Goal: Task Accomplishment & Management: Manage account settings

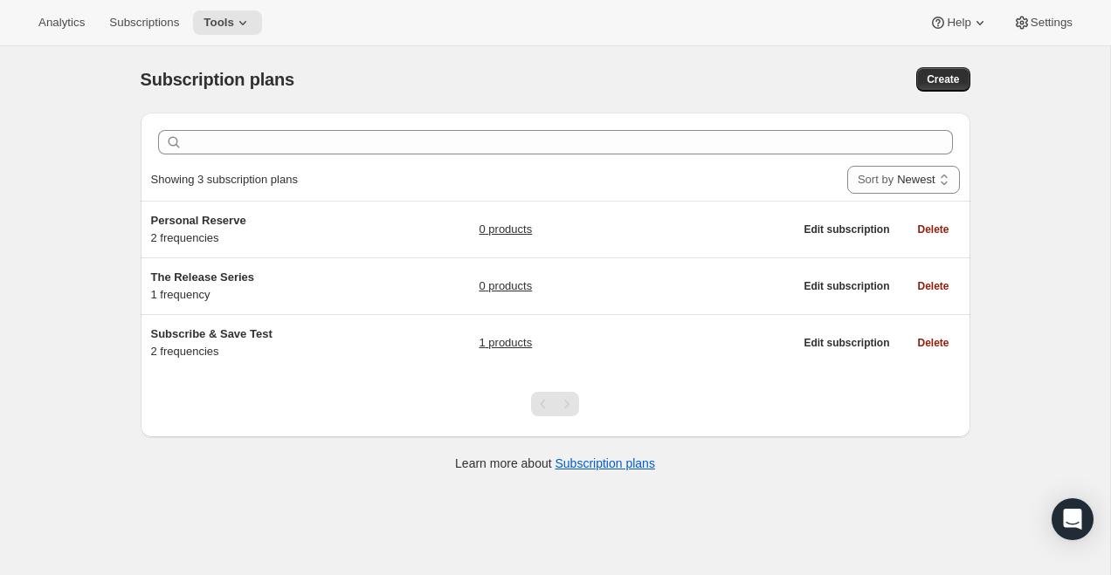
click at [862, 96] on div "Subscription plans. This page is ready Subscription plans Create" at bounding box center [555, 79] width 829 height 66
click at [952, 86] on button "Create" at bounding box center [942, 79] width 53 height 24
select select "WEEK"
select select "MONTH"
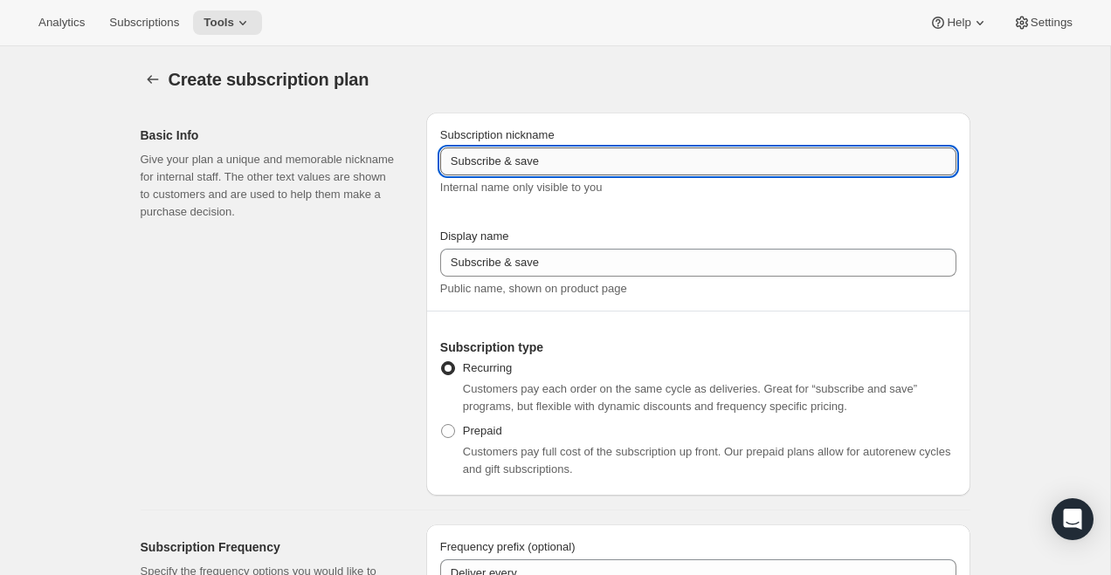
click at [595, 161] on input "Subscribe & save" at bounding box center [698, 162] width 516 height 28
click at [144, 72] on icon "Subscription plans" at bounding box center [152, 79] width 17 height 17
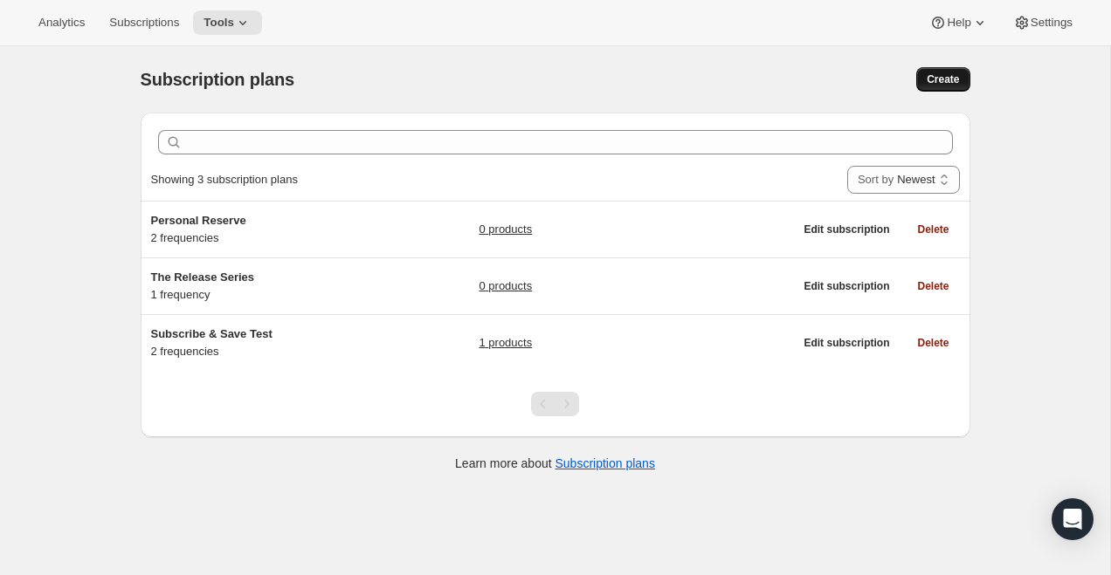
click at [948, 79] on span "Create" at bounding box center [942, 79] width 32 height 14
select select "WEEK"
select select "MONTH"
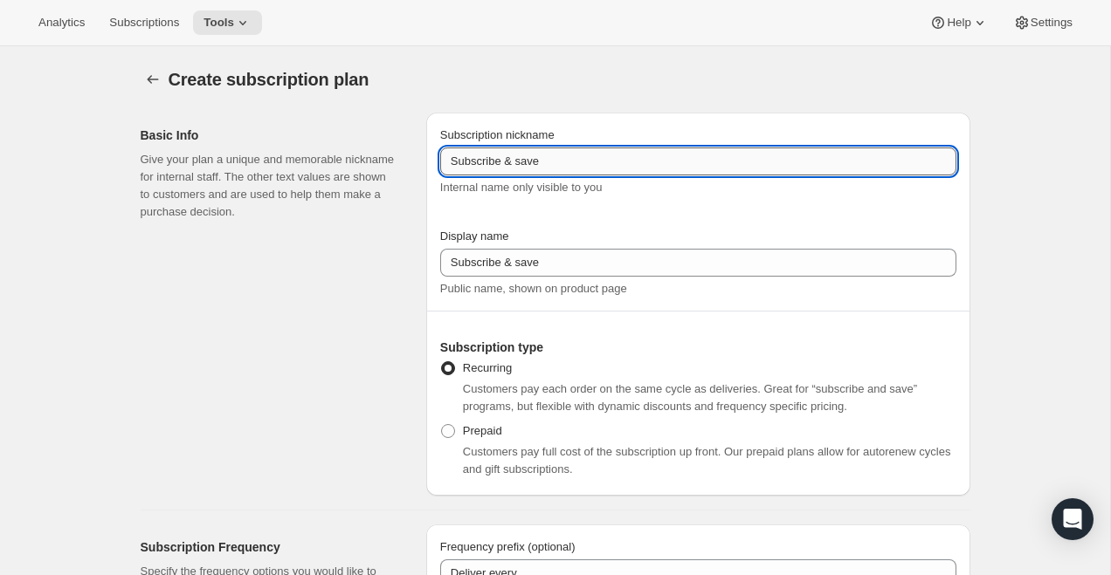
click at [496, 158] on input "Subscribe & save" at bounding box center [698, 162] width 516 height 28
click at [498, 157] on input "The R" at bounding box center [698, 162] width 516 height 28
drag, startPoint x: 621, startPoint y: 164, endPoint x: 382, endPoint y: 169, distance: 239.3
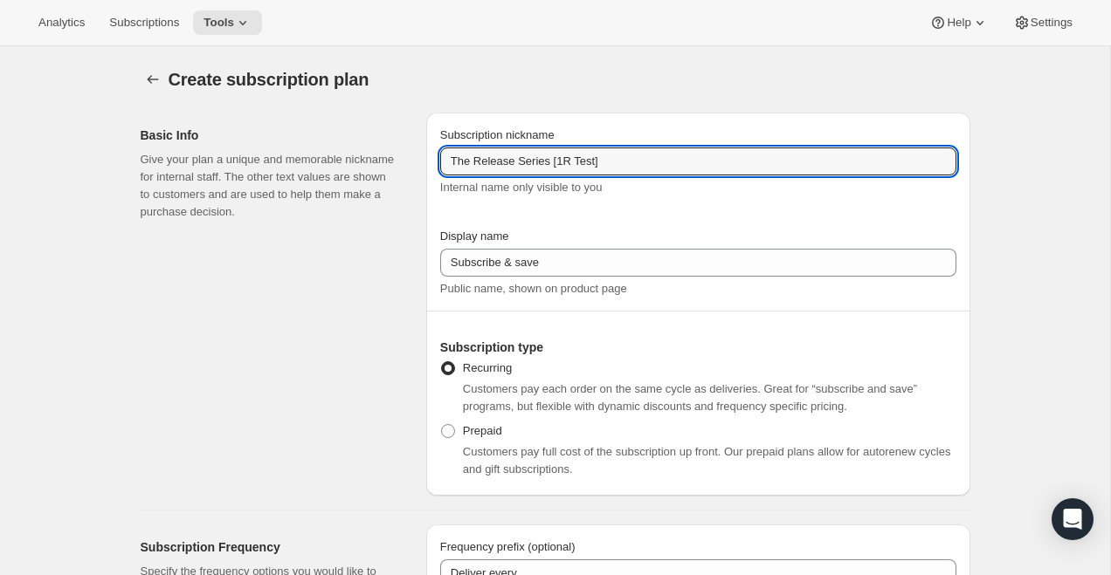
click at [382, 169] on div "Basic Info Give your plan a unique and memorable nickname for internal staff. T…" at bounding box center [548, 297] width 843 height 397
type input "The Release Series [1R Test]"
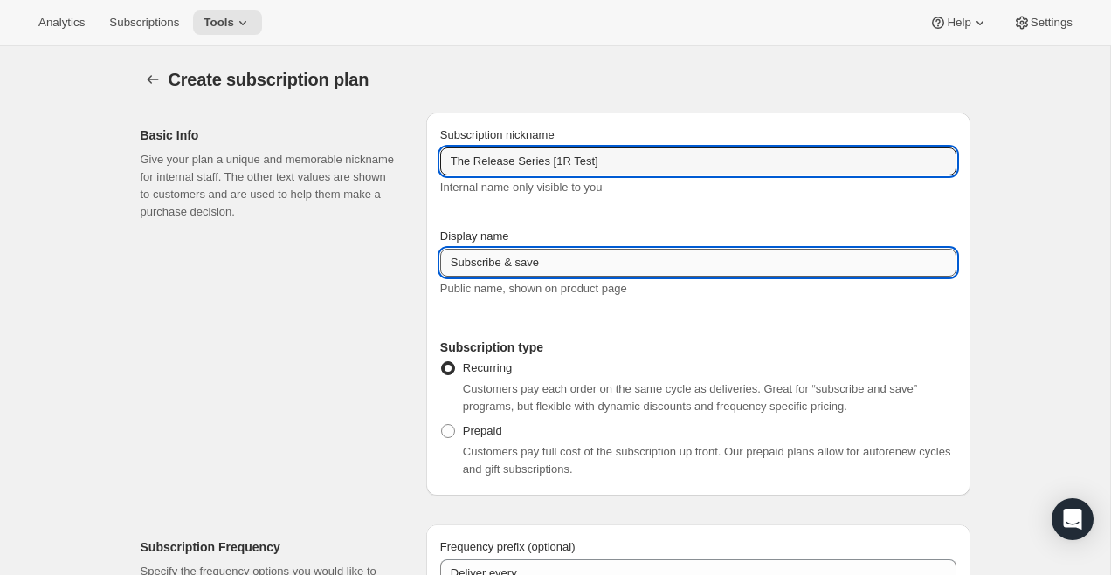
click at [521, 263] on input "Subscribe & save" at bounding box center [698, 263] width 516 height 28
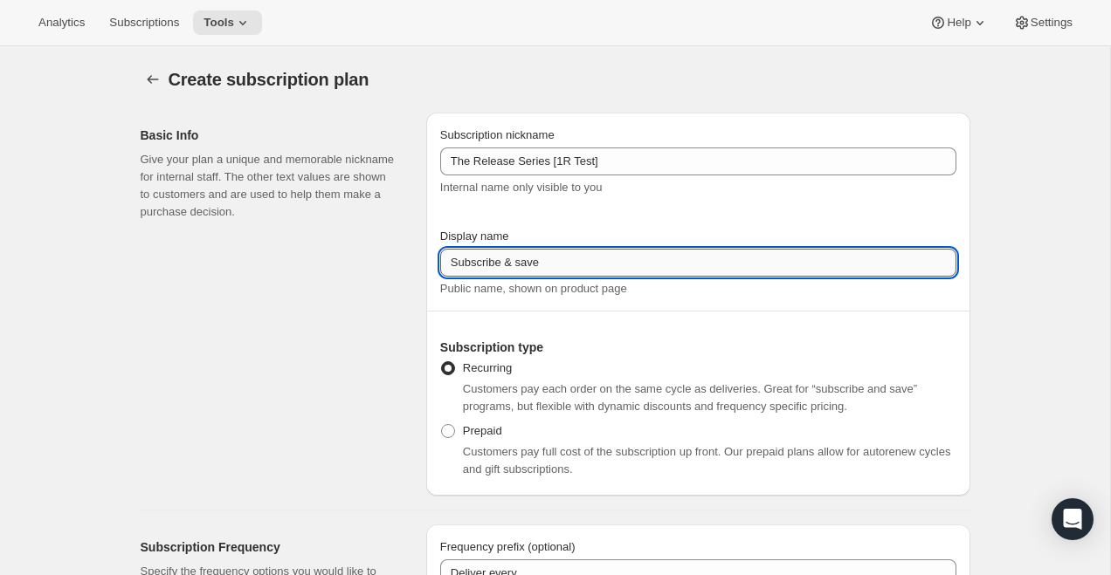
click at [521, 263] on input "Subscribe & save" at bounding box center [698, 263] width 516 height 28
paste input "The Release Series [1R Test]"
type input "The Release Series [1R Test]"
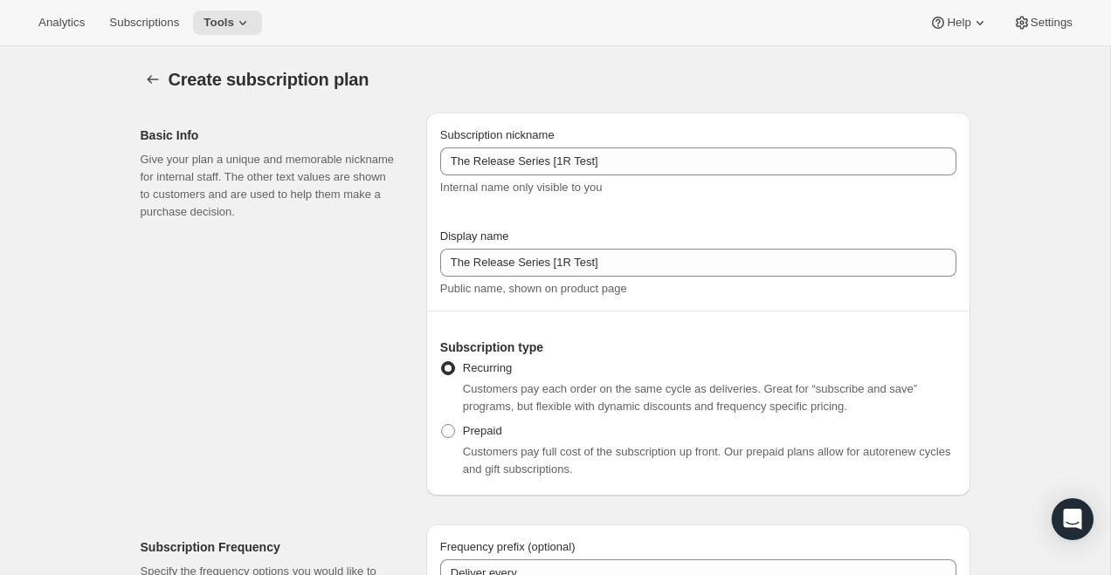
click at [507, 343] on h2 "Subscription type" at bounding box center [698, 347] width 516 height 17
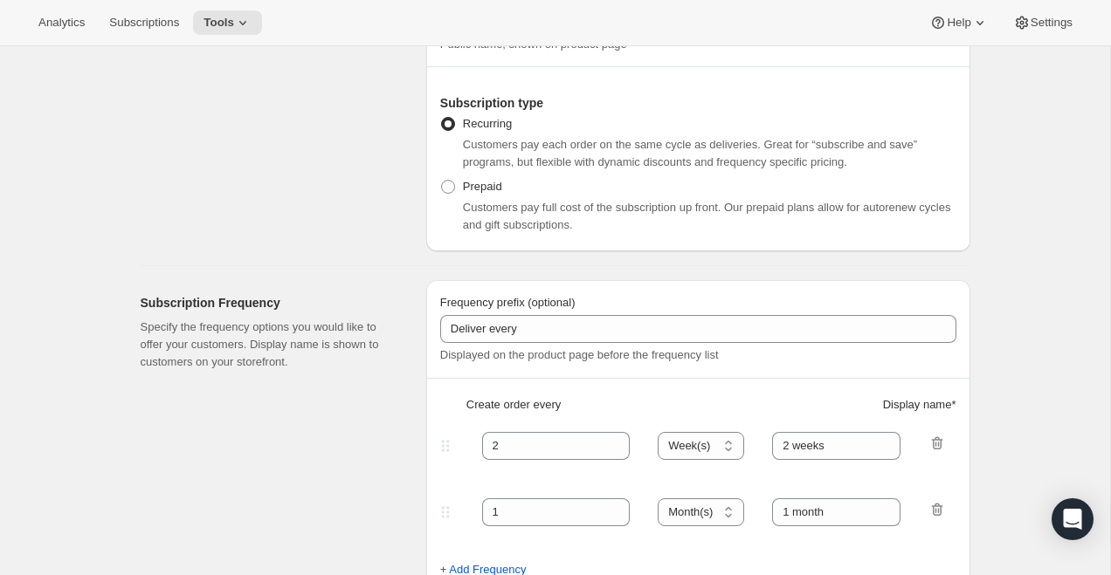
scroll to position [309, 0]
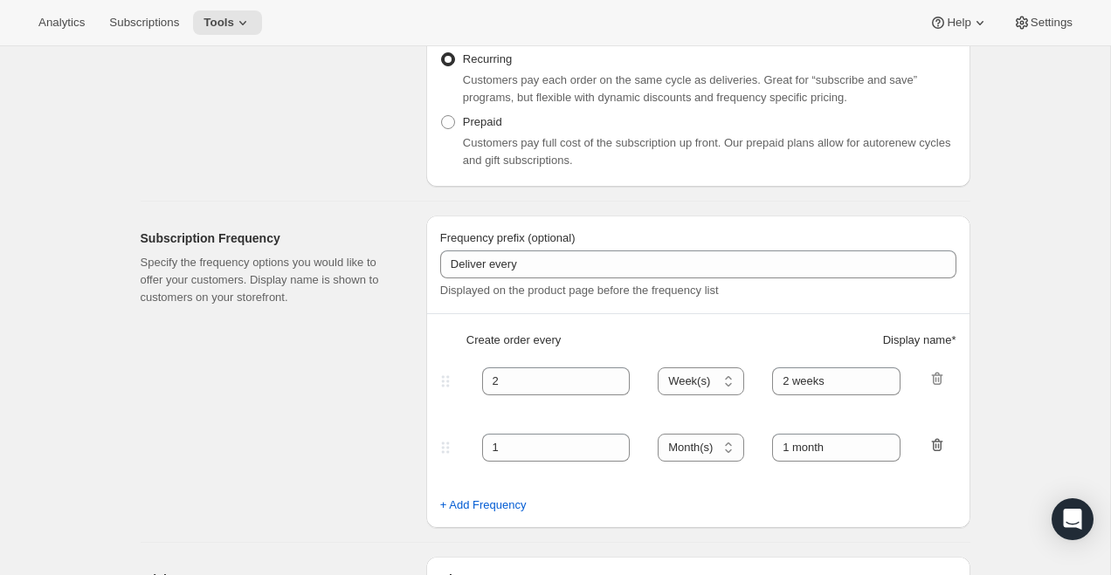
click at [939, 445] on icon "button" at bounding box center [936, 445] width 17 height 17
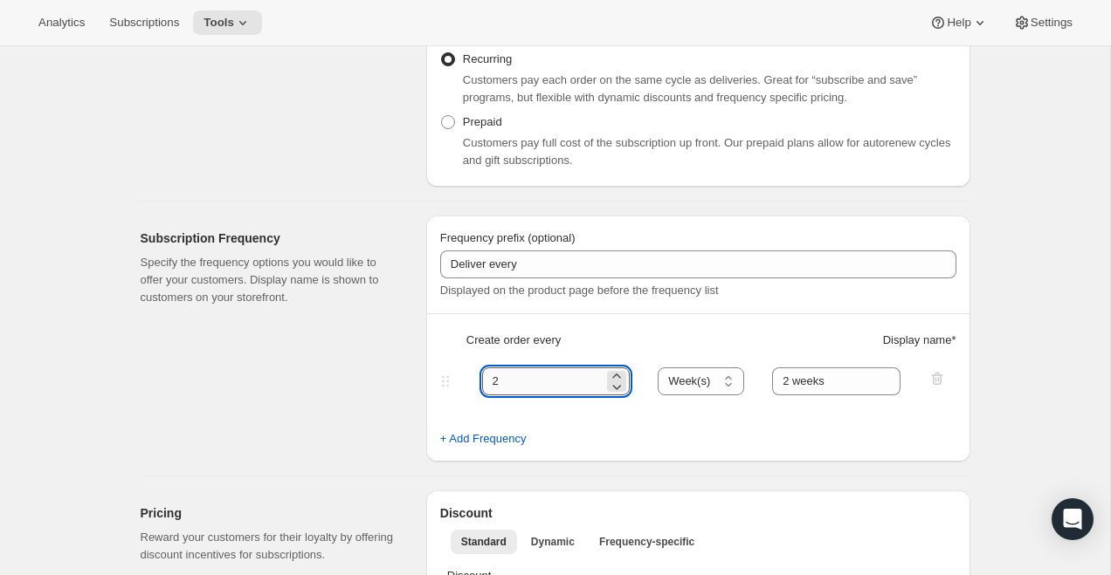
click at [527, 382] on input "2" at bounding box center [543, 382] width 122 height 28
type input "6"
click at [699, 394] on select "Day(s) Week(s) Month(s) Year(s)" at bounding box center [700, 382] width 86 height 28
select select "MONTH"
click at [658, 368] on select "Day(s) Week(s) Month(s) Year(s)" at bounding box center [700, 382] width 86 height 28
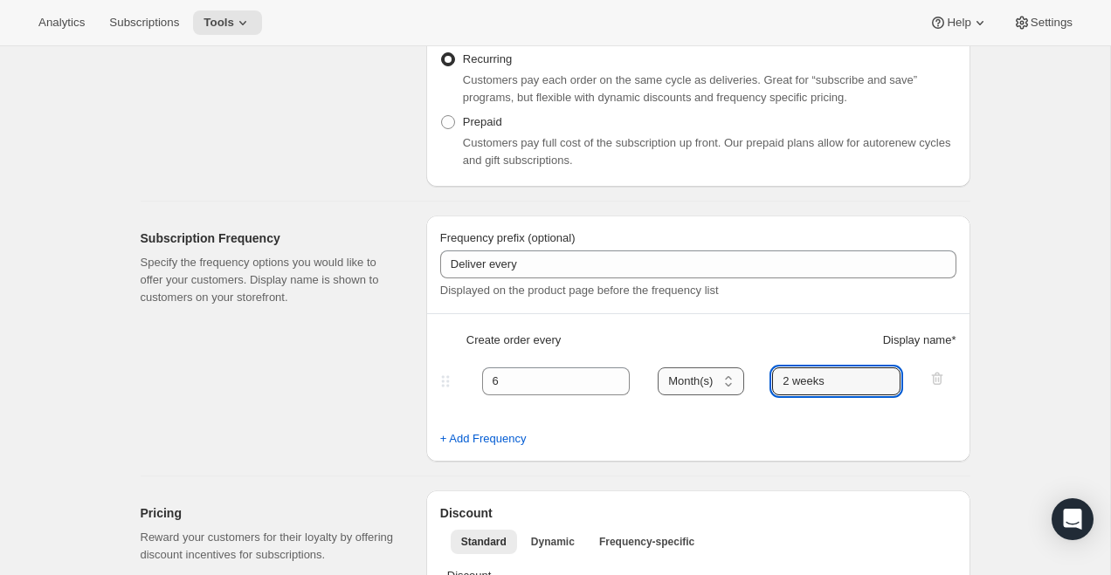
drag, startPoint x: 833, startPoint y: 380, endPoint x: 741, endPoint y: 380, distance: 91.7
click at [741, 380] on div "6 Day(s) Week(s) Month(s) Year(s) Month(s) 2 weeks" at bounding box center [691, 382] width 509 height 28
type input "6 Months"
click at [688, 372] on select "Day(s) Week(s) Month(s) Year(s)" at bounding box center [700, 382] width 86 height 28
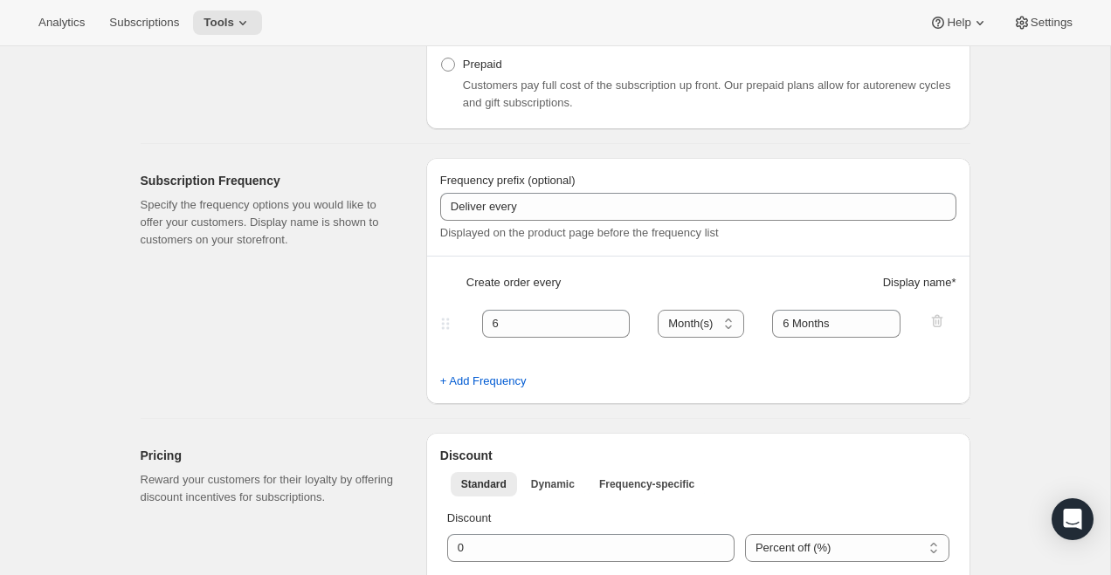
scroll to position [369, 0]
click at [352, 297] on div "Subscription Frequency Specify the frequency options you would like to offer yo…" at bounding box center [277, 278] width 272 height 246
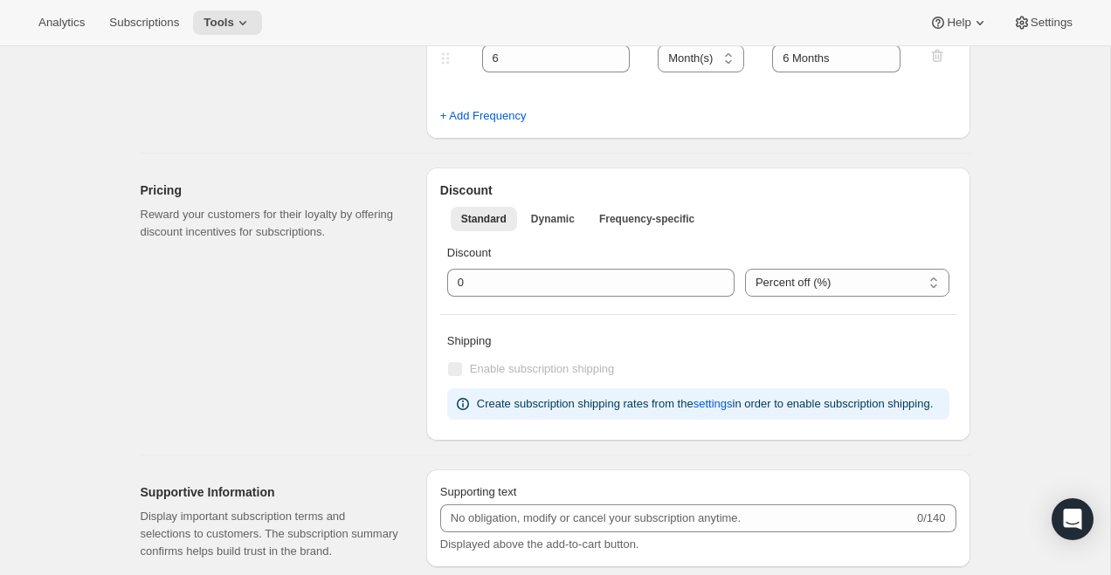
scroll to position [721, 0]
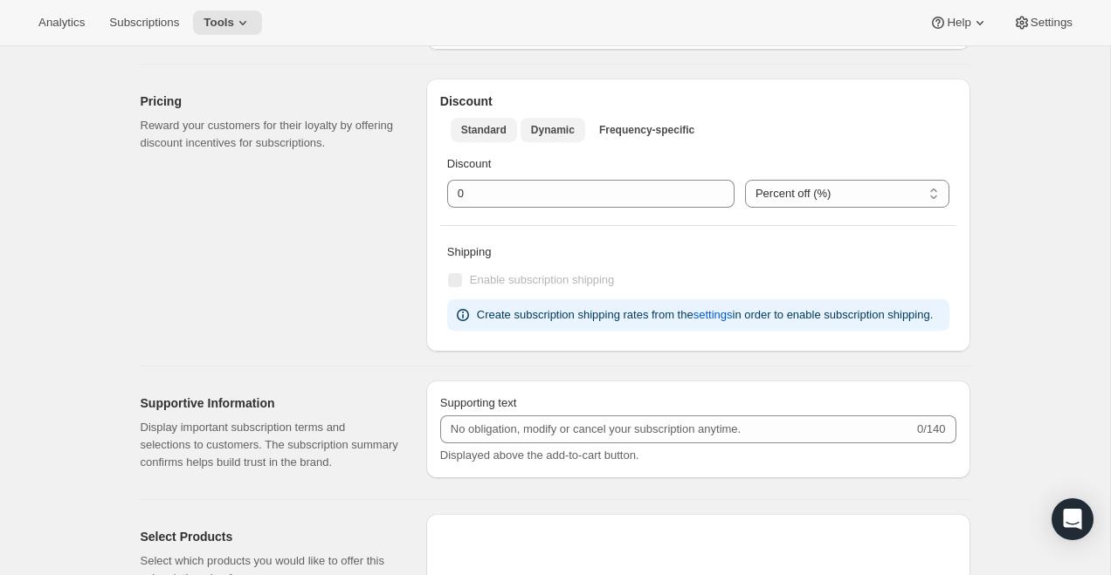
click at [563, 126] on span "Dynamic" at bounding box center [553, 130] width 44 height 14
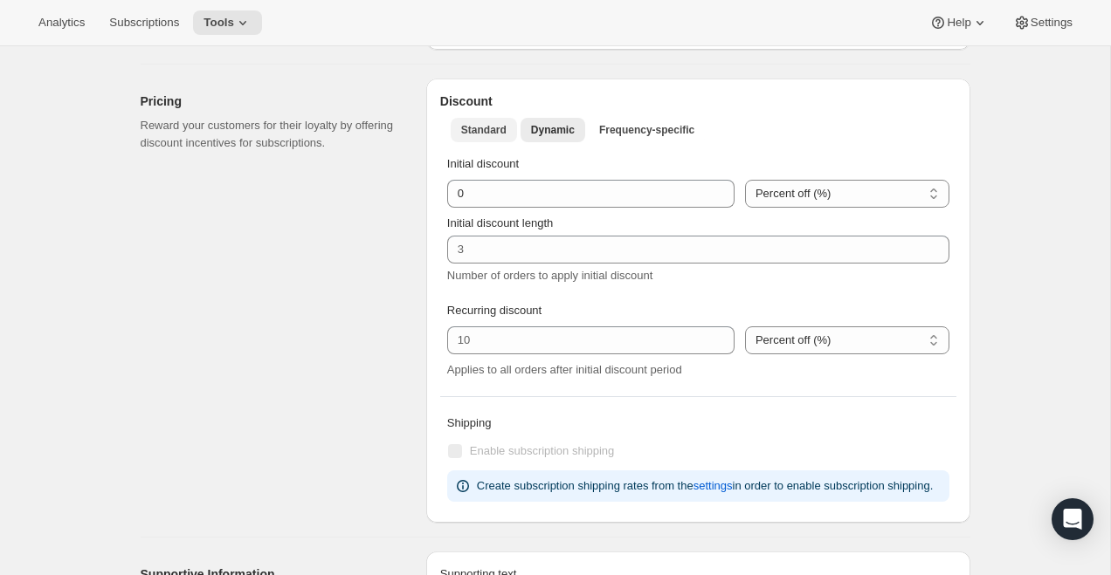
click at [485, 138] on button "Standard" at bounding box center [484, 130] width 66 height 24
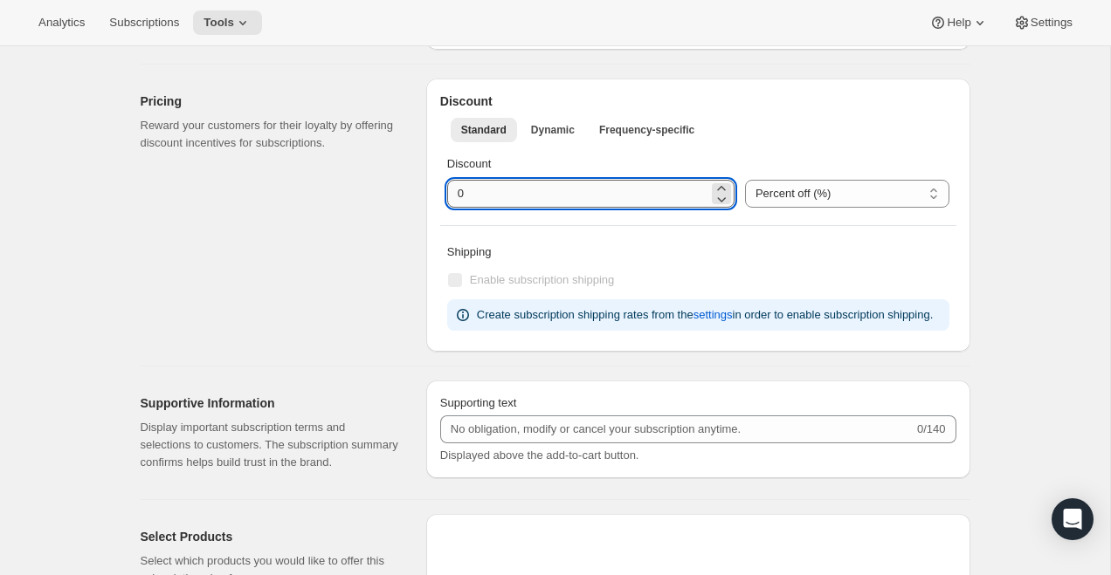
click at [462, 193] on input "integer" at bounding box center [577, 194] width 261 height 28
type input "5"
click at [317, 279] on div "Pricing Reward your customers for their loyalty by offering discount incentives…" at bounding box center [277, 215] width 272 height 273
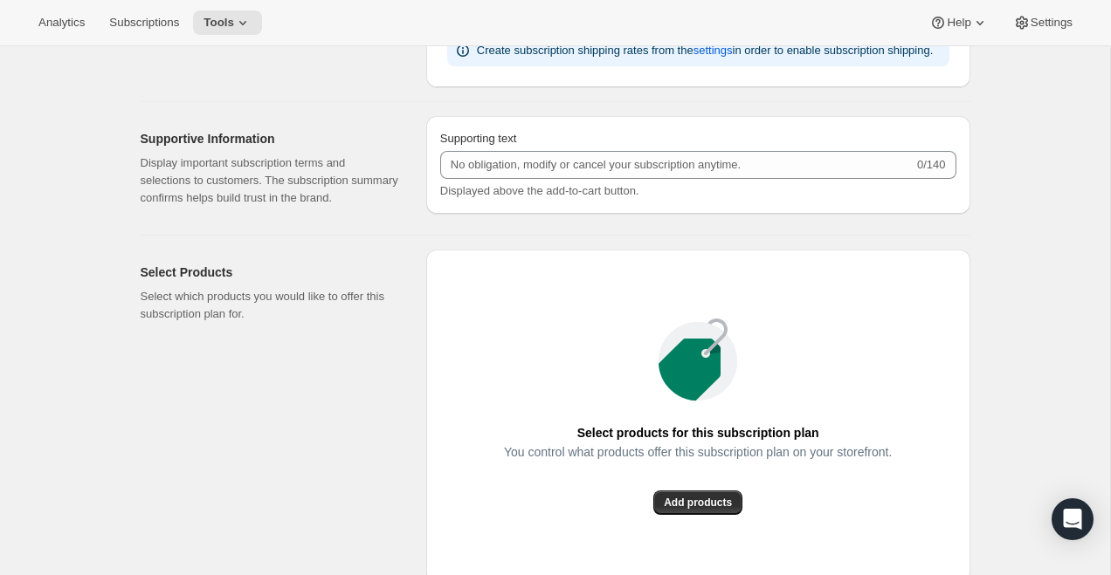
scroll to position [1035, 0]
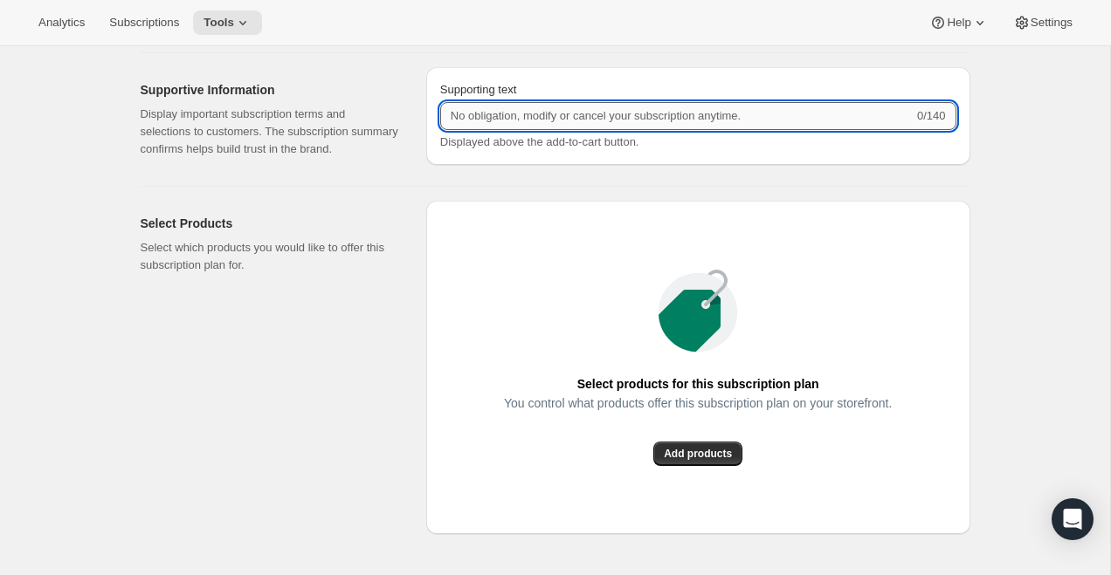
click at [577, 130] on input "Supporting text" at bounding box center [676, 116] width 473 height 28
click at [407, 225] on div "Select Products Select which products you would like to offer this subscription…" at bounding box center [548, 382] width 843 height 391
click at [526, 127] on input "Supporting text" at bounding box center [676, 116] width 473 height 28
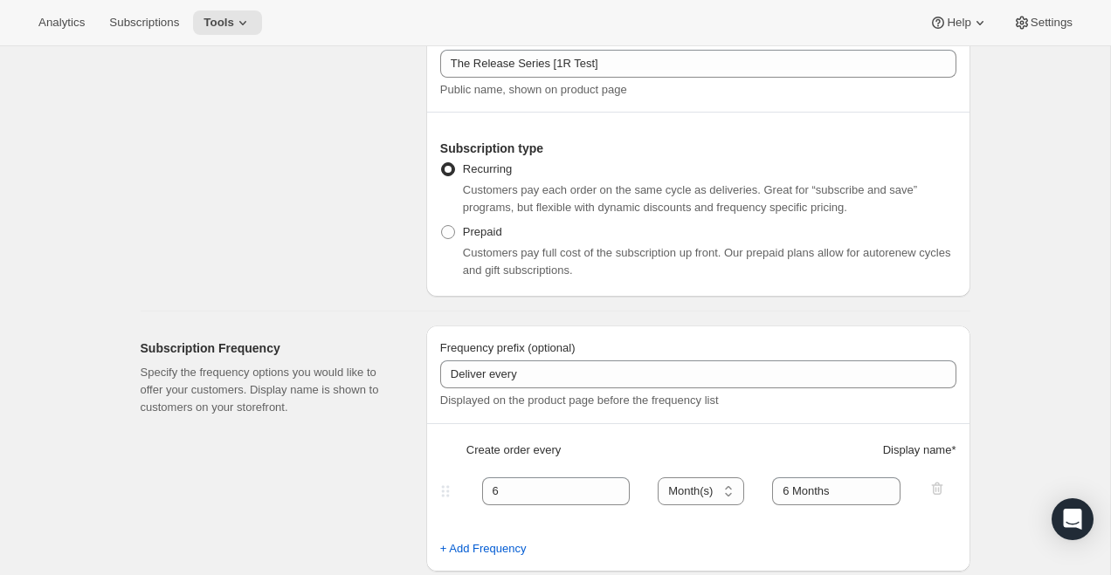
scroll to position [0, 0]
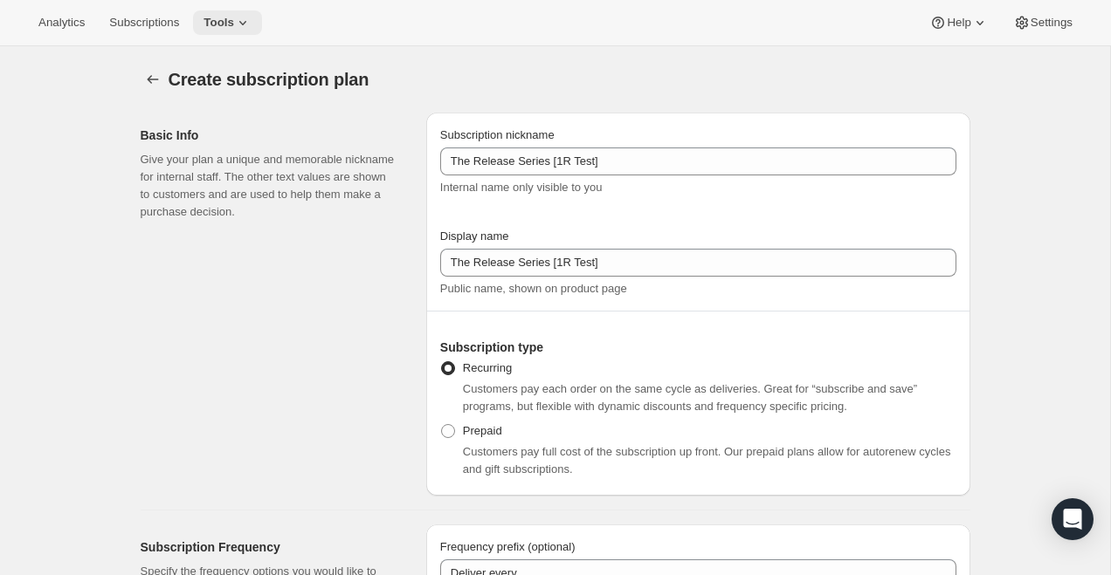
click at [234, 18] on span "Tools" at bounding box center [218, 23] width 31 height 14
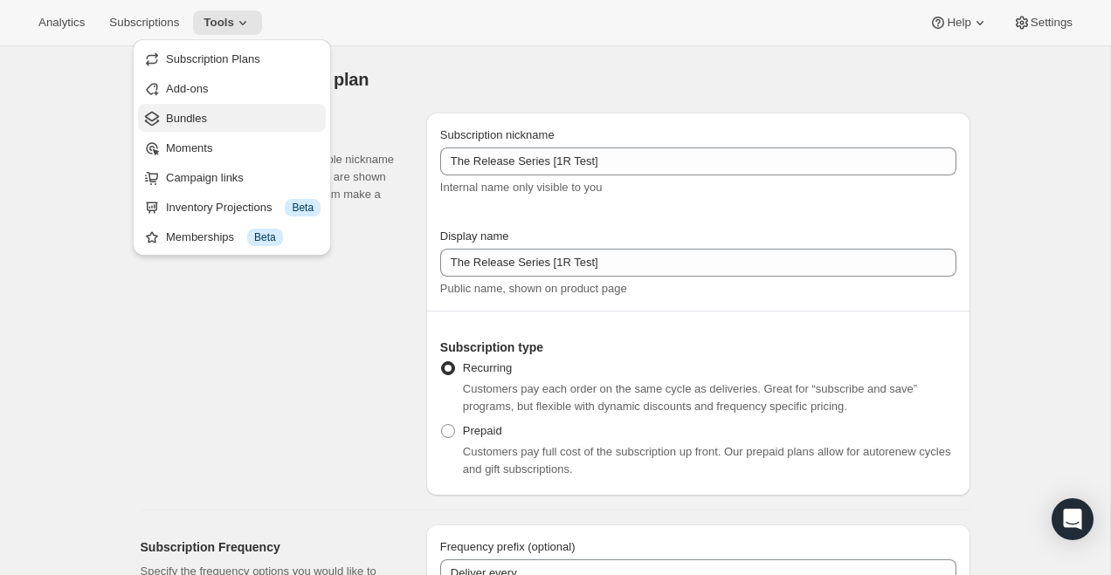
click at [211, 121] on span "Bundles" at bounding box center [243, 118] width 155 height 17
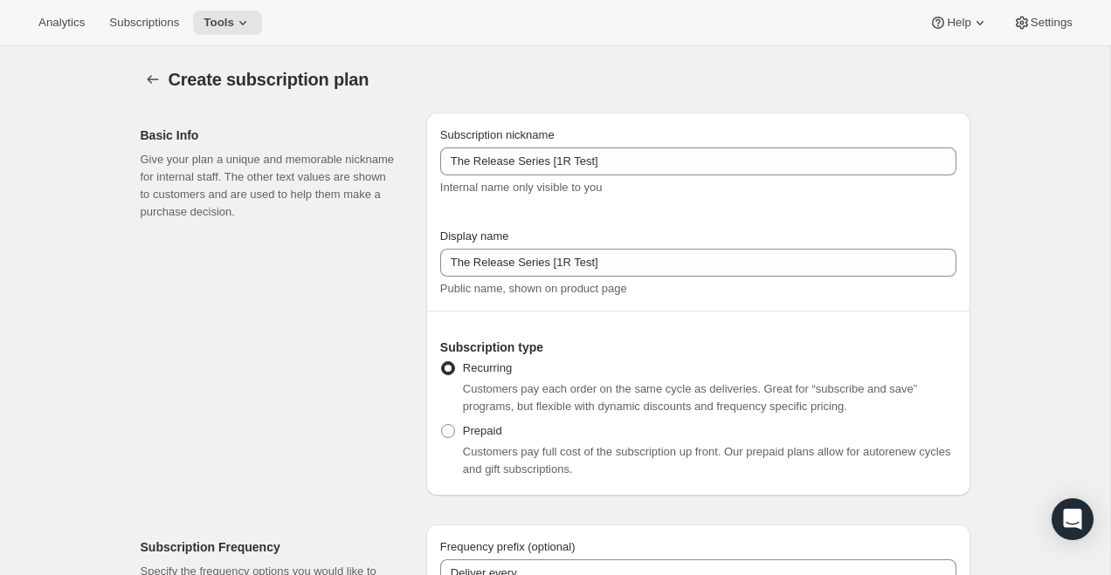
type input "Subscribe & save"
type input "2"
type input "2 weeks"
type input "0"
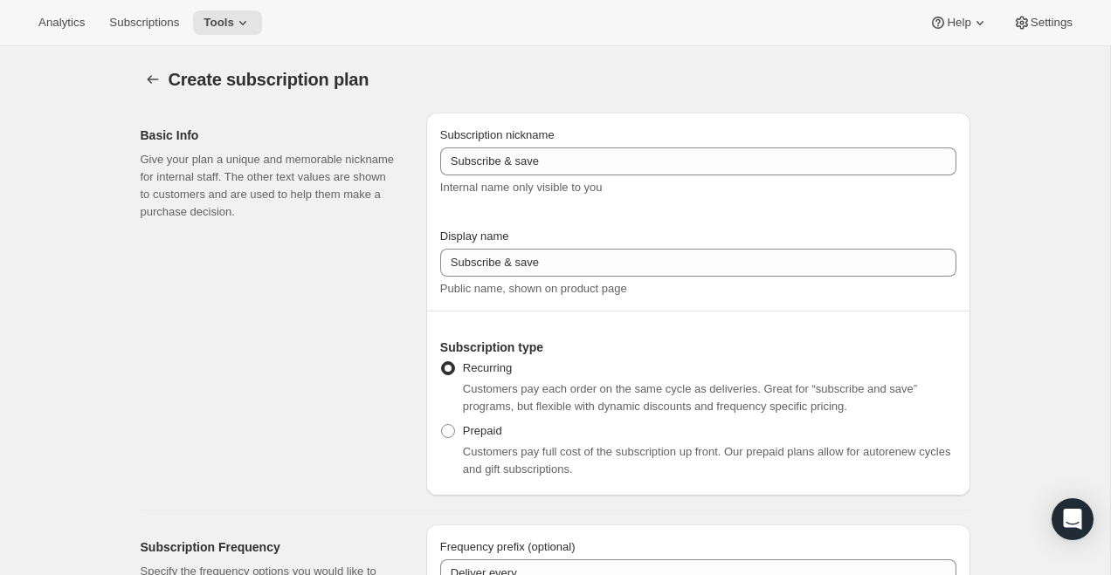
select select "MONTH"
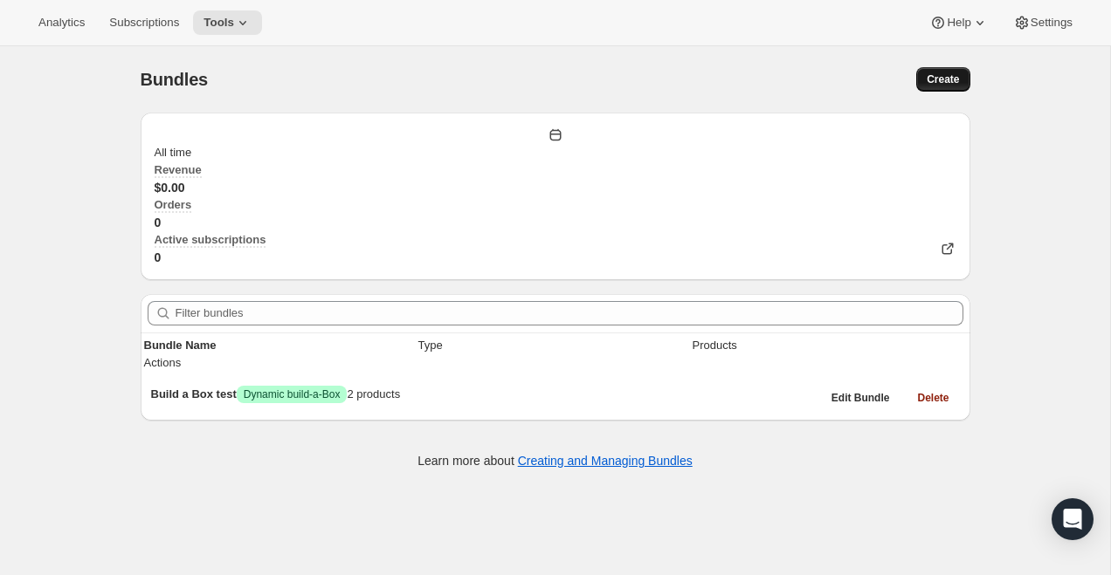
click at [937, 70] on button "Create" at bounding box center [942, 79] width 53 height 24
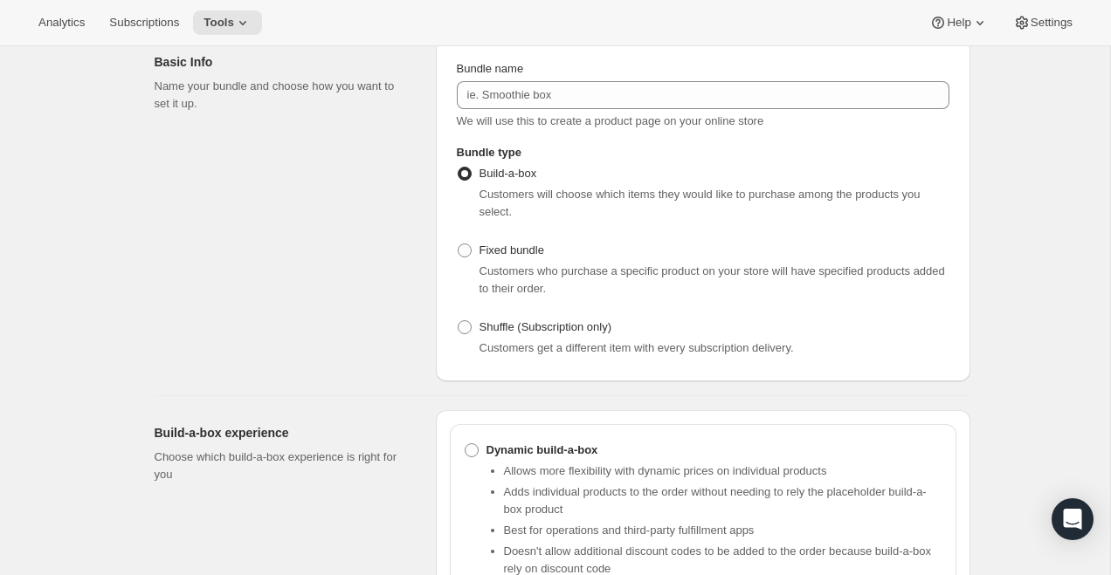
scroll to position [110, 0]
click at [549, 332] on span "Shuffle (Subscription only)" at bounding box center [545, 325] width 133 height 13
click at [458, 320] on input "Shuffle (Subscription only)" at bounding box center [458, 319] width 1 height 1
radio input "true"
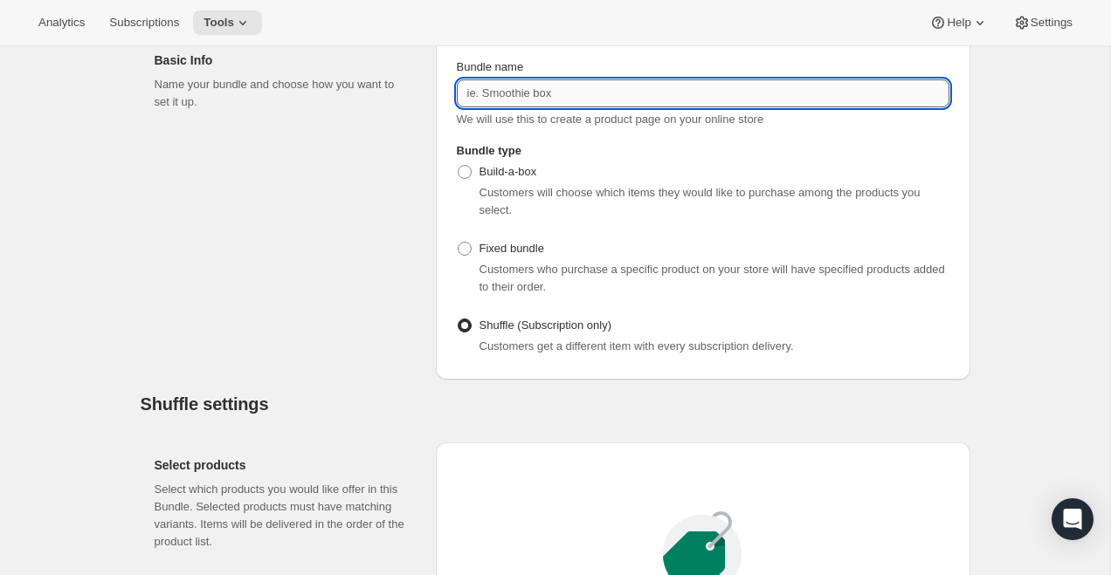
click at [527, 107] on input "Bundle name" at bounding box center [703, 93] width 492 height 28
type input "The Release Series [1R Test]"
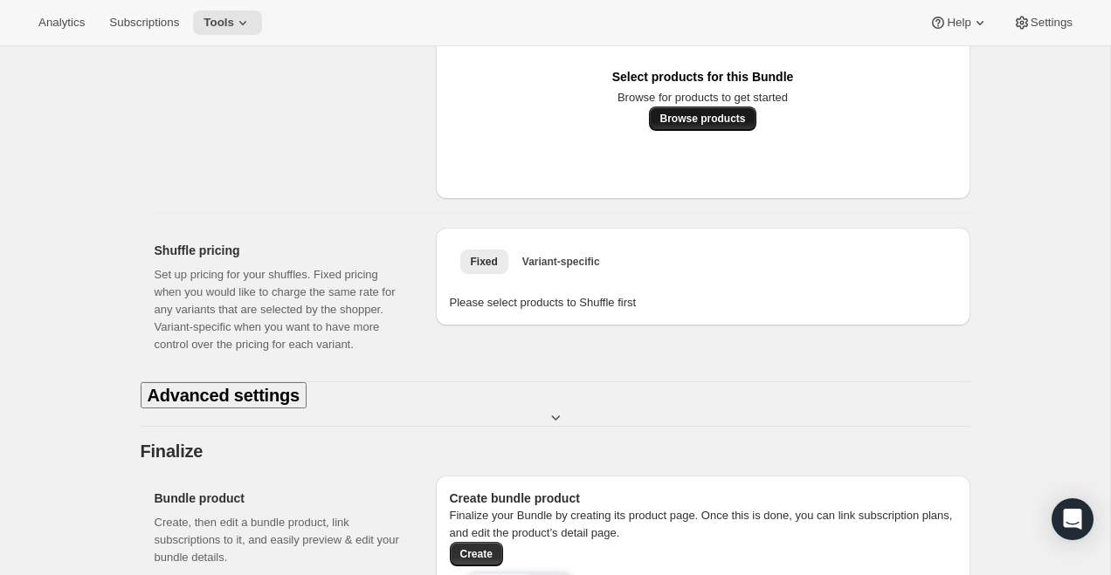
scroll to position [536, 0]
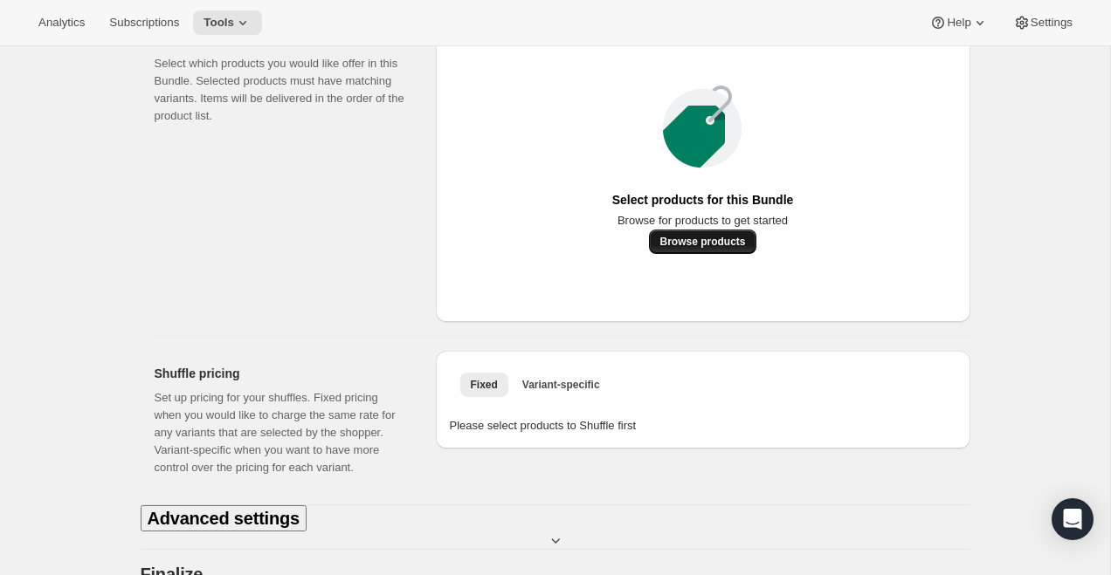
click at [704, 249] on span "Browse products" at bounding box center [702, 242] width 86 height 14
click at [710, 249] on span "Browse products" at bounding box center [702, 242] width 86 height 14
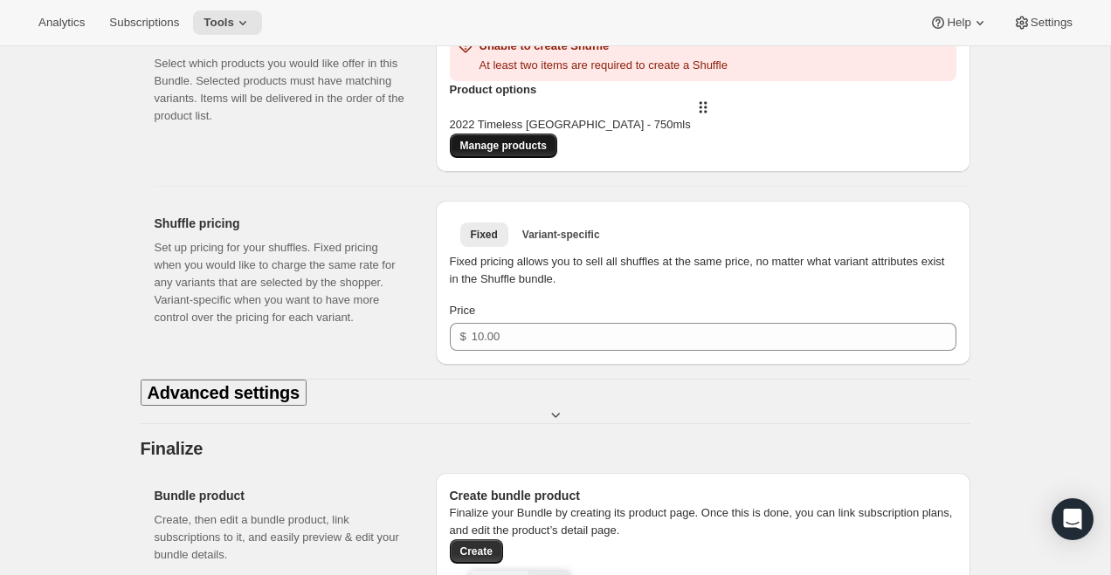
click at [547, 153] on span "Manage products" at bounding box center [503, 146] width 86 height 14
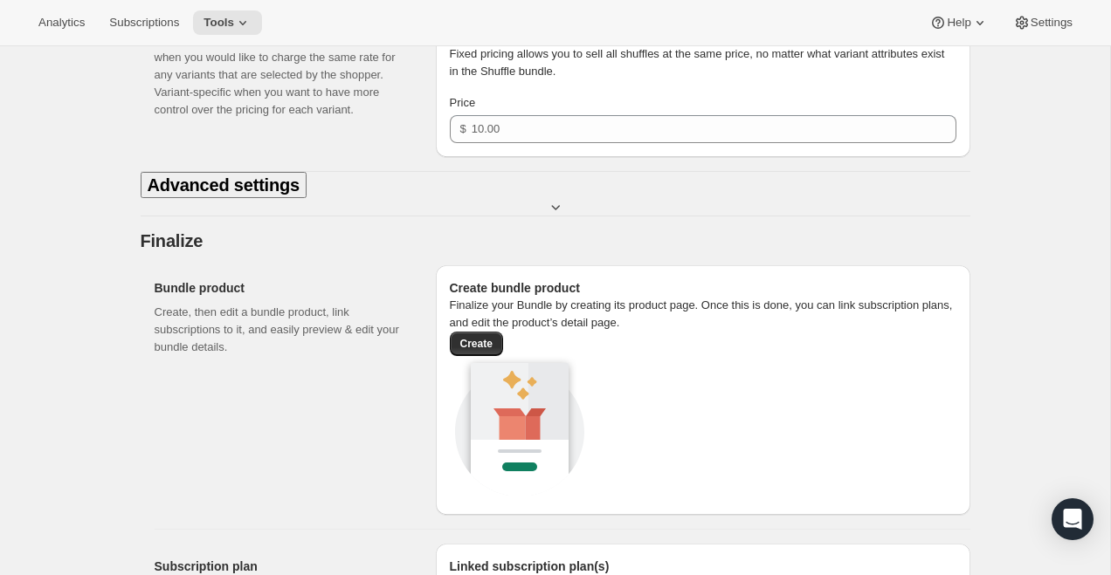
scroll to position [737, 0]
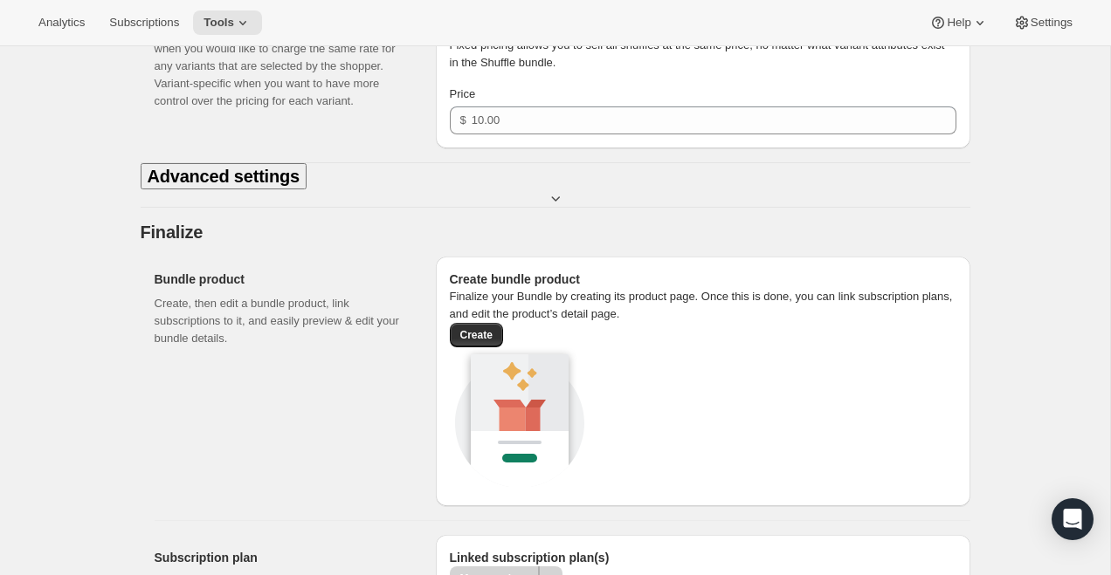
click at [554, 25] on span "Variant-specific" at bounding box center [561, 18] width 78 height 14
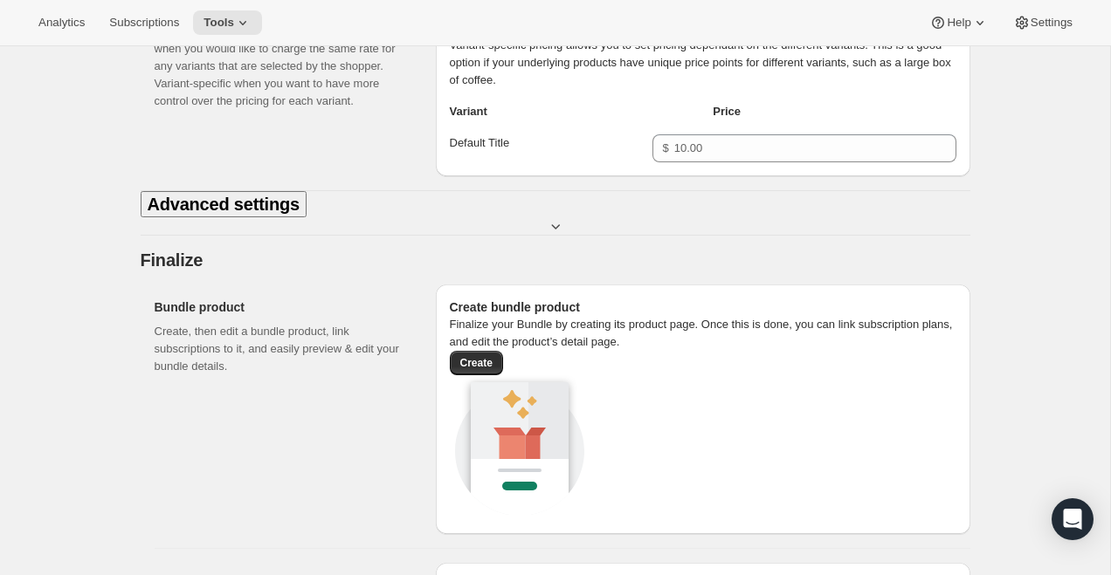
click at [486, 149] on span "Default Title" at bounding box center [480, 142] width 60 height 13
click at [471, 25] on span "Fixed" at bounding box center [484, 18] width 27 height 14
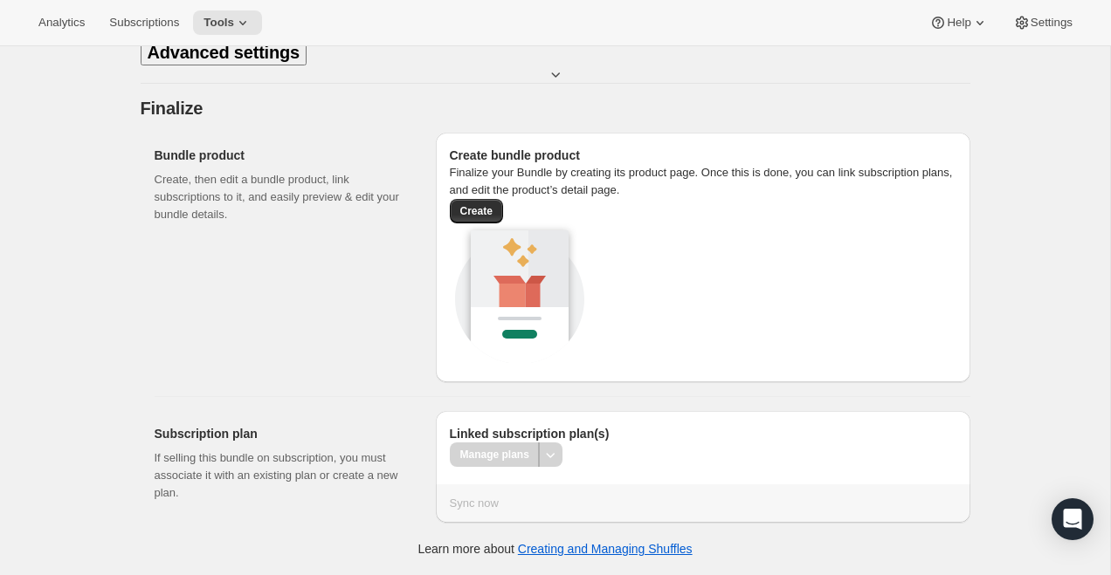
scroll to position [1115, 0]
click at [576, 202] on div "Create bundle product Finalize your Bundle by creating its product page. Once t…" at bounding box center [703, 258] width 534 height 250
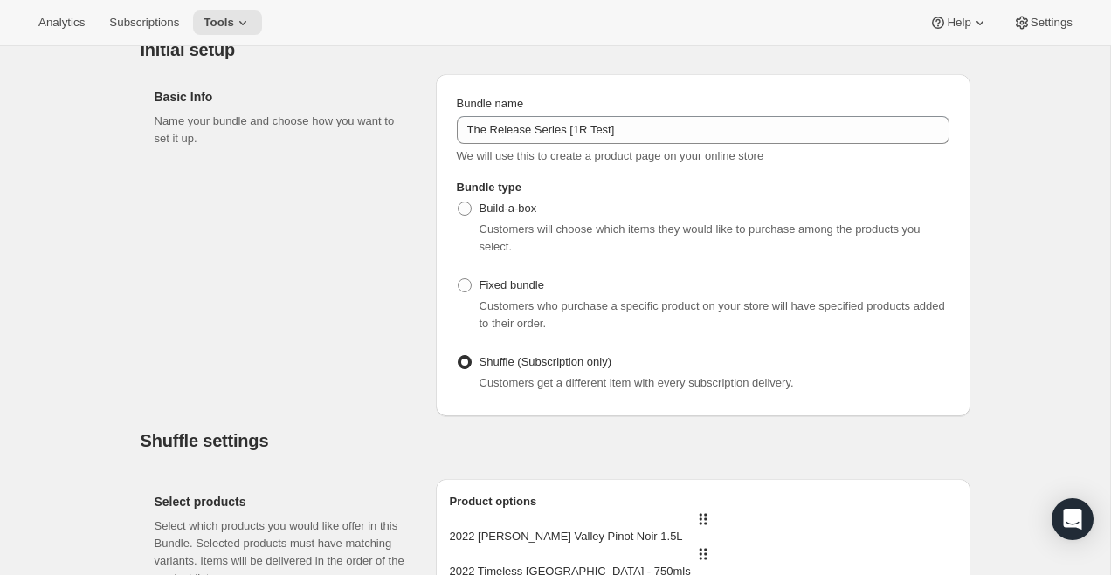
scroll to position [0, 0]
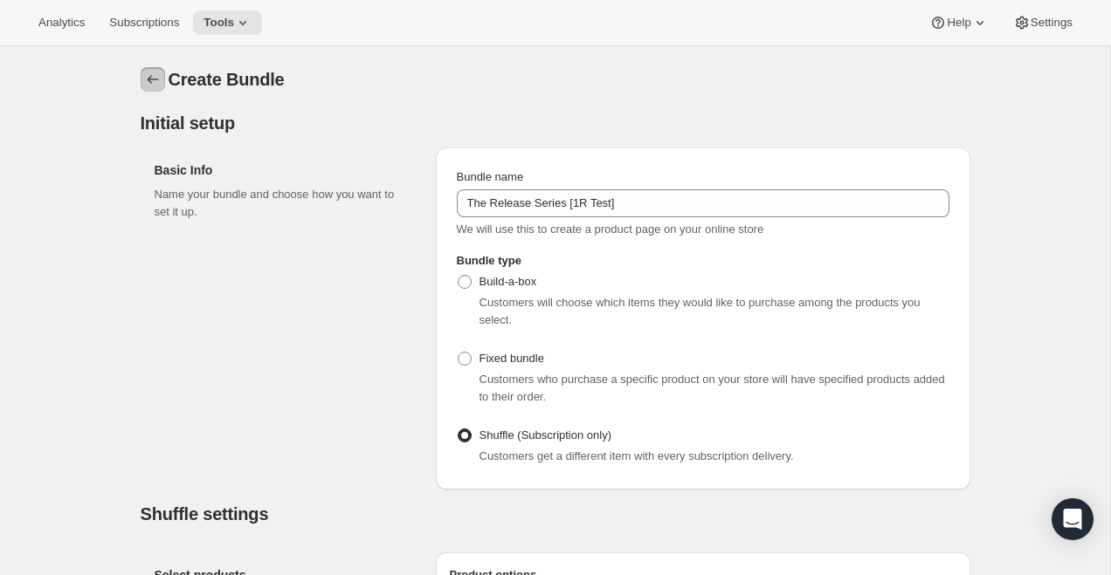
click at [156, 77] on icon "Bundles" at bounding box center [152, 79] width 17 height 17
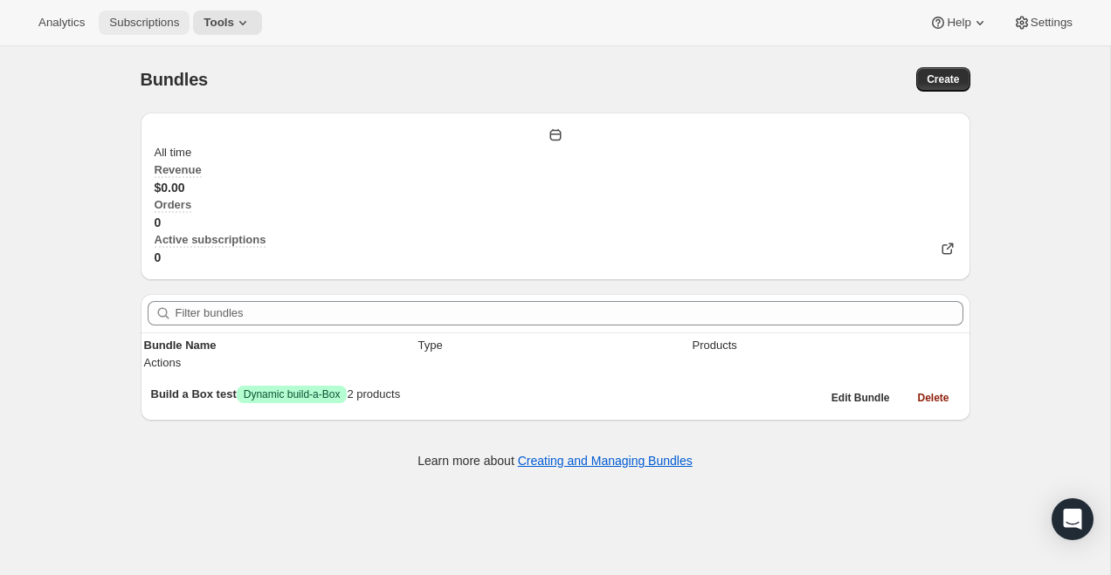
click at [155, 25] on span "Subscriptions" at bounding box center [144, 23] width 70 height 14
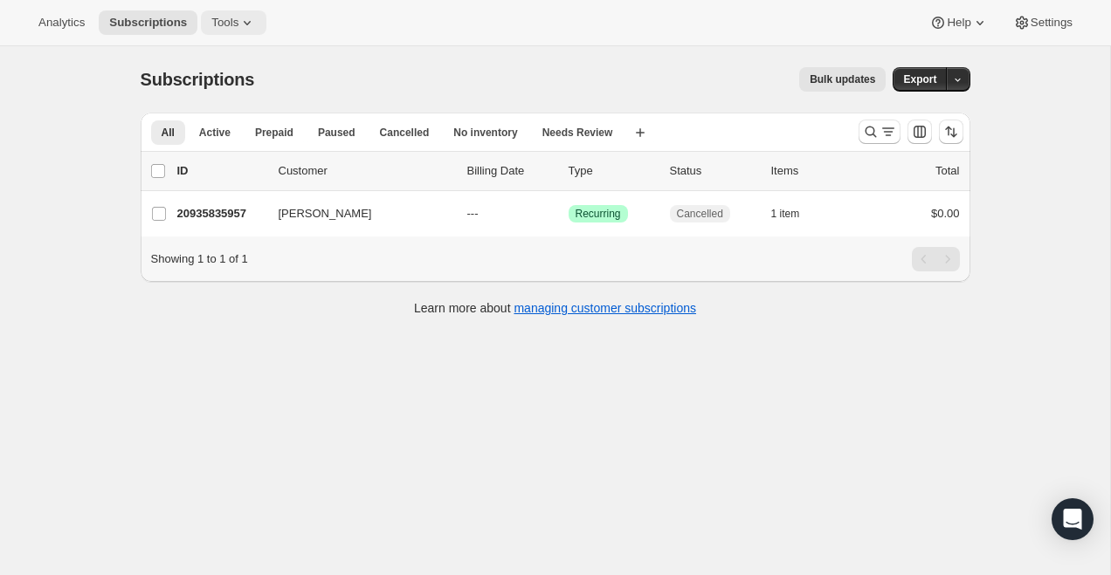
click at [238, 24] on span "Tools" at bounding box center [224, 23] width 27 height 14
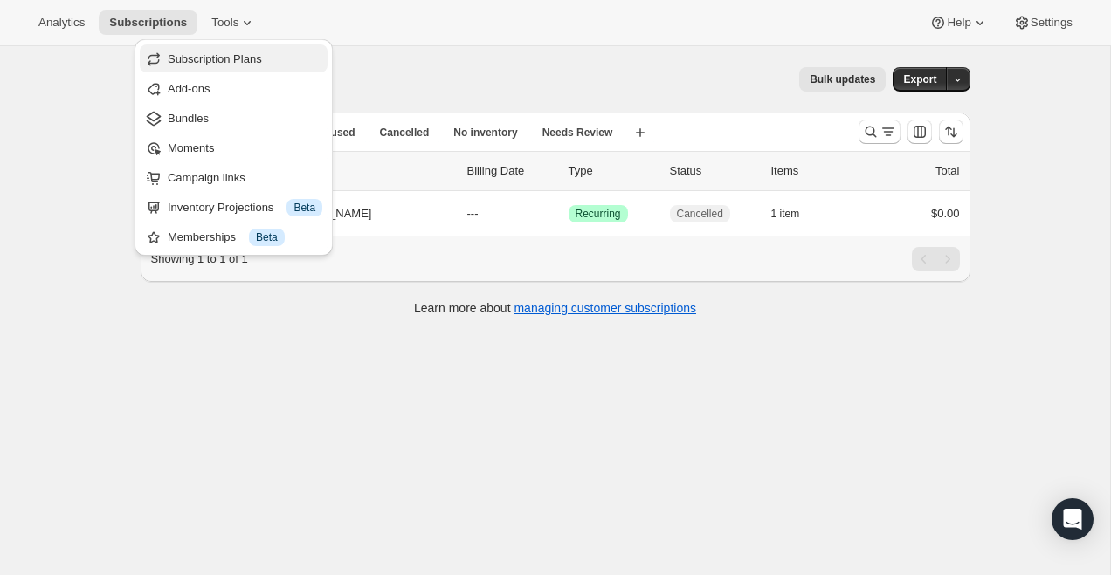
click at [247, 57] on span "Subscription Plans" at bounding box center [215, 58] width 94 height 13
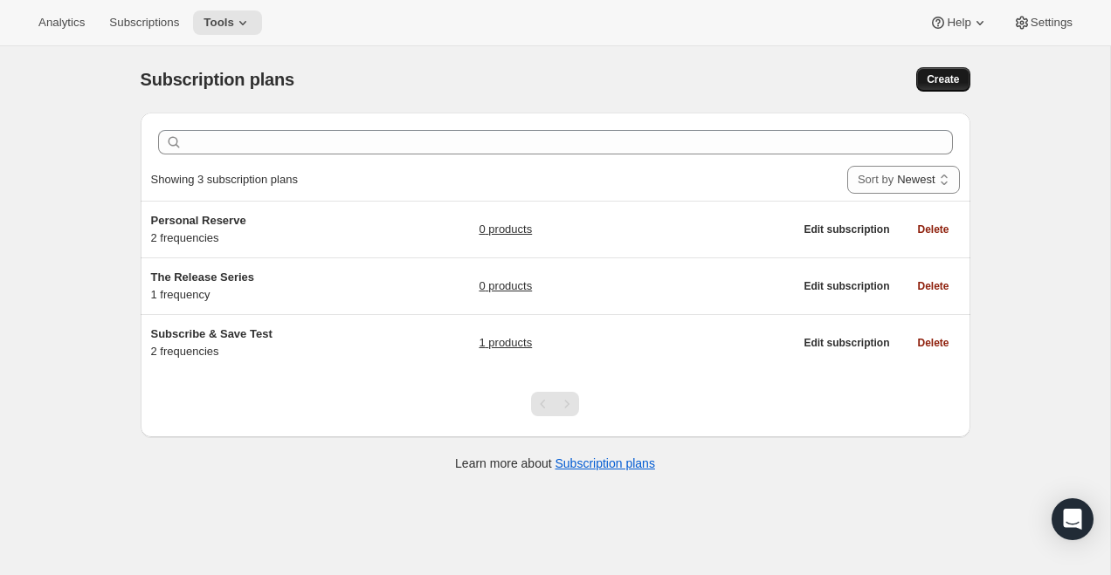
click at [930, 71] on button "Create" at bounding box center [942, 79] width 53 height 24
select select "WEEK"
select select "MONTH"
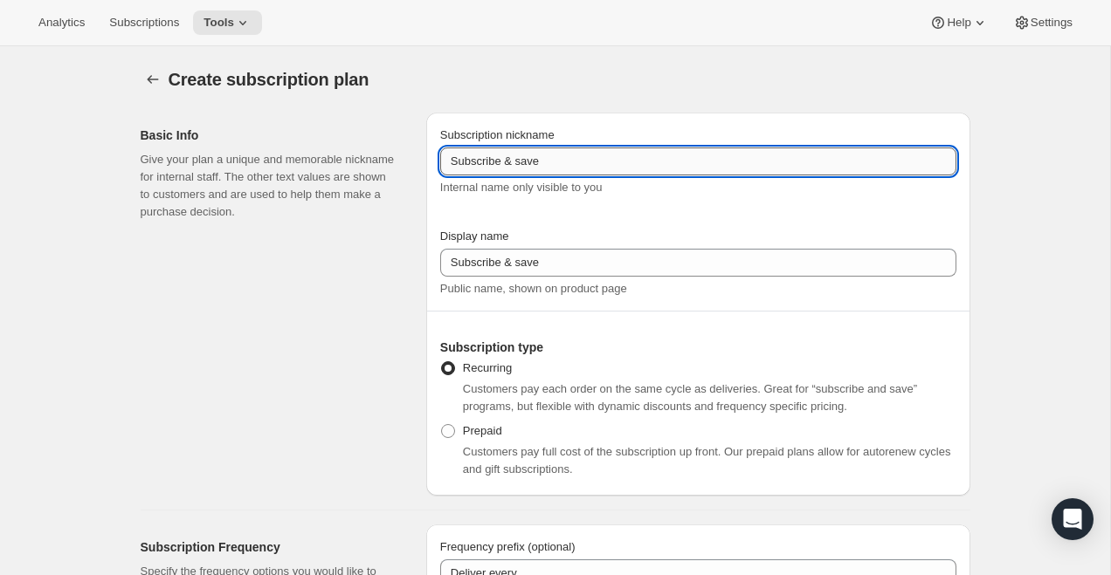
click at [519, 162] on input "Subscribe & save" at bounding box center [698, 162] width 516 height 28
paste input "The Release Series [1R Test]"
type input "The Release Series [1R Test]"
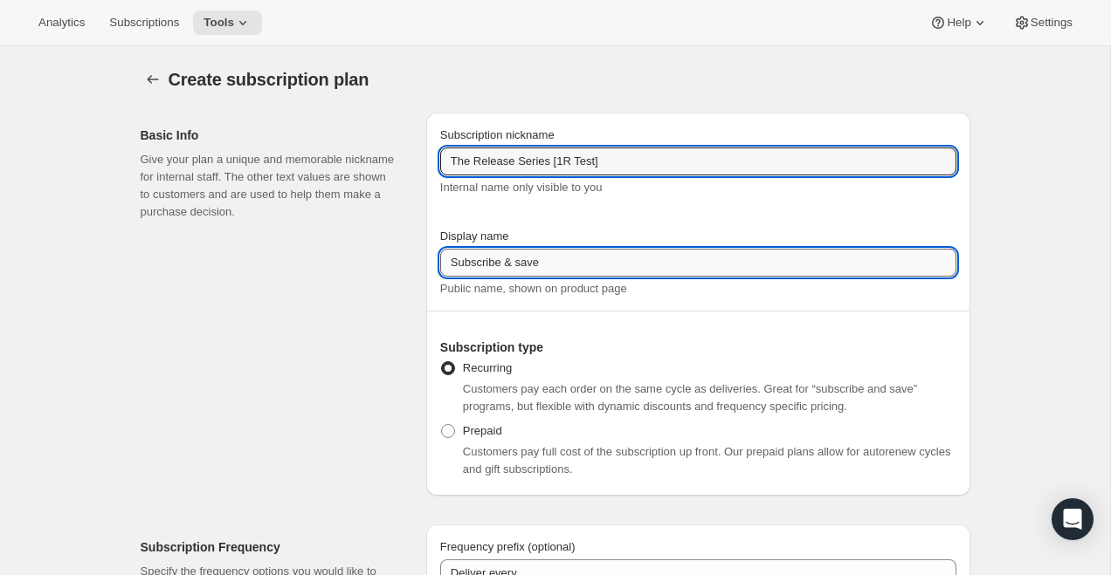
click at [525, 263] on input "Subscribe & save" at bounding box center [698, 263] width 516 height 28
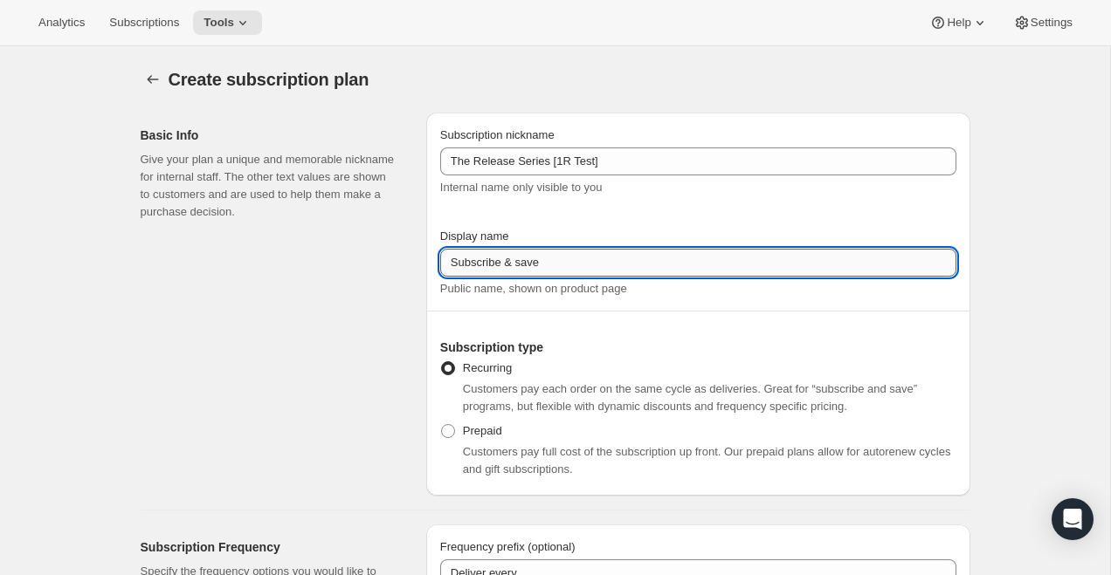
click at [525, 263] on input "Subscribe & save" at bounding box center [698, 263] width 516 height 28
paste input "The Release Series [1R Test]"
type input "The Release Series [1R Test]"
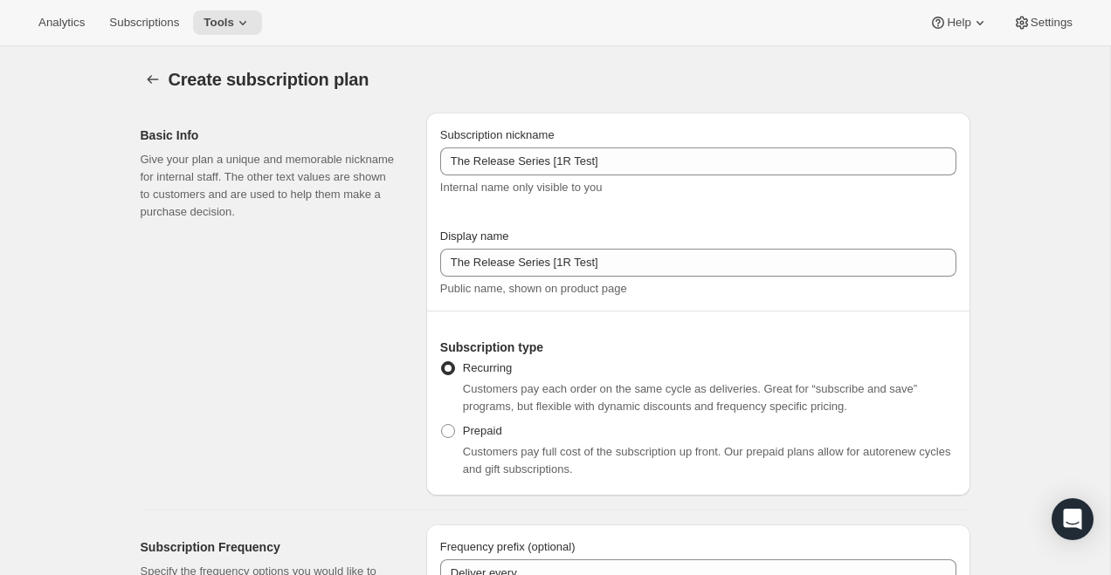
click at [339, 401] on div "Basic Info Give your plan a unique and memorable nickname for internal staff. T…" at bounding box center [277, 304] width 272 height 383
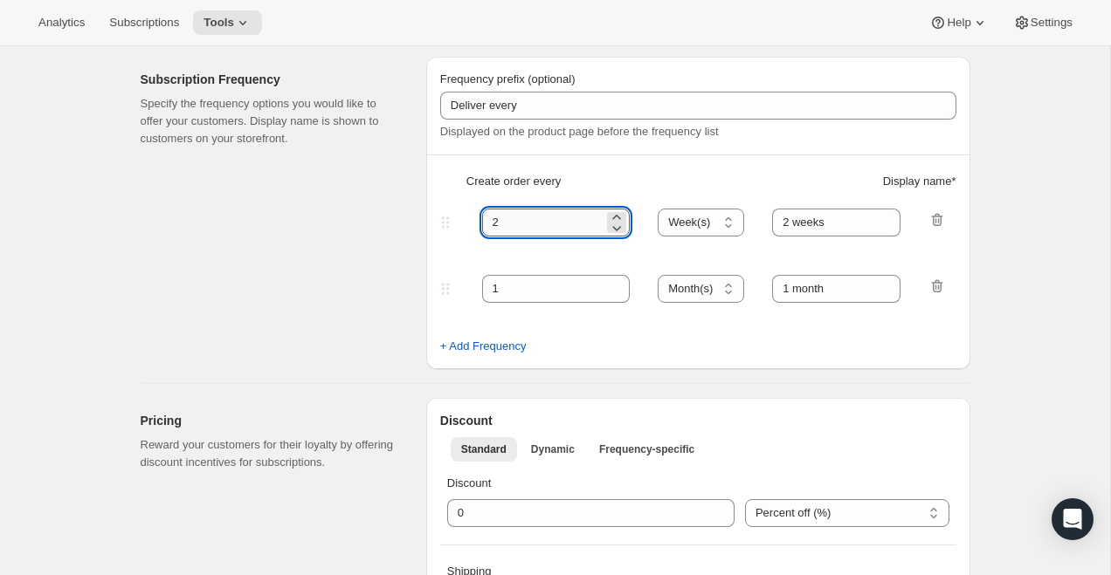
click at [568, 217] on input "2" at bounding box center [543, 223] width 122 height 28
type input "6"
click at [704, 215] on select "Day(s) Week(s) Month(s) Year(s)" at bounding box center [700, 223] width 86 height 28
select select "MONTH"
click at [658, 209] on select "Day(s) Week(s) Month(s) Year(s)" at bounding box center [700, 223] width 86 height 28
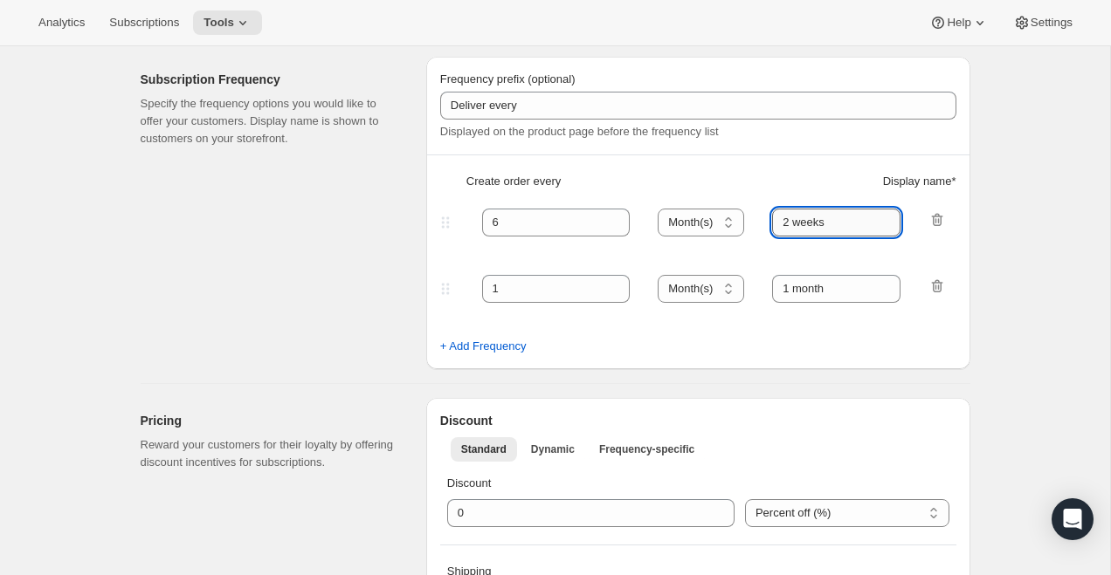
click at [816, 224] on input "2 weeks" at bounding box center [836, 223] width 128 height 28
drag, startPoint x: 838, startPoint y: 221, endPoint x: 718, endPoint y: 221, distance: 120.5
click at [718, 221] on div "6 Day(s) Week(s) Month(s) Year(s) Month(s) 2 weeks" at bounding box center [691, 223] width 509 height 28
type input "6 months"
click at [941, 288] on icon "button" at bounding box center [936, 286] width 17 height 17
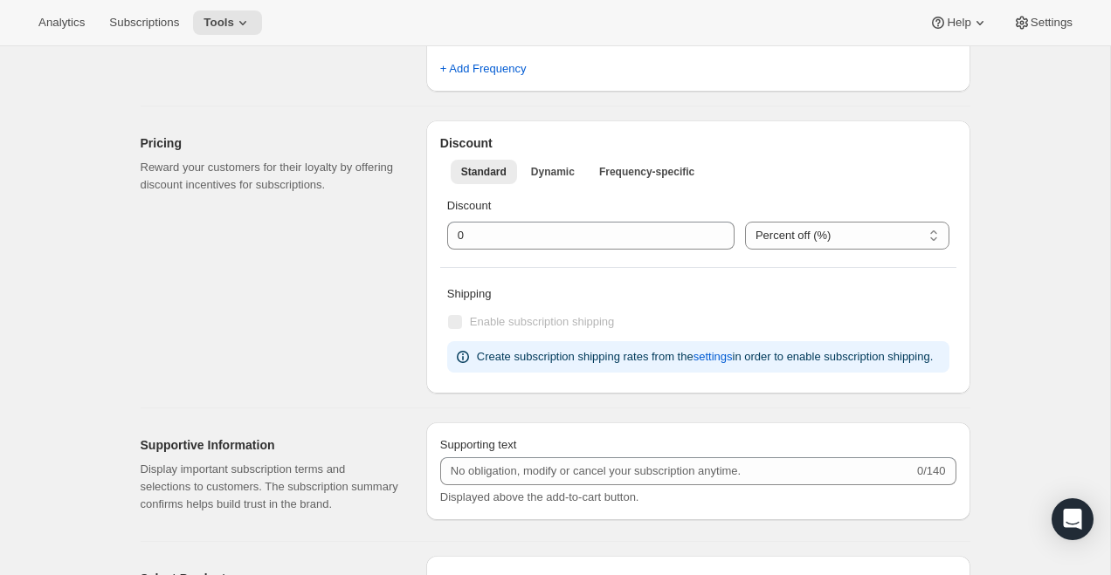
scroll to position [663, 0]
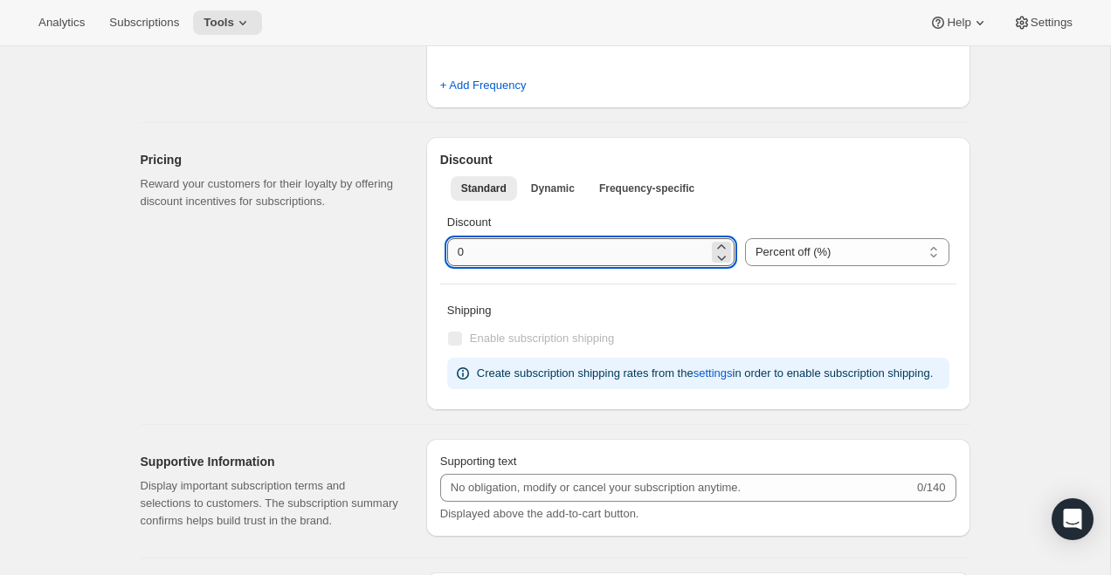
click at [493, 257] on input "integer" at bounding box center [577, 252] width 261 height 28
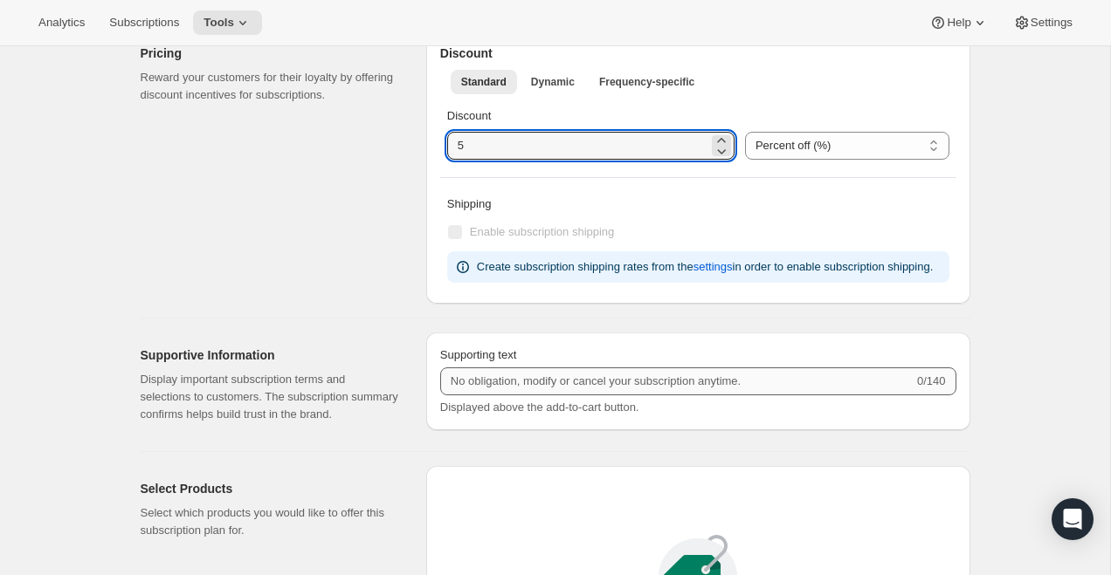
type input "5"
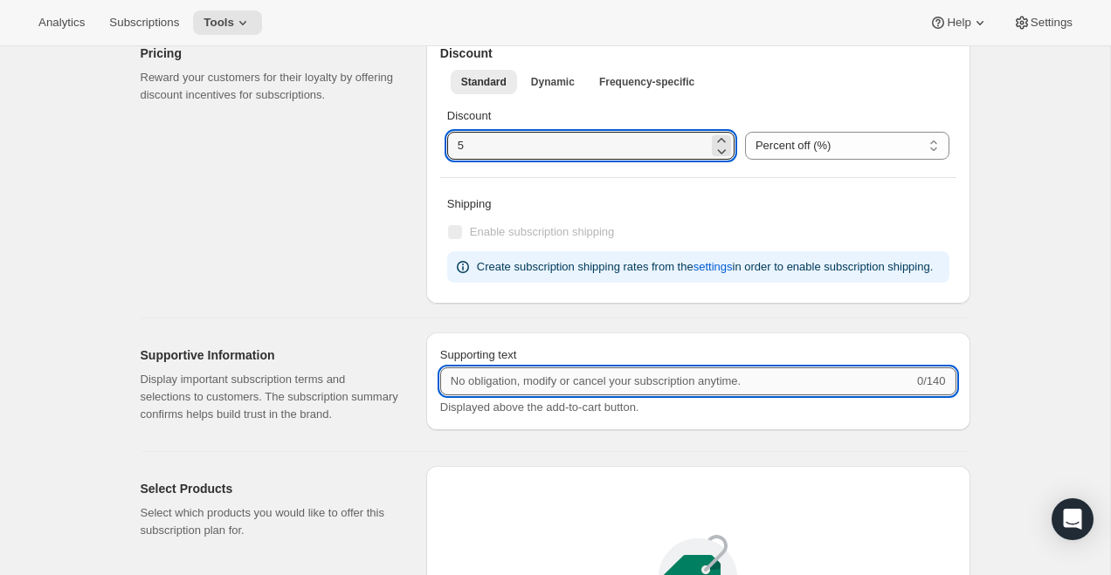
click at [488, 396] on input "Supporting text" at bounding box center [676, 382] width 473 height 28
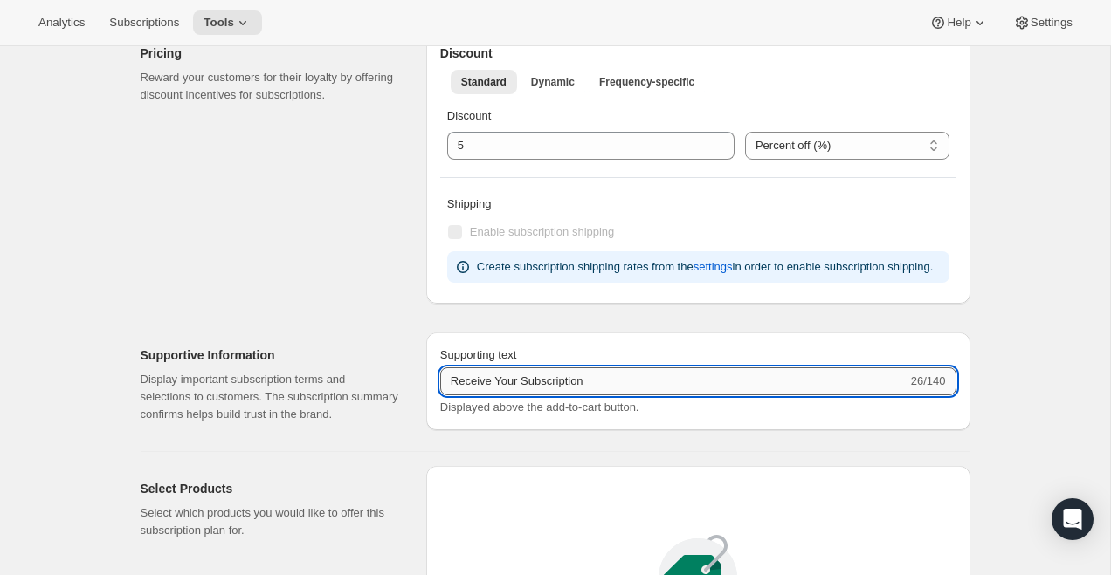
drag, startPoint x: 592, startPoint y: 395, endPoint x: 523, endPoint y: 392, distance: 69.0
click at [523, 392] on input "Receive Your Subscription" at bounding box center [673, 382] width 467 height 28
drag, startPoint x: 540, startPoint y: 400, endPoint x: 495, endPoint y: 400, distance: 45.4
click at [495, 396] on input "Receive Releases as" at bounding box center [673, 382] width 467 height 28
click at [632, 396] on input "Receive Silver Oak Wines as" at bounding box center [673, 382] width 467 height 28
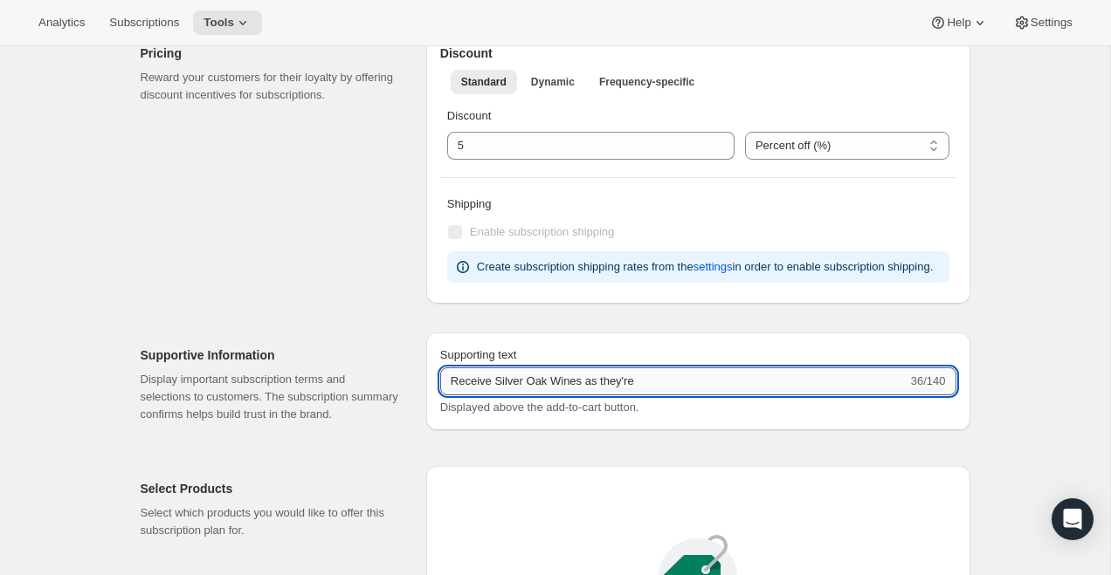
click at [561, 396] on input "Receive Silver Oak Wines as they're" at bounding box center [673, 382] width 467 height 28
click at [660, 396] on input "Receive Silver Oak wines as they're" at bounding box center [673, 382] width 467 height 28
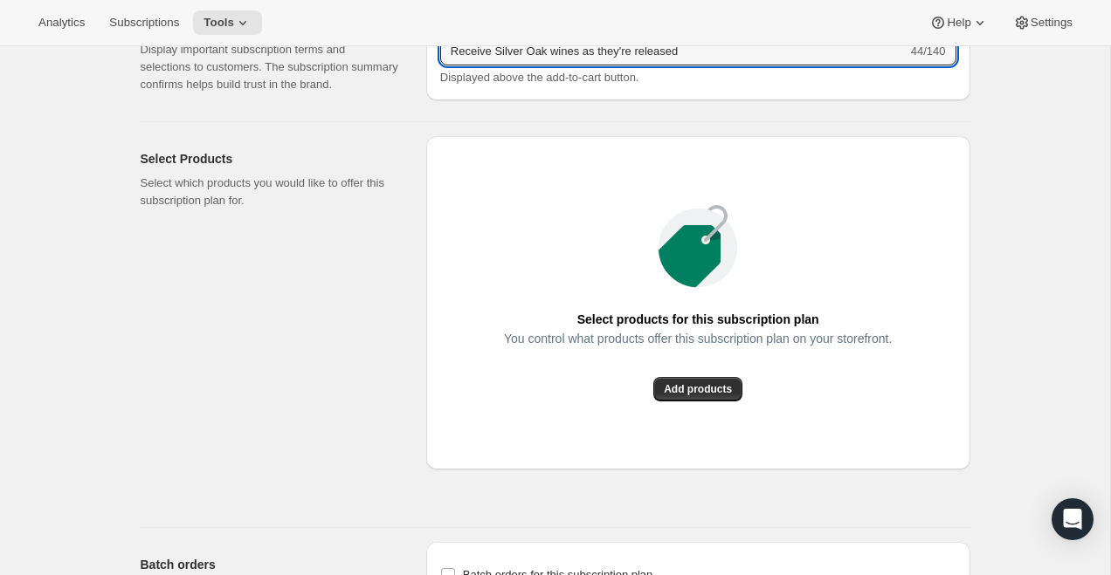
scroll to position [1084, 0]
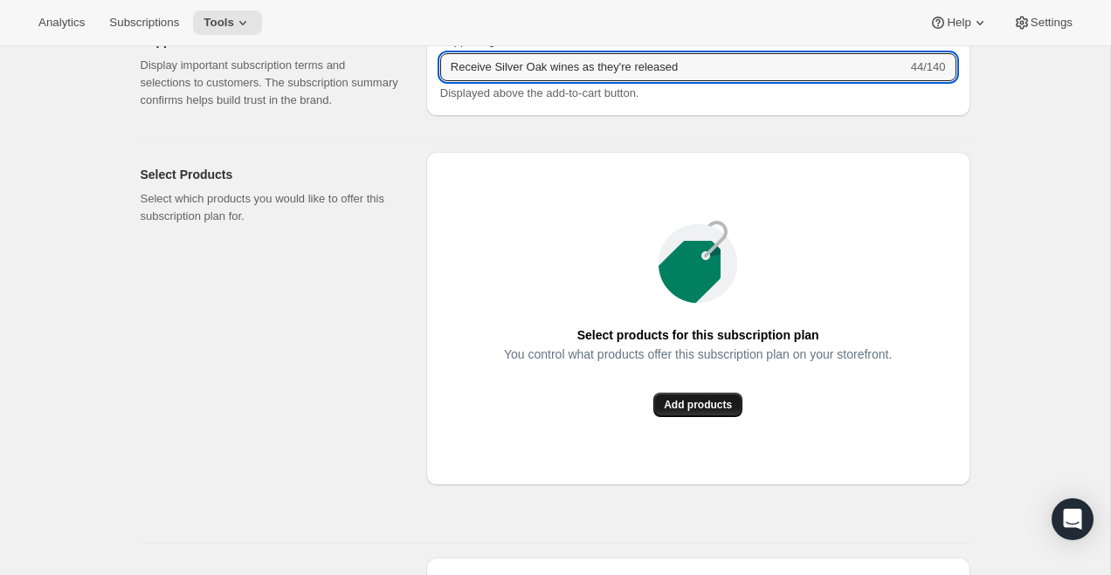
type input "Receive Silver Oak wines as they're released"
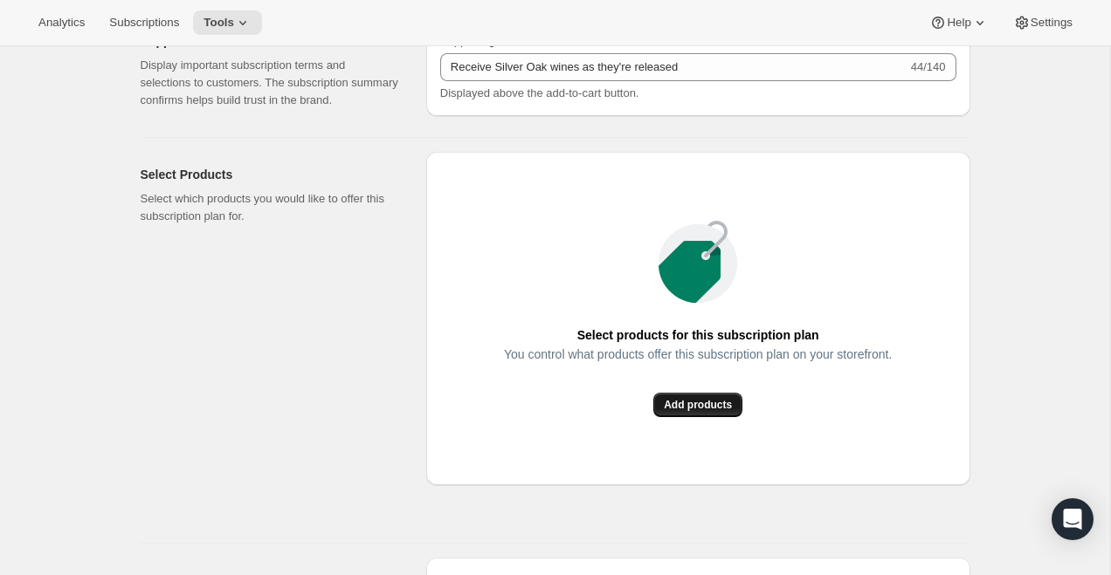
click at [709, 412] on span "Add products" at bounding box center [698, 405] width 68 height 14
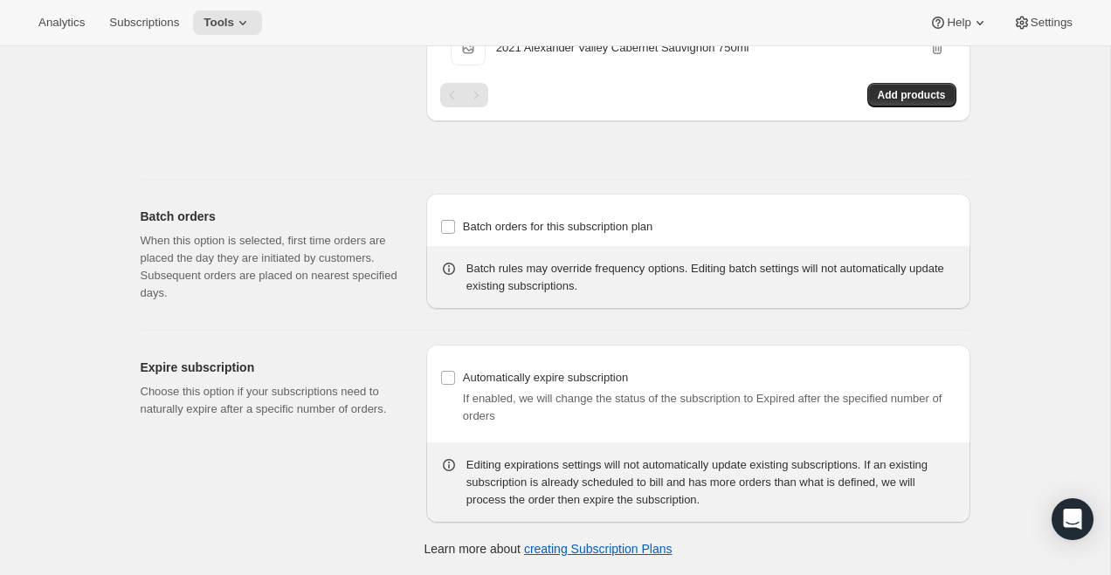
scroll to position [1331, 0]
click at [583, 224] on span "Batch orders for this subscription plan" at bounding box center [558, 226] width 190 height 13
click at [455, 224] on input "Batch orders for this subscription plan" at bounding box center [448, 227] width 14 height 14
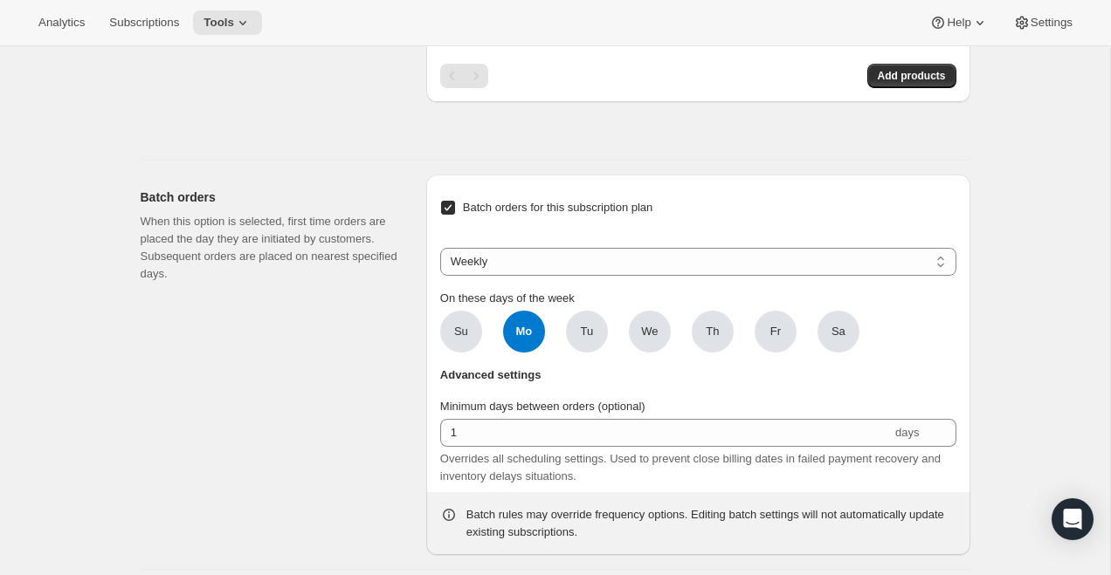
scroll to position [1312, 0]
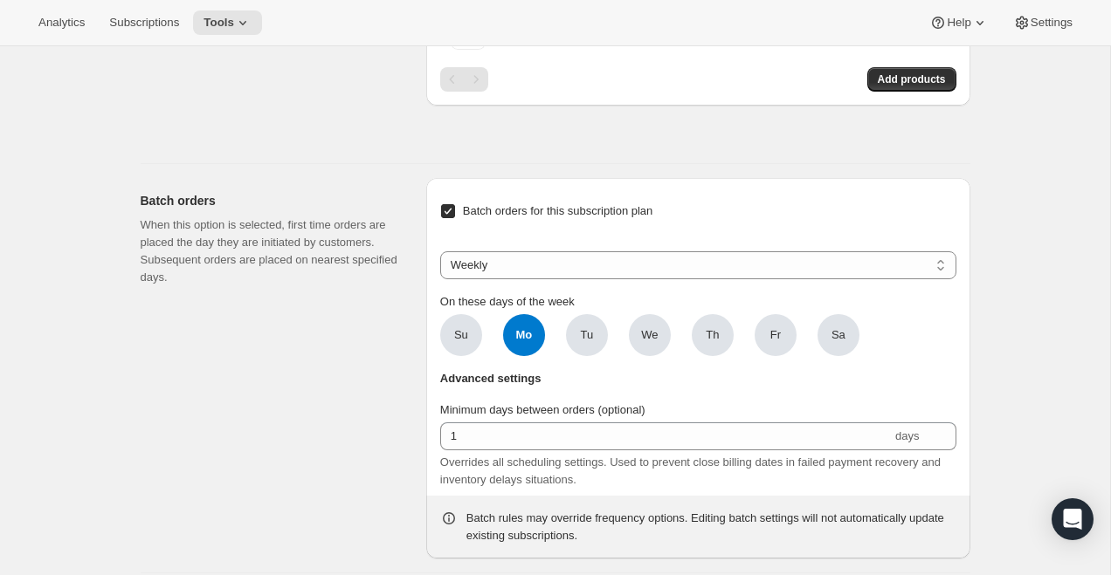
click at [580, 217] on span "Batch orders for this subscription plan" at bounding box center [558, 210] width 190 height 13
click at [455, 218] on input "Batch orders for this subscription plan" at bounding box center [448, 211] width 14 height 14
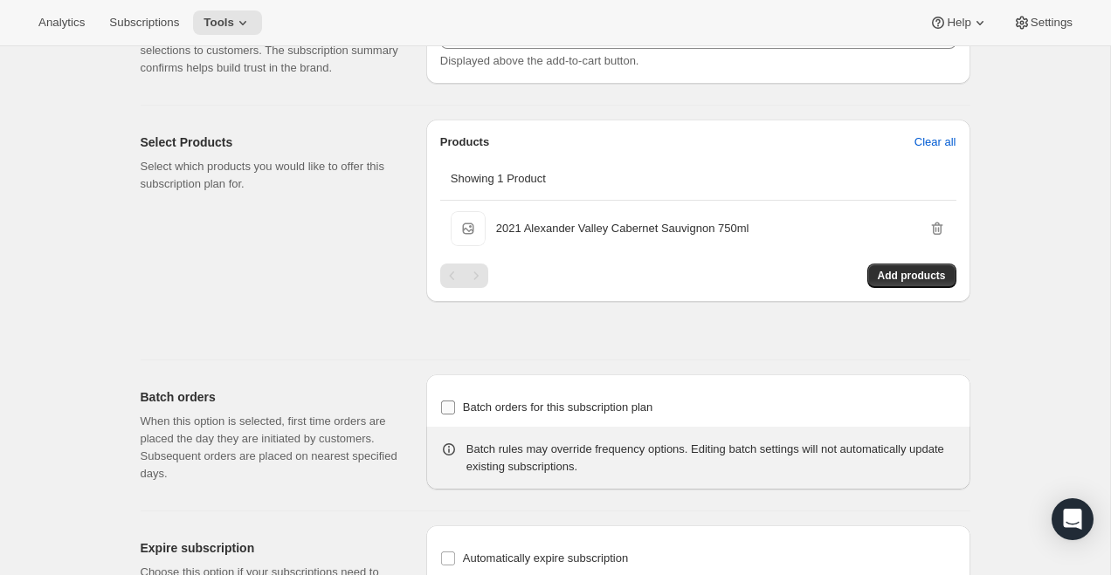
scroll to position [1331, 0]
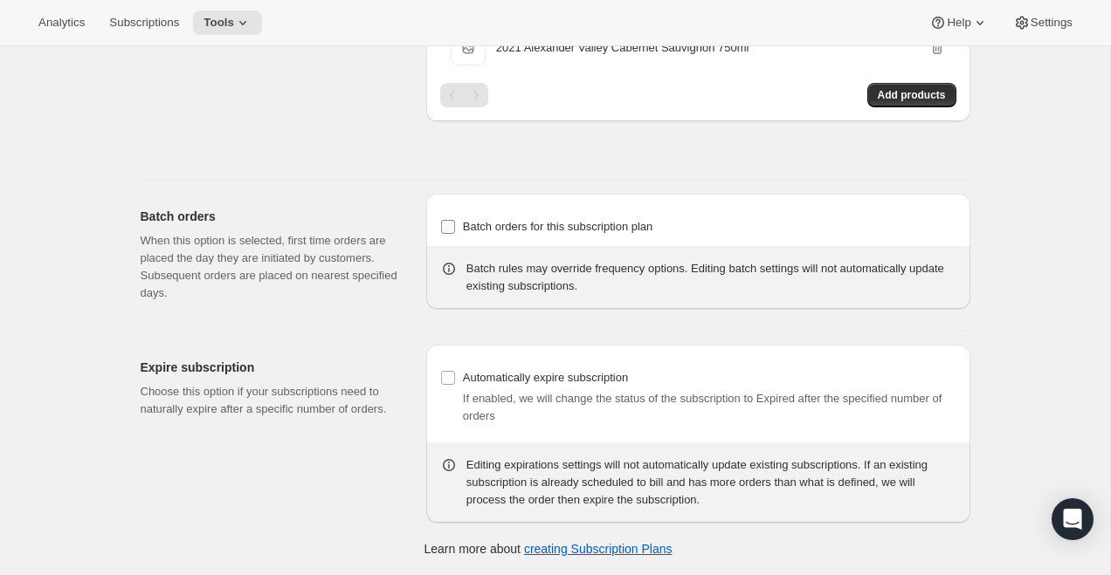
click at [578, 233] on span "Batch orders for this subscription plan" at bounding box center [558, 226] width 190 height 17
click at [455, 233] on input "Batch orders for this subscription plan" at bounding box center [448, 227] width 14 height 14
checkbox input "true"
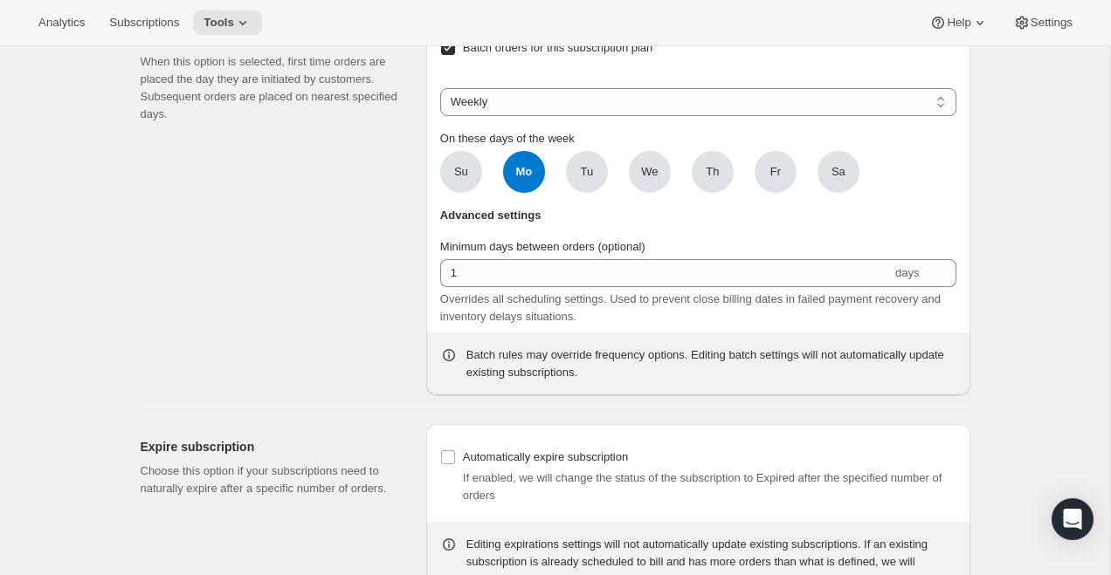
scroll to position [1484, 0]
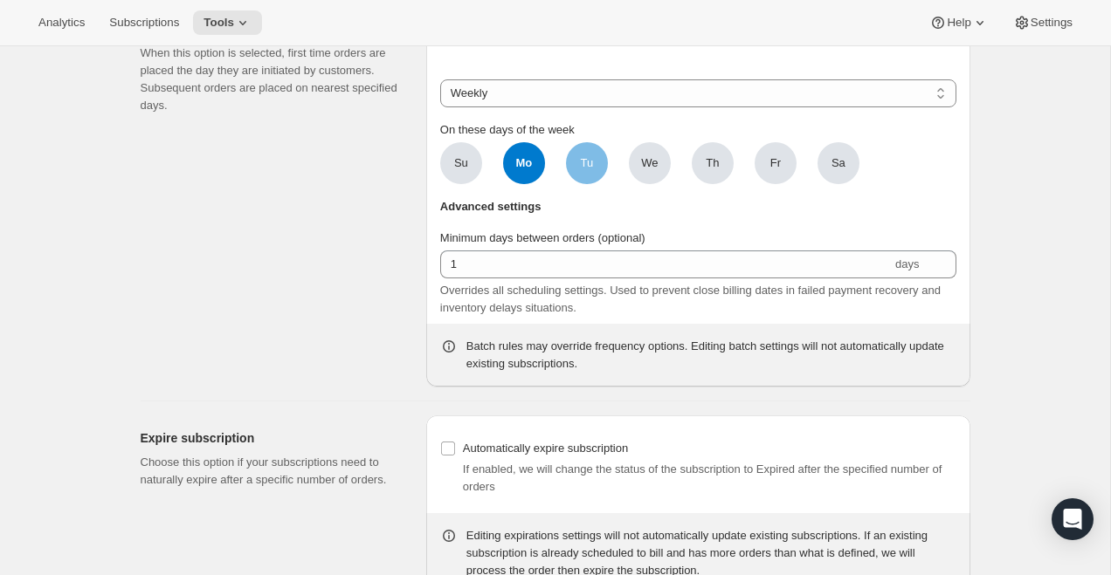
click at [597, 184] on span "Tu" at bounding box center [587, 163] width 42 height 42
click at [0, 0] on input "Tu" at bounding box center [0, 0] width 0 height 0
click at [595, 184] on span "Tu" at bounding box center [587, 163] width 42 height 42
click input "Tu" at bounding box center [0, 0] width 0 height 0
click at [575, 107] on select "Weekly Monthly Yearly" at bounding box center [698, 93] width 516 height 28
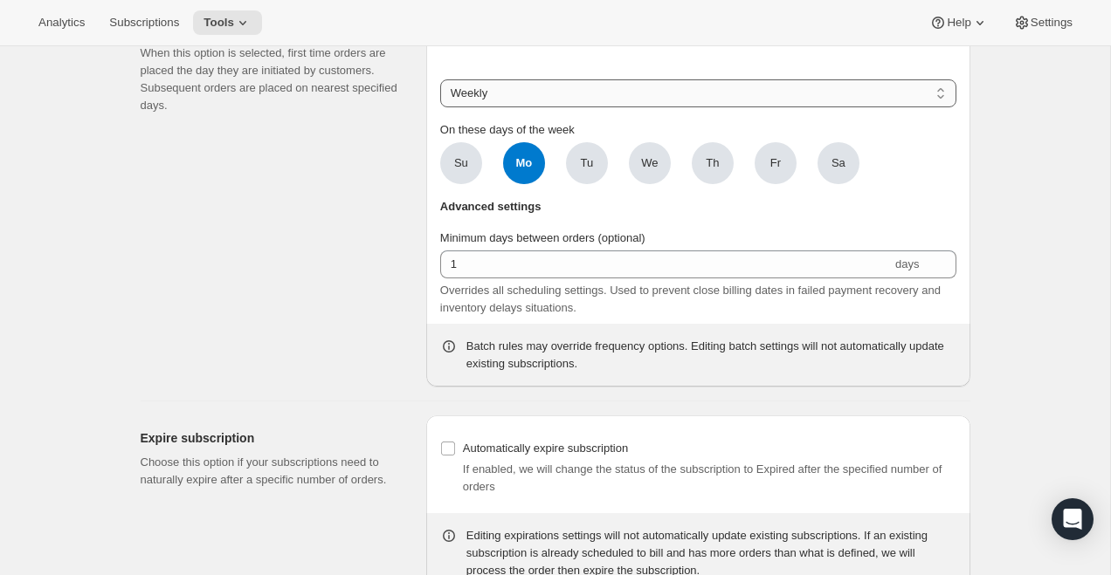
click at [440, 107] on select "Weekly Monthly Yearly" at bounding box center [698, 93] width 516 height 28
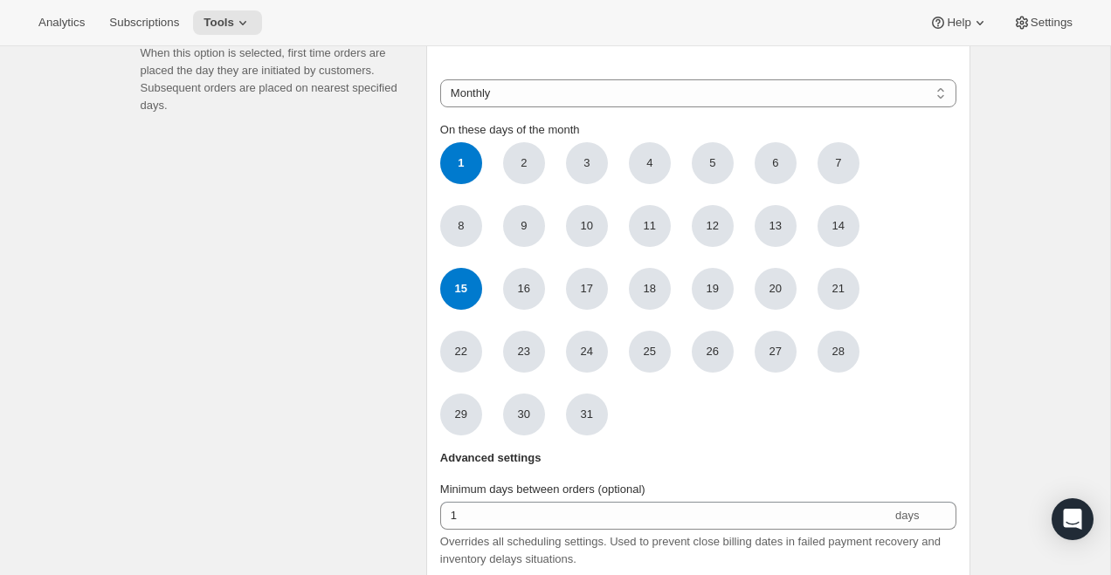
click at [451, 184] on span "1" at bounding box center [461, 163] width 42 height 42
click input "1" at bounding box center [0, 0] width 0 height 0
click at [451, 310] on span "15" at bounding box center [461, 289] width 42 height 42
click input "15" at bounding box center [0, 0] width 0 height 0
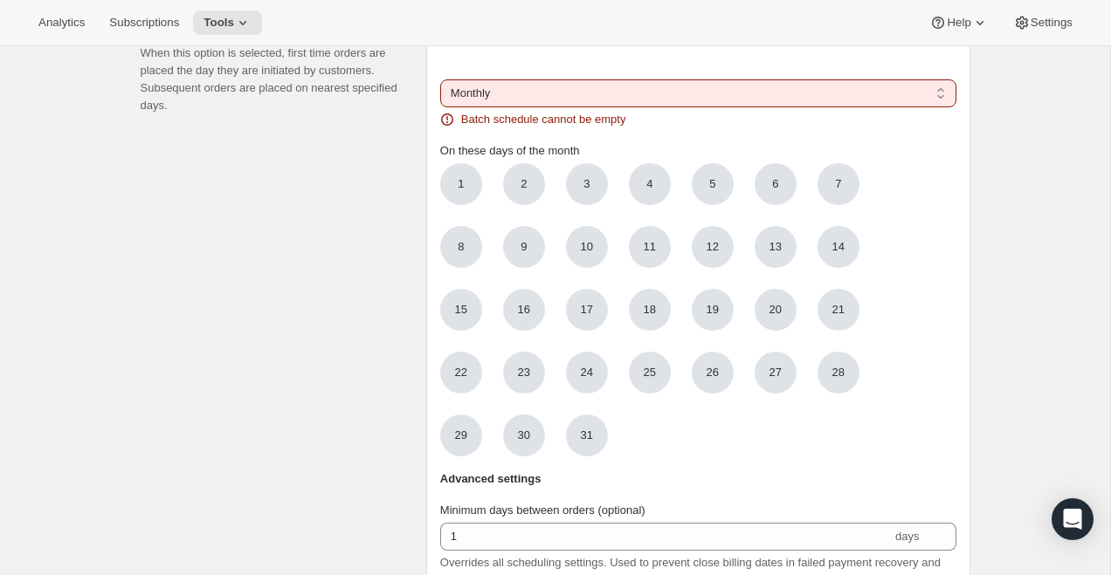
click at [568, 107] on select "Weekly Monthly Yearly" at bounding box center [698, 93] width 516 height 28
select select "YEARDAY"
click at [440, 107] on select "Weekly Monthly Yearly" at bounding box center [698, 93] width 516 height 28
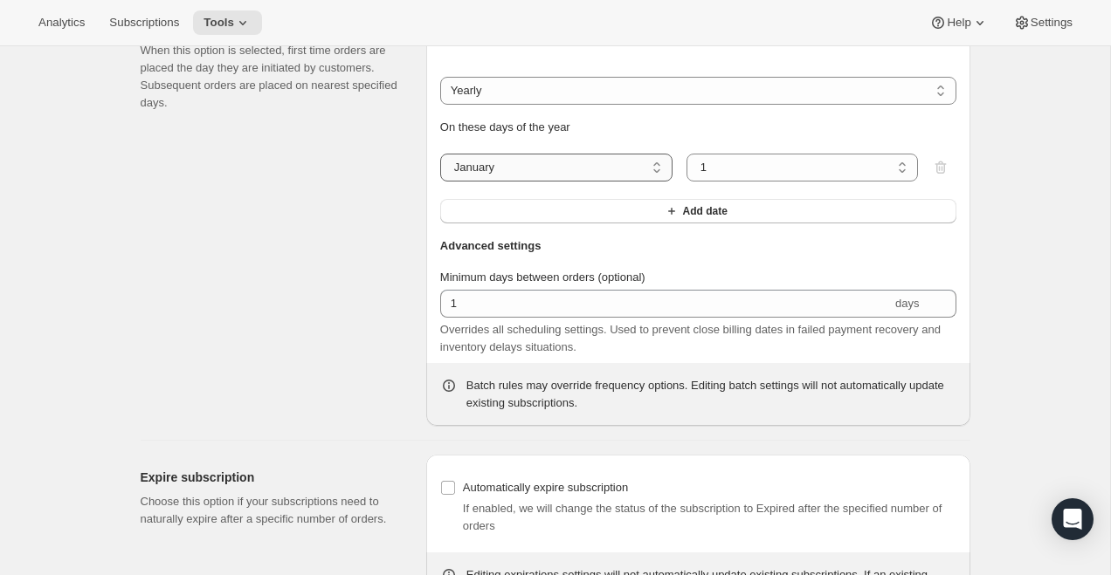
scroll to position [1531, 0]
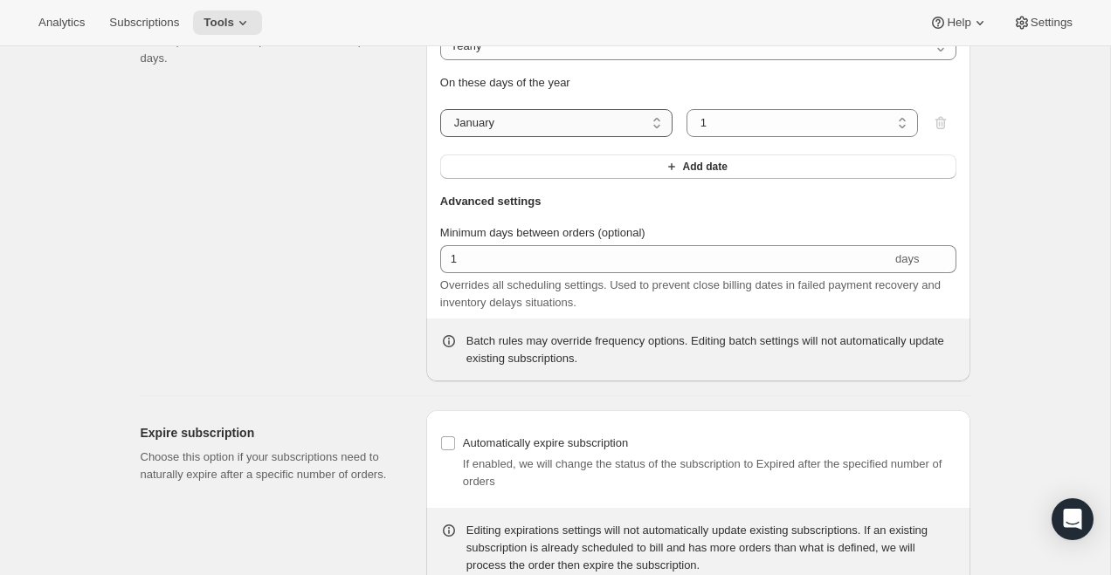
click at [561, 137] on select "January February March April May June July August September October November De…" at bounding box center [556, 123] width 232 height 28
select select "8"
click at [440, 137] on select "January February March April May June July August September October November De…" at bounding box center [556, 123] width 232 height 28
click at [733, 137] on select "1 2 3 4 5 6 7 8 9 10 11 12 13 14 15 16 17 18 19 20 21 22 23 24 25 26 27 28 29 3…" at bounding box center [802, 123] width 232 height 28
select select "25"
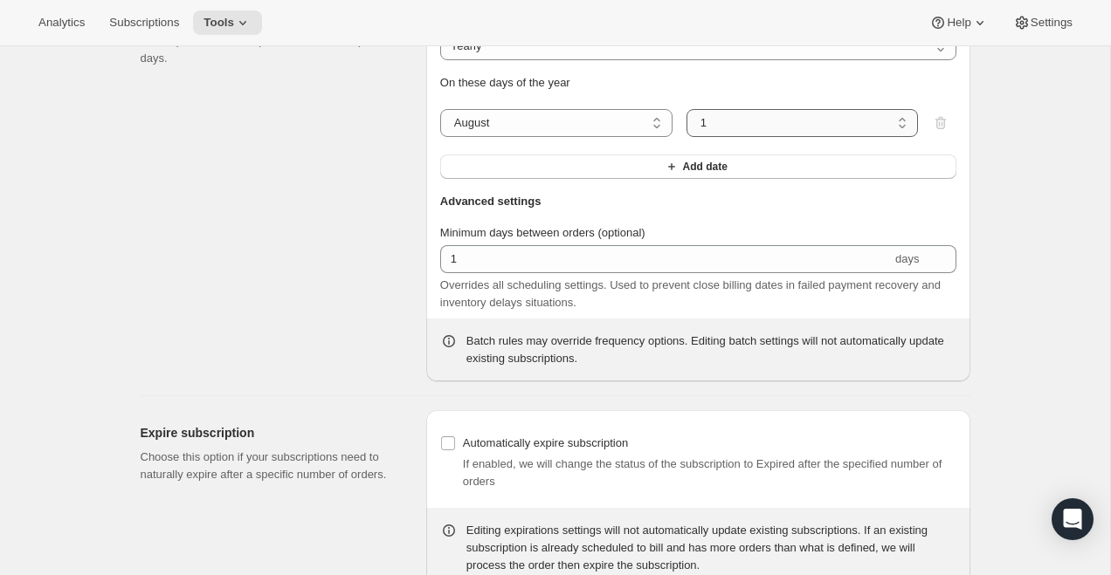
click at [686, 137] on select "1 2 3 4 5 6 7 8 9 10 11 12 13 14 15 16 17 18 19 20 21 22 23 24 25 26 27 28 29 3…" at bounding box center [802, 123] width 232 height 28
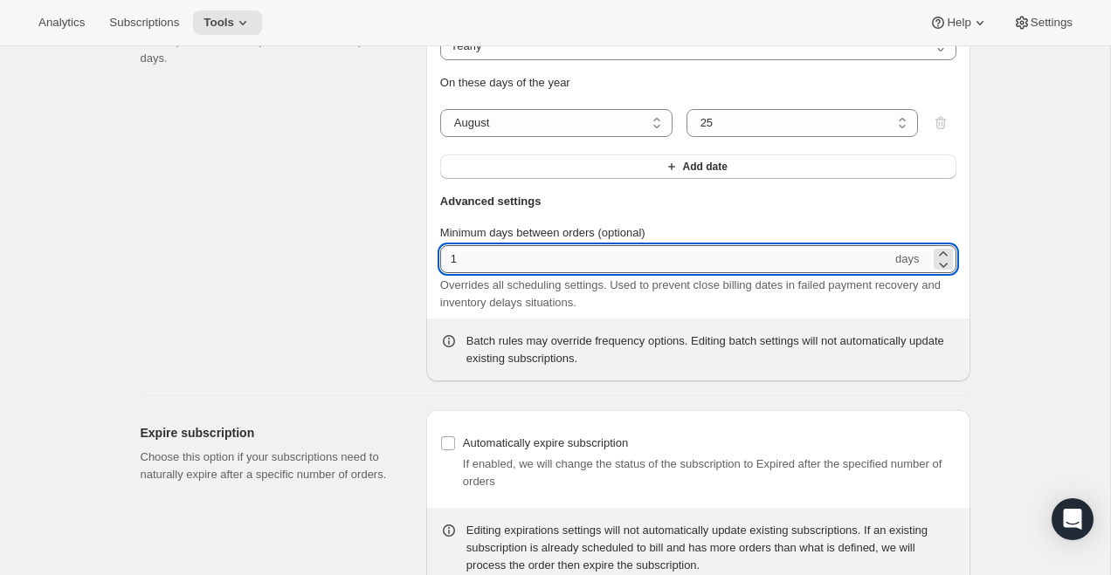
click at [564, 273] on input "1" at bounding box center [665, 259] width 451 height 28
type input "0"
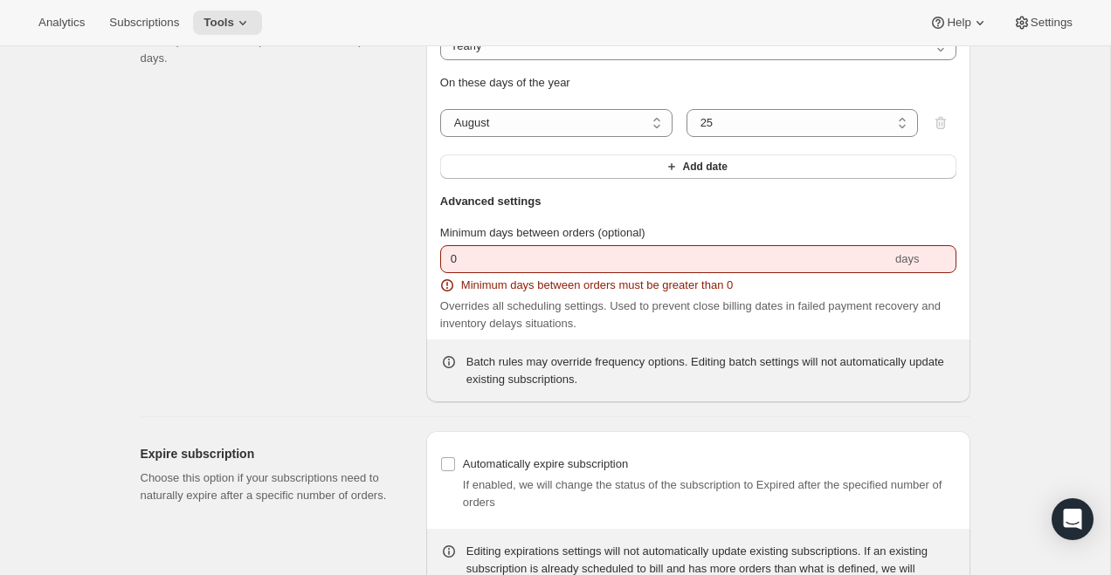
click at [633, 224] on header "Advanced settings" at bounding box center [698, 208] width 516 height 31
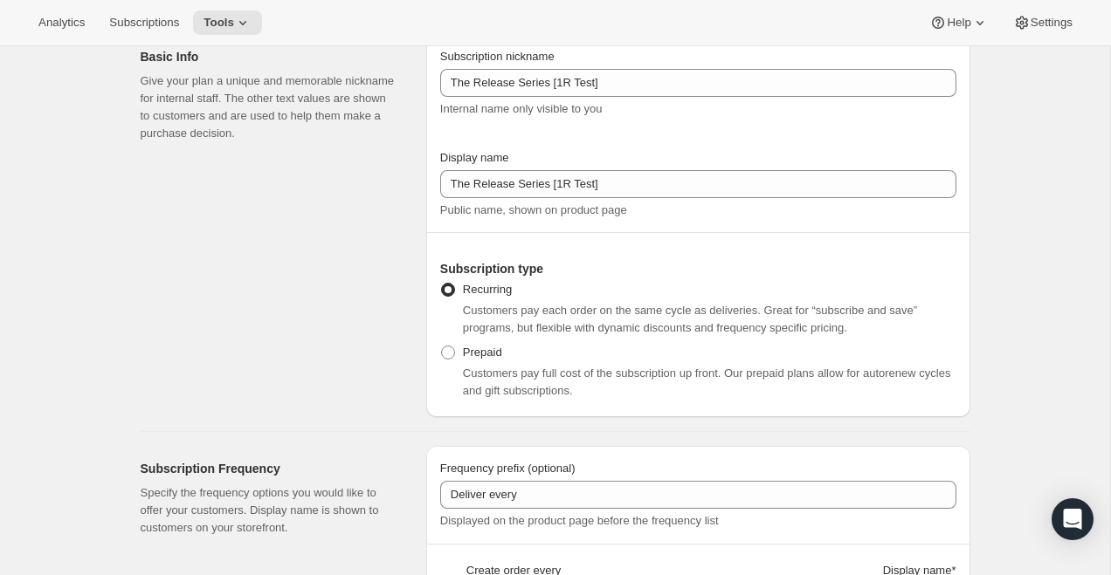
scroll to position [180, 0]
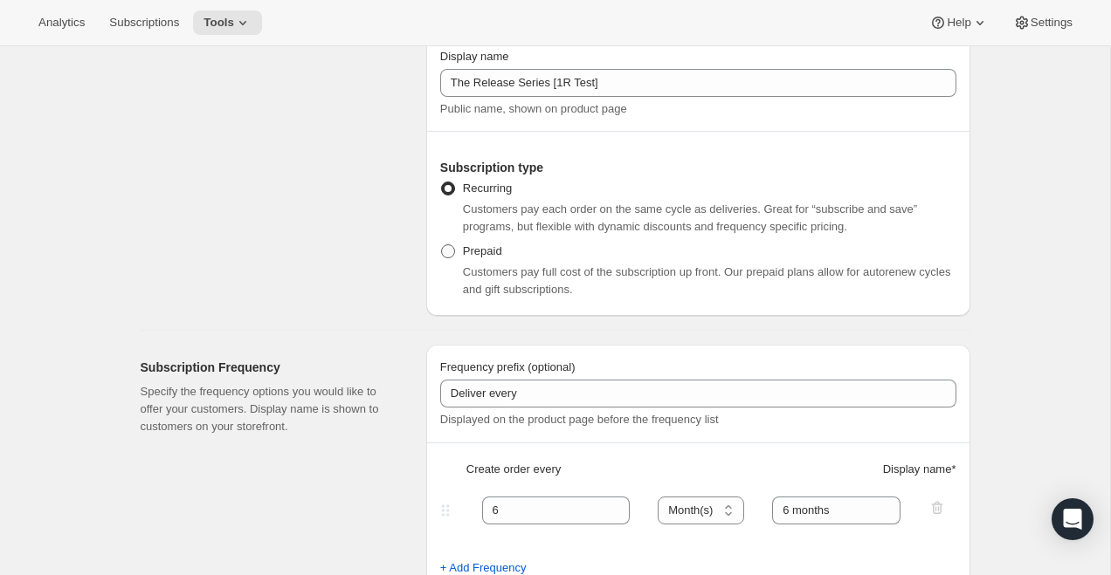
click at [464, 239] on label "Prepaid" at bounding box center [471, 251] width 62 height 24
click at [442, 244] on input "Prepaid" at bounding box center [441, 244] width 1 height 1
radio input "true"
select select "MONTH"
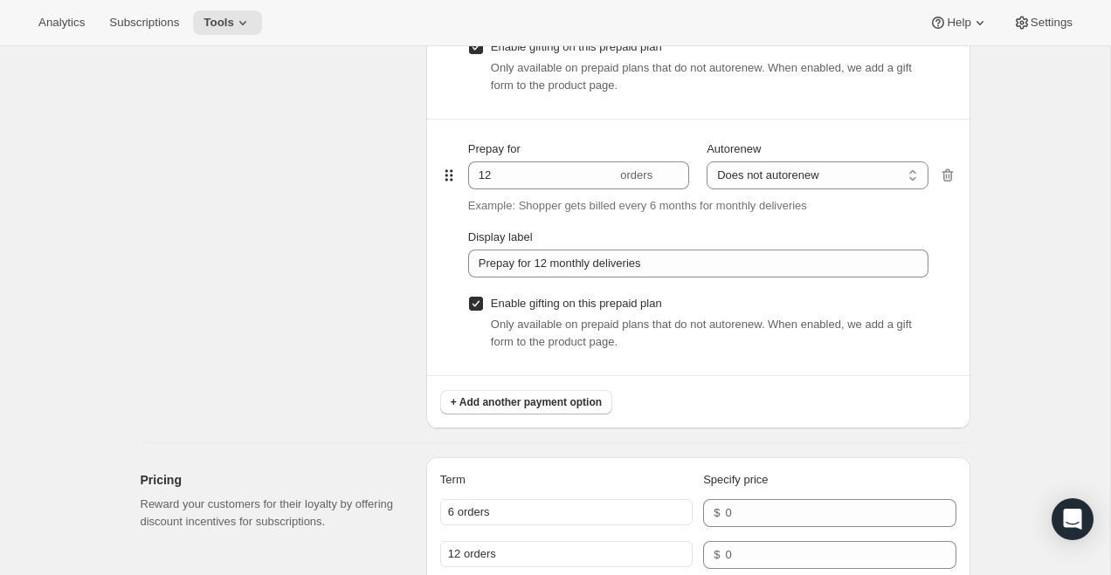
scroll to position [1260, 0]
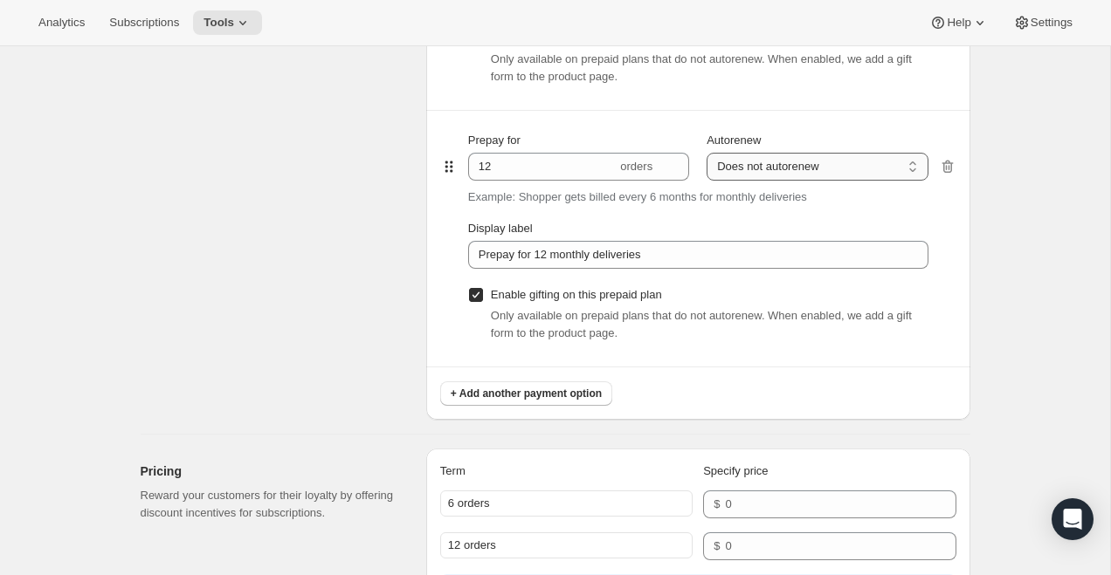
click at [807, 181] on select "Does not autorenew Renews after prepaid period" at bounding box center [816, 167] width 221 height 28
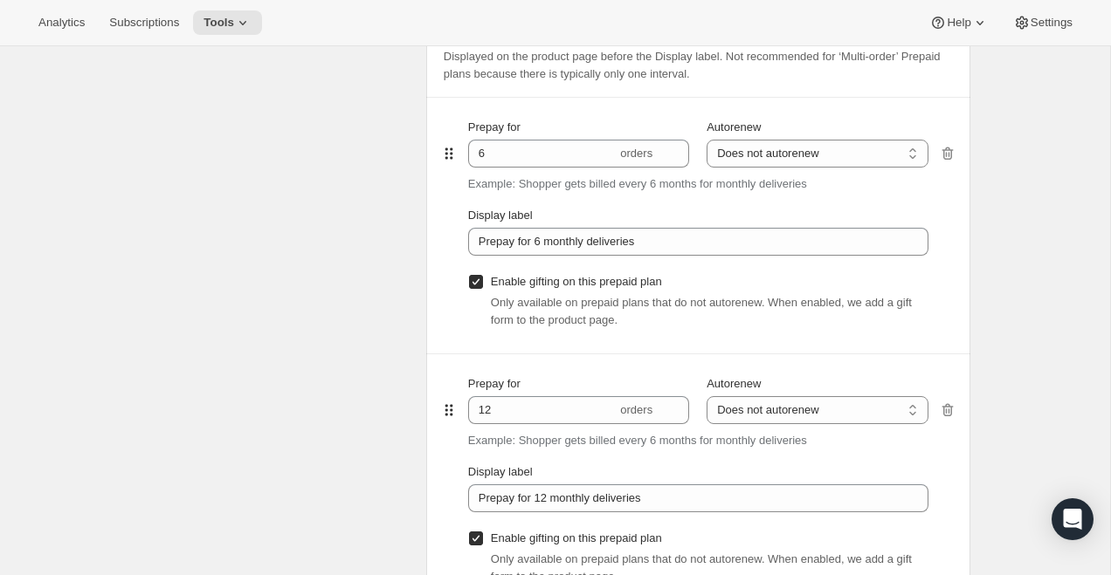
scroll to position [1013, 0]
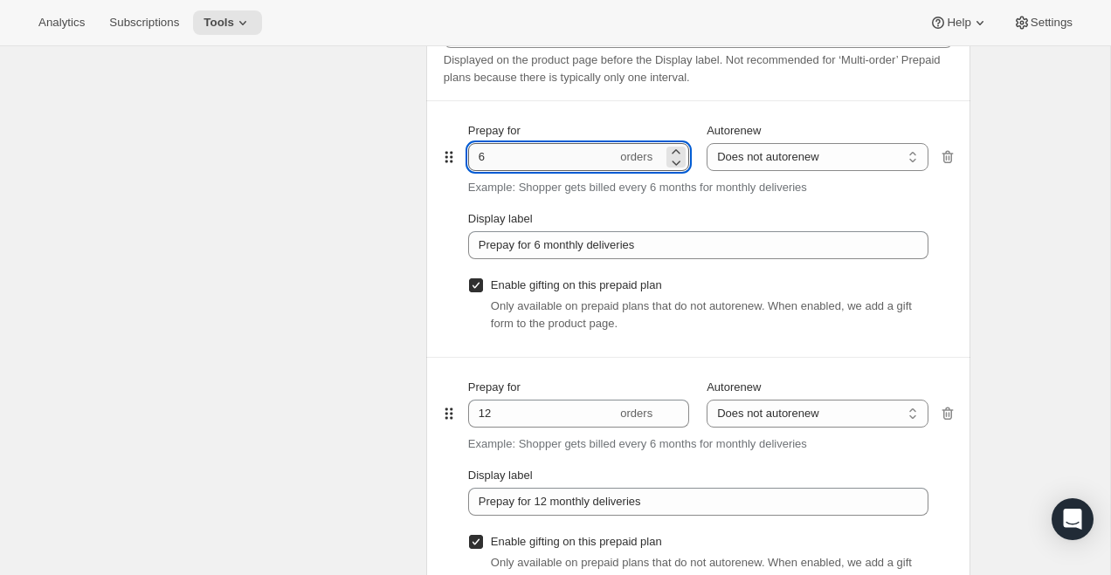
click at [530, 171] on input "6" at bounding box center [542, 157] width 148 height 28
click at [549, 178] on div "Prepay for 2 orders Autorenew Does not autorenew Renews after prepaid period Do…" at bounding box center [698, 229] width 460 height 256
type input "2"
click at [769, 171] on select "Does not autorenew Renews after prepaid period" at bounding box center [816, 157] width 221 height 28
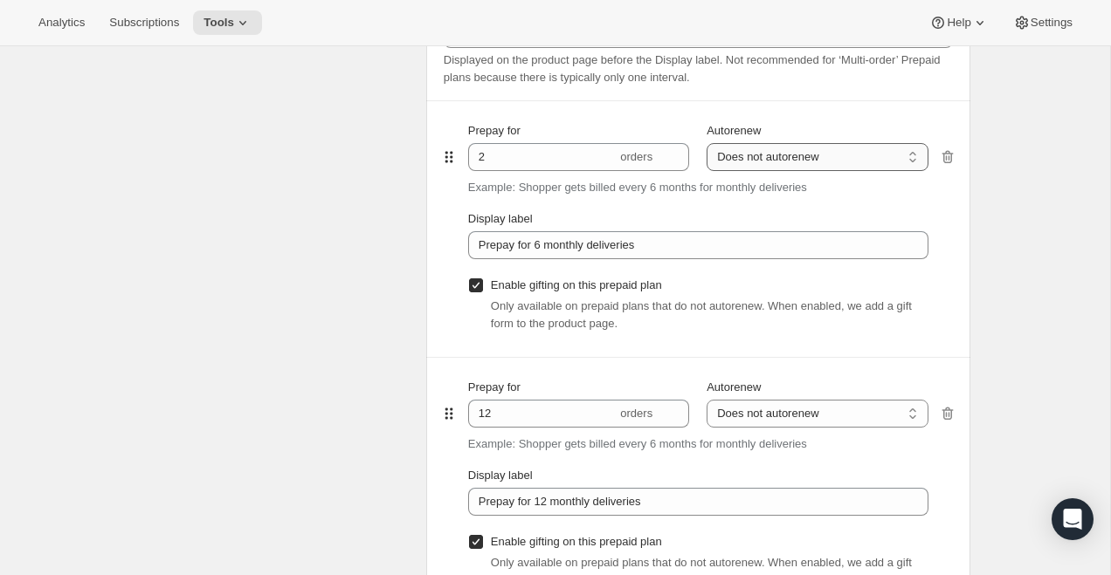
select select "ENABLED"
click at [706, 171] on select "Does not autorenew Renews after prepaid period" at bounding box center [816, 157] width 221 height 28
type input "Prepay for 6 monthly deliveries, Autorenews"
checkbox input "false"
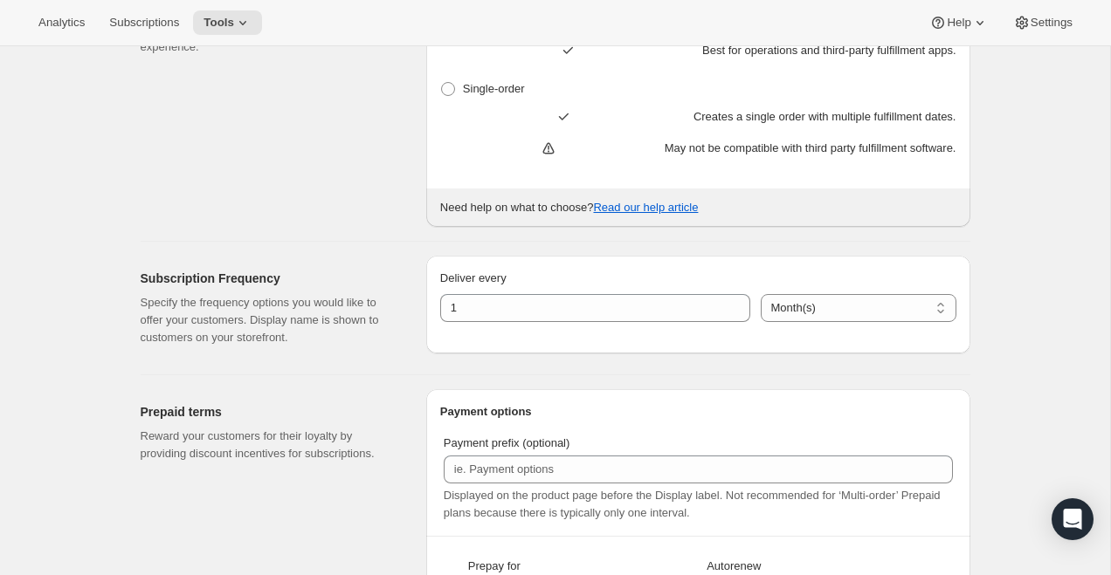
scroll to position [773, 0]
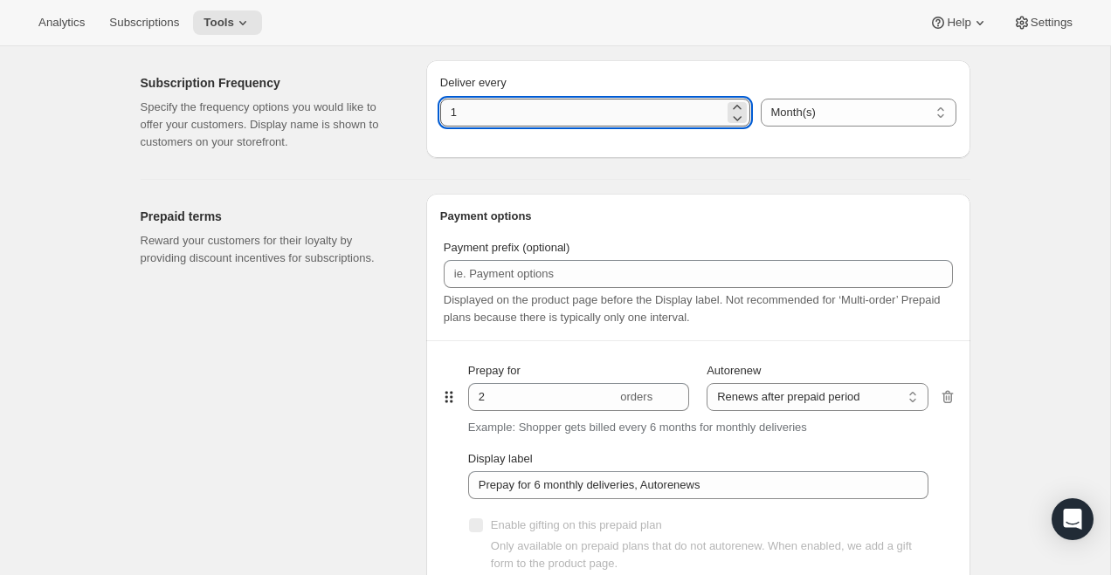
click at [562, 127] on input "1" at bounding box center [582, 113] width 284 height 28
type input "6"
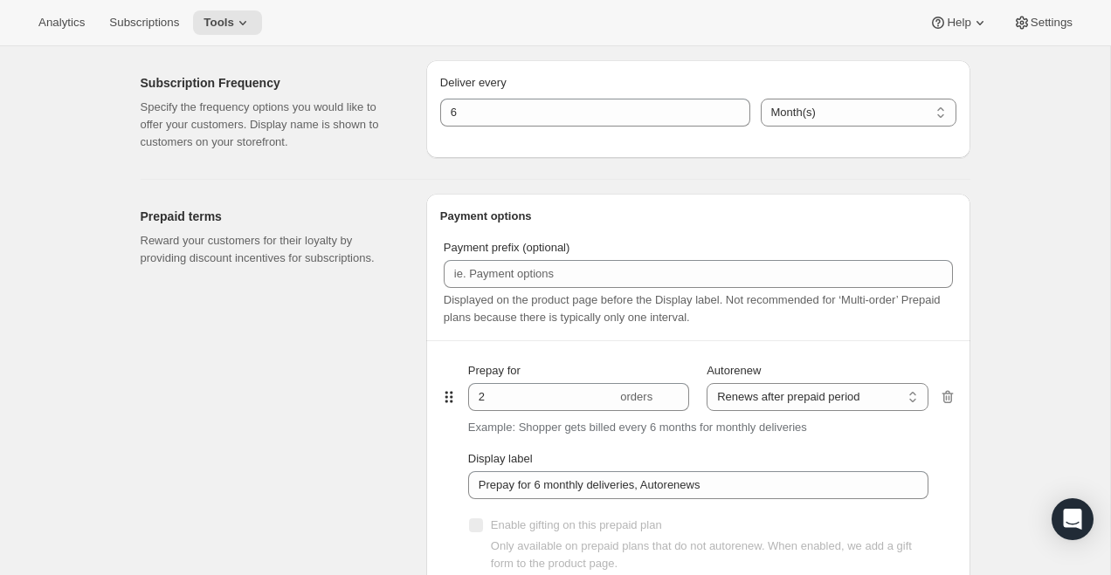
click at [646, 131] on div "Subscription Frequency Specify the frequency options you would like to offer yo…" at bounding box center [548, 105] width 843 height 119
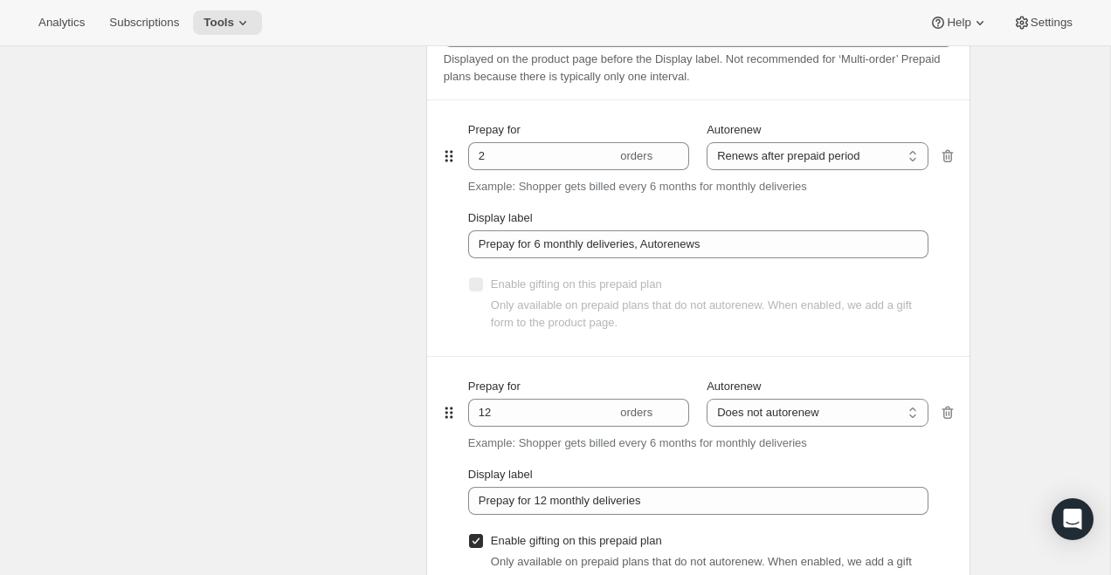
scroll to position [1015, 0]
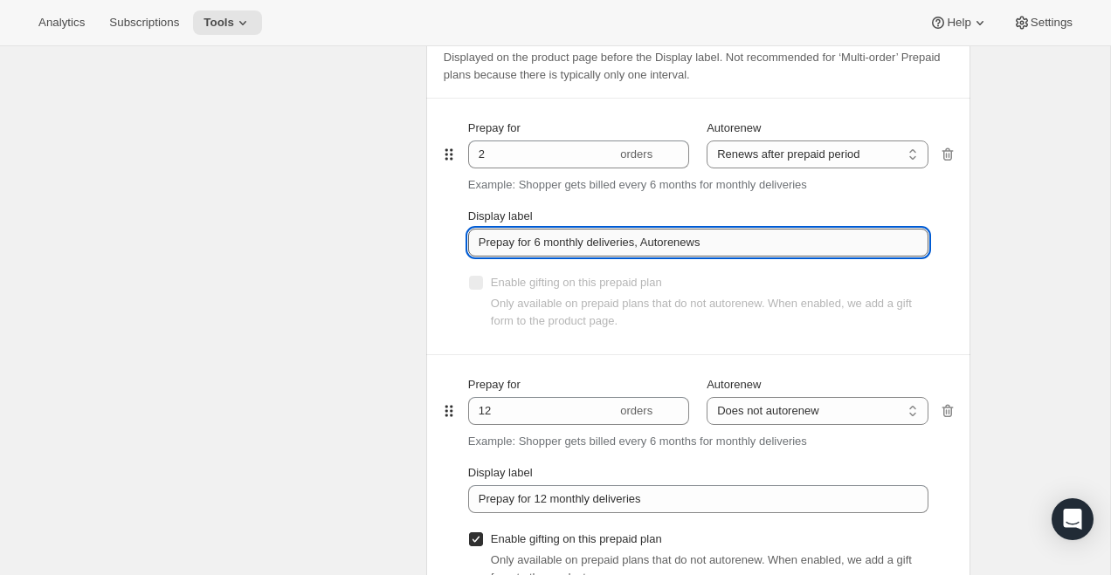
click at [624, 257] on input "Prepay for 6 monthly deliveries, Autorenews" at bounding box center [698, 243] width 460 height 28
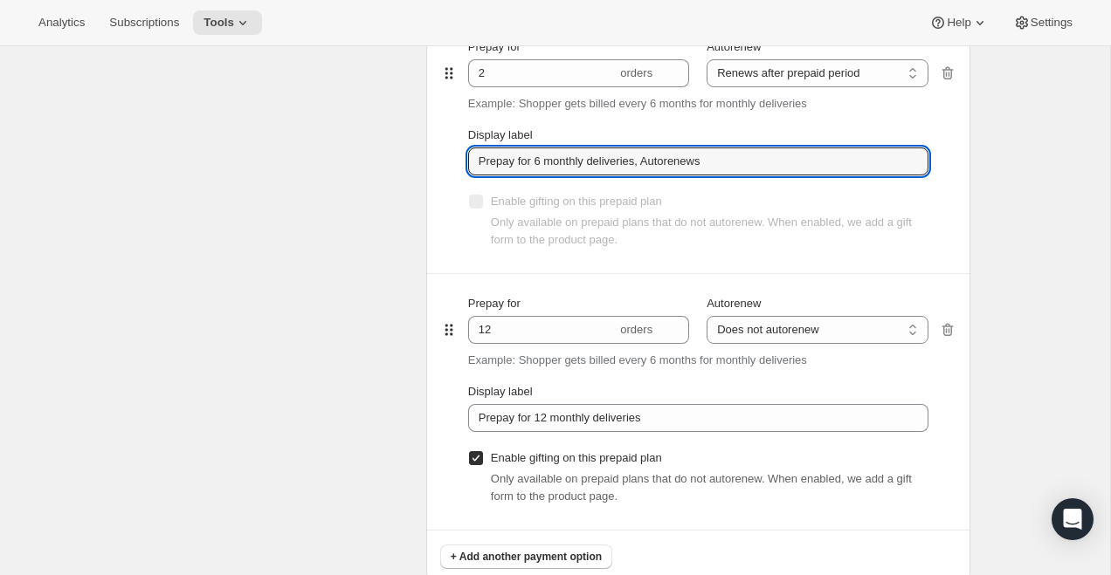
scroll to position [1084, 0]
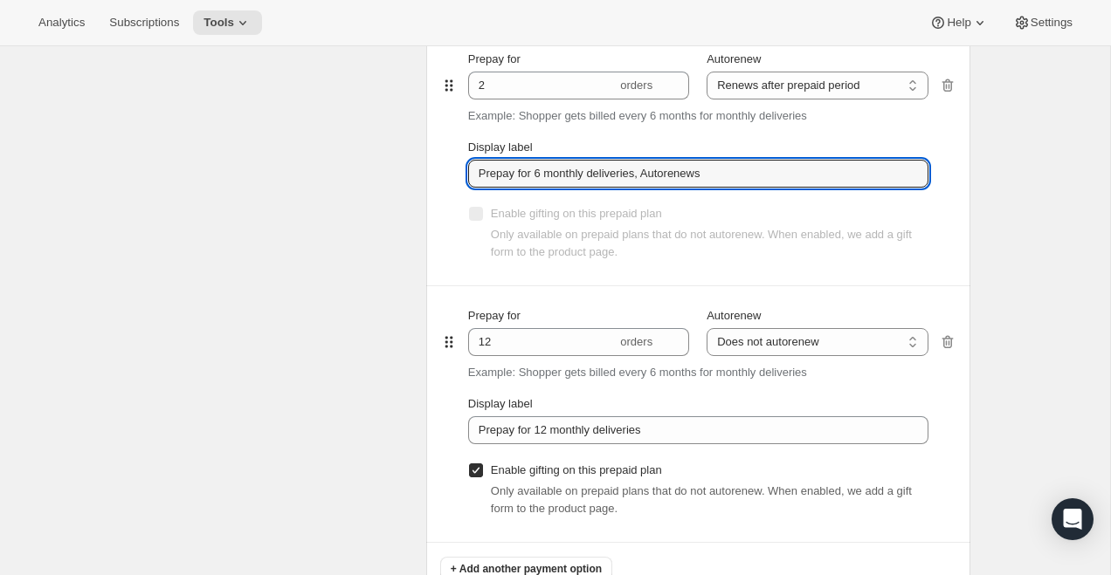
click at [484, 226] on label "Enable gifting on this prepaid plan" at bounding box center [565, 214] width 194 height 24
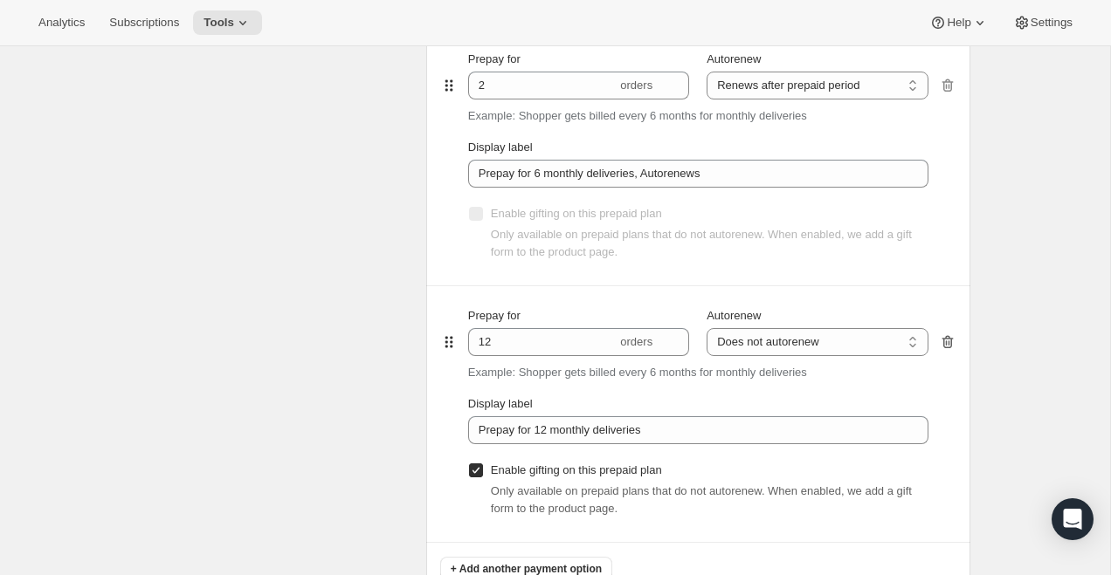
click at [946, 351] on icon "button" at bounding box center [947, 342] width 17 height 17
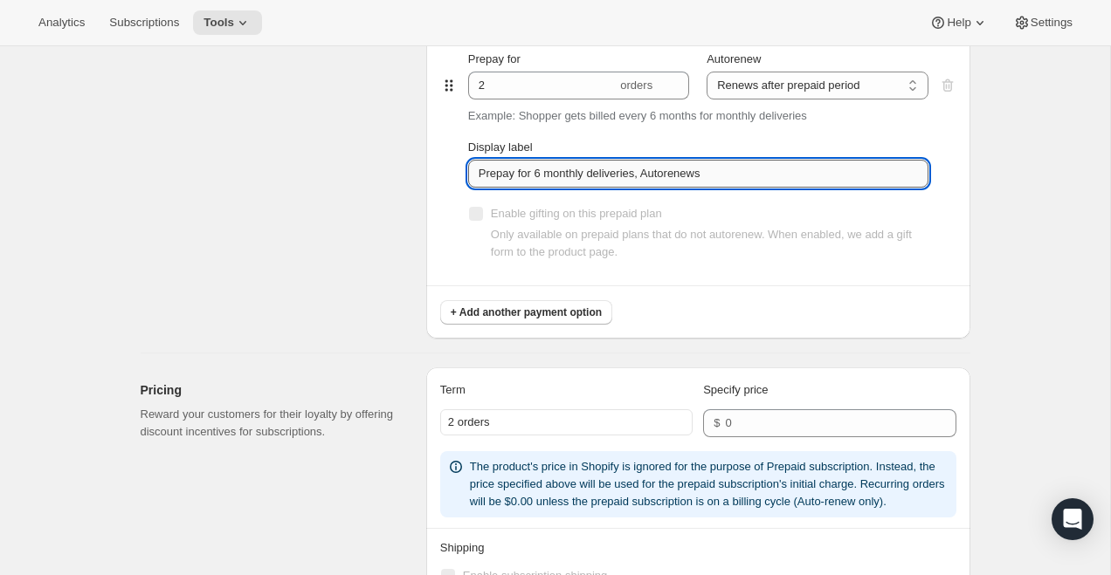
click at [546, 188] on input "Prepay for 6 monthly deliveries, Autorenews" at bounding box center [698, 174] width 460 height 28
click at [540, 188] on input "Prepay for 6 monthly deliveries, Autorenews" at bounding box center [698, 174] width 460 height 28
drag, startPoint x: 540, startPoint y: 243, endPoint x: 828, endPoint y: 243, distance: 288.1
click at [828, 188] on input "Prepay for 6 monthly deliveries, Autorenews" at bounding box center [698, 174] width 460 height 28
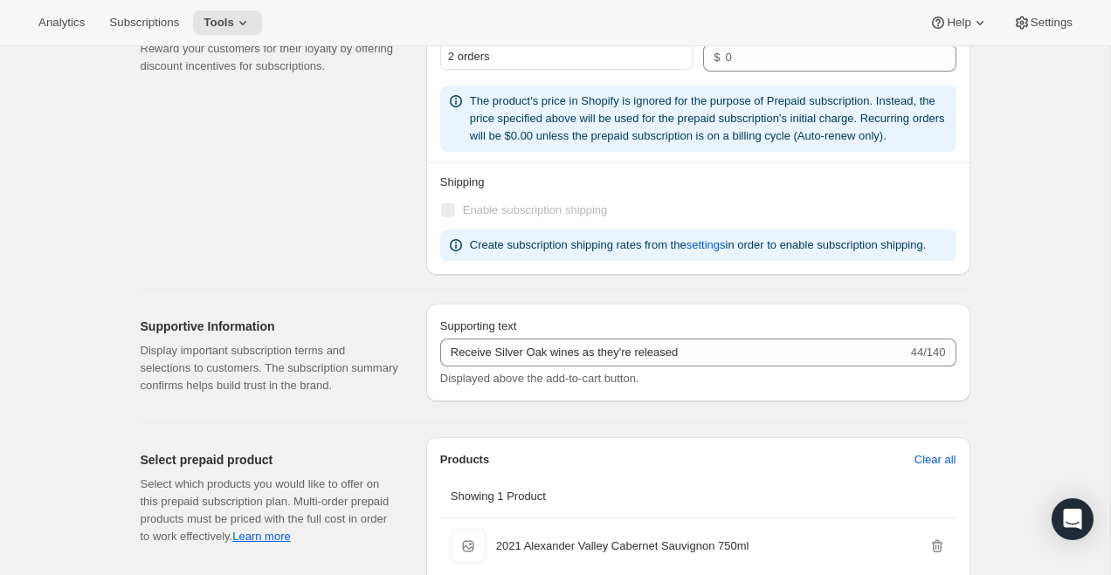
scroll to position [1483, 0]
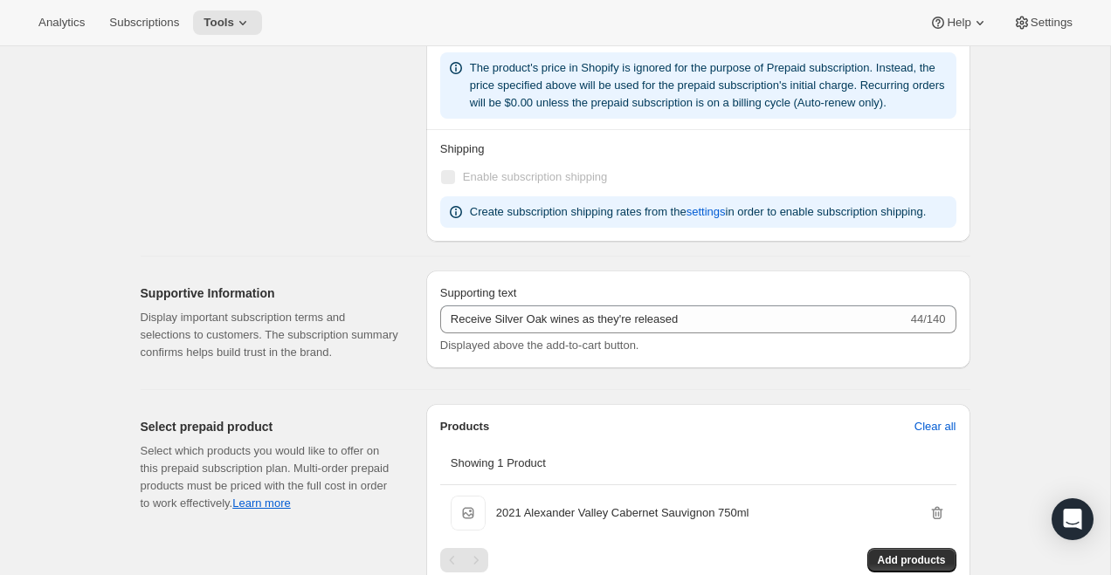
type input "Prepay for all Releases this Year"
click at [559, 38] on div "2 orders $" at bounding box center [698, 24] width 516 height 28
click at [544, 37] on div "2 orders" at bounding box center [566, 23] width 252 height 26
click at [762, 38] on input "number" at bounding box center [827, 24] width 204 height 28
type input "1"
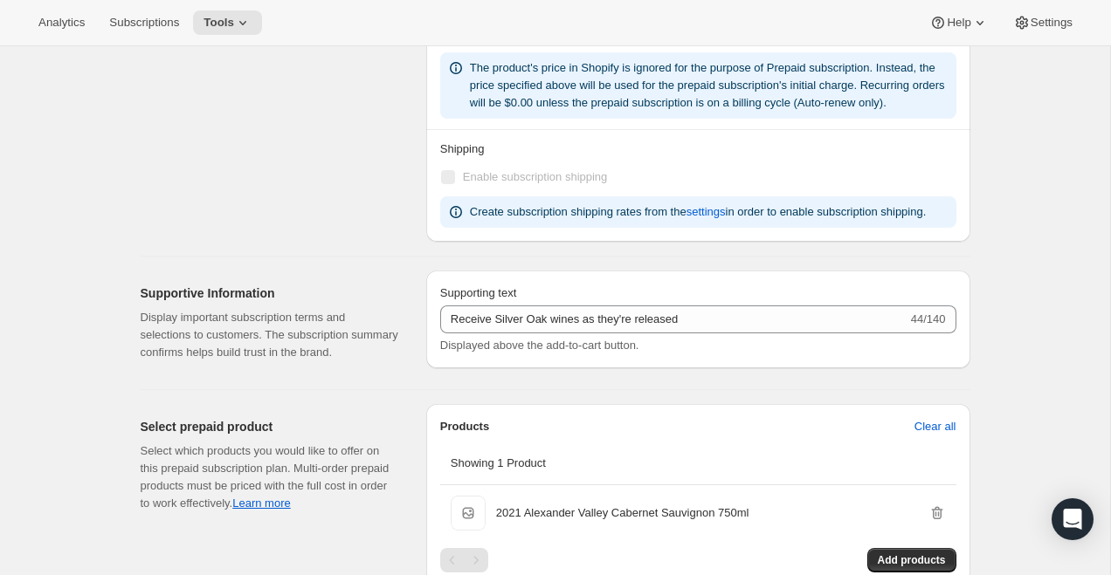
type input "600"
click at [441, 129] on div "Term Specify price 2 orders $ 600 The product's price in Shopify is ignored for…" at bounding box center [698, 56] width 516 height 147
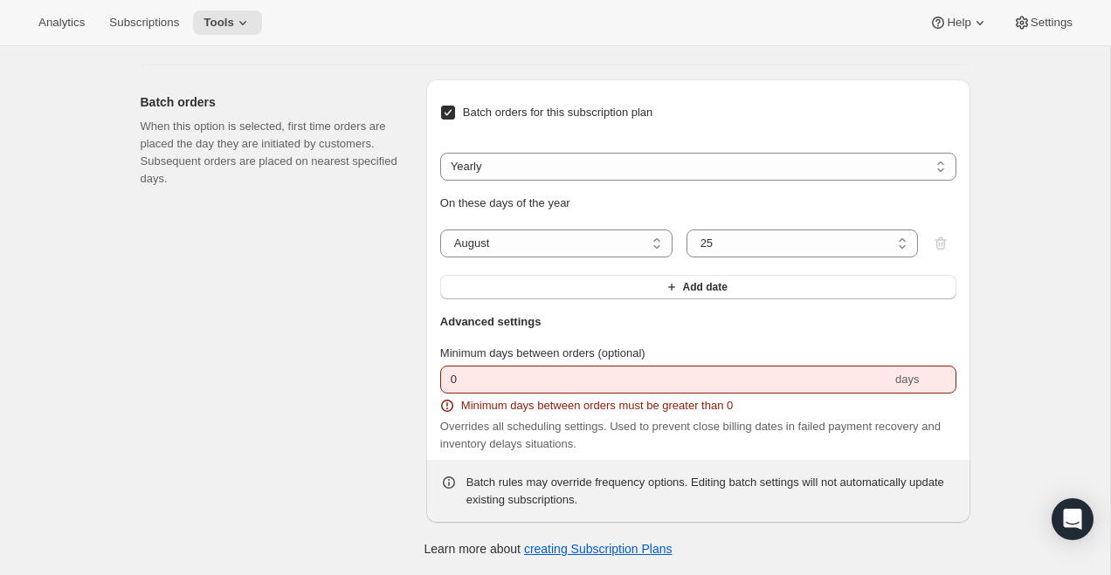
scroll to position [2189, 0]
click at [560, 347] on span "Minimum days between orders (optional)" at bounding box center [542, 353] width 205 height 13
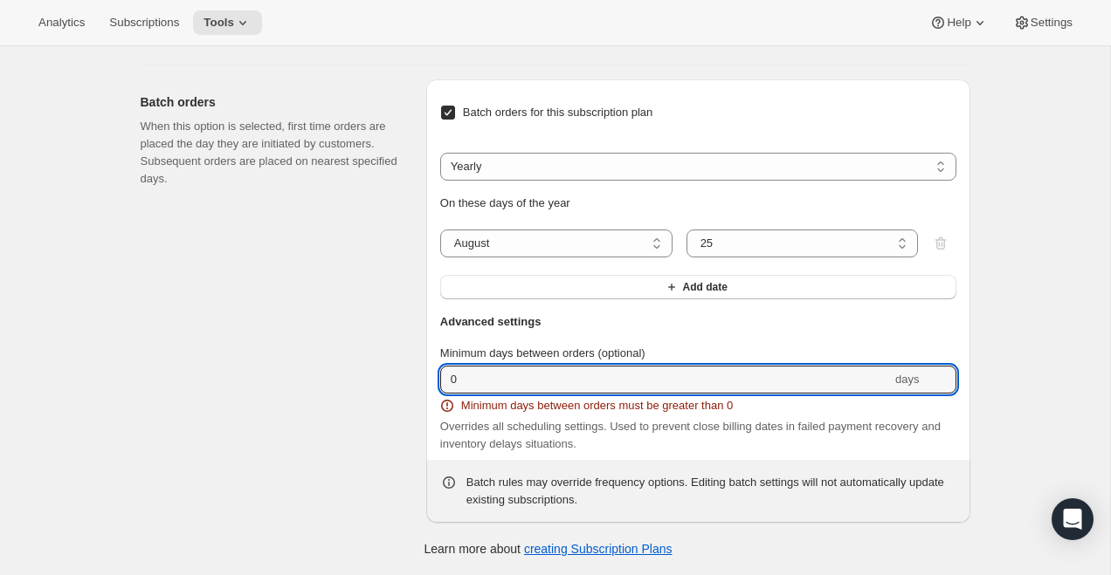
click at [560, 366] on input "0" at bounding box center [665, 380] width 451 height 28
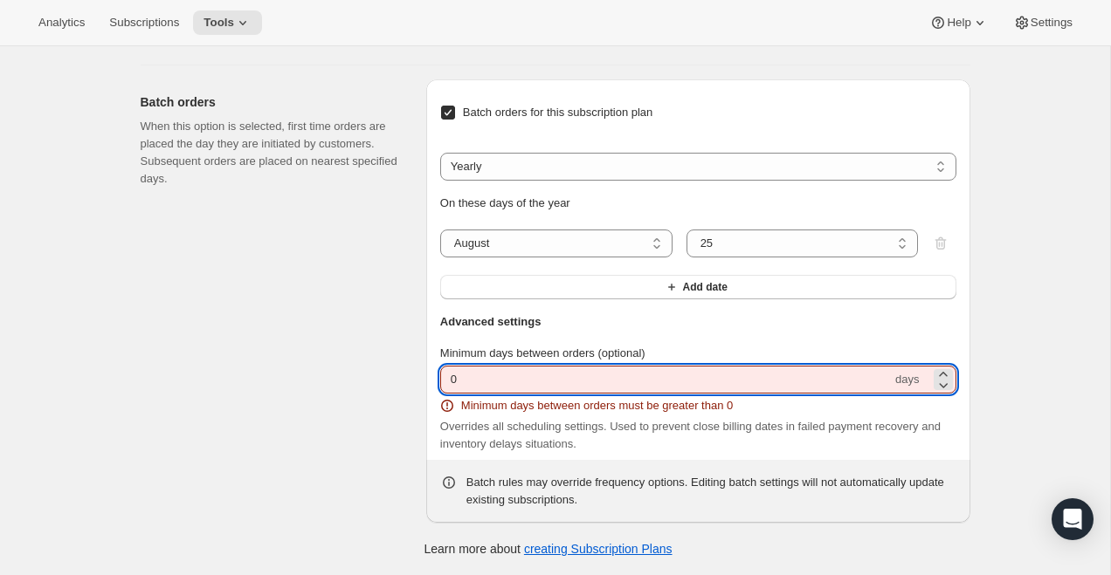
click at [563, 334] on header "Advanced settings" at bounding box center [698, 328] width 516 height 31
click at [529, 374] on input "0" at bounding box center [665, 380] width 451 height 28
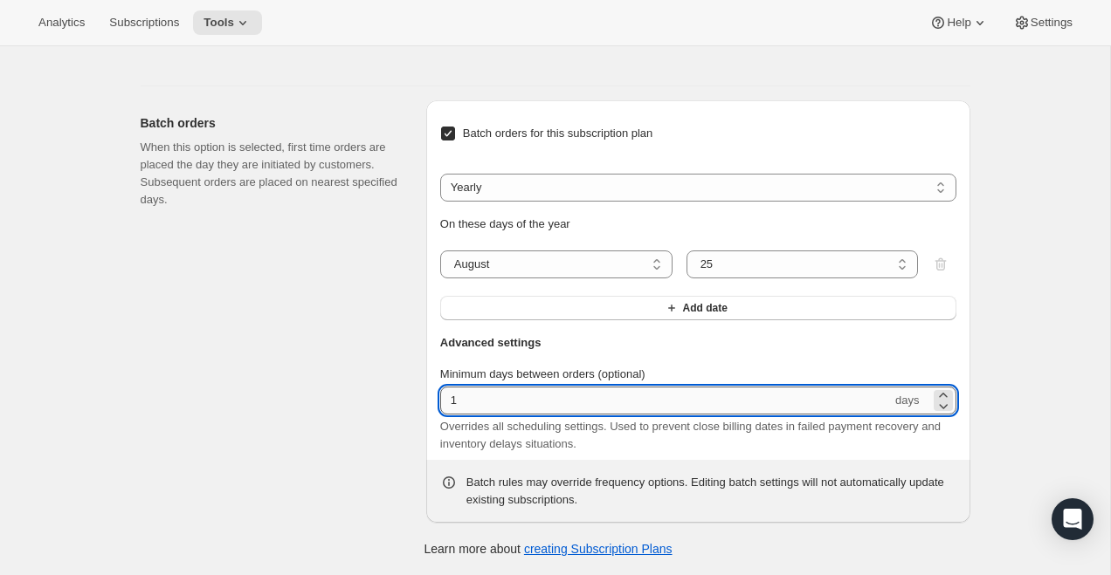
scroll to position [2168, 0]
type input "1"
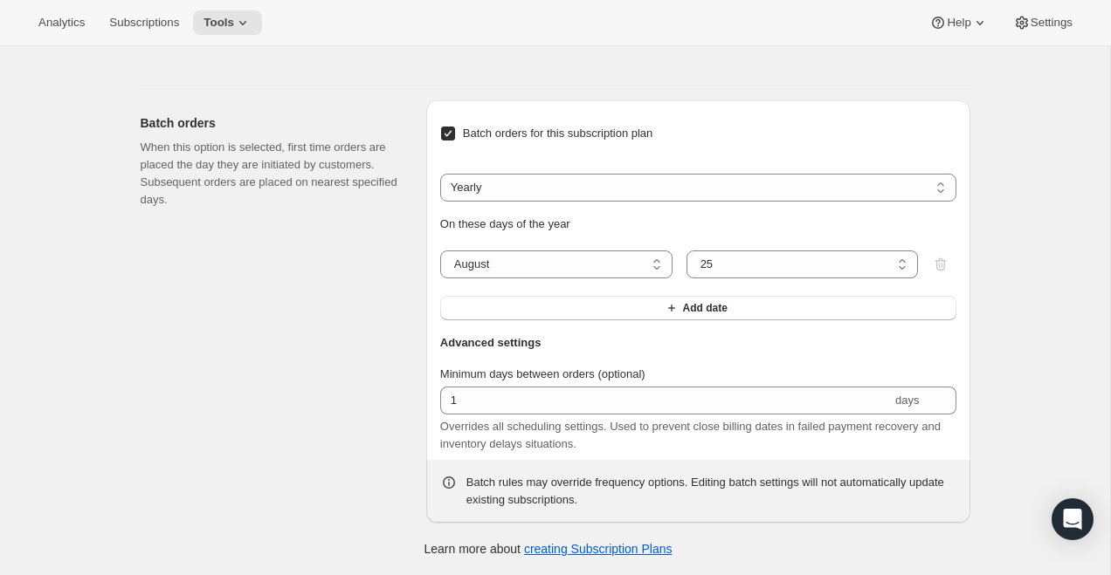
click at [543, 346] on header "Advanced settings" at bounding box center [698, 349] width 516 height 31
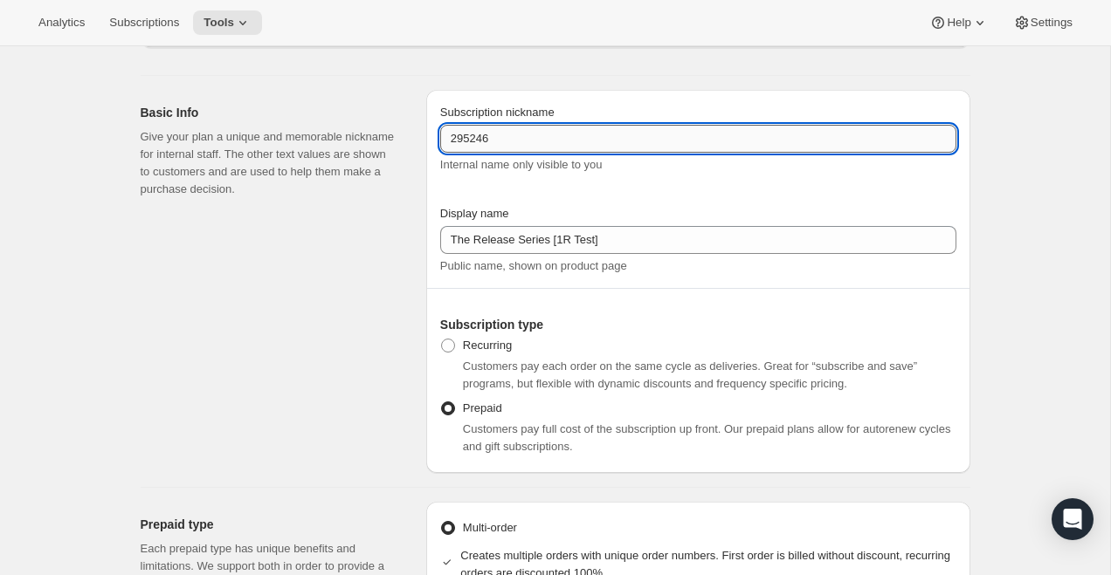
scroll to position [114, 0]
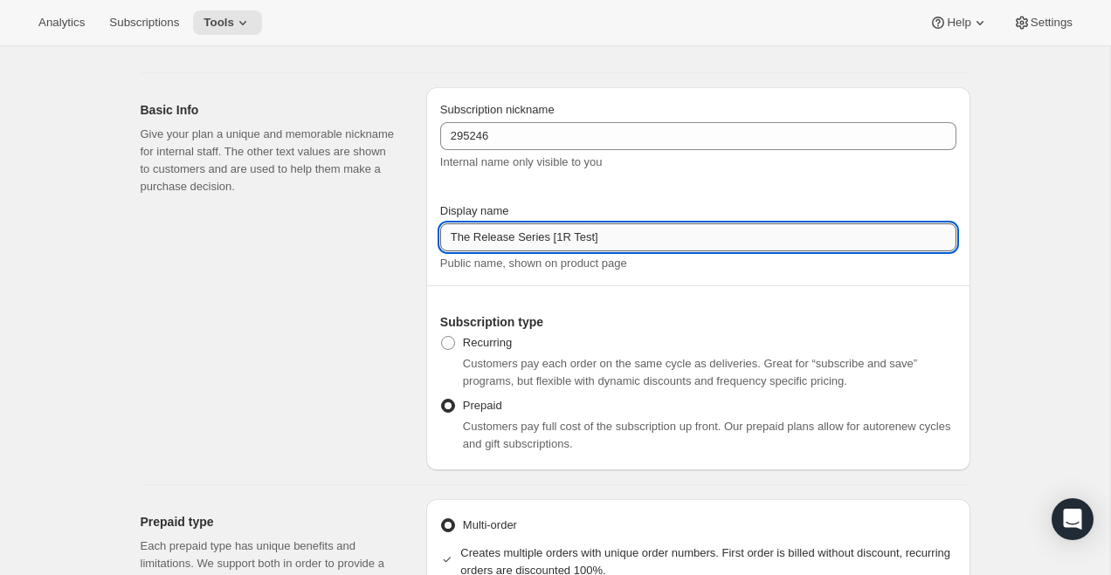
click at [498, 228] on input "The Release Series [1R Test]" at bounding box center [698, 238] width 516 height 28
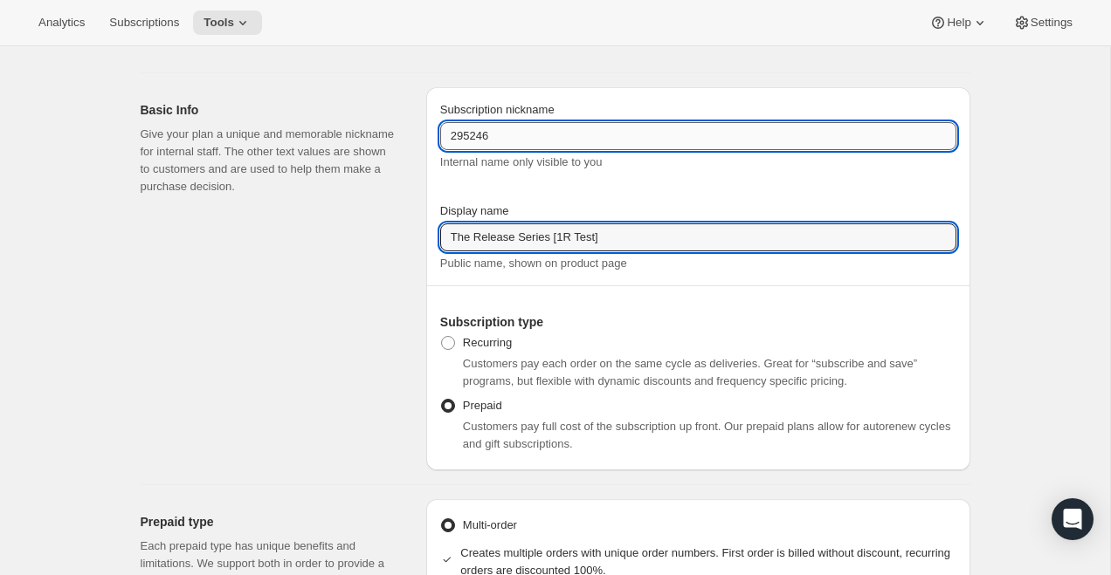
click at [495, 135] on input "295246" at bounding box center [698, 136] width 516 height 28
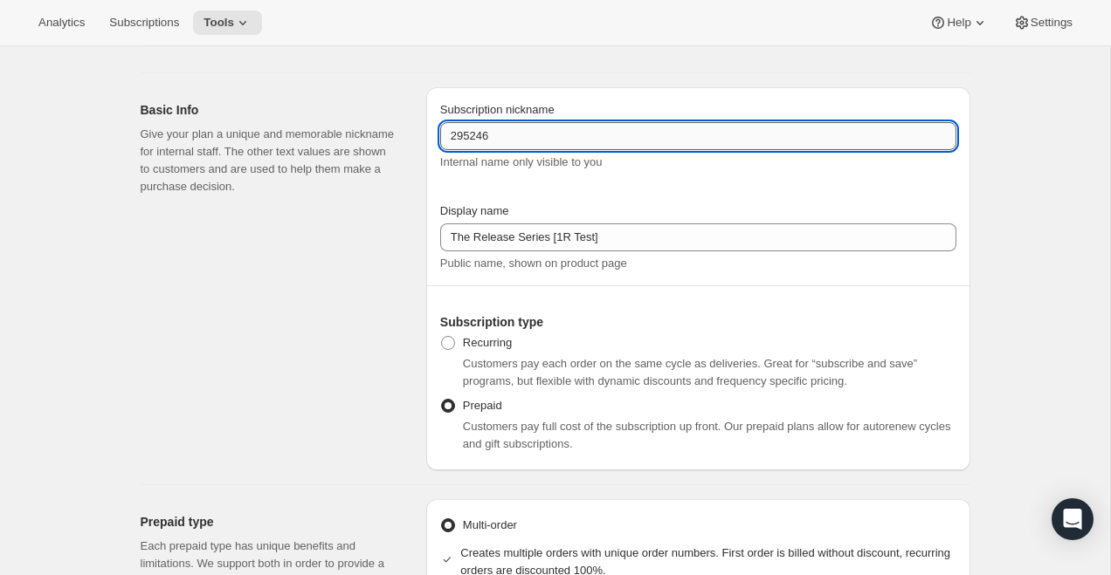
click at [495, 135] on input "295246" at bounding box center [698, 136] width 516 height 28
paste input "The Release Series [1R Test]"
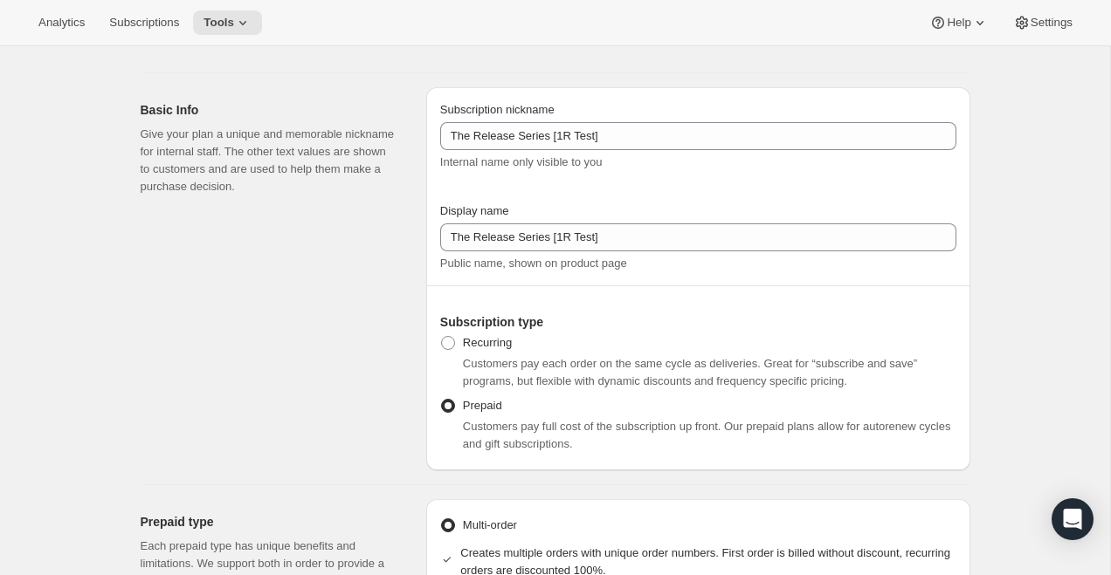
type input "Subscribe & save"
radio input "true"
checkbox input "false"
select select "WEEK"
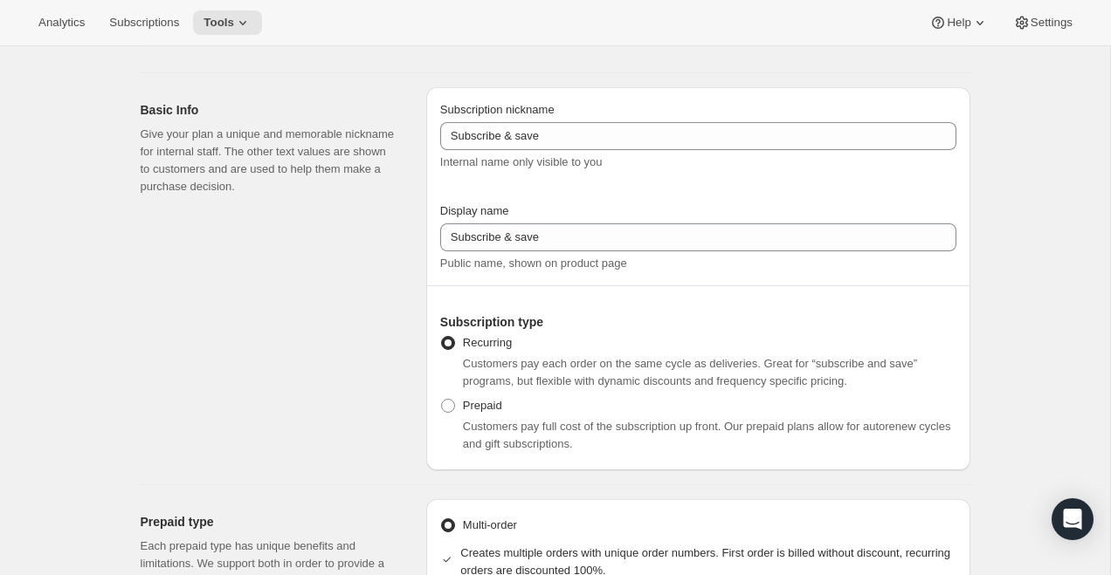
select select "MONTH"
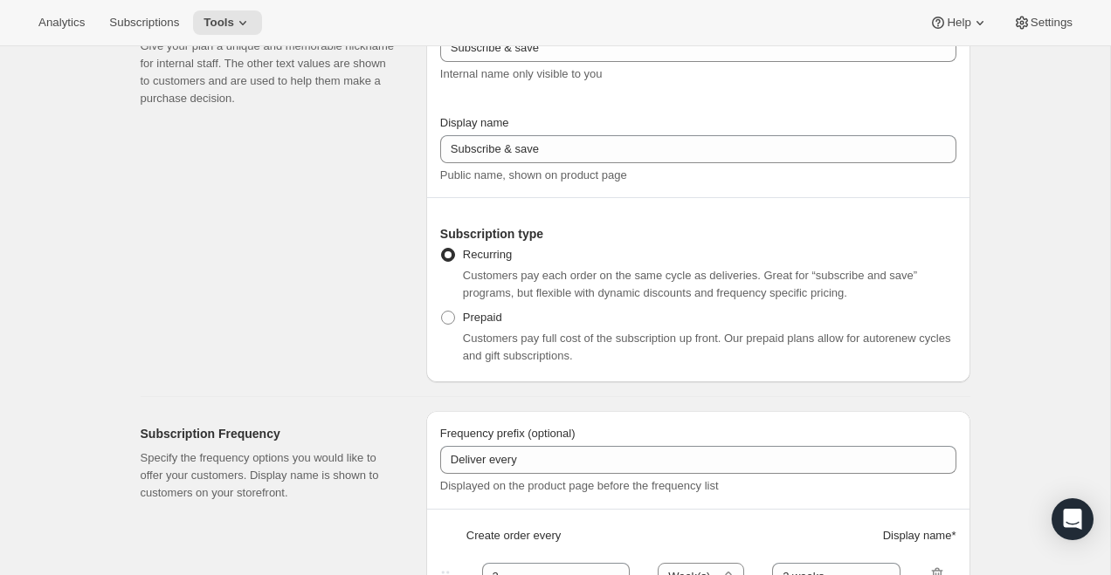
scroll to position [0, 0]
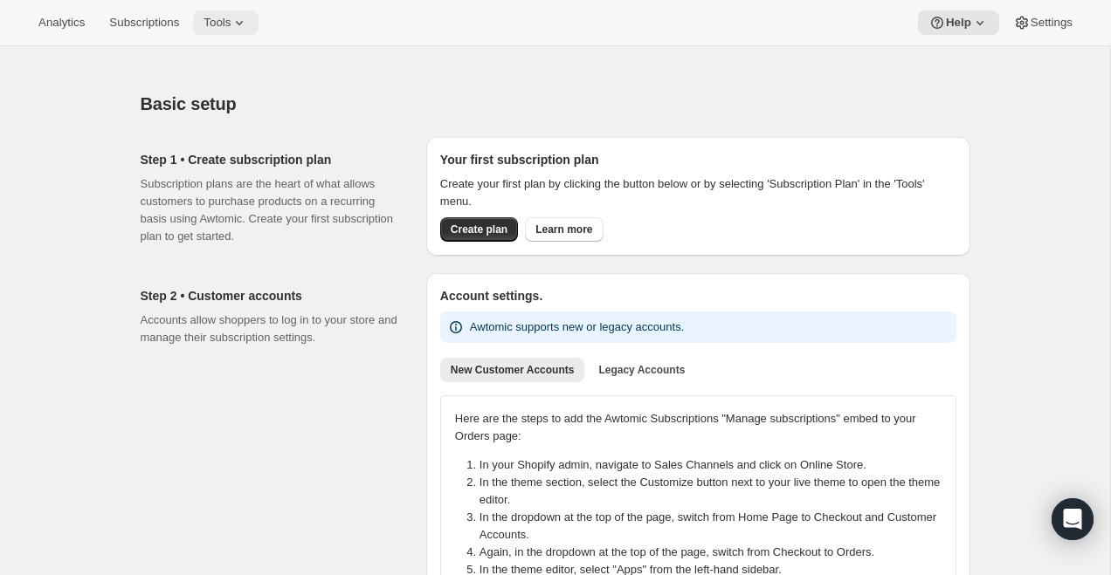
click at [223, 26] on span "Tools" at bounding box center [216, 23] width 27 height 14
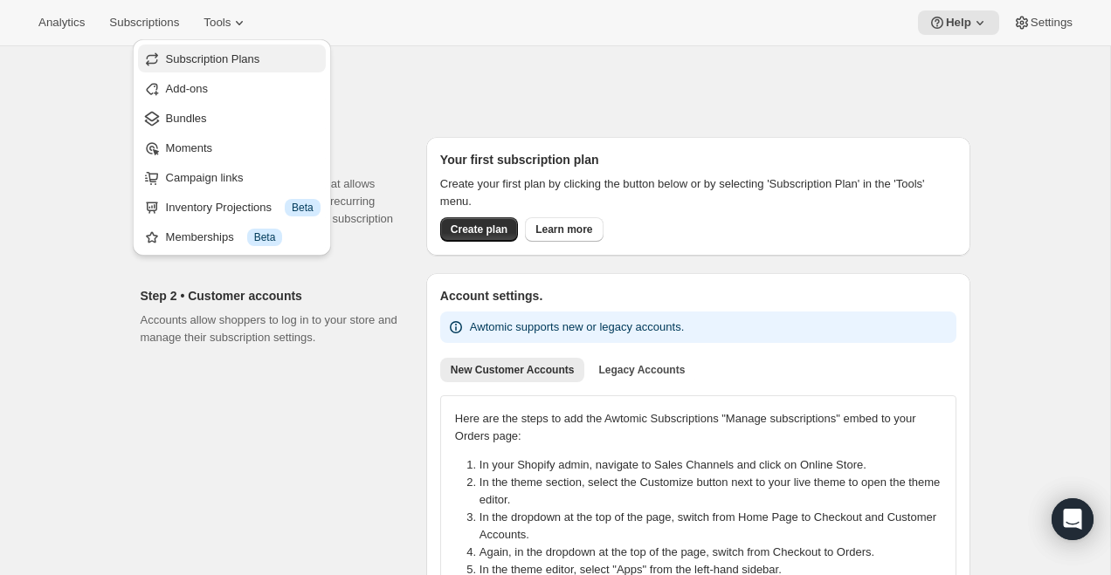
click at [199, 61] on span "Subscription Plans" at bounding box center [213, 58] width 94 height 13
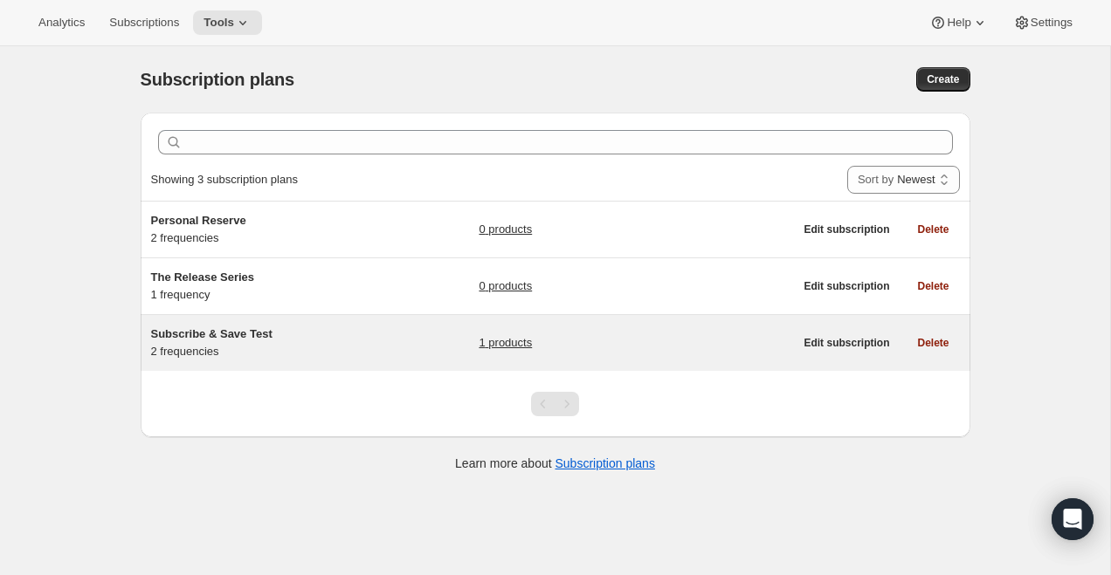
click at [237, 344] on div "Subscribe & Save Test 2 frequencies" at bounding box center [260, 343] width 218 height 35
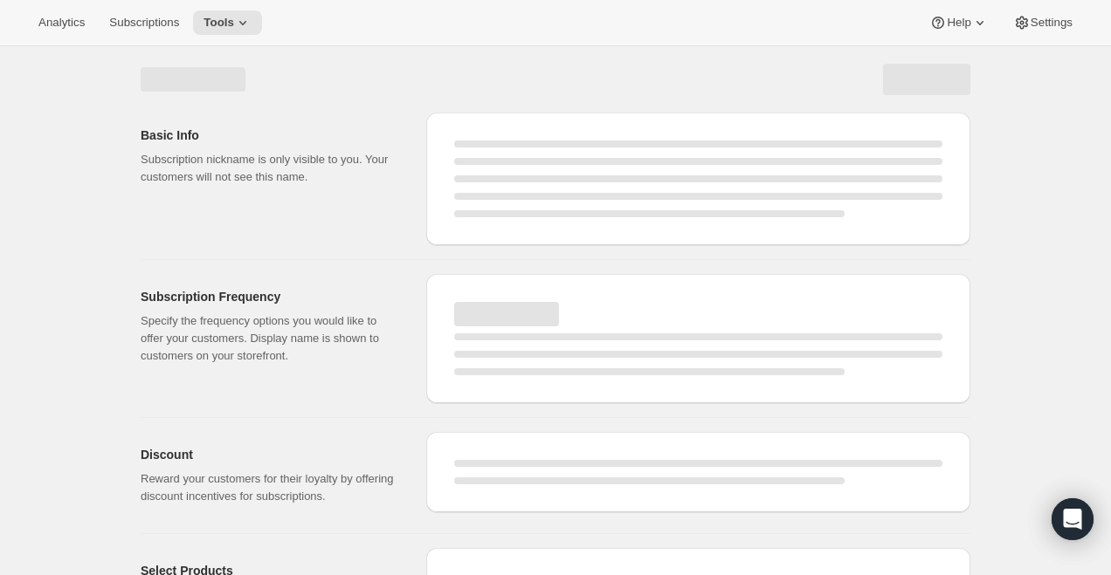
select select "WEEK"
select select "MONTH"
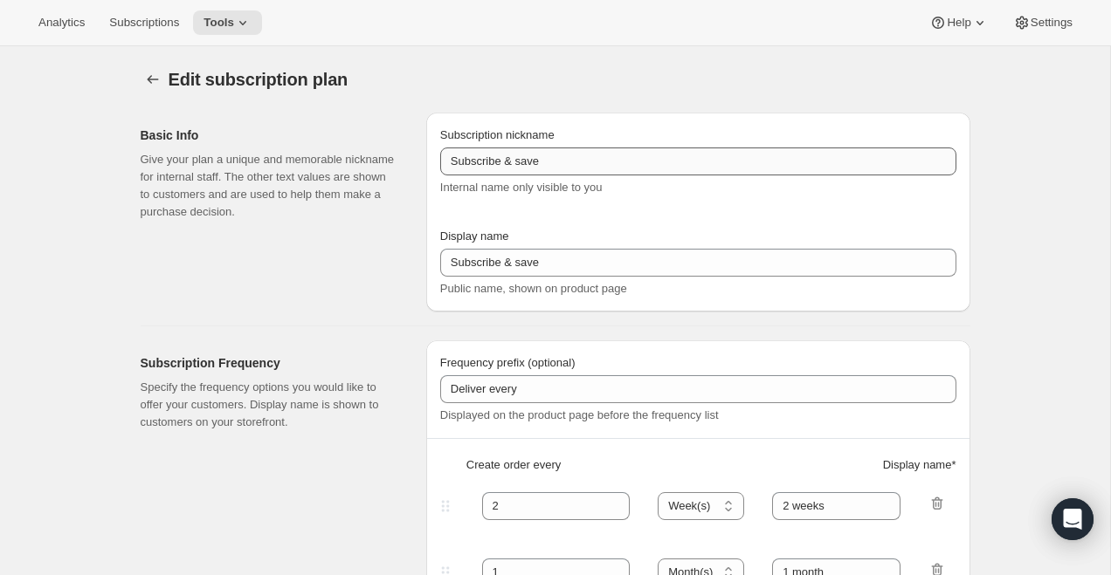
type input "Subscribe & Save Test"
type input "100"
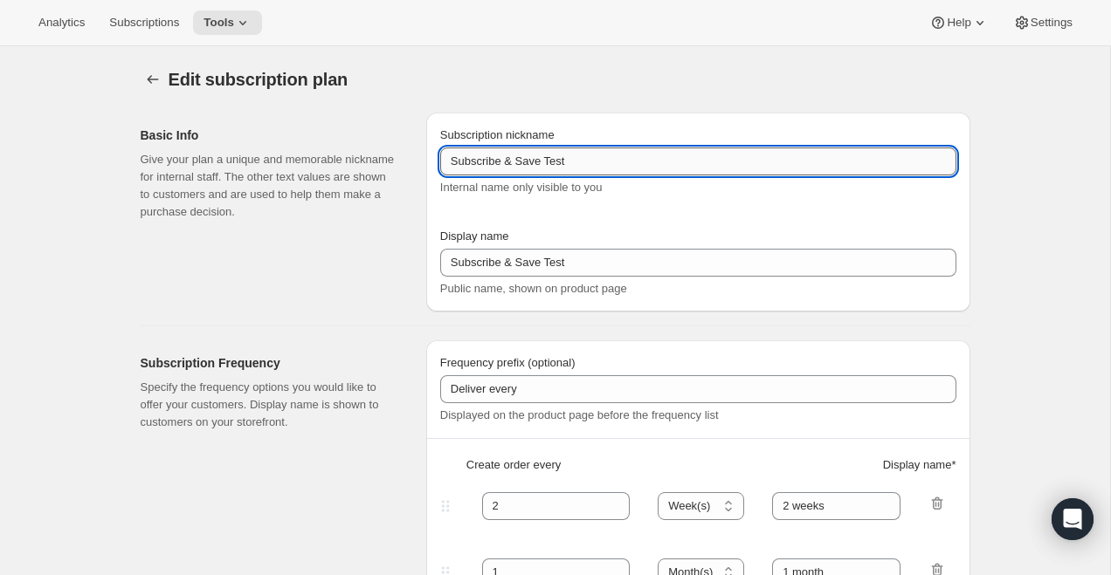
click at [613, 169] on input "Subscribe & Save Test" at bounding box center [698, 162] width 516 height 28
type input "The Release Series [1R Test]"
click at [574, 164] on input "The Release Series [1R Test]" at bounding box center [698, 162] width 516 height 28
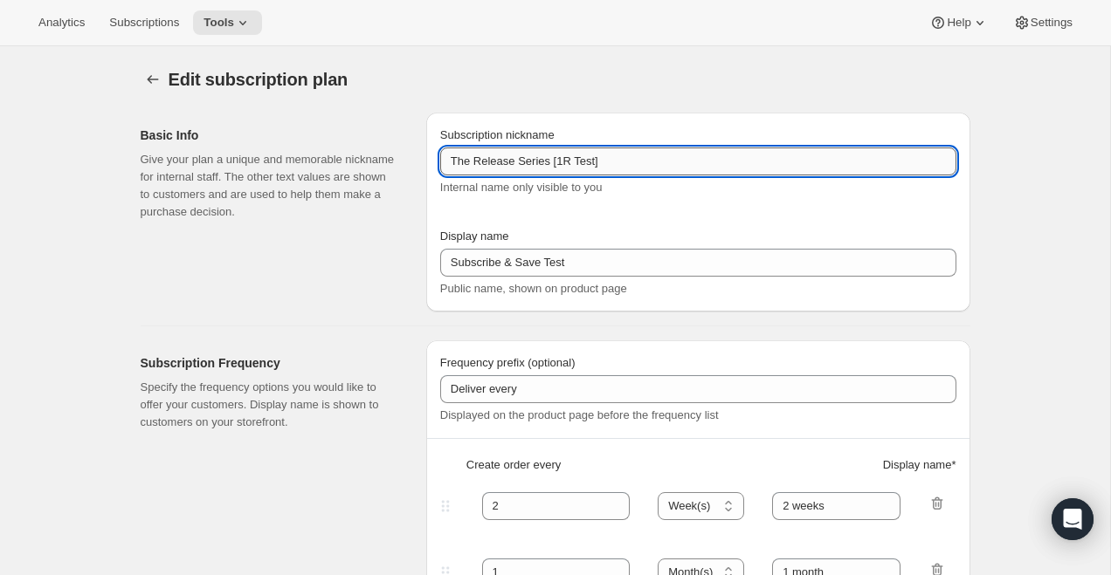
click at [574, 164] on input "The Release Series [1R Test]" at bounding box center [698, 162] width 516 height 28
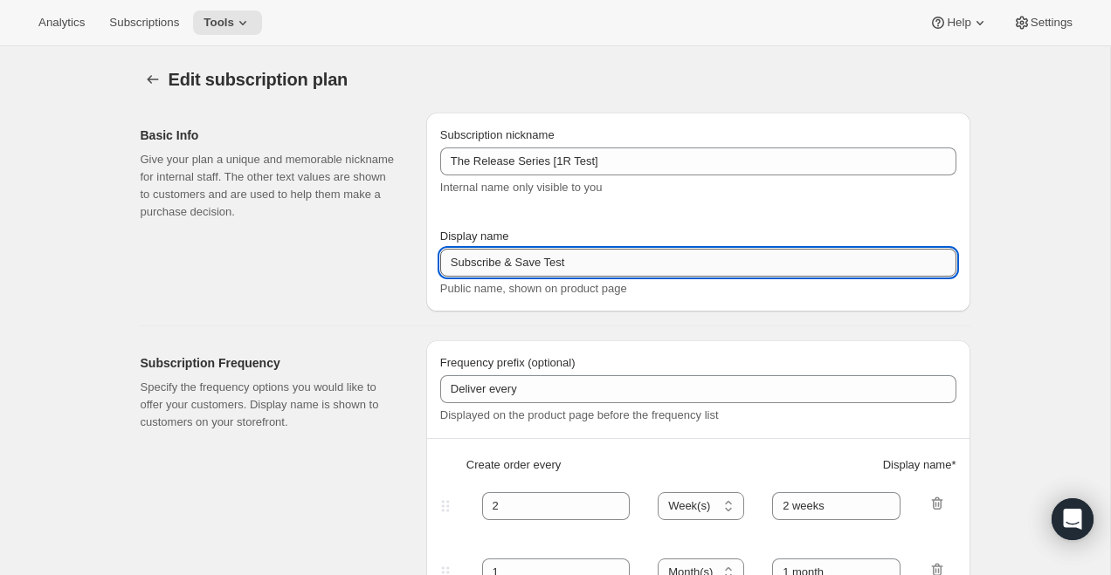
click at [557, 262] on input "Subscribe & Save Test" at bounding box center [698, 263] width 516 height 28
paste input "The Release Series [1R Test]"
type input "The Release Series [1R Test]"
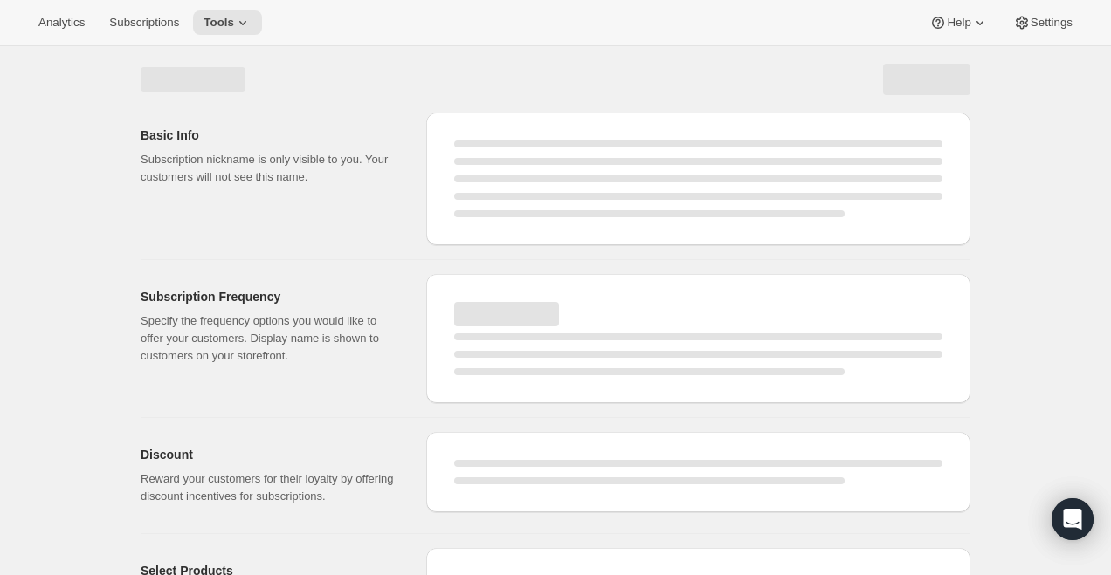
select select "WEEK"
select select "MONTH"
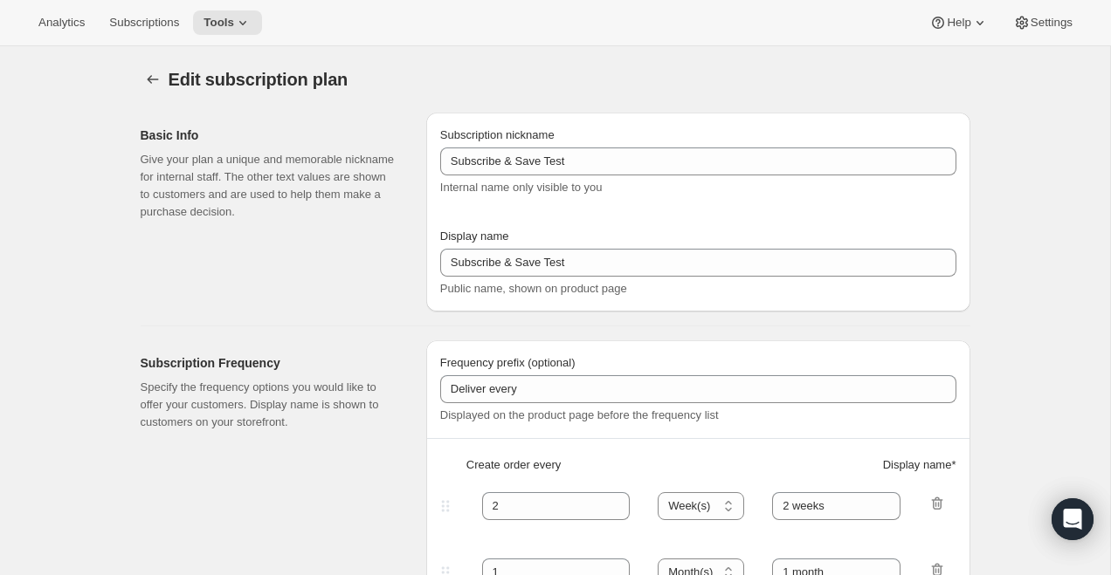
type input "The Release Series [1R Test]"
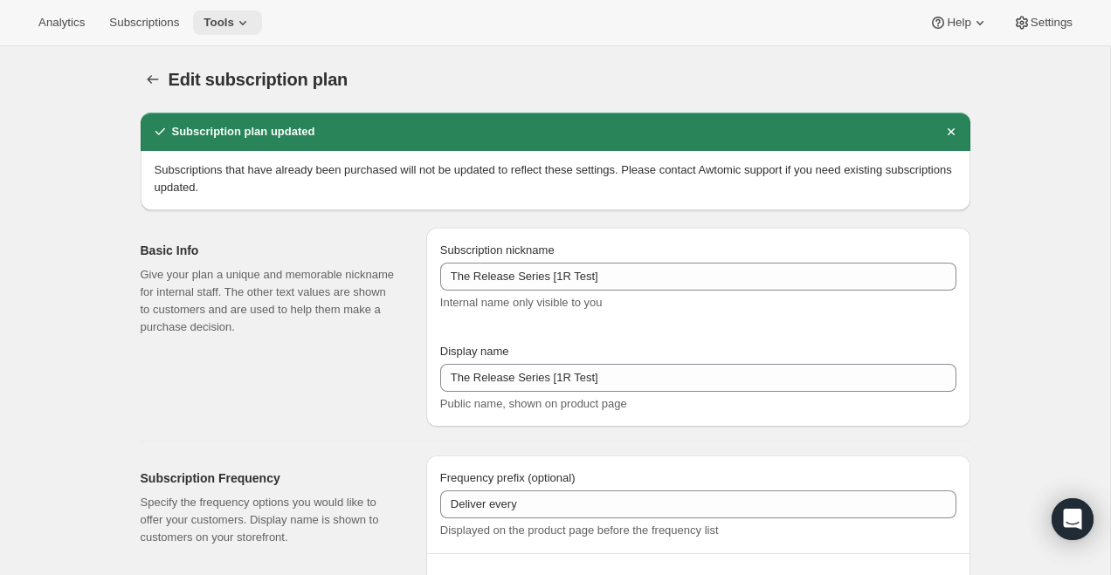
click at [251, 23] on icon at bounding box center [242, 22] width 17 height 17
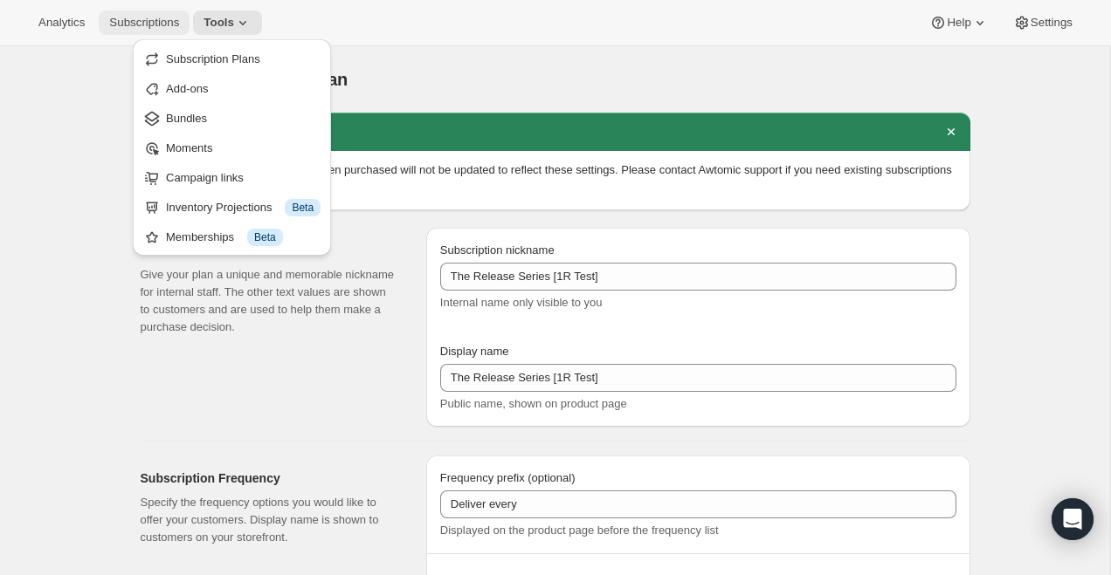
click at [123, 31] on button "Subscriptions" at bounding box center [144, 22] width 91 height 24
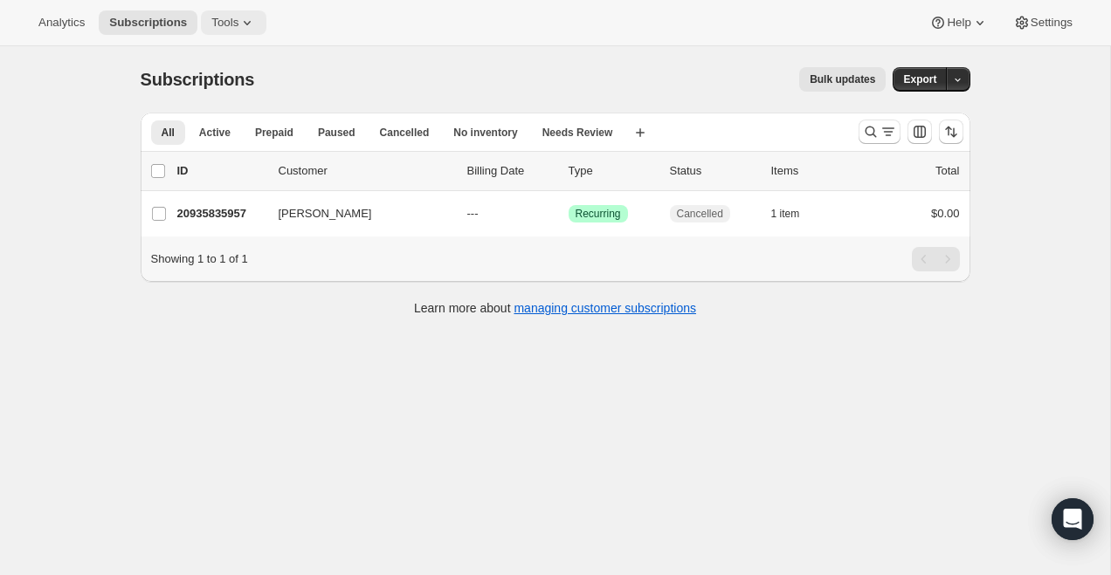
click at [227, 24] on span "Tools" at bounding box center [224, 23] width 27 height 14
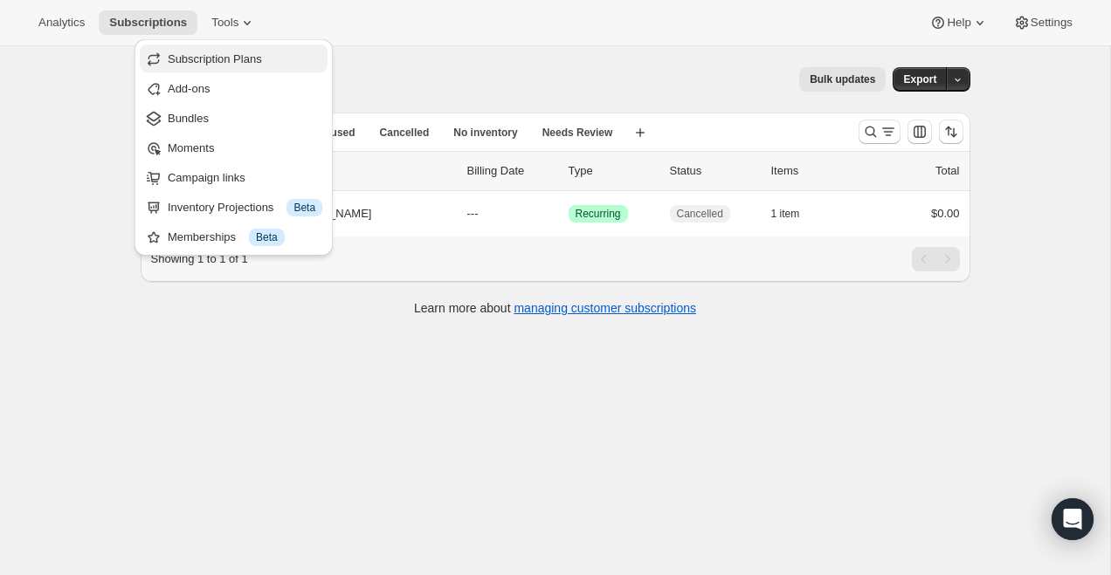
click at [247, 51] on span "Subscription Plans" at bounding box center [245, 59] width 155 height 17
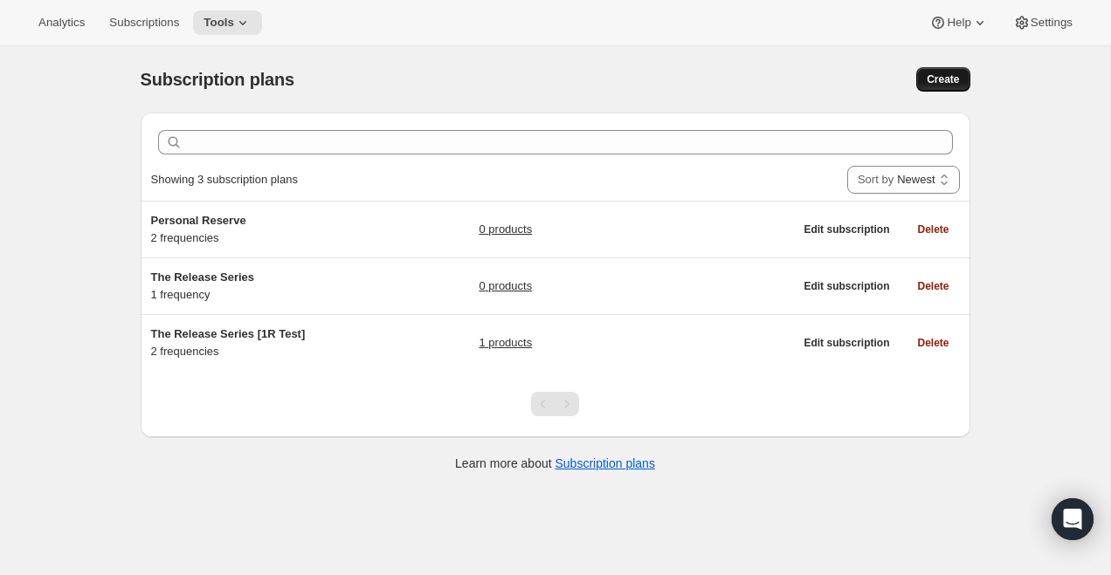
click at [942, 84] on span "Create" at bounding box center [942, 79] width 32 height 14
select select "WEEK"
select select "MONTH"
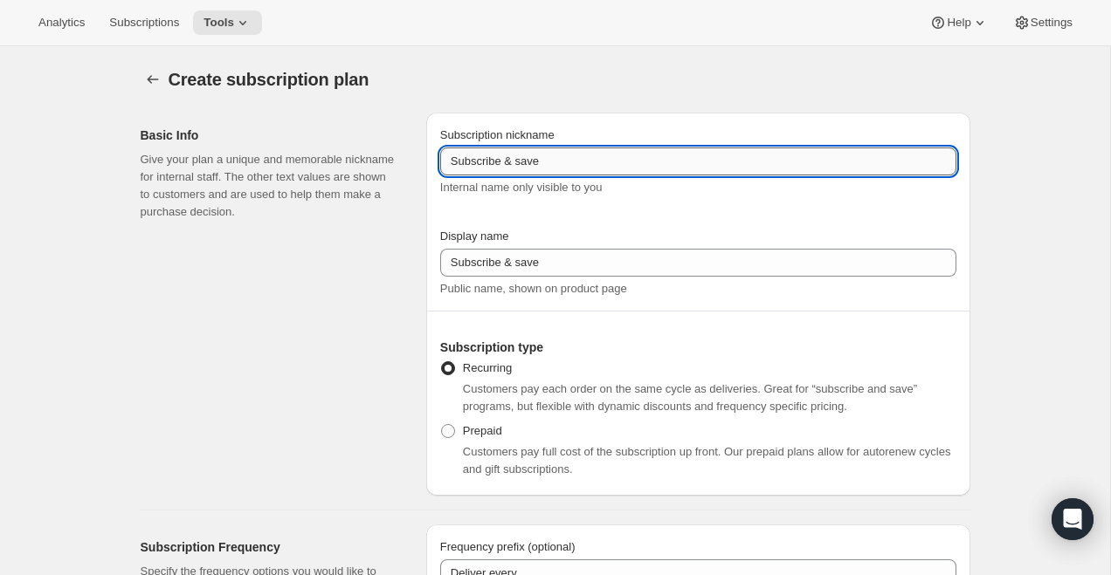
click at [516, 162] on input "Subscribe & save" at bounding box center [698, 162] width 516 height 28
paste input "The Release Series [1R Test]"
drag, startPoint x: 553, startPoint y: 161, endPoint x: 389, endPoint y: 161, distance: 164.2
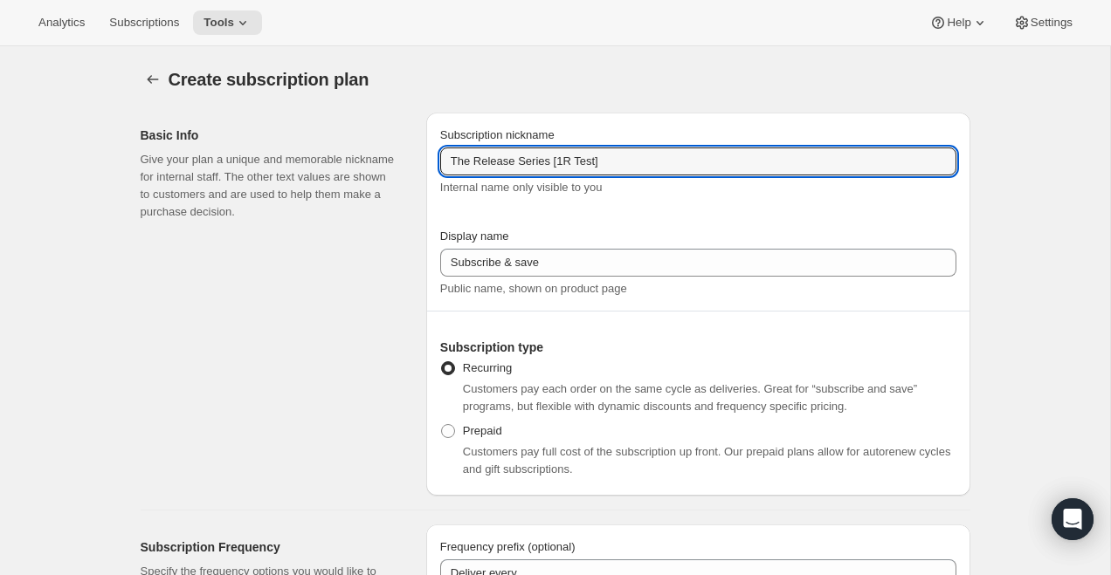
click at [389, 161] on div "Basic Info Give your plan a unique and memorable nickname for internal staff. T…" at bounding box center [548, 297] width 843 height 397
click at [475, 162] on input "Perosnal Reserve [1R Test]" at bounding box center [698, 162] width 516 height 28
click at [572, 160] on input "Personal Reserve [1R Test]" at bounding box center [698, 162] width 516 height 28
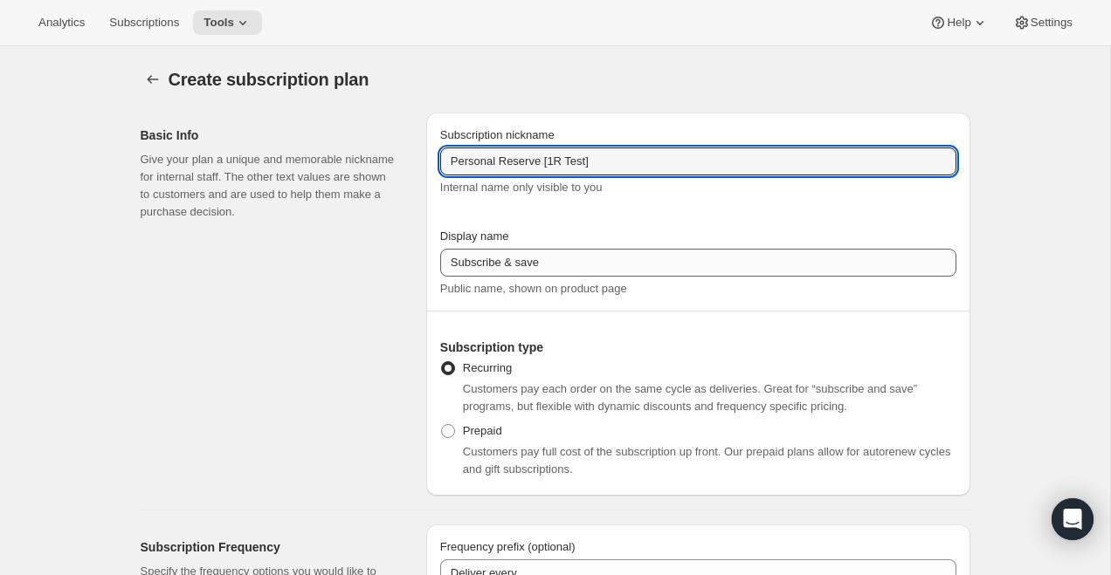
type input "Personal Reserve [1R Test]"
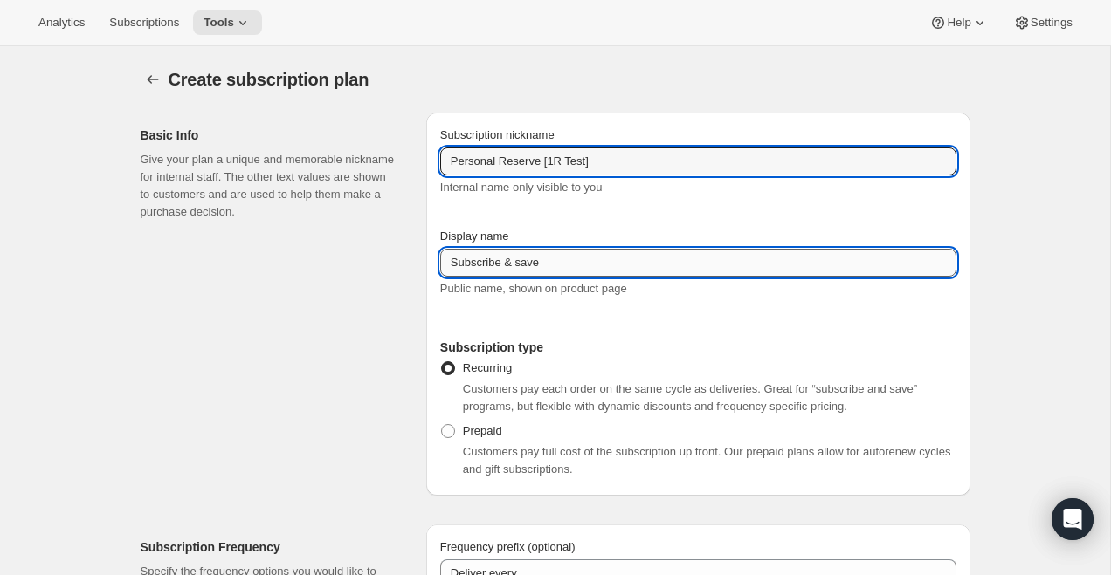
click at [540, 264] on input "Subscribe & save" at bounding box center [698, 263] width 516 height 28
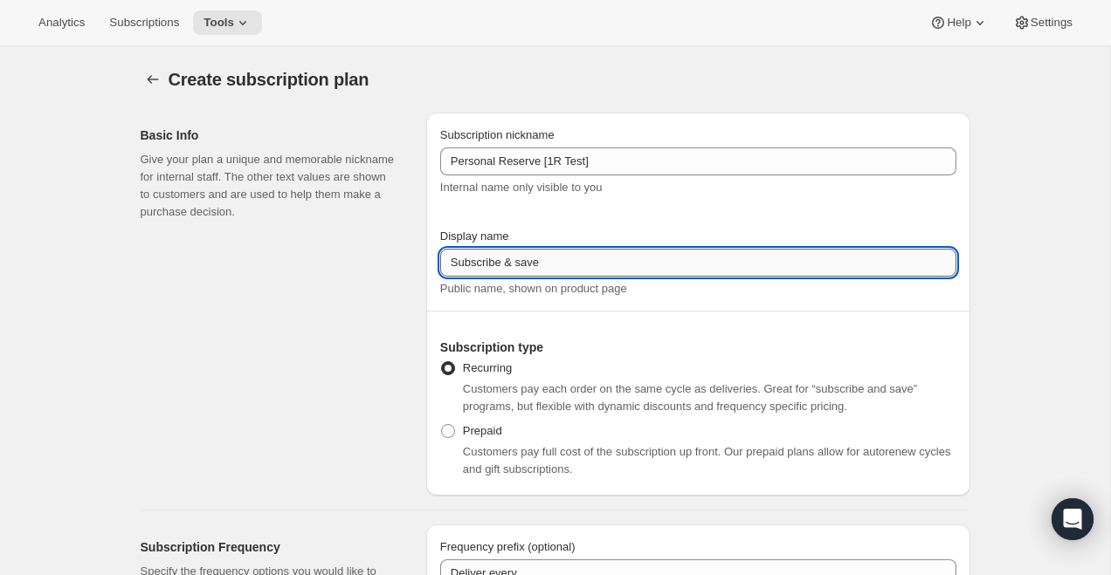
click at [540, 264] on input "Subscribe & save" at bounding box center [698, 263] width 516 height 28
paste input "Personal Reserve [1R Test]"
type input "Personal Reserve [1R Test]"
click at [616, 131] on div "Subscription nickname" at bounding box center [698, 135] width 516 height 17
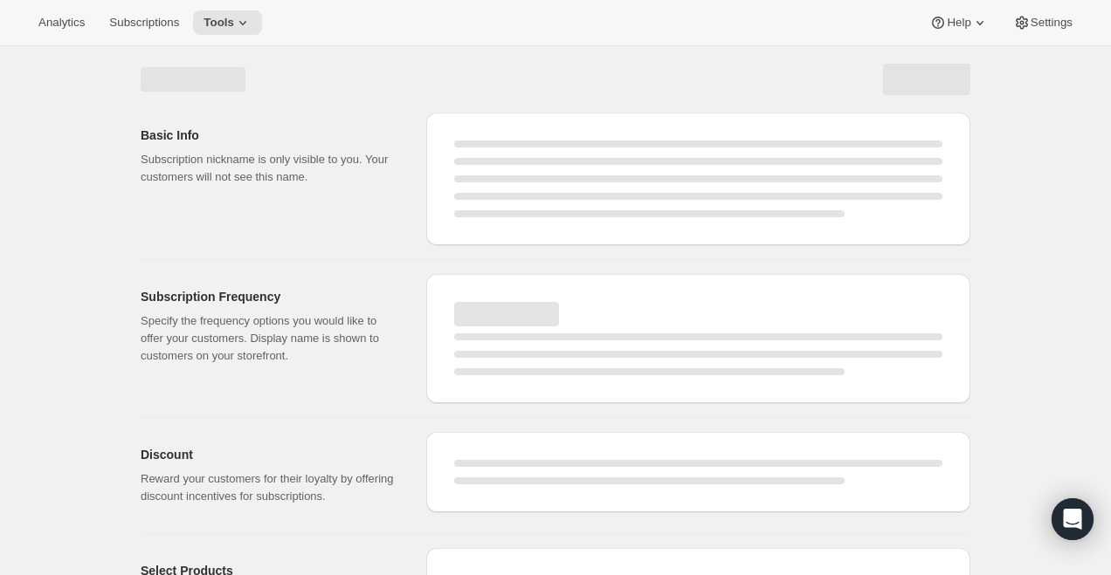
select select "WEEK"
select select "MONTH"
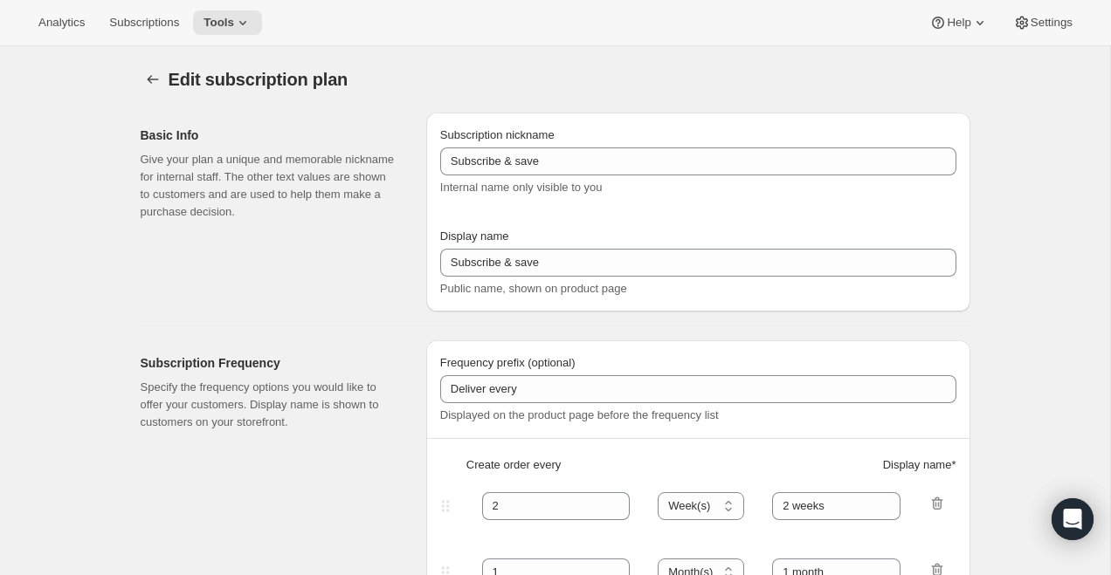
type input "Personal Reserve [1R Test]"
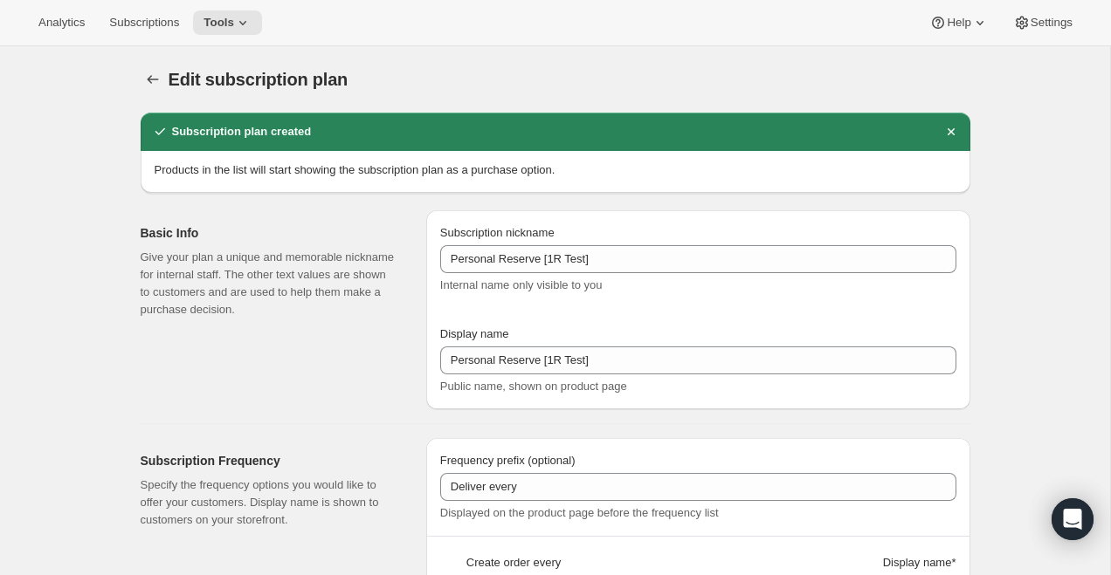
click at [146, 80] on icon "Subscription plans" at bounding box center [152, 79] width 17 height 17
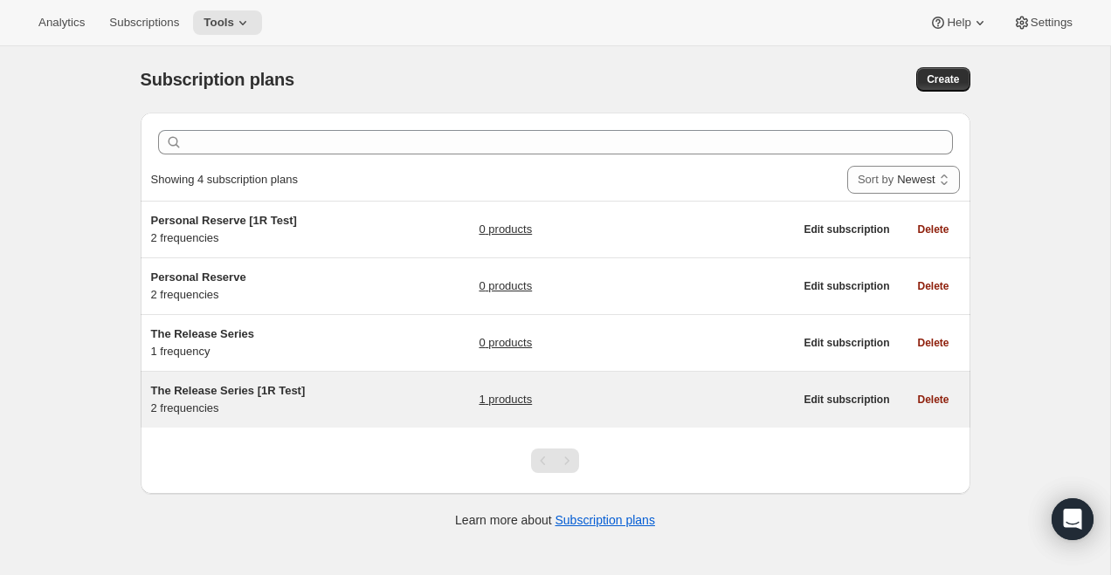
click at [263, 400] on div "The Release Series [1R Test] 2 frequencies" at bounding box center [260, 399] width 218 height 35
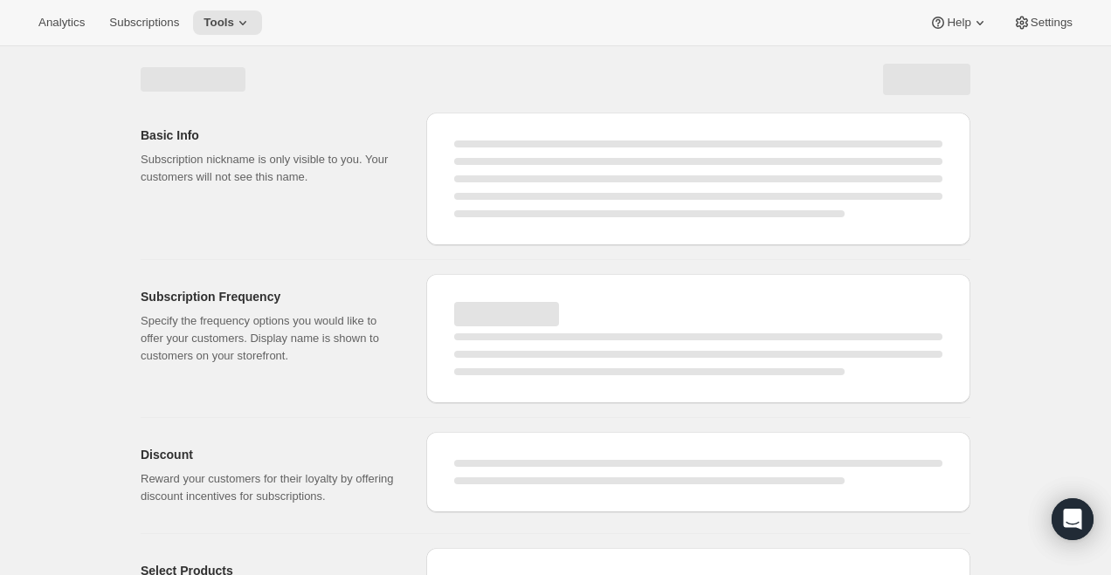
select select "WEEK"
select select "MONTH"
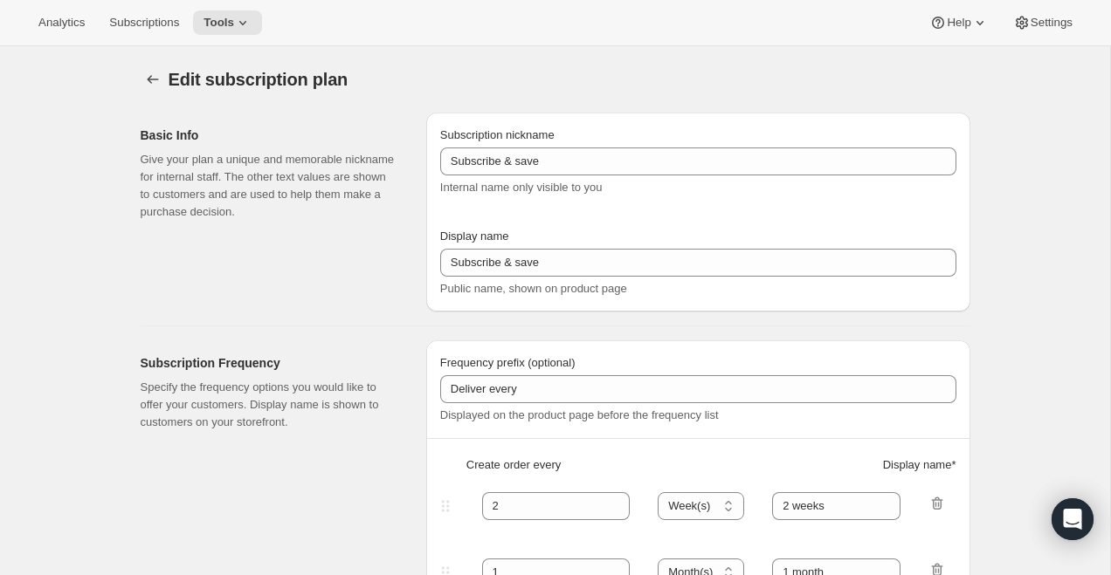
type input "The Release Series [1R Test]"
type input "100"
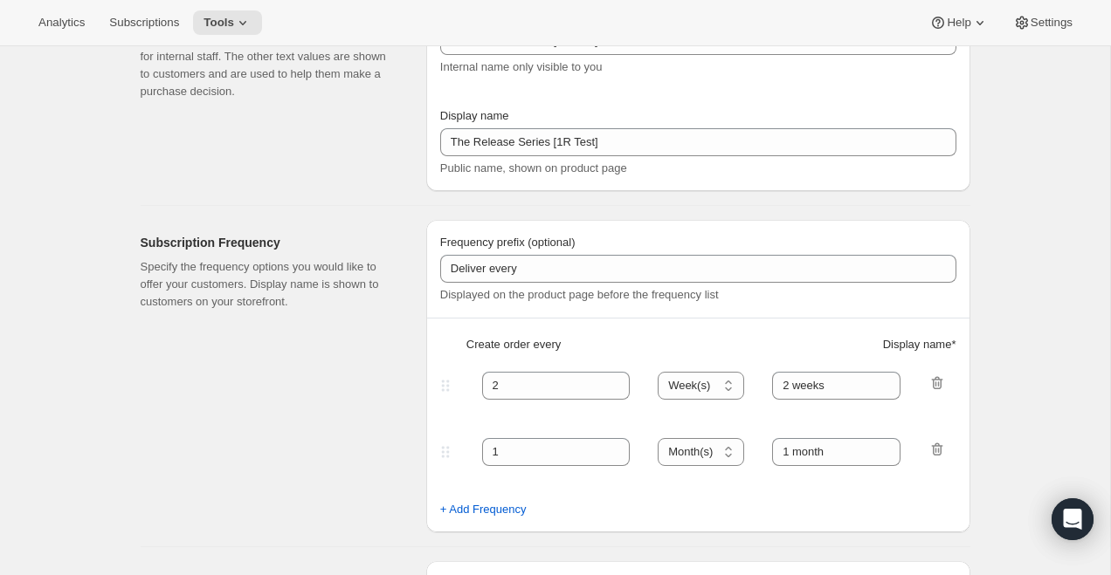
scroll to position [115, 0]
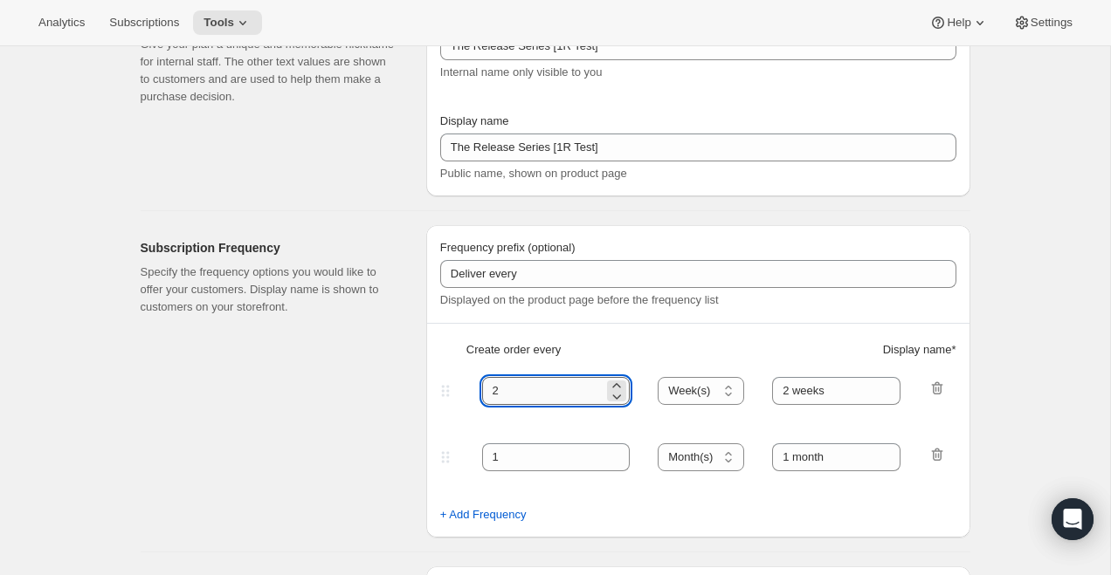
click at [538, 378] on input "2" at bounding box center [543, 391] width 122 height 28
type input "6"
click at [740, 400] on select "Day(s) Week(s) Month(s) Year(s)" at bounding box center [700, 391] width 86 height 28
select select "MONTH"
click at [658, 377] on select "Day(s) Week(s) Month(s) Year(s)" at bounding box center [700, 391] width 86 height 28
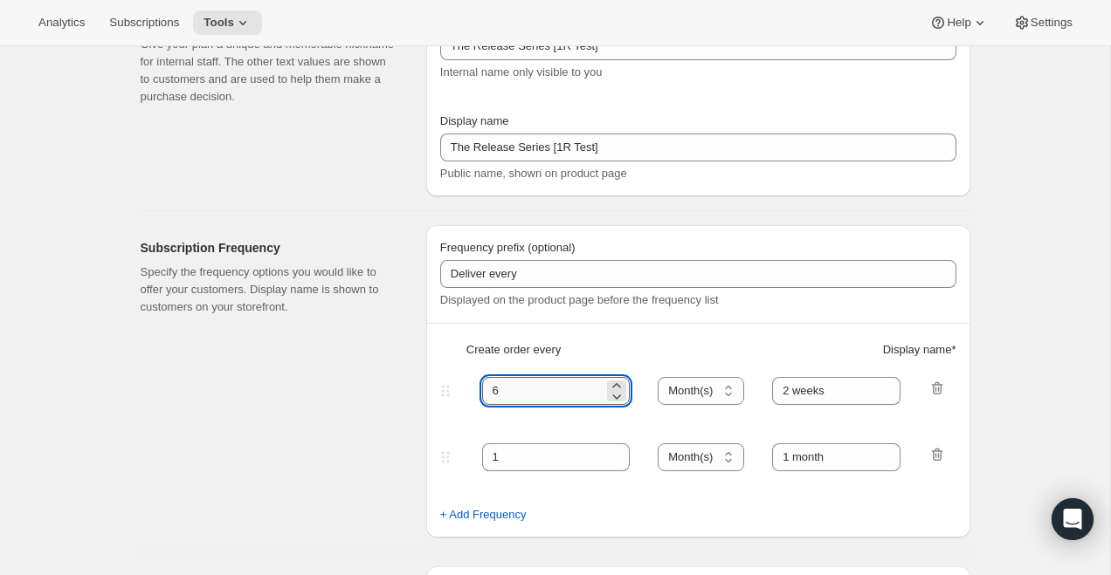
click at [579, 394] on input "6" at bounding box center [543, 391] width 122 height 28
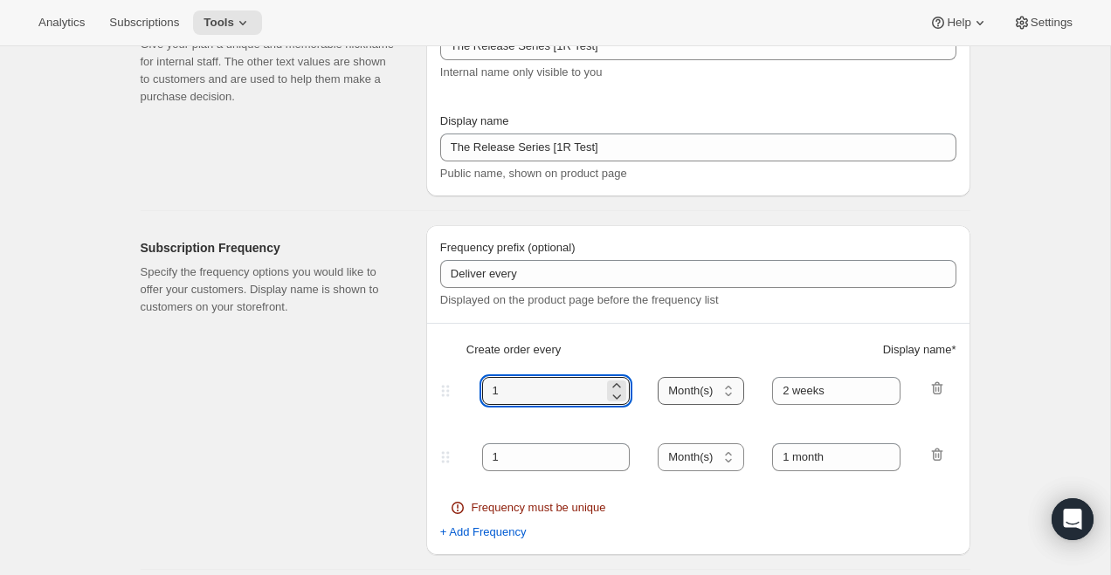
type input "1"
click at [714, 391] on select "Day(s) Week(s) Month(s) Year(s)" at bounding box center [700, 391] width 86 height 28
select select "YEAR"
click at [658, 377] on select "Day(s) Week(s) Month(s) Year(s)" at bounding box center [700, 391] width 86 height 28
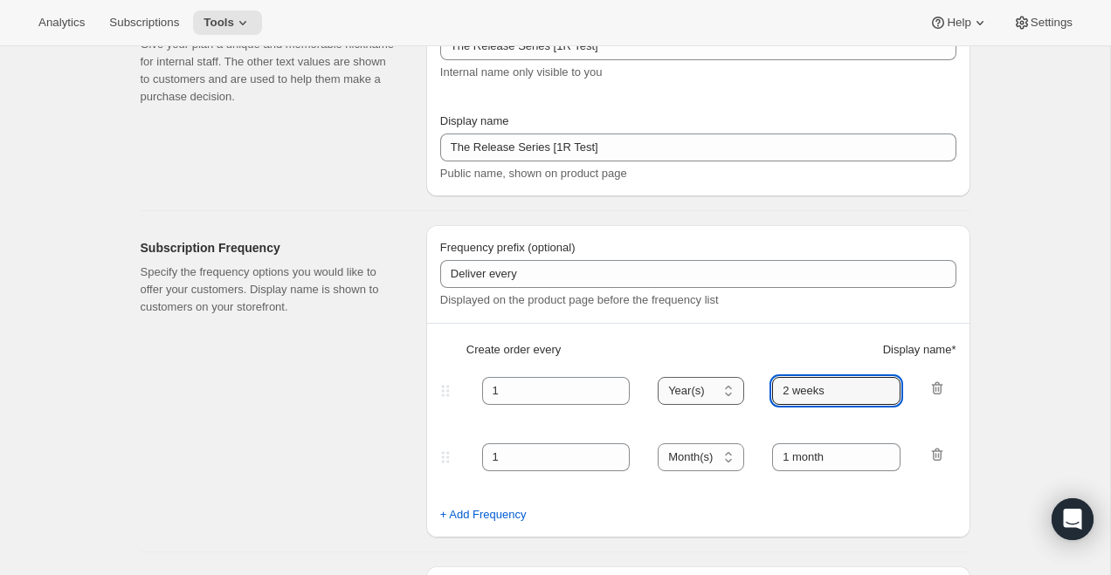
drag, startPoint x: 840, startPoint y: 386, endPoint x: 707, endPoint y: 386, distance: 132.7
click at [707, 386] on div "1 Day(s) Week(s) Month(s) Year(s) Year(s) 2 weeks" at bounding box center [691, 391] width 509 height 28
type input "1"
type input "Yearly"
click at [651, 366] on div "Create order every Display name *" at bounding box center [698, 356] width 516 height 31
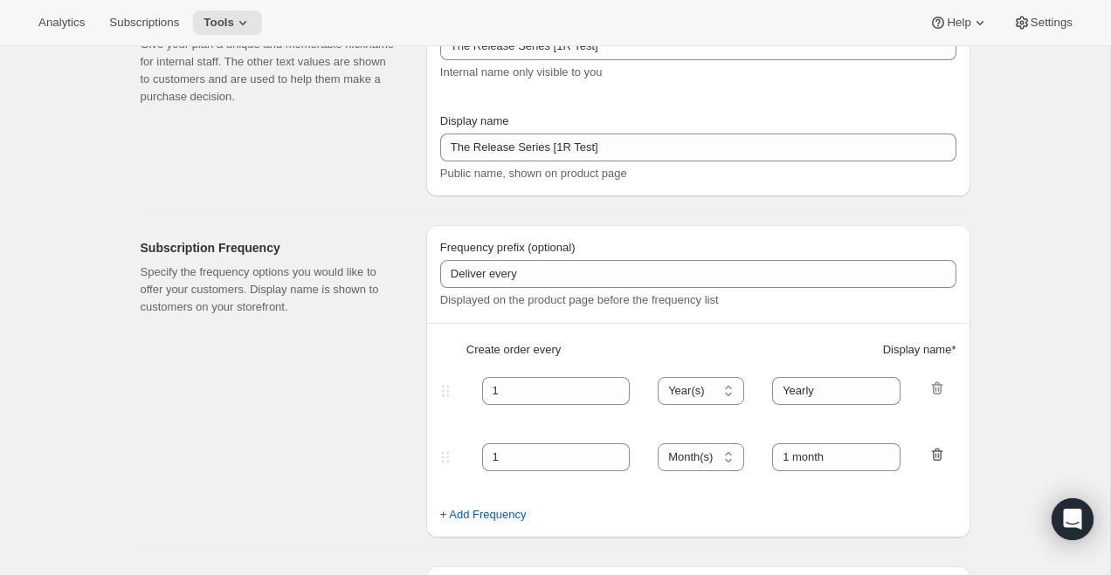
click at [938, 446] on icon "button" at bounding box center [936, 454] width 17 height 17
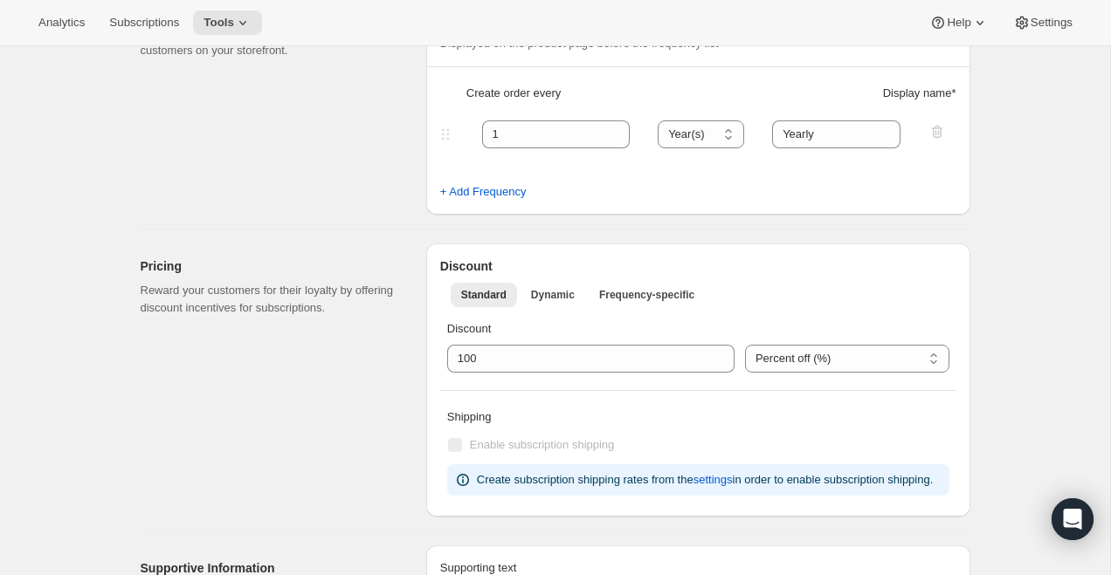
scroll to position [392, 0]
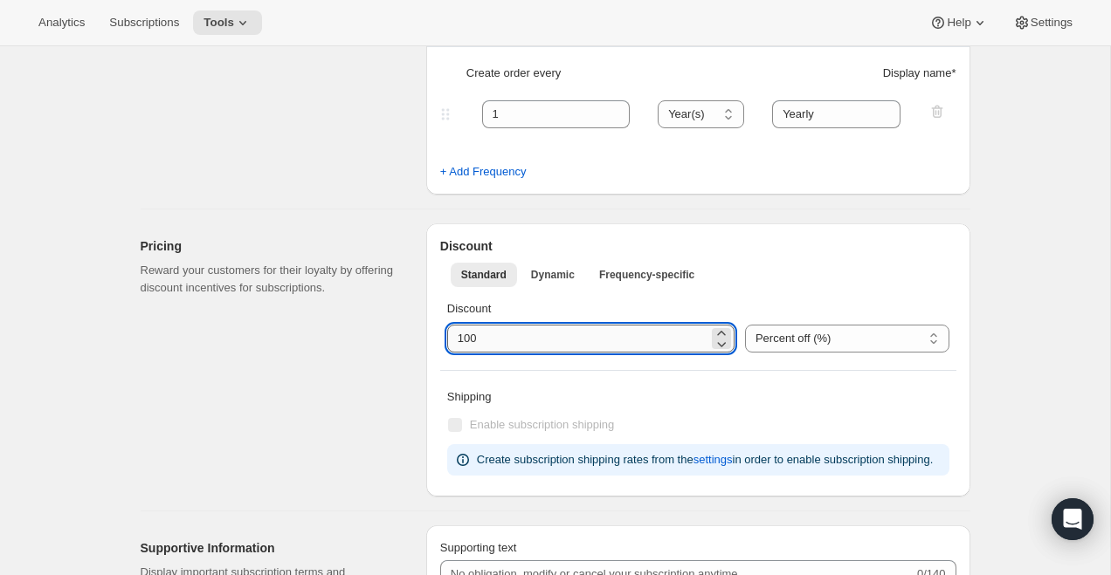
click at [566, 343] on input "integer" at bounding box center [577, 339] width 261 height 28
type input "1"
type input "5"
click at [606, 306] on p "Discount" at bounding box center [698, 308] width 502 height 17
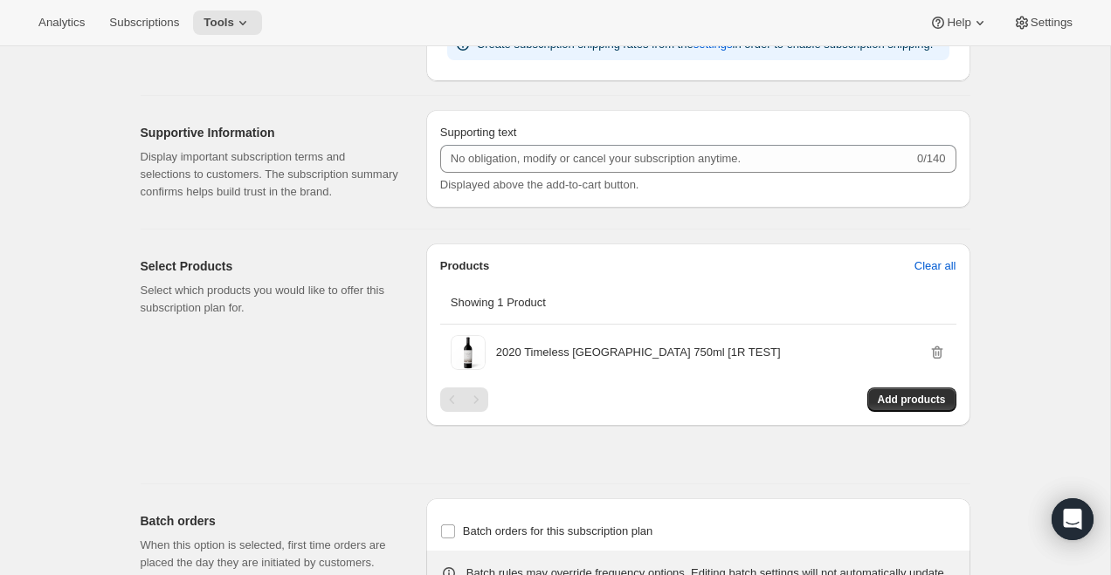
scroll to position [884, 0]
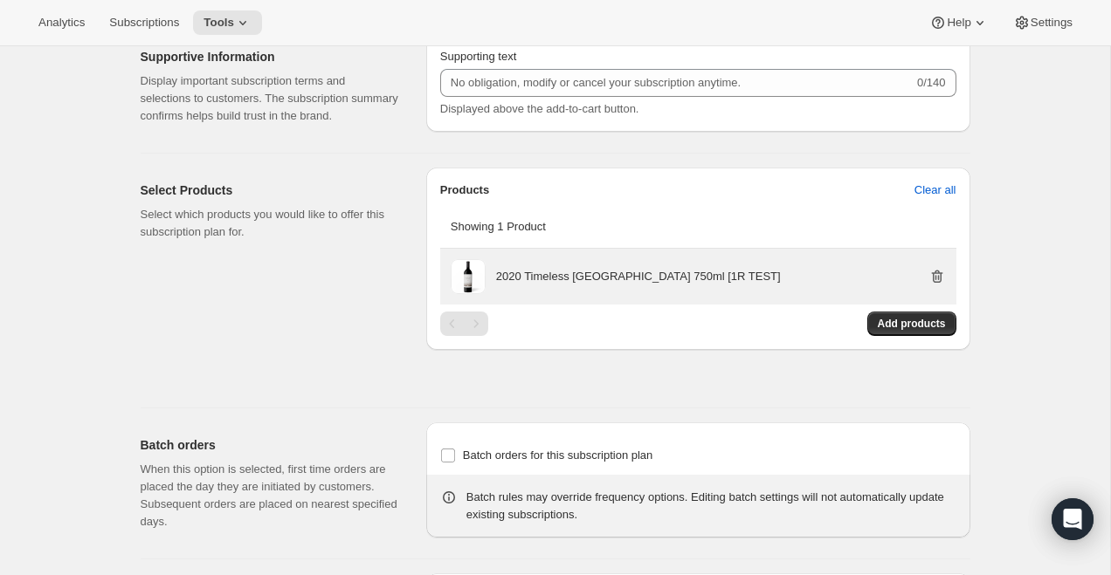
click at [930, 286] on icon "button" at bounding box center [936, 276] width 17 height 17
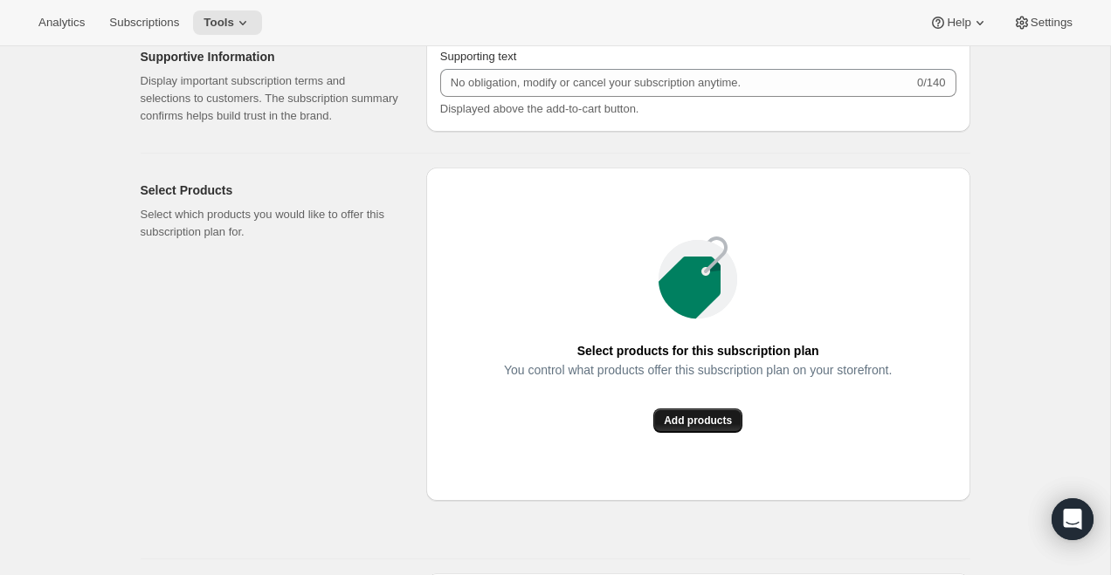
click at [685, 433] on button "Add products" at bounding box center [697, 421] width 89 height 24
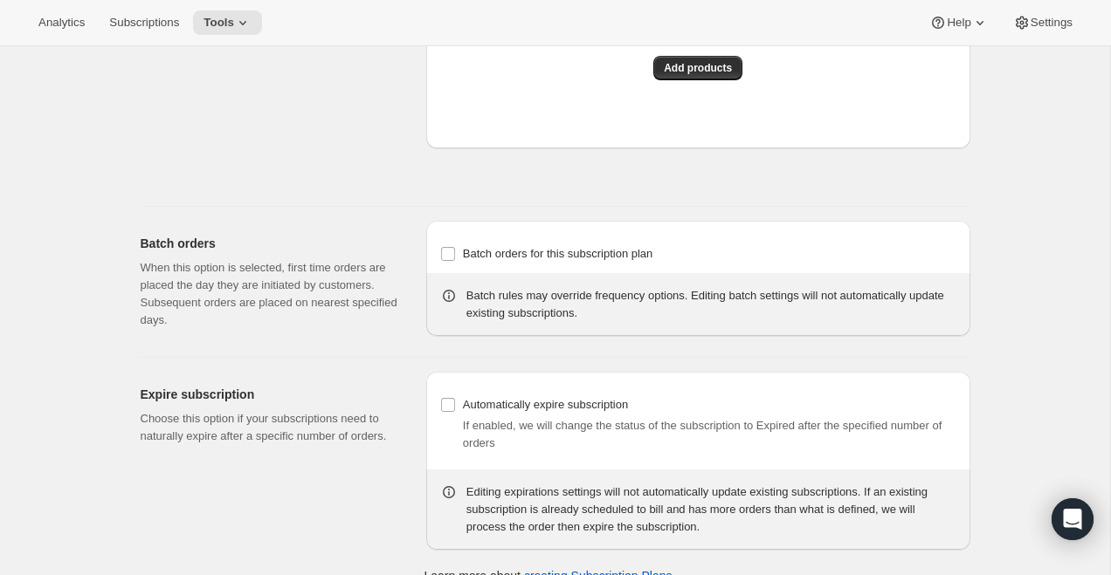
scroll to position [1322, 0]
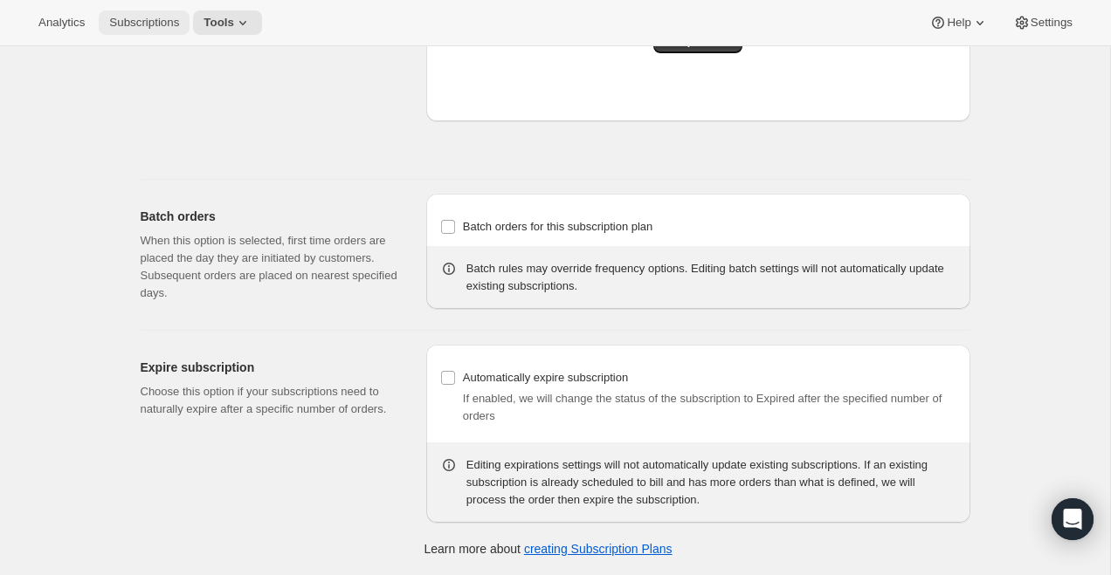
click at [147, 30] on button "Subscriptions" at bounding box center [144, 22] width 91 height 24
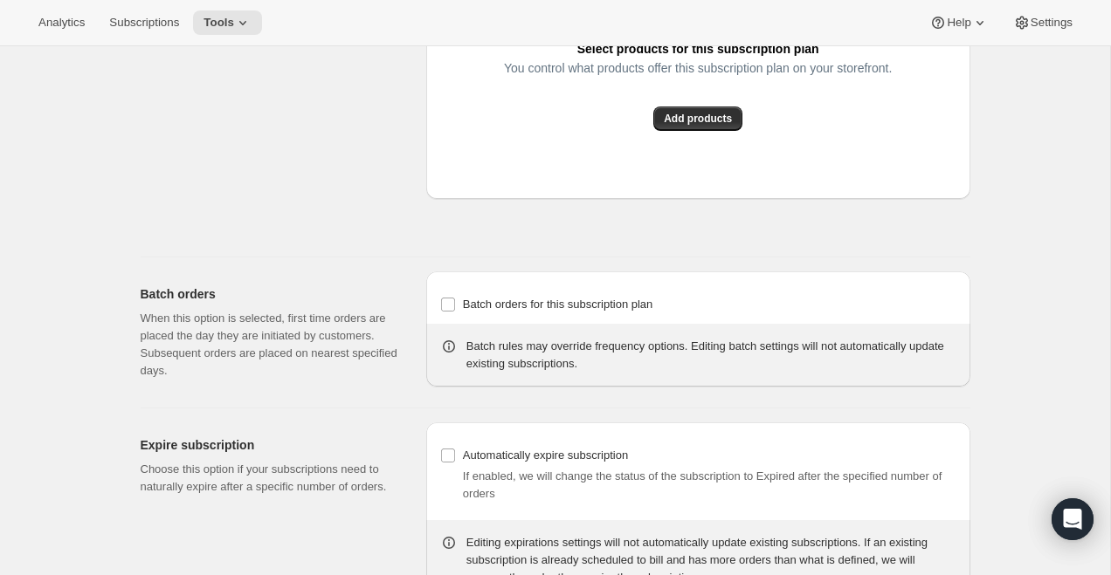
scroll to position [1178, 0]
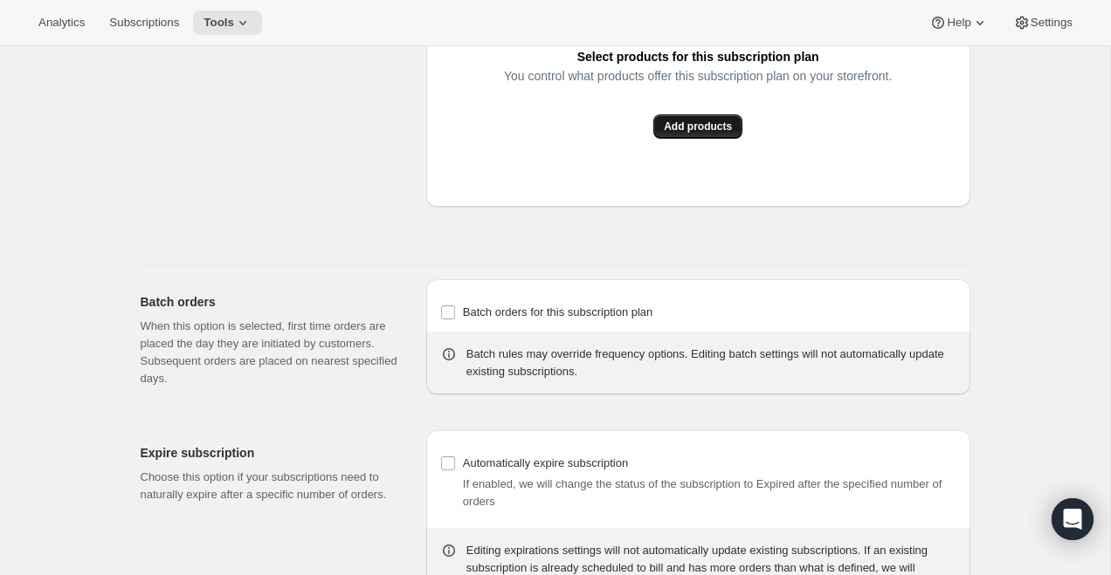
click at [693, 134] on span "Add products" at bounding box center [698, 127] width 68 height 14
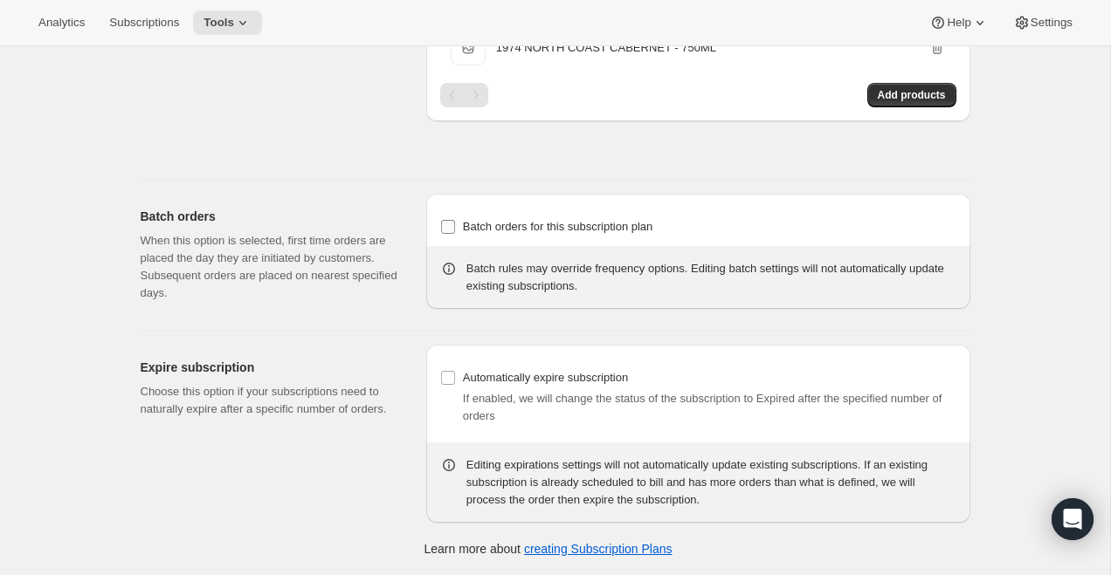
click at [554, 230] on span "Batch orders for this subscription plan" at bounding box center [558, 226] width 190 height 13
click at [455, 230] on input "Batch orders for this subscription plan" at bounding box center [448, 227] width 14 height 14
checkbox input "true"
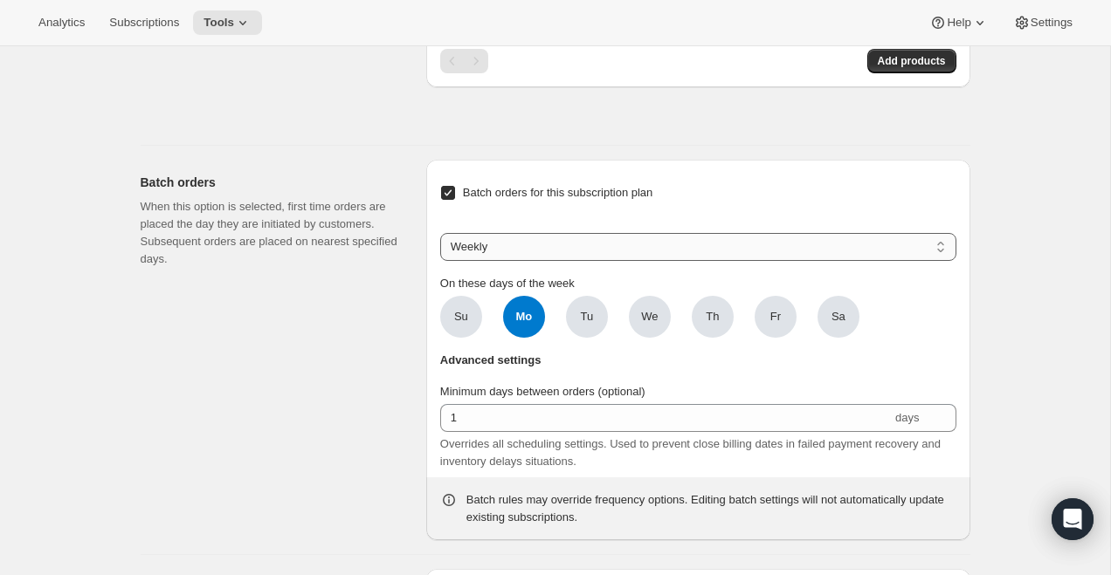
click at [513, 261] on select "Weekly Monthly Yearly" at bounding box center [698, 247] width 516 height 28
select select "YEARDAY"
click at [440, 261] on select "Weekly Monthly Yearly" at bounding box center [698, 247] width 516 height 28
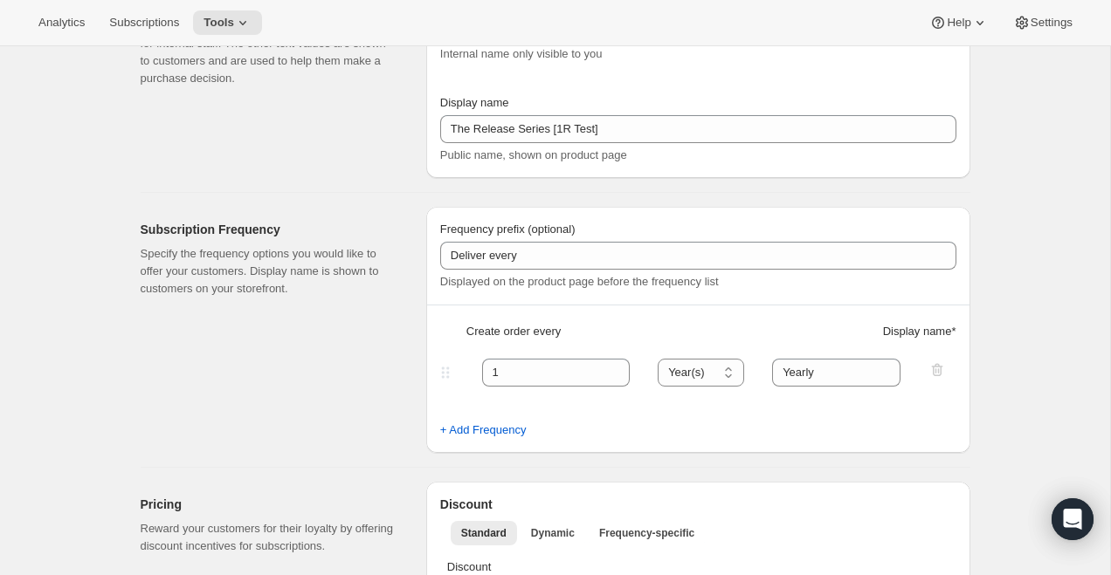
scroll to position [0, 0]
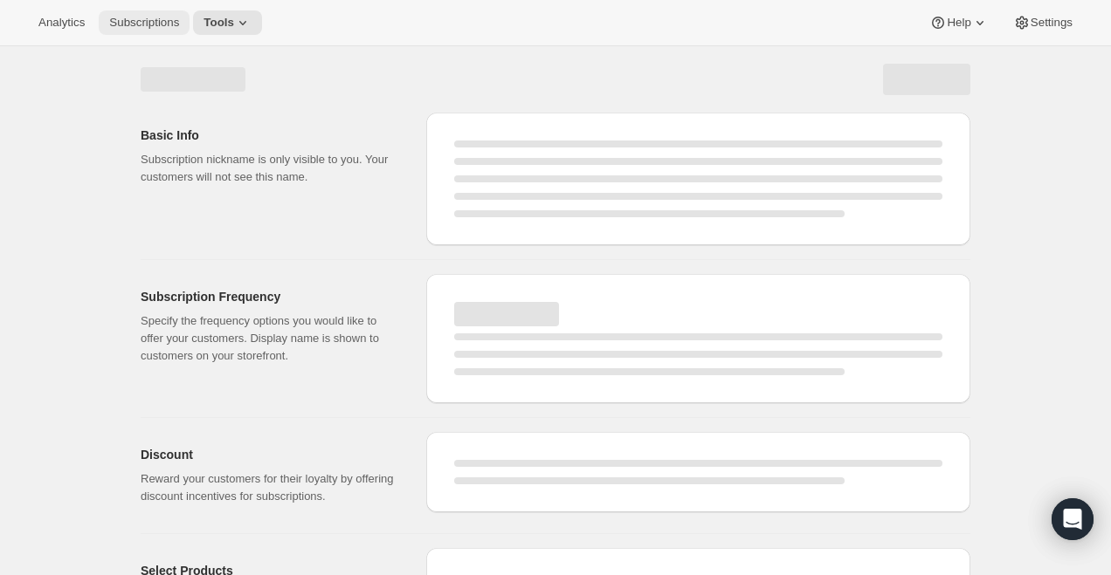
select select "WEEK"
select select "MONTH"
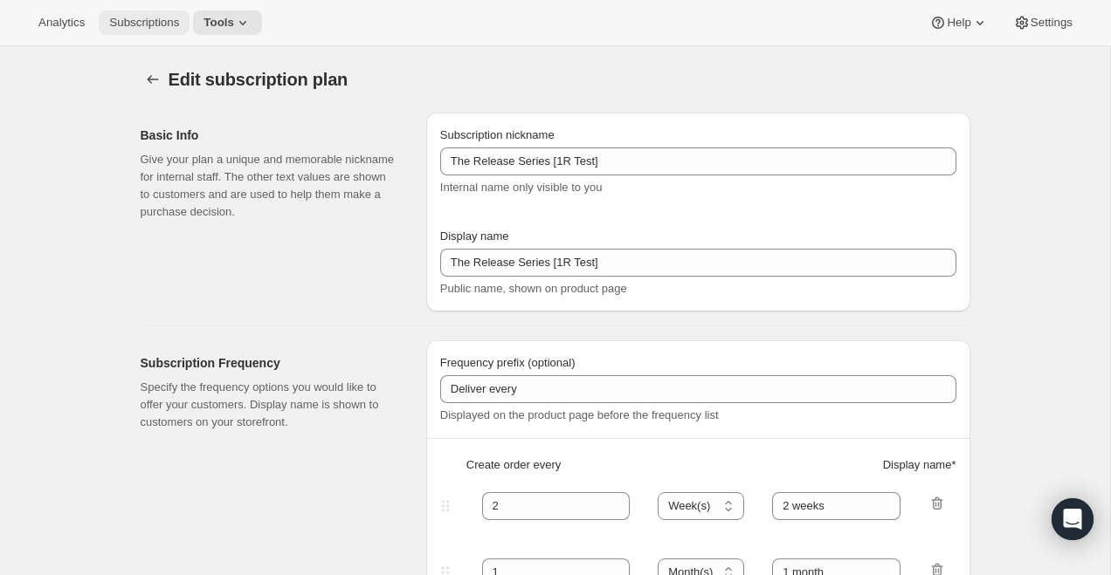
type input "1"
select select "YEAR"
type input "Yearly"
type input "5"
checkbox input "true"
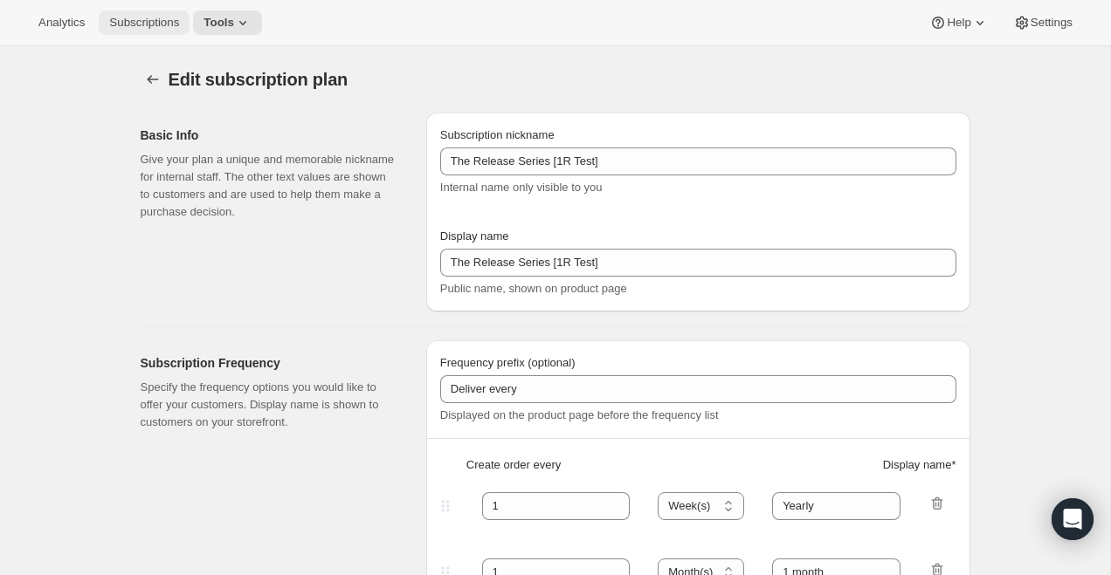
click at [152, 16] on span "Subscriptions" at bounding box center [144, 23] width 70 height 14
select select "YEARDAY"
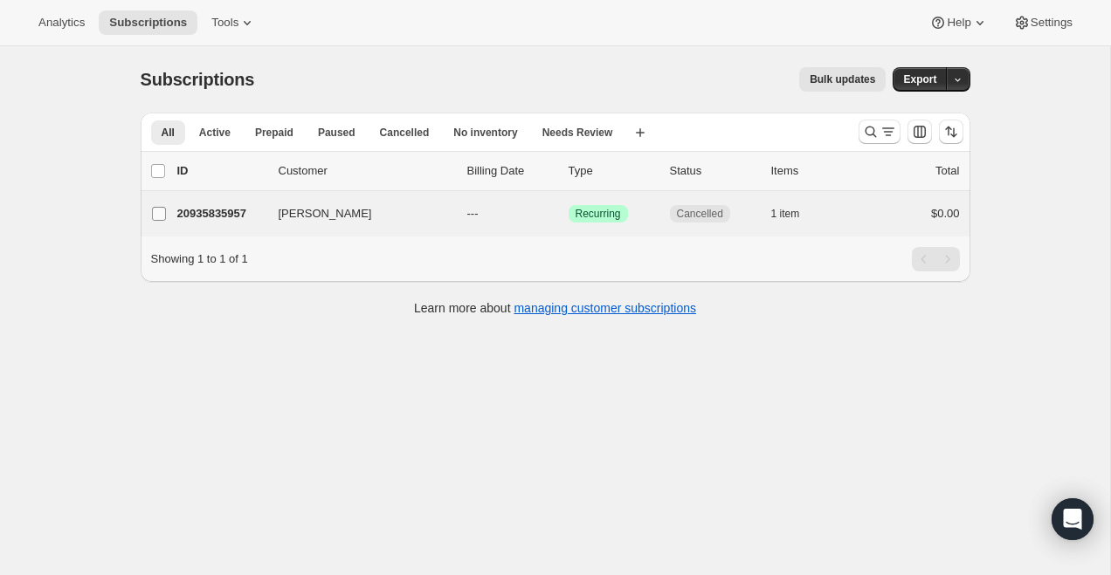
click at [155, 212] on input "[PERSON_NAME]" at bounding box center [159, 214] width 14 height 14
checkbox input "true"
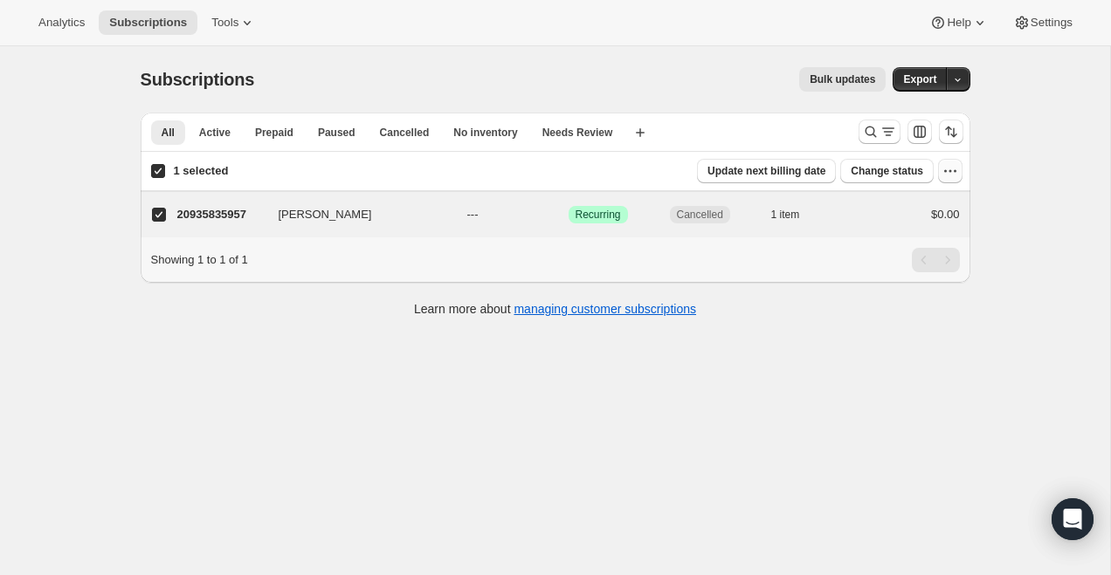
click at [948, 178] on icon "button" at bounding box center [949, 170] width 17 height 17
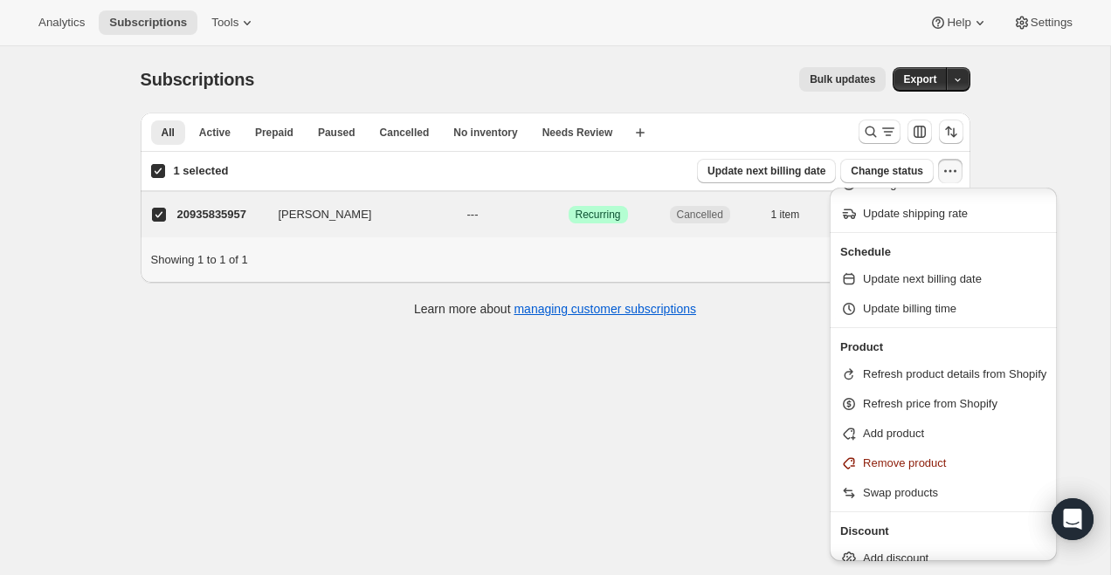
scroll to position [65, 0]
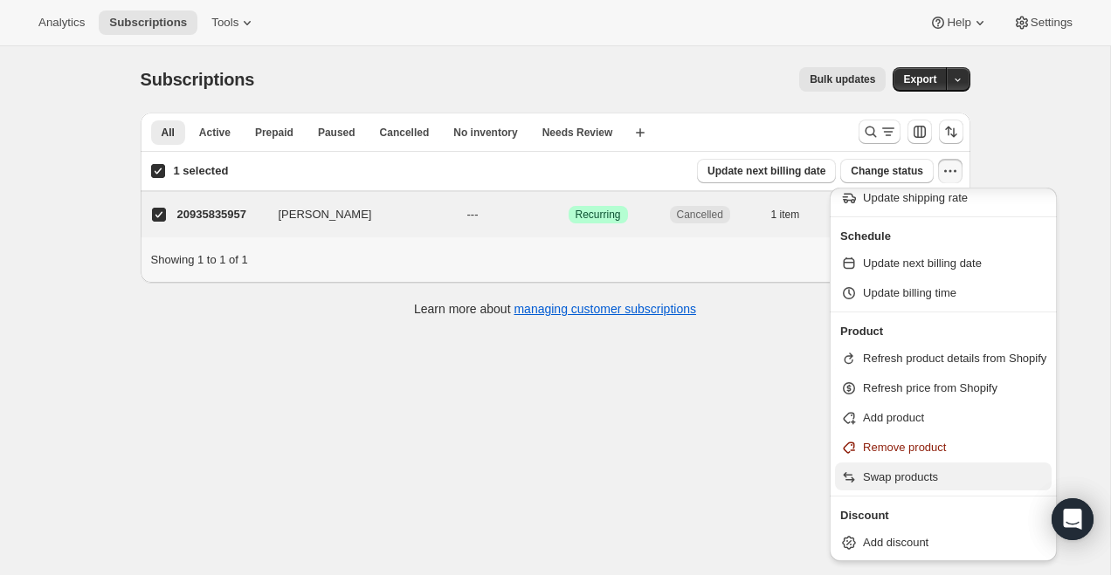
click at [947, 479] on span "Swap products" at bounding box center [954, 477] width 183 height 17
select select "11"
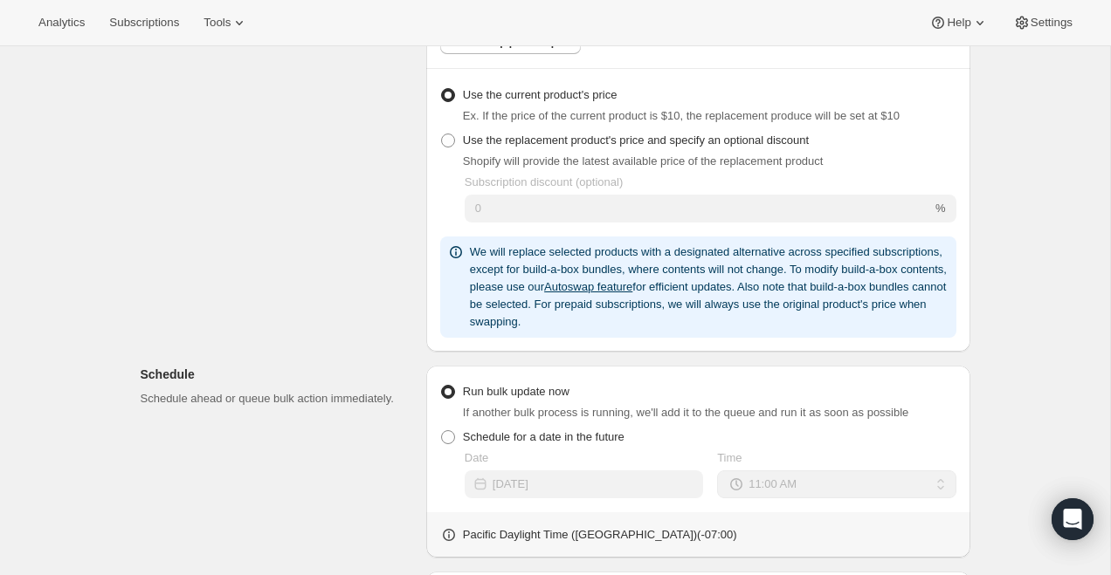
scroll to position [488, 0]
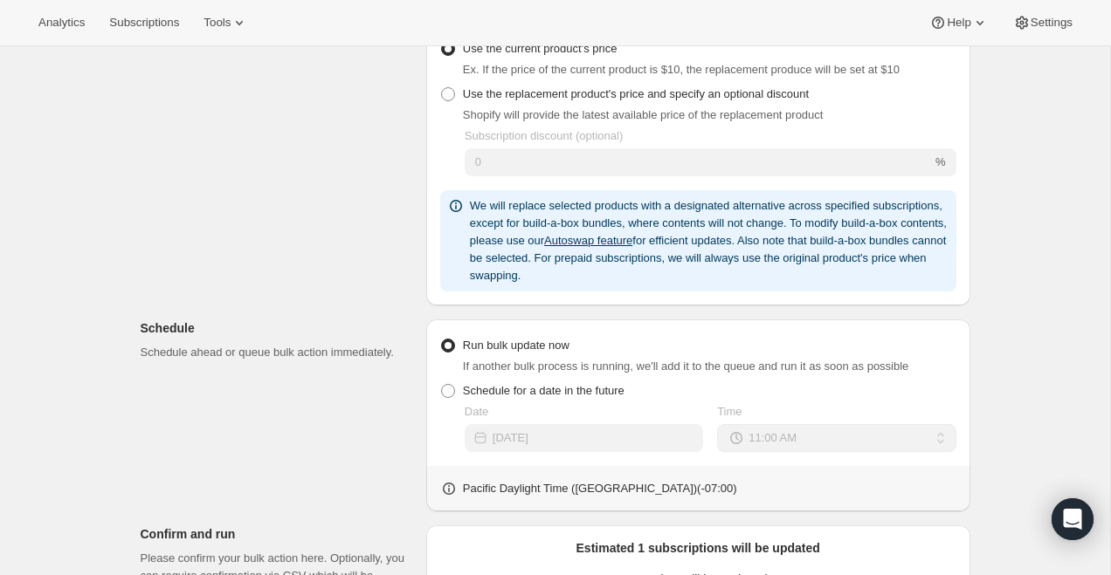
click at [155, 37] on div "Analytics Subscriptions Tools Help Settings" at bounding box center [555, 23] width 1111 height 46
click at [157, 26] on span "Subscriptions" at bounding box center [144, 23] width 70 height 14
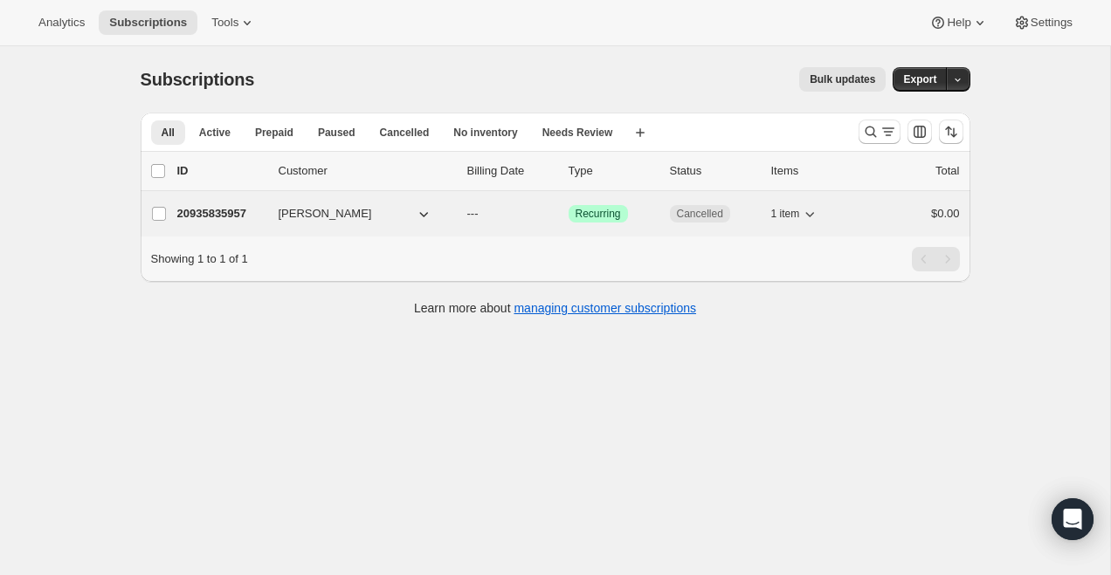
click at [235, 214] on p "20935835957" at bounding box center [220, 213] width 87 height 17
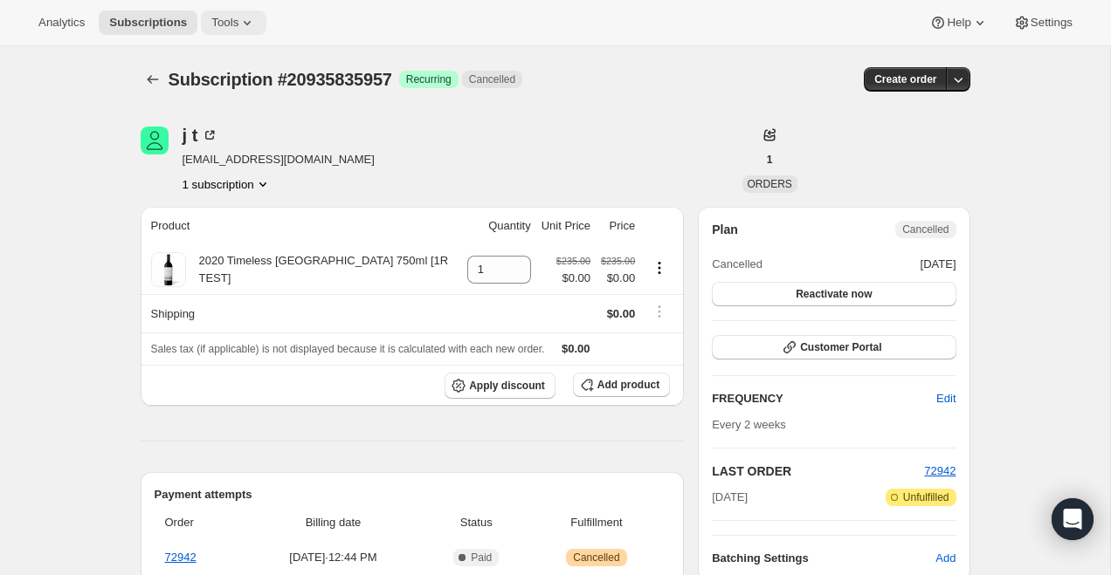
click at [224, 18] on span "Tools" at bounding box center [224, 23] width 27 height 14
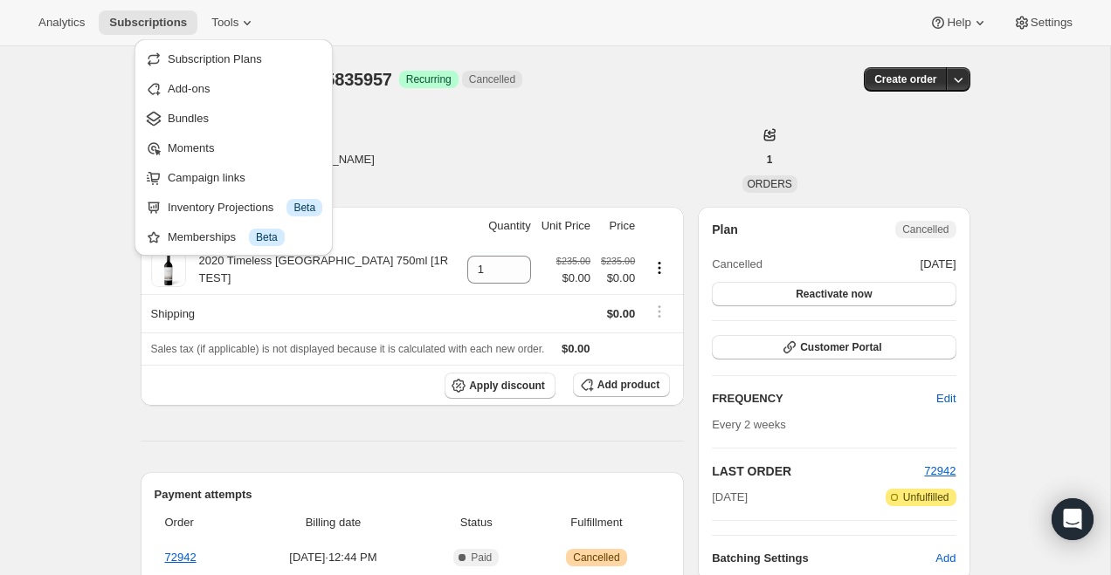
click at [81, 162] on div "Subscription #20935835957. This page is ready Subscription #20935835957 Success…" at bounding box center [555, 561] width 1110 height 1030
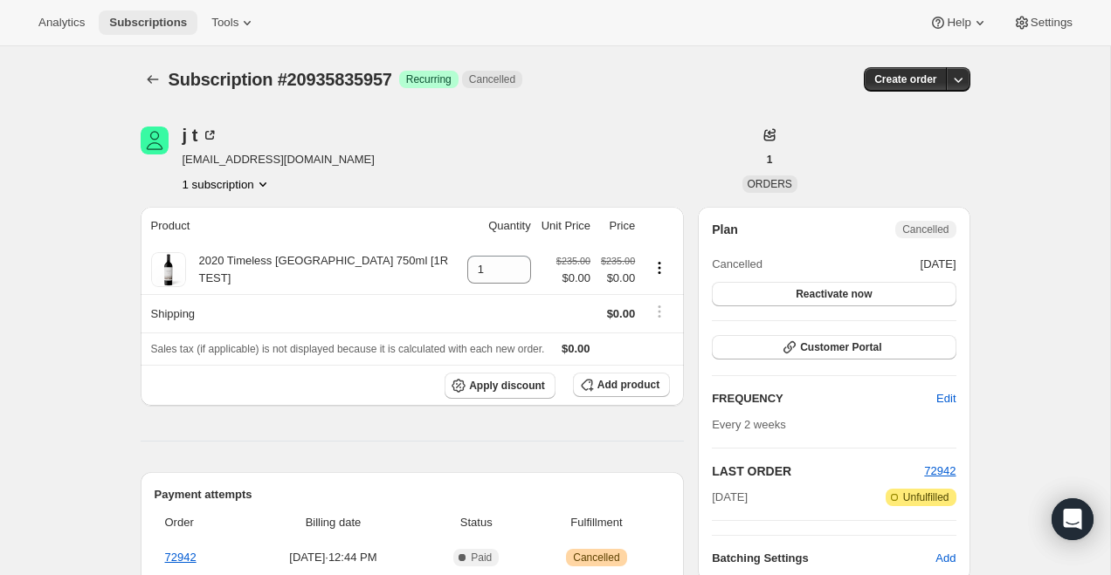
click at [139, 20] on span "Subscriptions" at bounding box center [148, 23] width 78 height 14
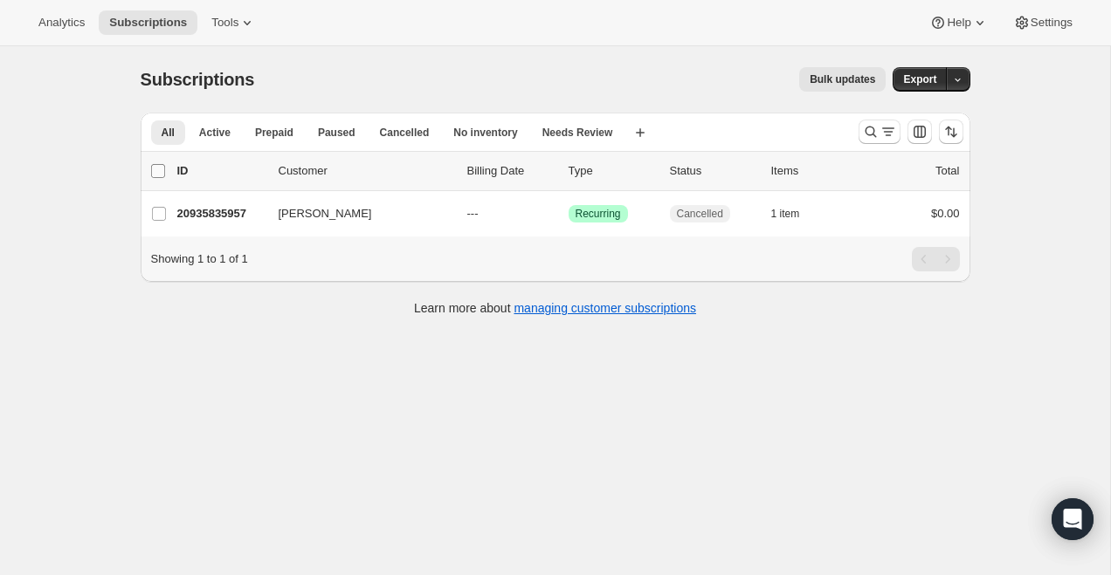
click at [160, 172] on input "0 selected" at bounding box center [158, 171] width 14 height 14
checkbox input "true"
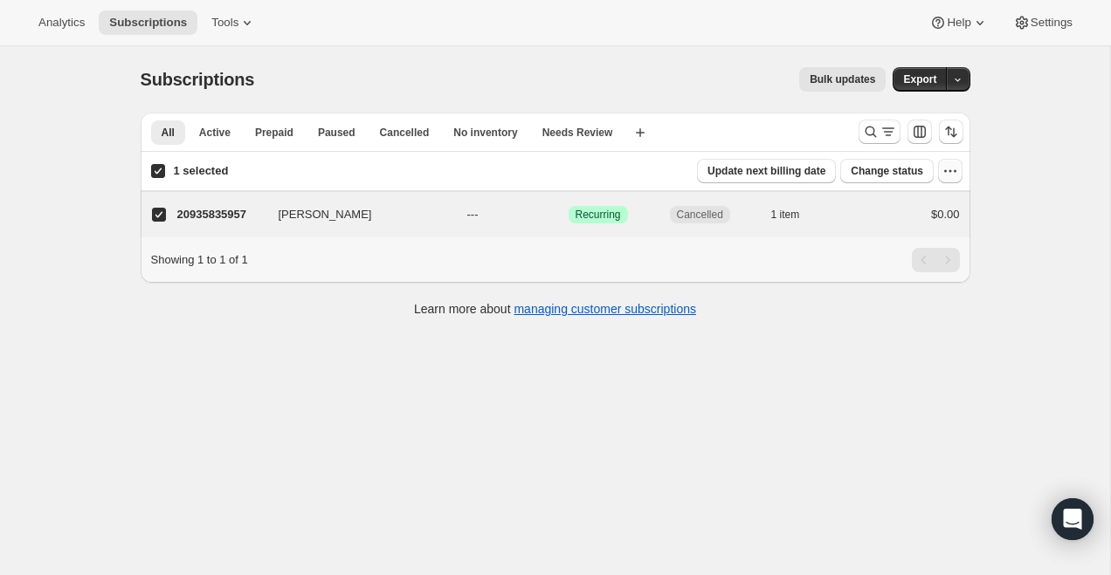
click at [953, 168] on icon "button" at bounding box center [949, 170] width 17 height 17
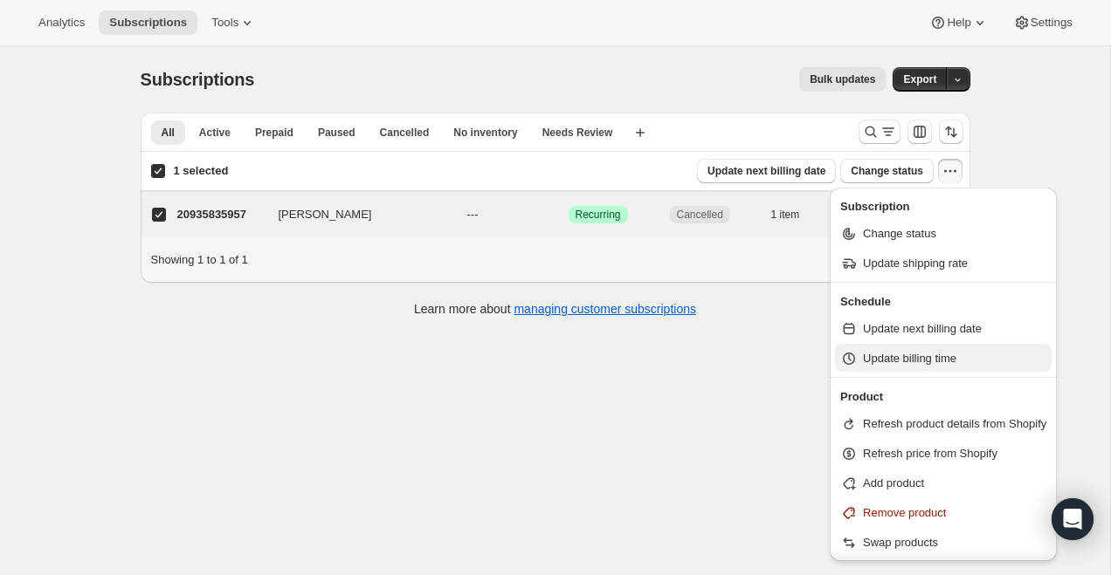
scroll to position [65, 0]
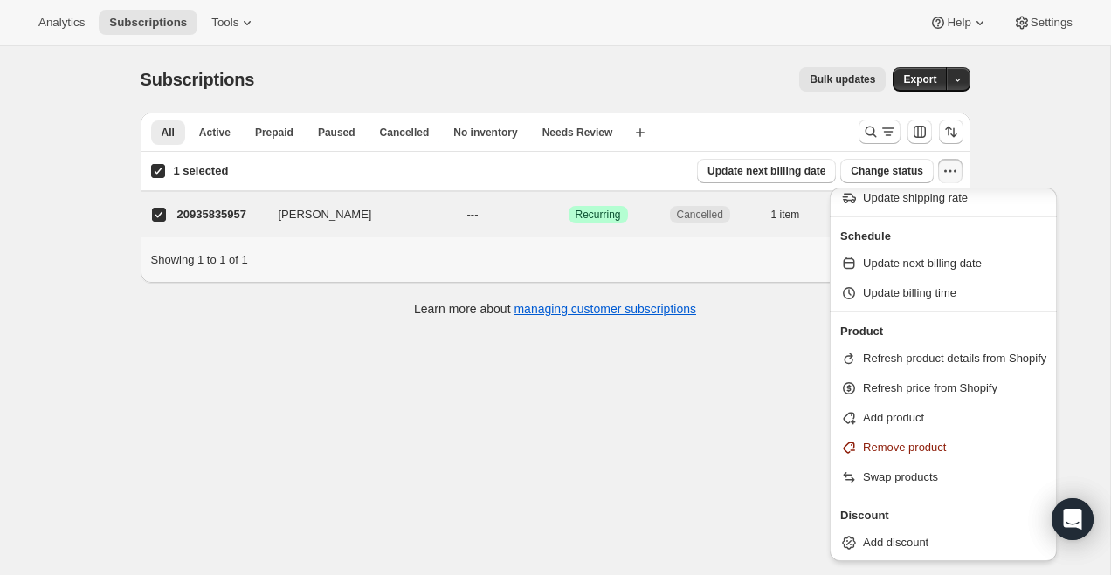
click at [850, 75] on span "Bulk updates" at bounding box center [841, 79] width 65 height 14
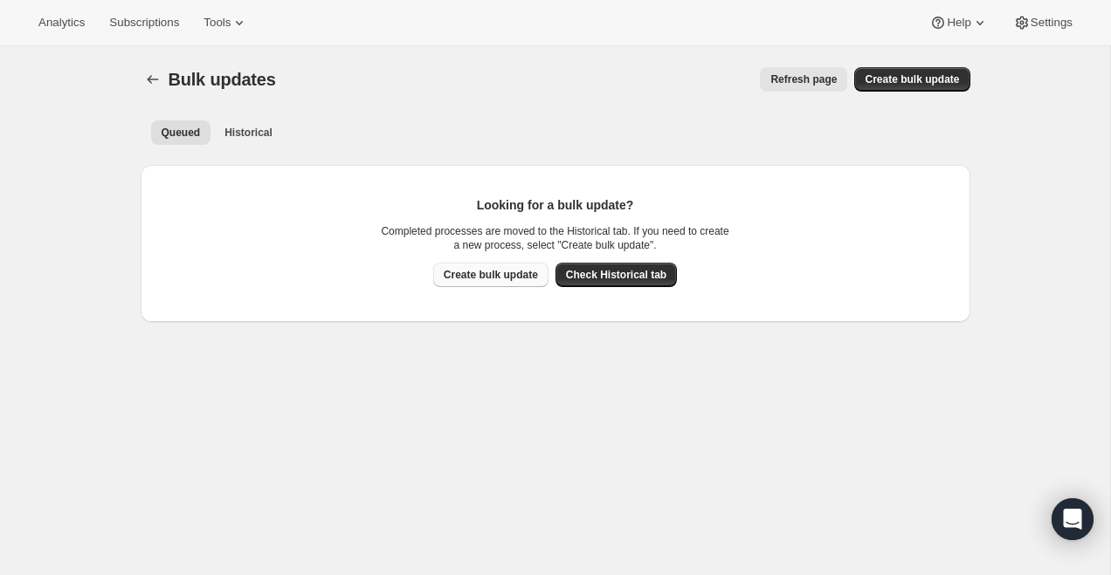
click at [487, 268] on span "Create bulk update" at bounding box center [491, 275] width 94 height 14
select select "11"
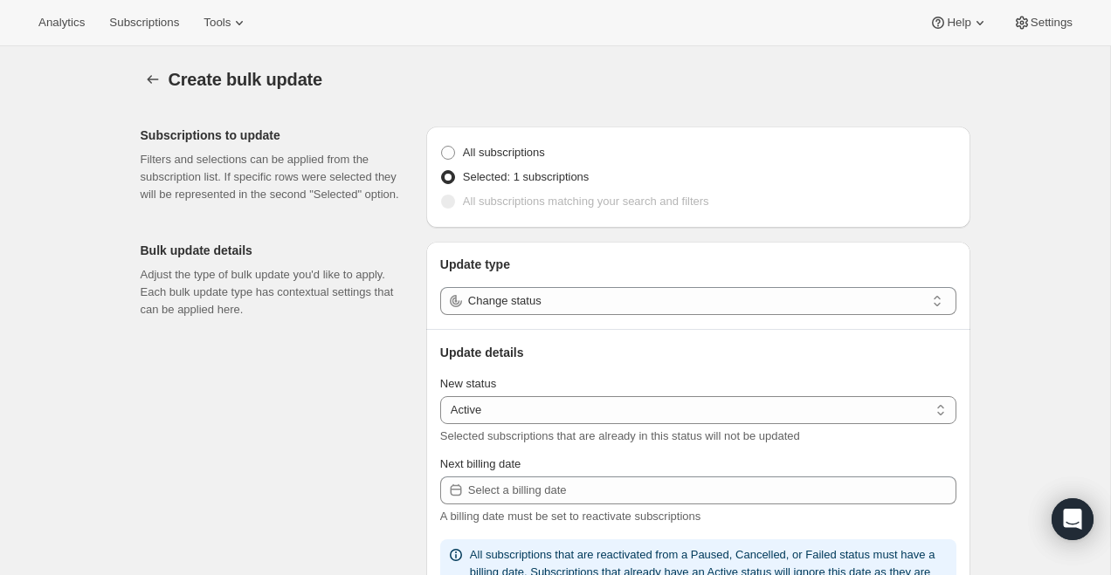
scroll to position [208, 0]
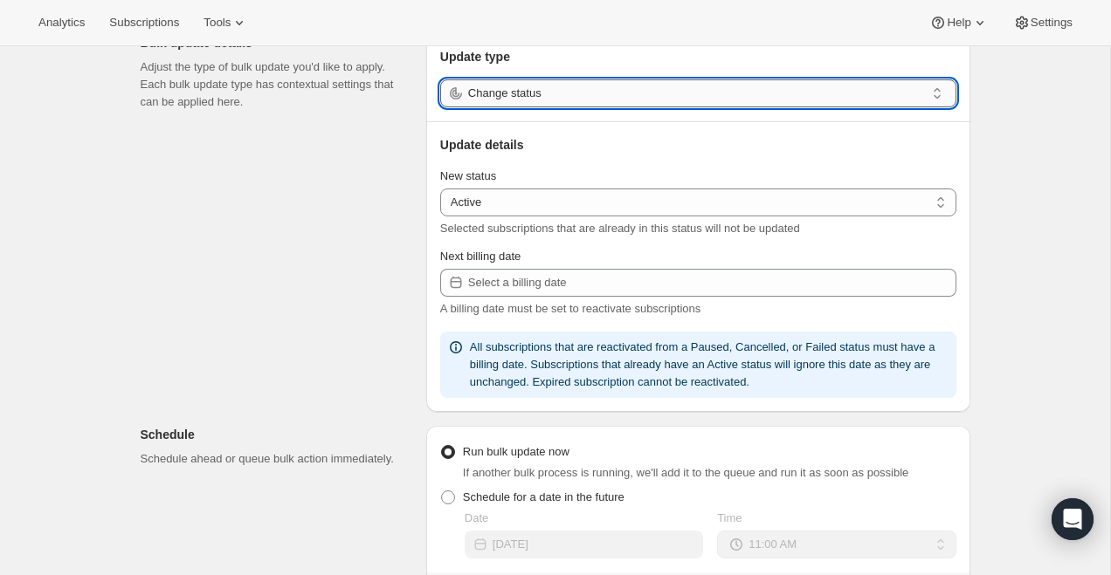
click at [526, 96] on input "Change status" at bounding box center [696, 93] width 457 height 28
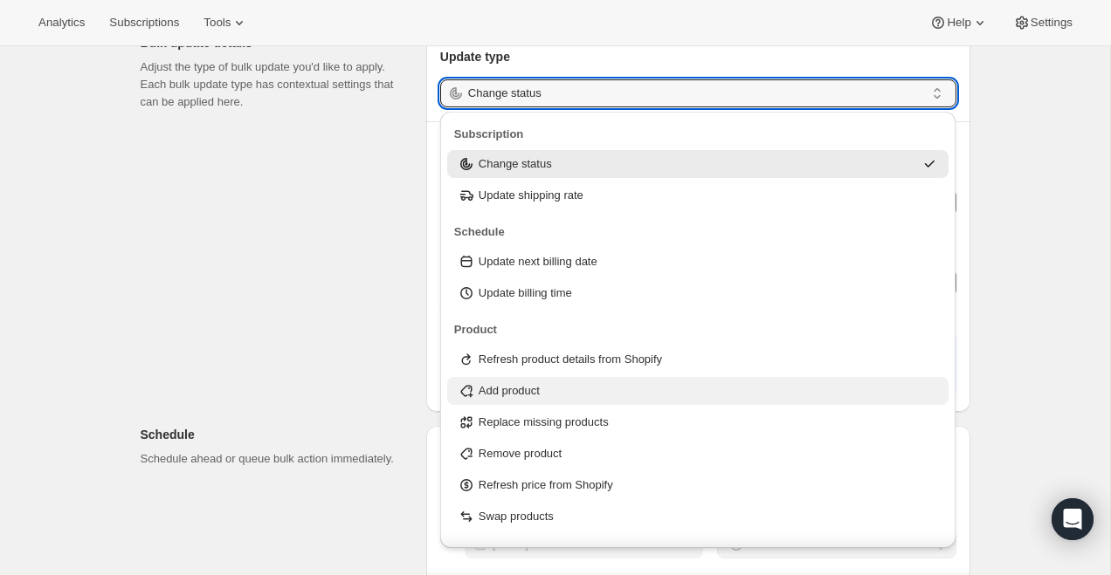
scroll to position [56, 0]
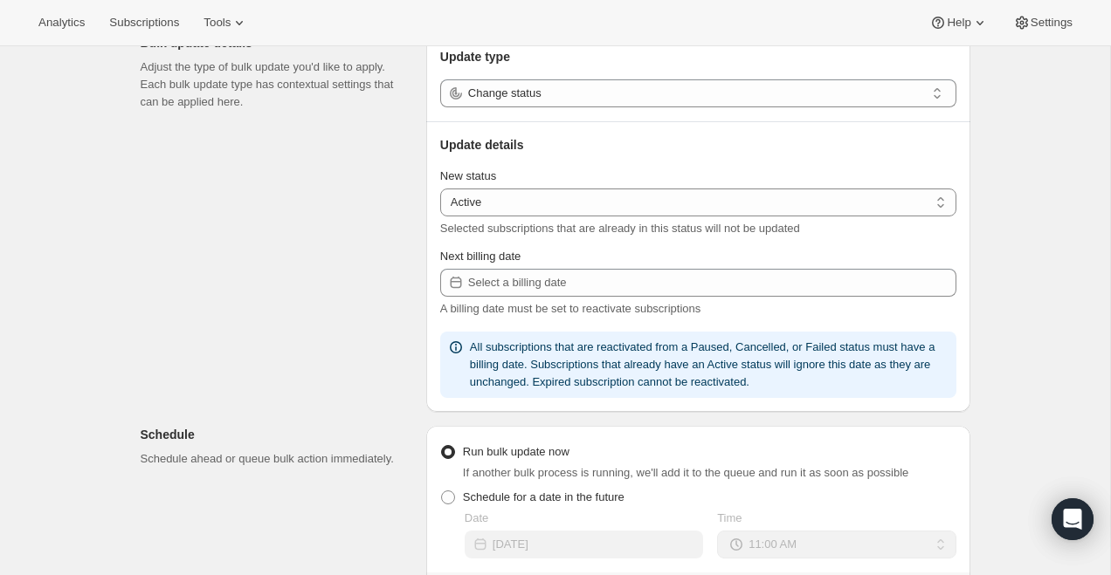
click at [265, 270] on div "Subscriptions to update Filters and selections can be applied from the subscrip…" at bounding box center [548, 447] width 843 height 1084
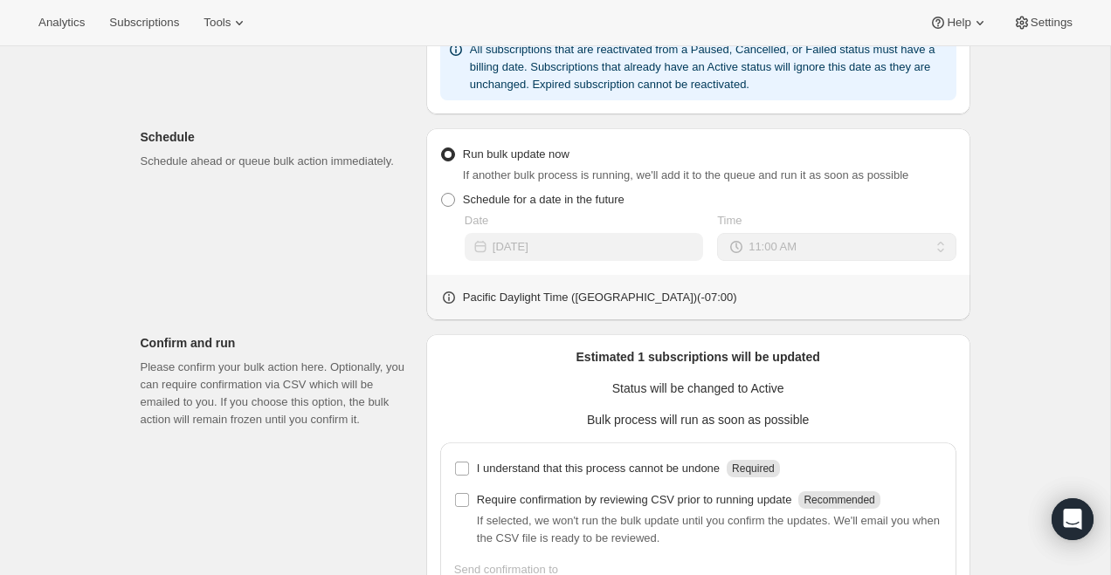
scroll to position [0, 0]
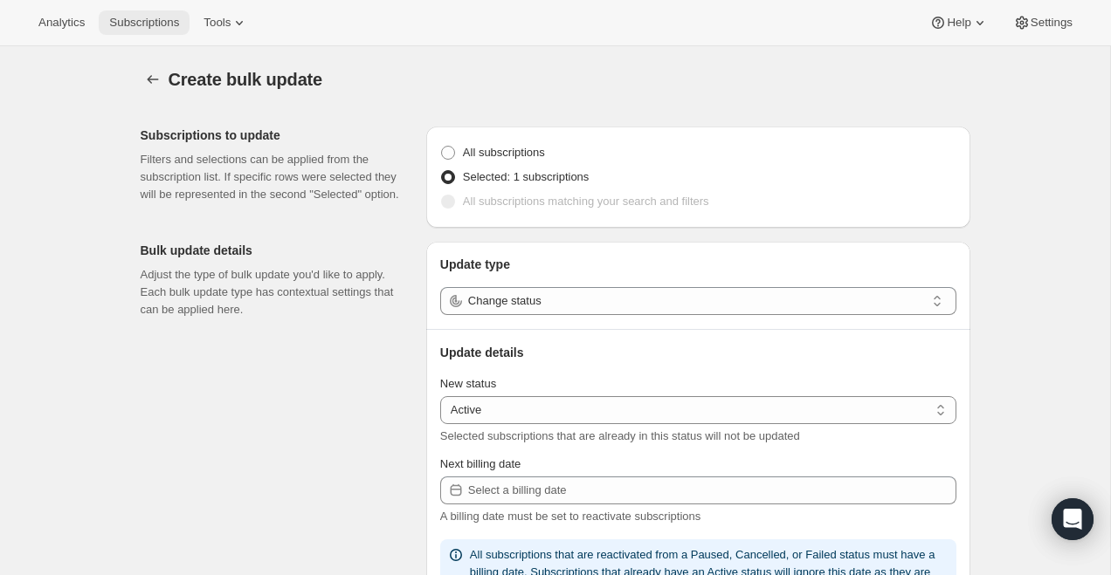
click at [159, 10] on button "Subscriptions" at bounding box center [144, 22] width 91 height 24
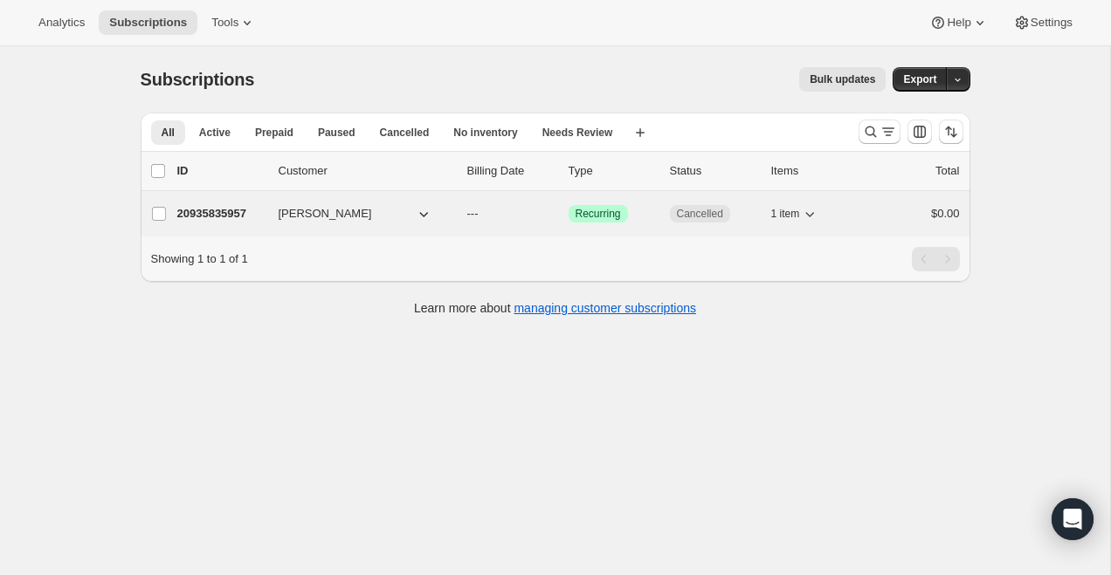
click at [361, 210] on button "[PERSON_NAME]" at bounding box center [355, 214] width 175 height 28
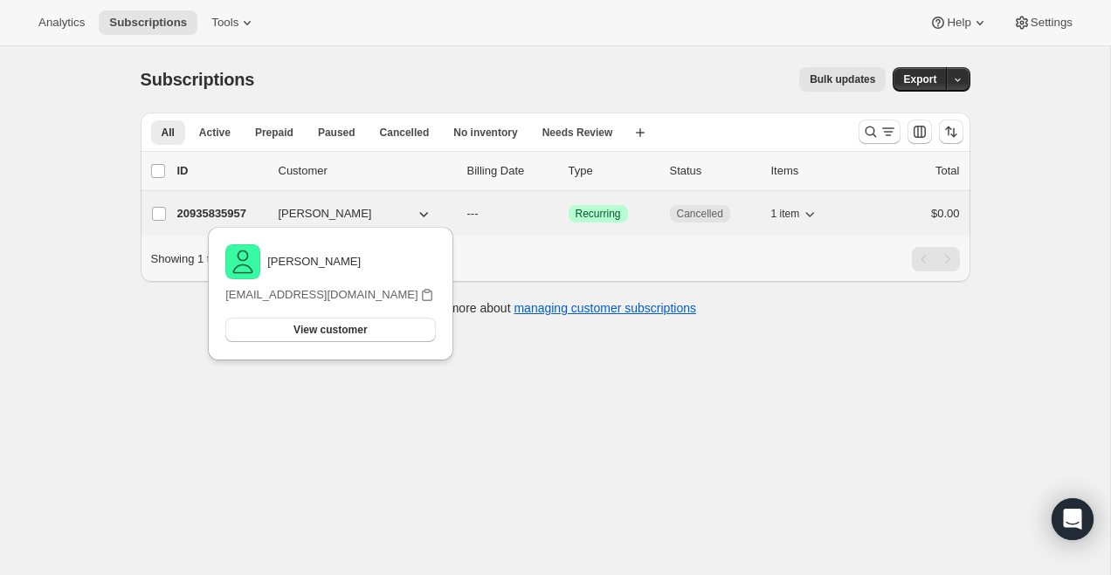
click at [506, 213] on p "---" at bounding box center [510, 213] width 87 height 17
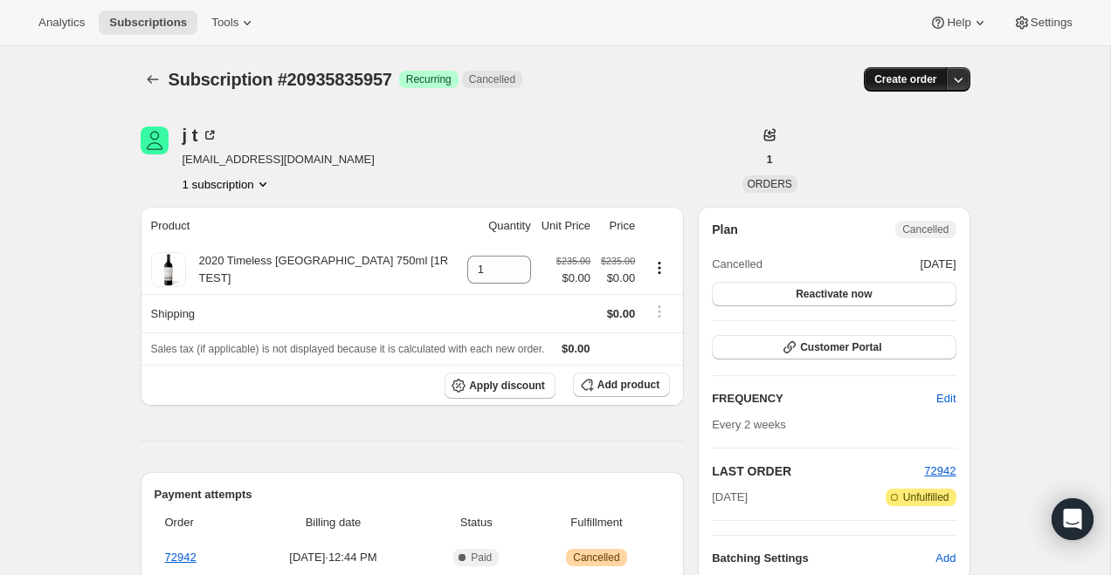
click at [931, 77] on span "Create order" at bounding box center [905, 79] width 62 height 14
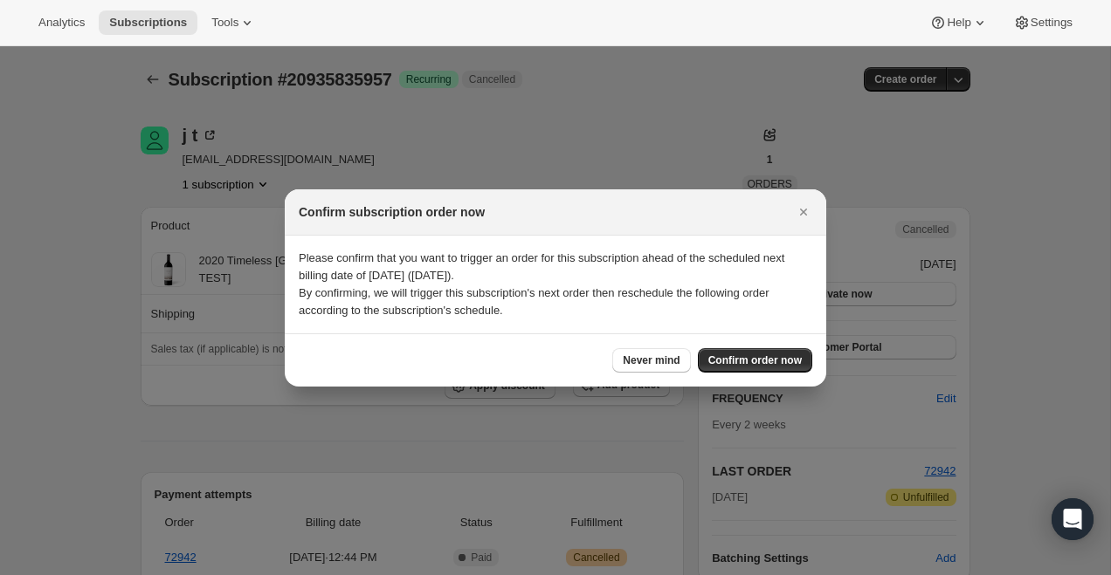
click at [805, 211] on icon "Close" at bounding box center [803, 211] width 17 height 17
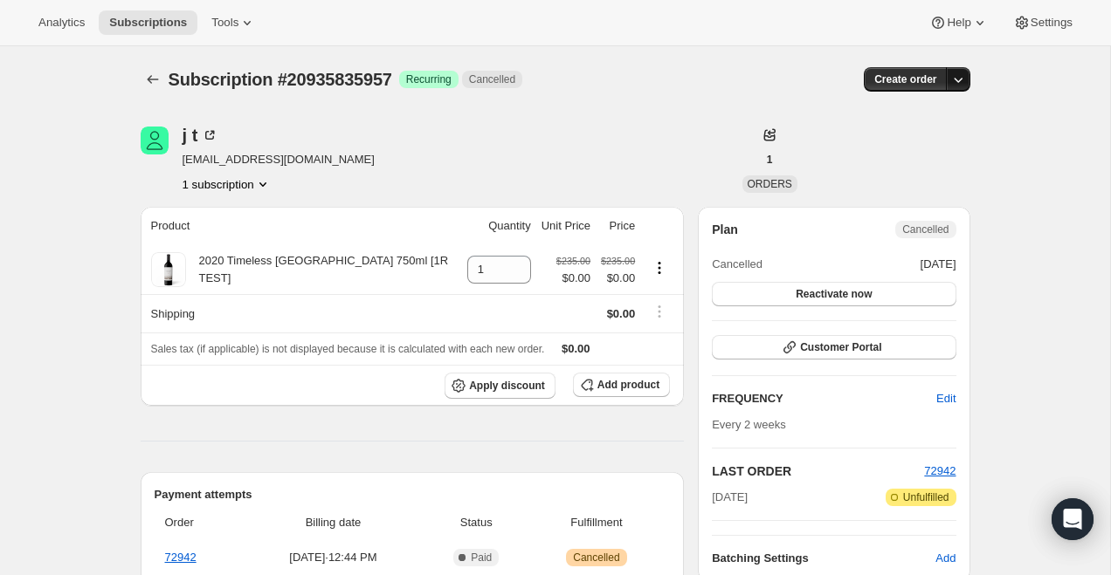
click at [956, 76] on icon "button" at bounding box center [957, 79] width 17 height 17
click at [928, 115] on span "Bill subscription order now" at bounding box center [875, 115] width 133 height 13
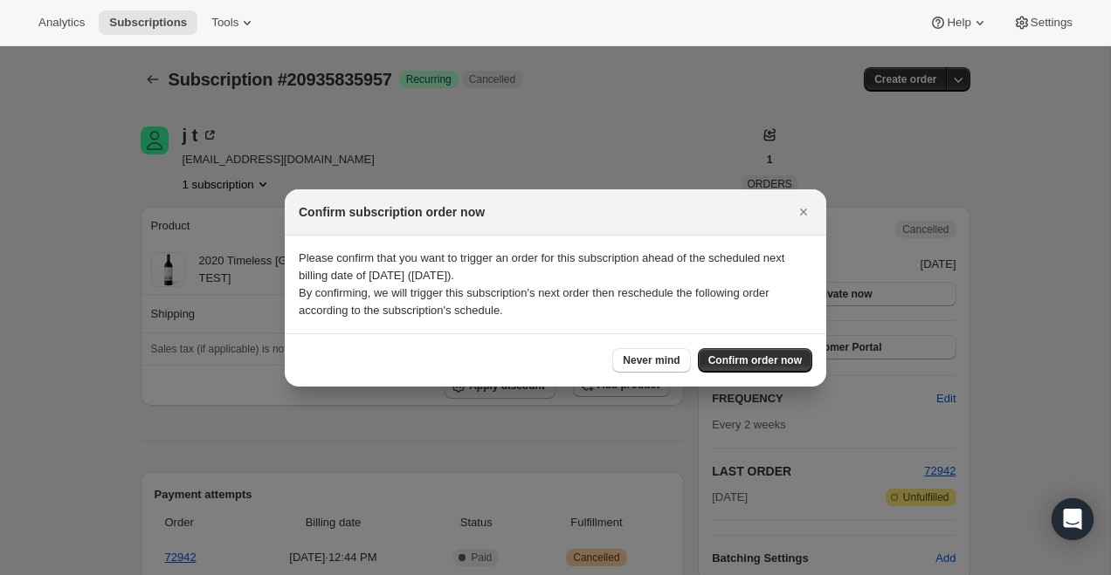
drag, startPoint x: 482, startPoint y: 293, endPoint x: 604, endPoint y: 296, distance: 122.3
click at [604, 296] on p "By confirming, we will trigger this subscription's next order then reschedule t…" at bounding box center [555, 302] width 513 height 35
click at [809, 222] on button "Close" at bounding box center [803, 212] width 24 height 24
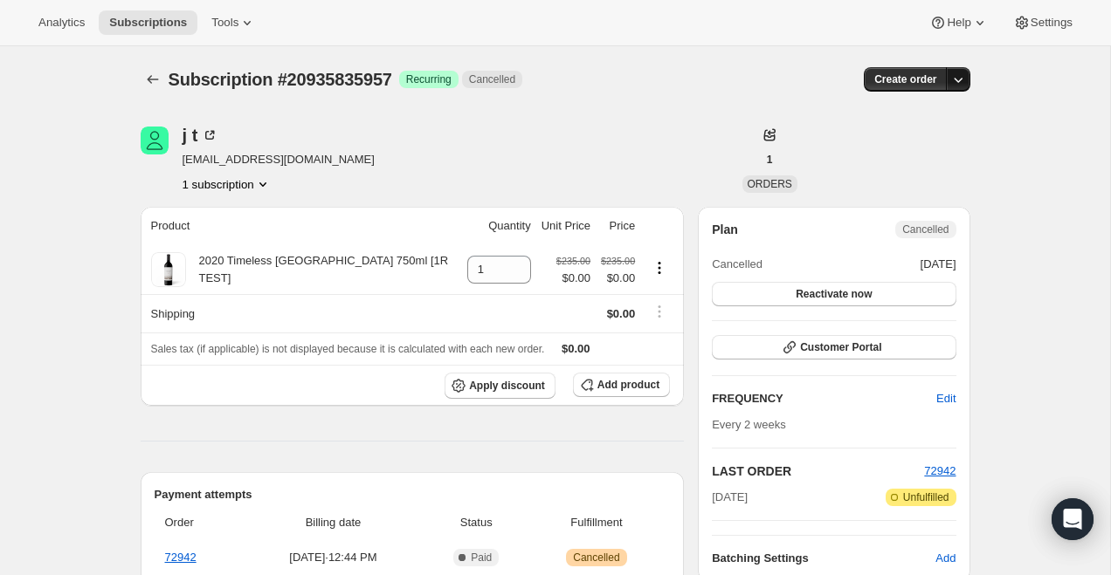
click at [960, 88] on button "button" at bounding box center [958, 79] width 24 height 24
click at [1036, 176] on div "Subscription #20935835957. This page is ready Subscription #20935835957 Success…" at bounding box center [555, 561] width 1110 height 1030
click at [960, 81] on icon "button" at bounding box center [957, 79] width 17 height 17
click at [938, 152] on span "Create custom one-time order" at bounding box center [884, 145] width 151 height 17
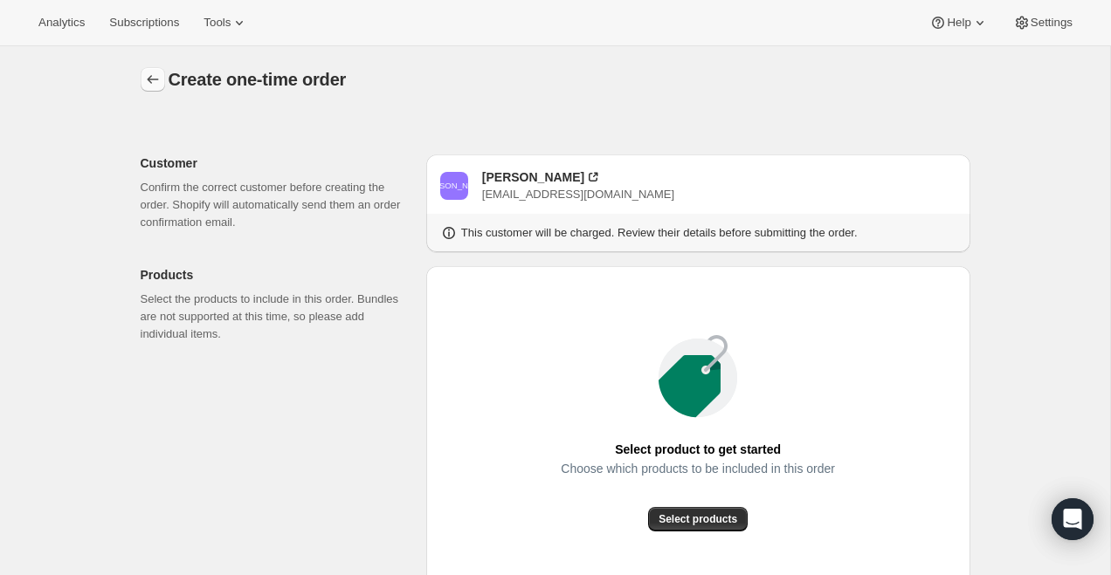
click at [157, 87] on icon "button" at bounding box center [152, 79] width 17 height 17
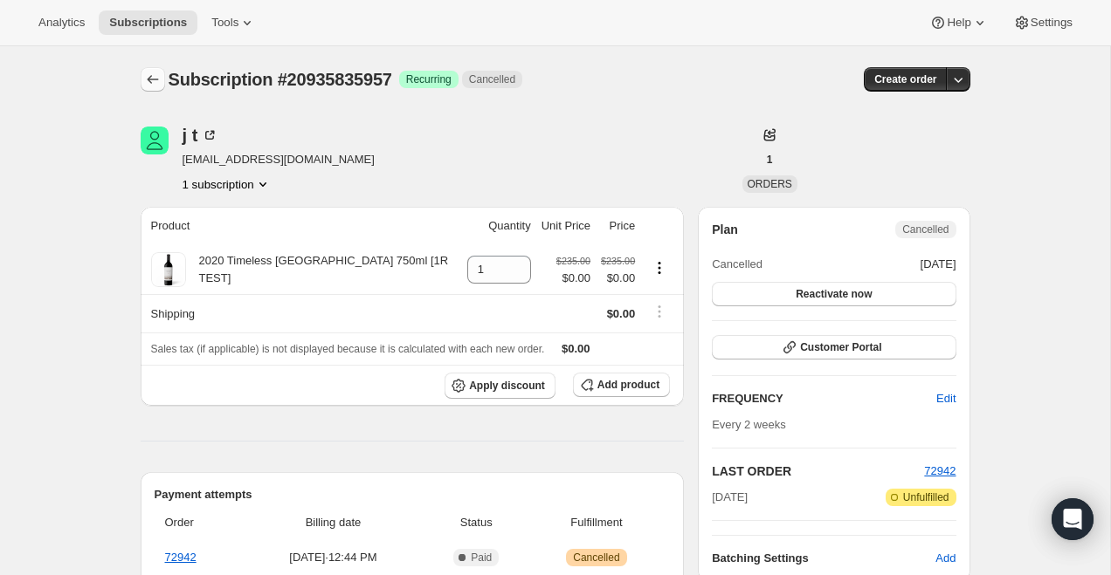
click at [150, 87] on icon "Subscriptions" at bounding box center [152, 79] width 17 height 17
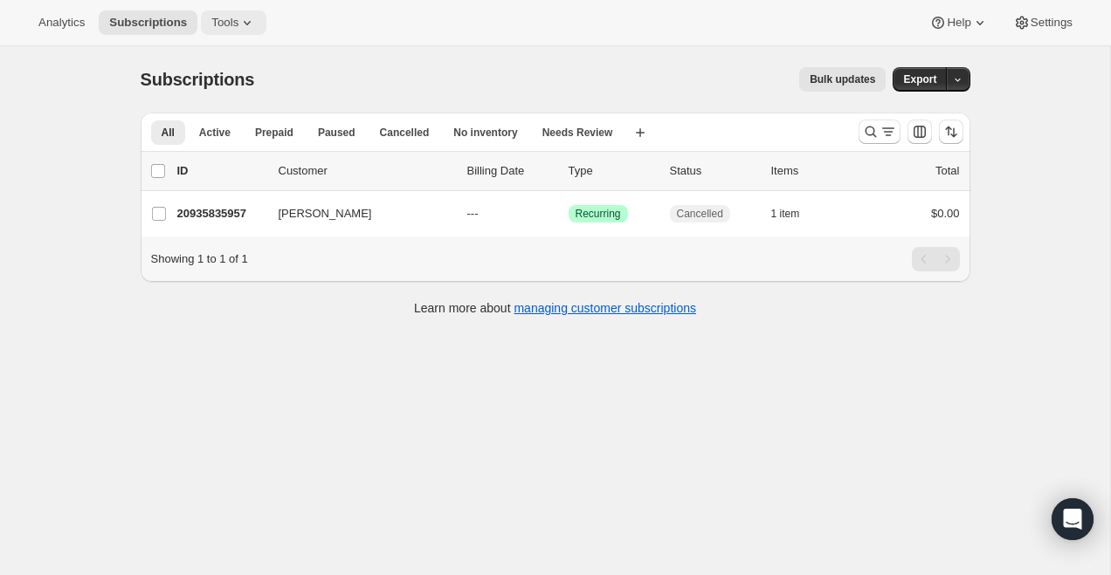
click at [244, 31] on button "Tools" at bounding box center [233, 22] width 65 height 24
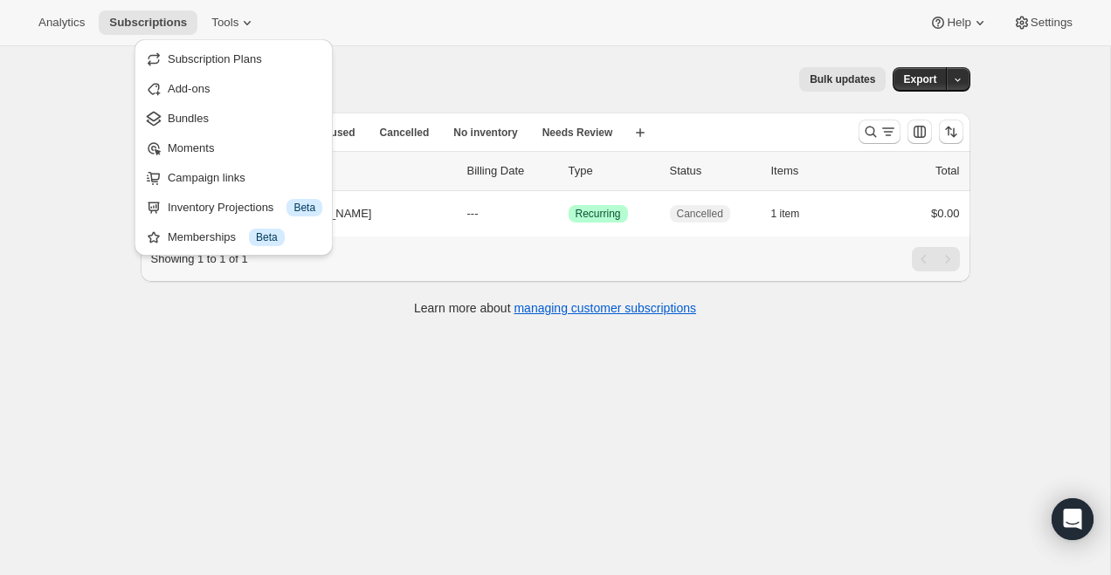
click at [345, 33] on div "Analytics Subscriptions Tools Help Settings" at bounding box center [555, 23] width 1111 height 46
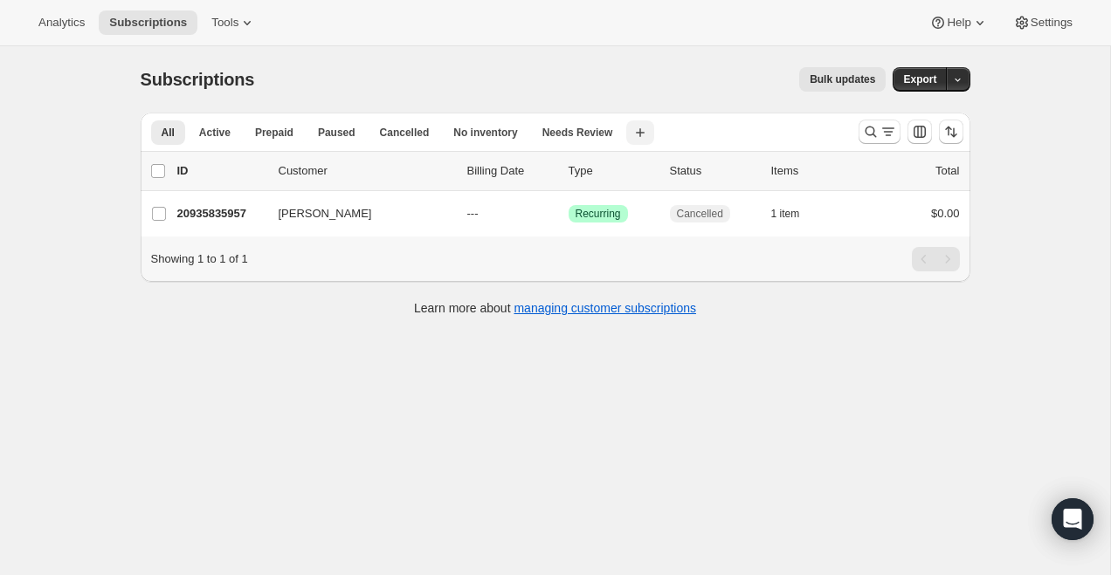
click at [641, 131] on icon "button" at bounding box center [639, 132] width 17 height 17
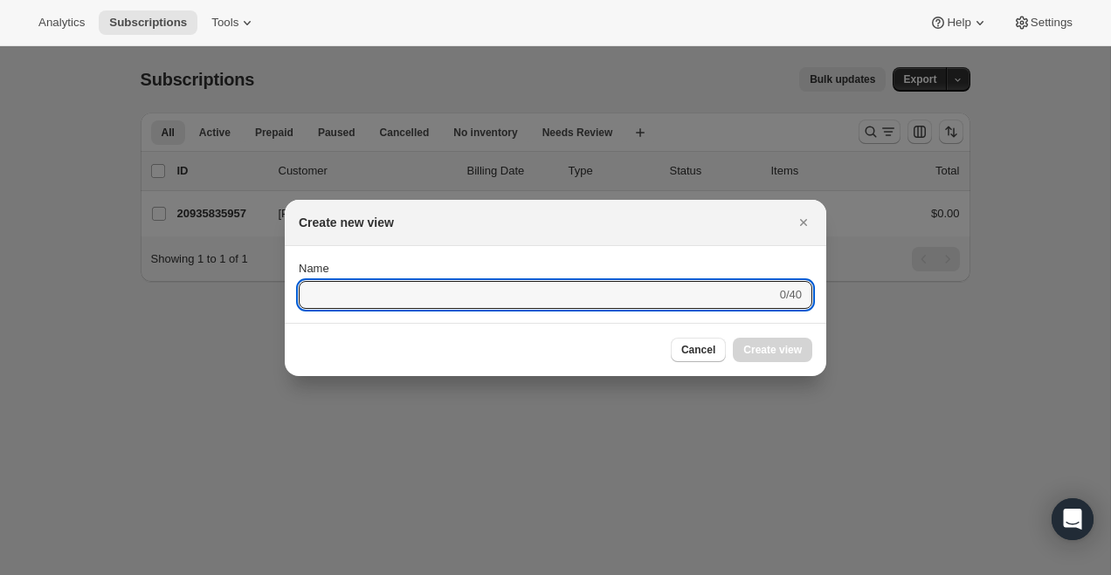
click at [655, 114] on div at bounding box center [555, 287] width 1111 height 575
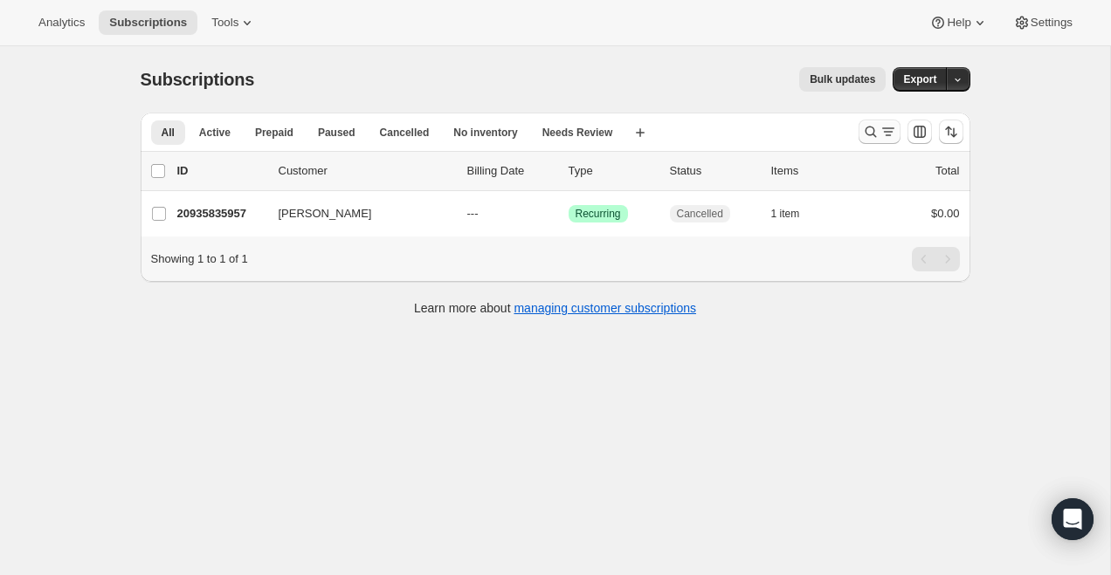
click at [877, 132] on icon "Search and filter results" at bounding box center [870, 131] width 17 height 17
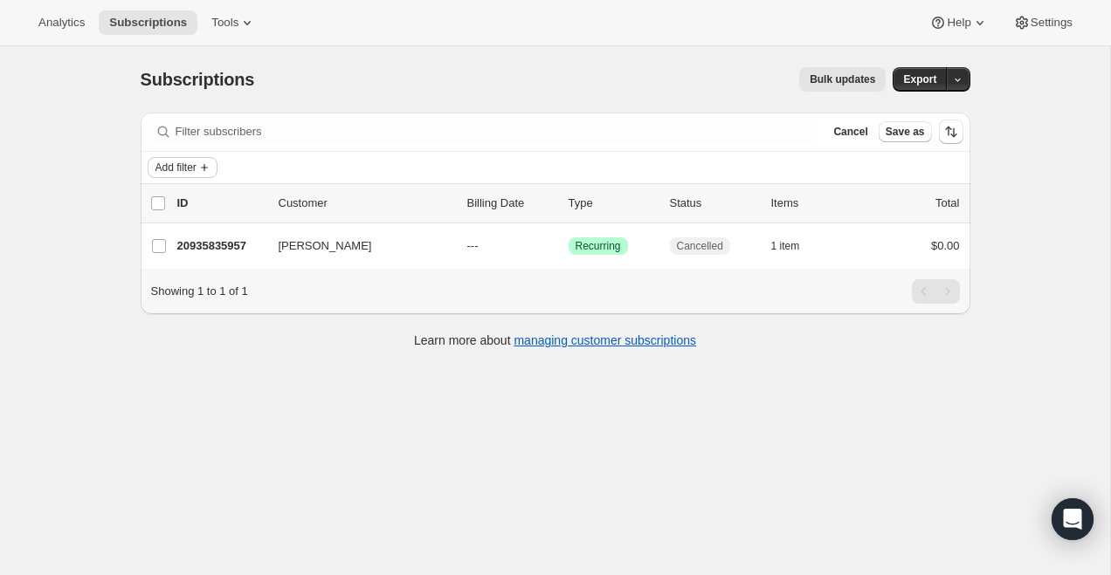
click at [196, 166] on span "Add filter" at bounding box center [175, 168] width 41 height 14
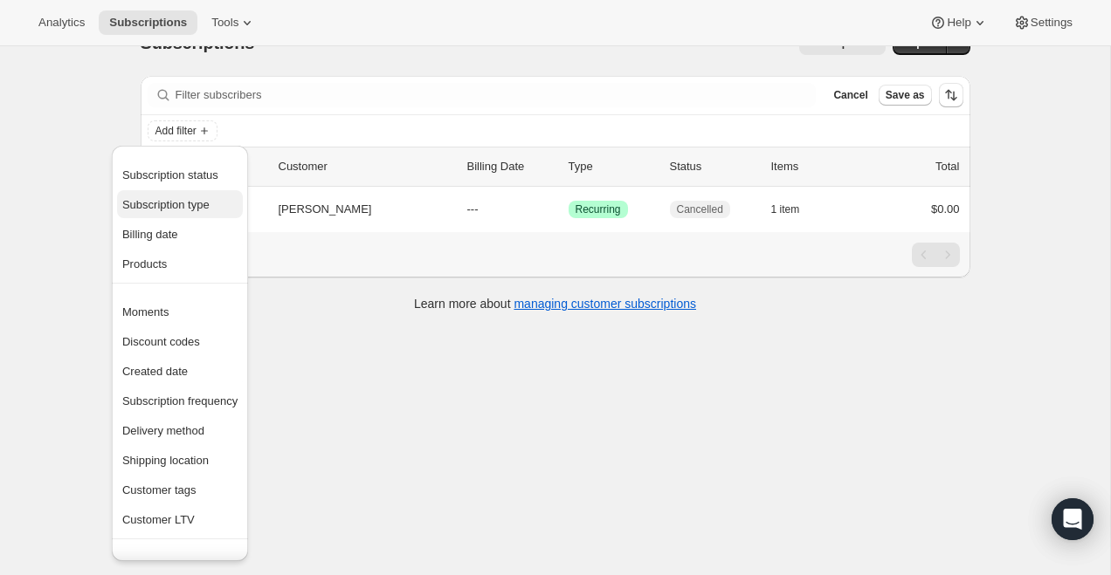
click at [167, 211] on span "Subscription type" at bounding box center [179, 204] width 115 height 17
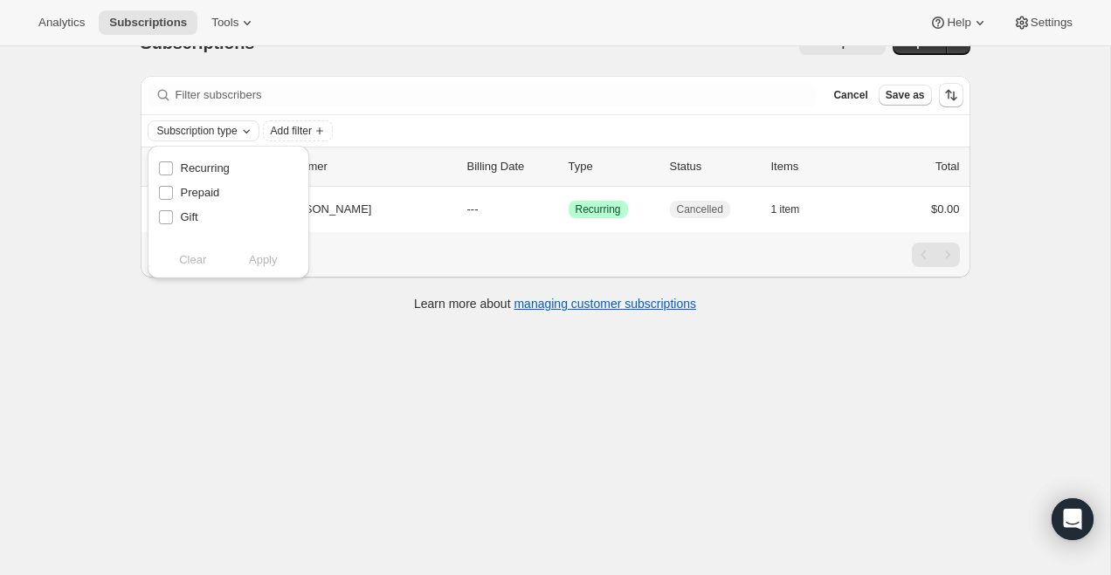
click at [211, 132] on span "Subscription type" at bounding box center [197, 131] width 80 height 14
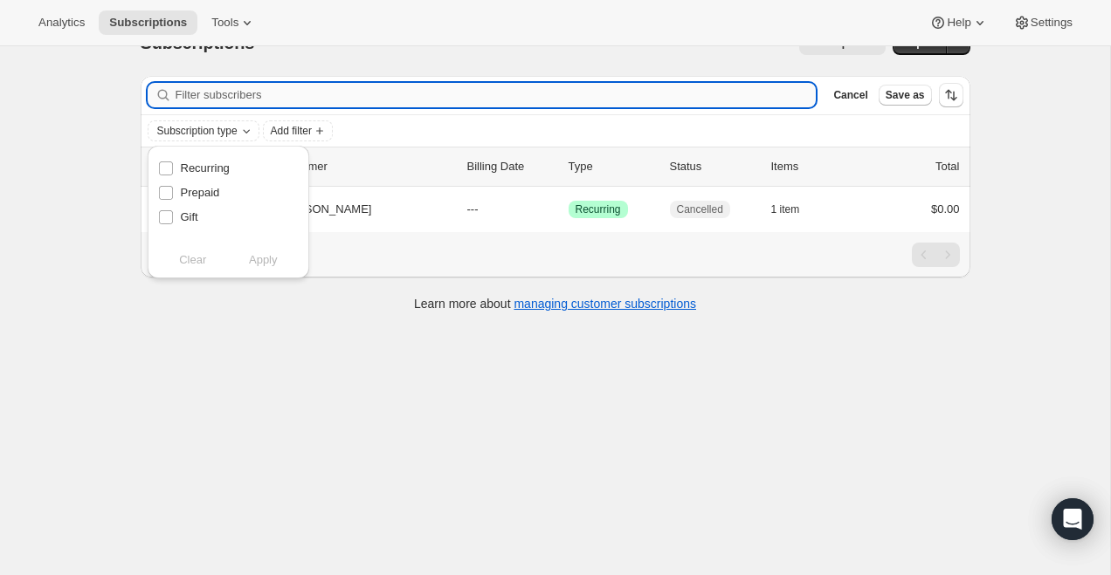
click at [328, 95] on input "Filter subscribers" at bounding box center [496, 95] width 641 height 24
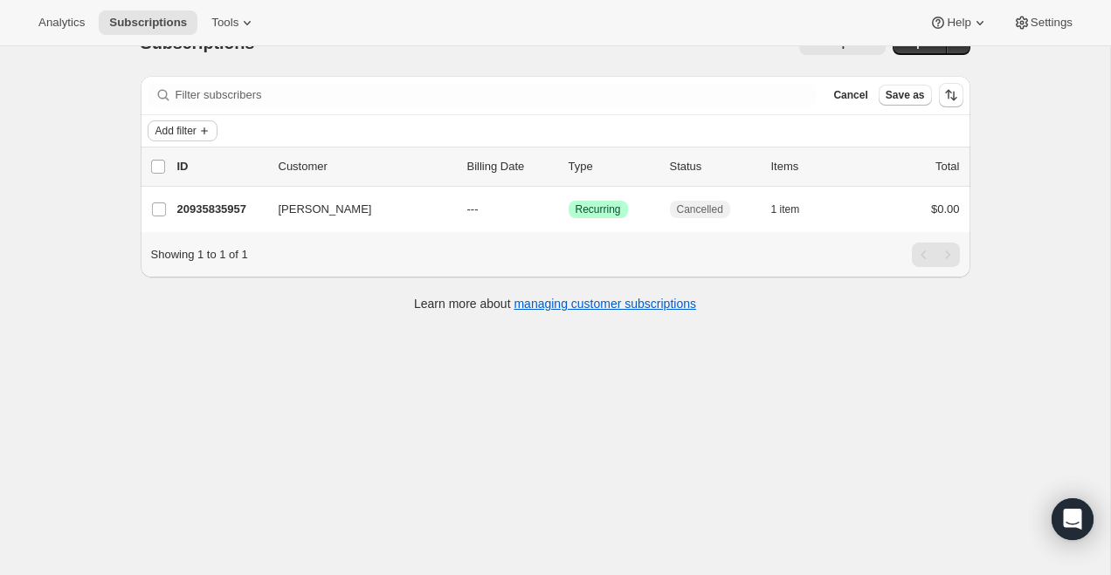
click at [195, 134] on span "Add filter" at bounding box center [175, 131] width 41 height 14
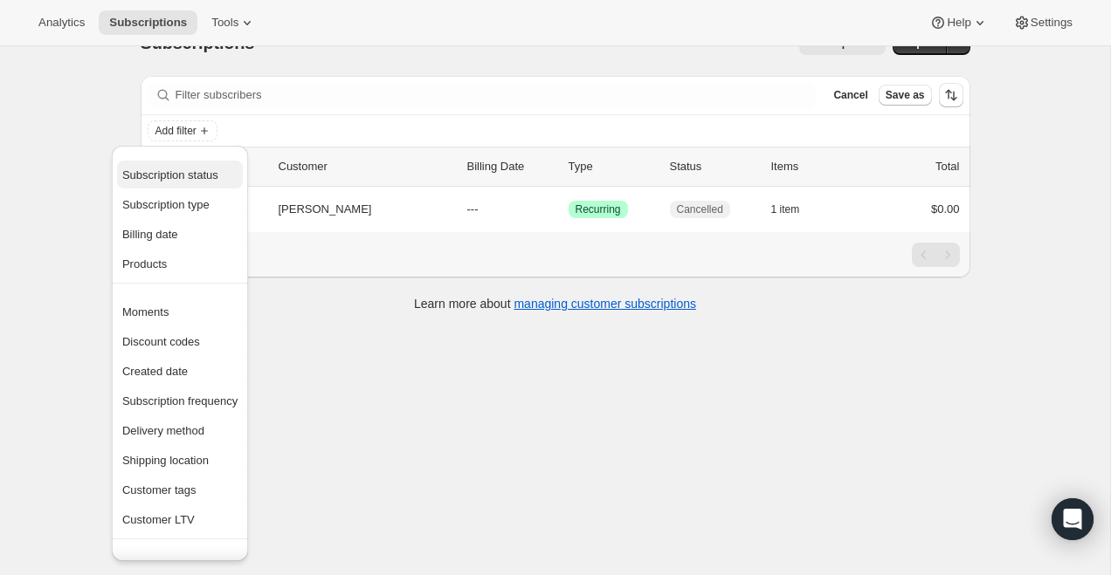
click at [209, 170] on span "Subscription status" at bounding box center [170, 175] width 96 height 13
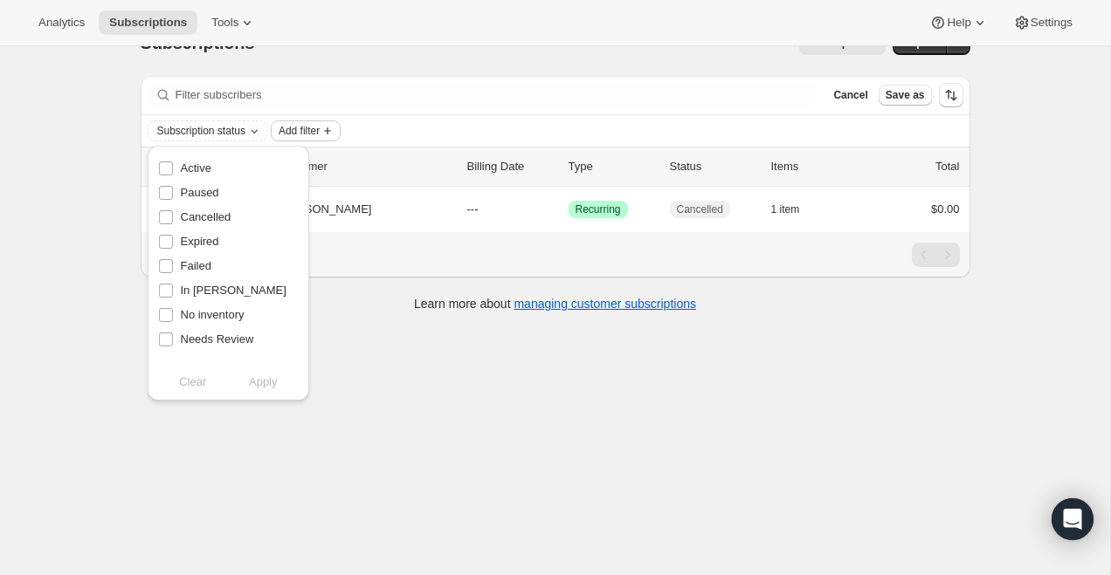
click at [299, 130] on span "Add filter" at bounding box center [299, 131] width 41 height 14
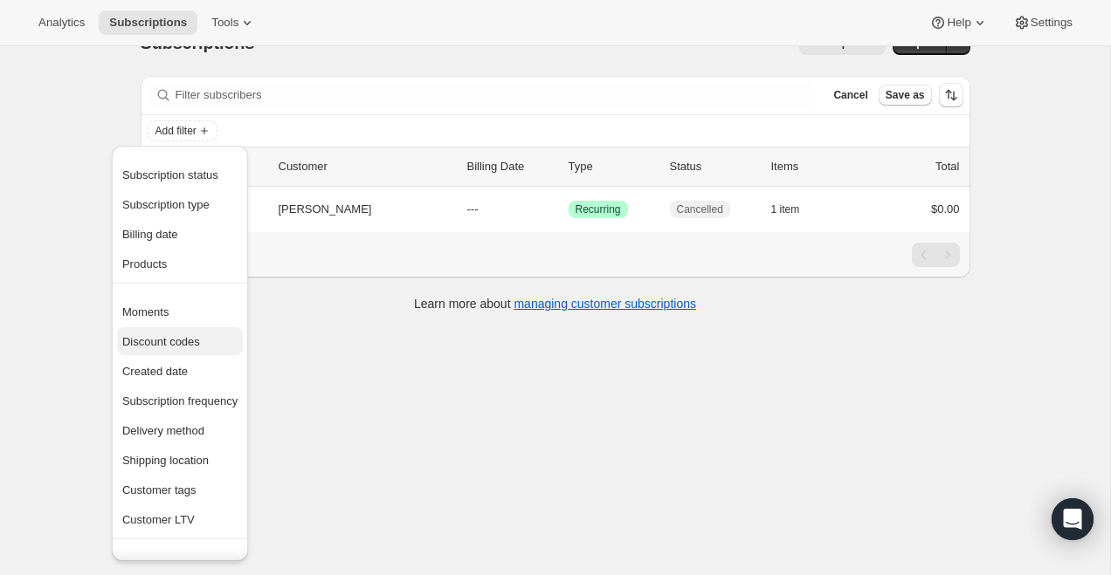
scroll to position [55, 0]
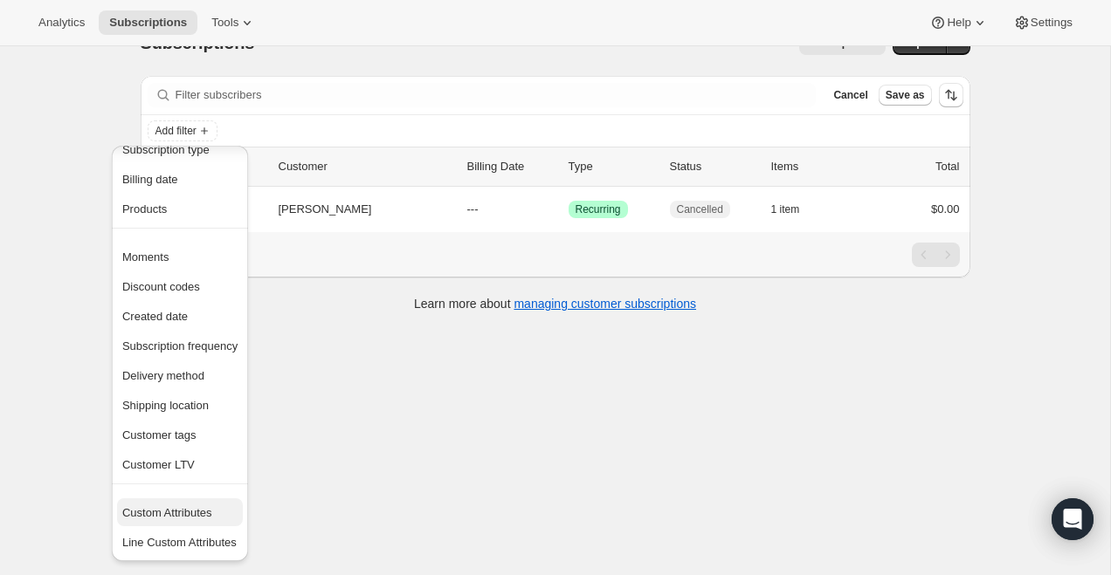
click at [176, 510] on span "Custom Attributes" at bounding box center [167, 512] width 90 height 13
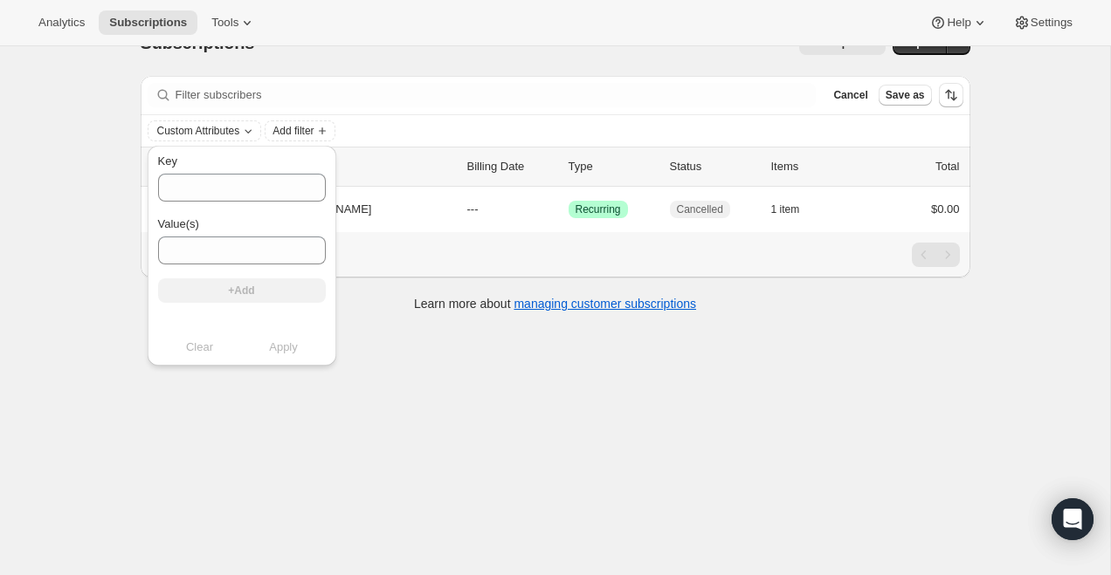
click at [248, 143] on div "Key Value(s) +Add Clear Apply" at bounding box center [242, 260] width 203 height 238
click at [240, 127] on span "Custom Attributes" at bounding box center [198, 131] width 83 height 14
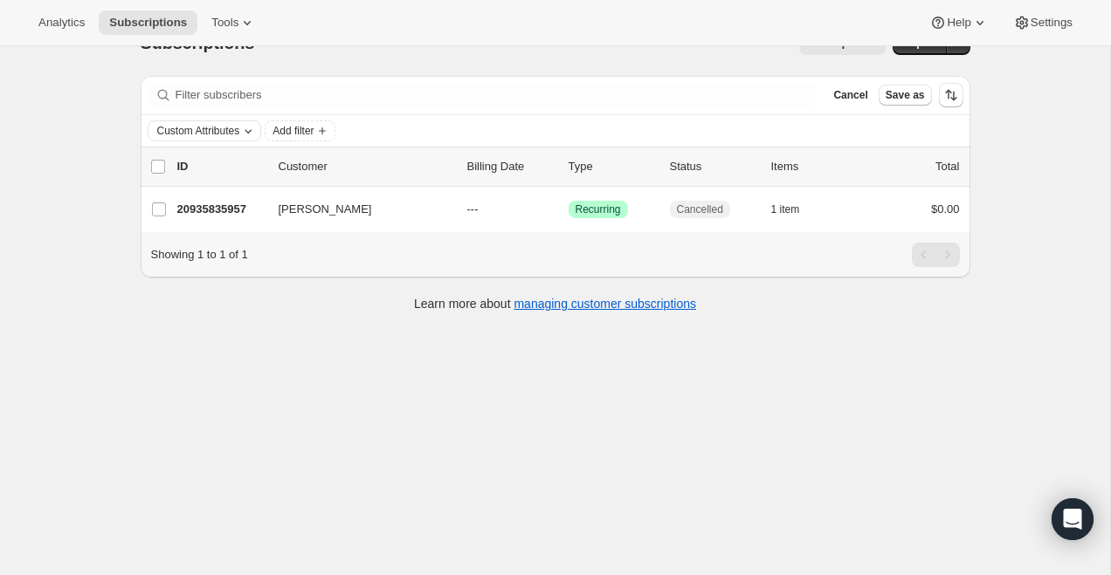
click at [251, 132] on icon "Custom Attributes" at bounding box center [248, 131] width 14 height 14
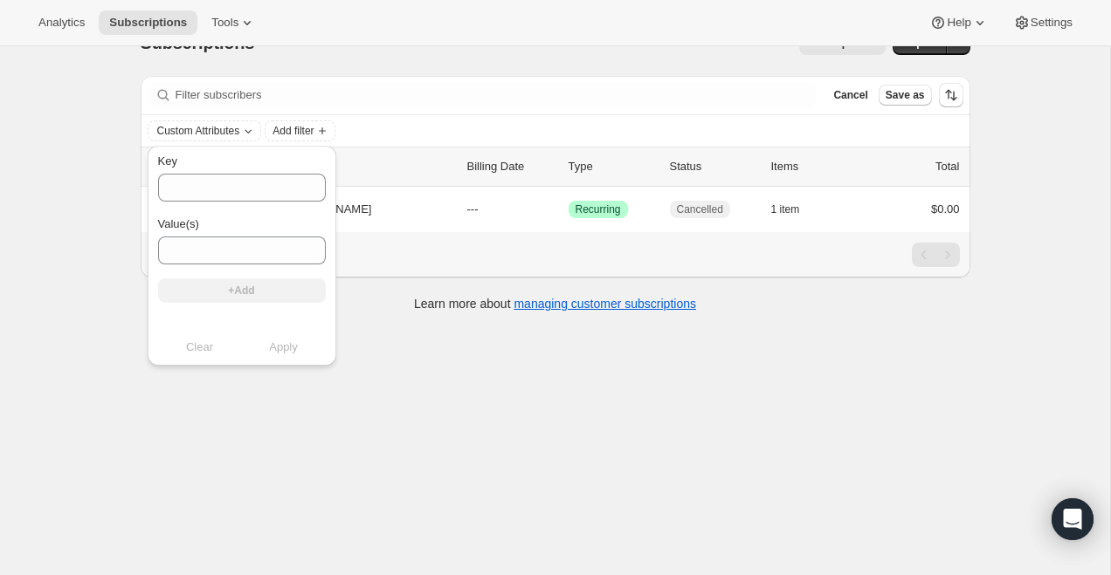
click at [194, 358] on div "Clear Apply" at bounding box center [242, 347] width 168 height 26
click at [326, 412] on div "Subscriptions. This page is ready Subscriptions Bulk updates More actions Bulk …" at bounding box center [555, 297] width 1110 height 575
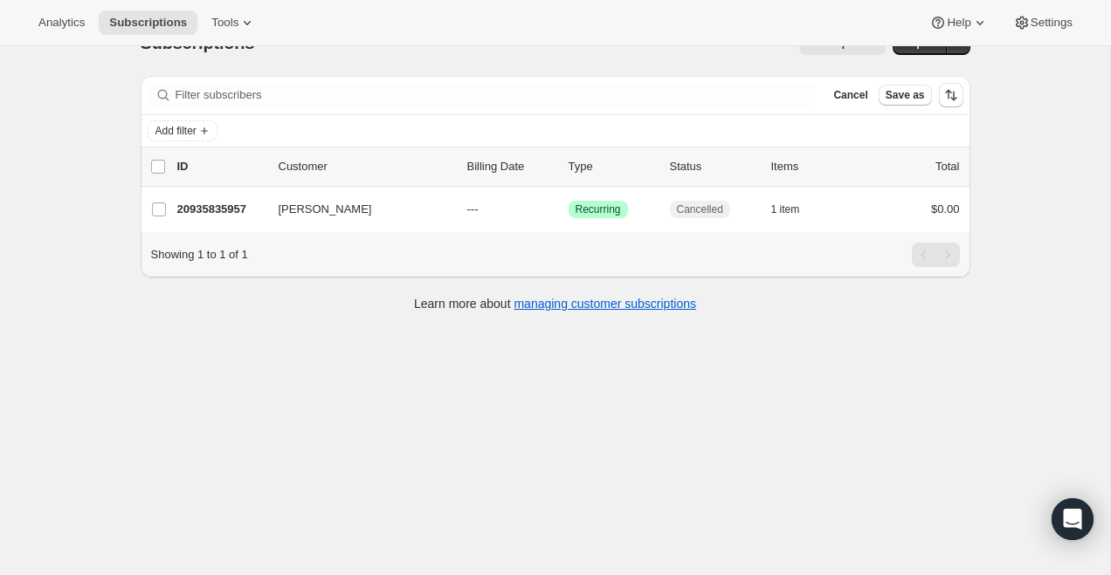
scroll to position [0, 0]
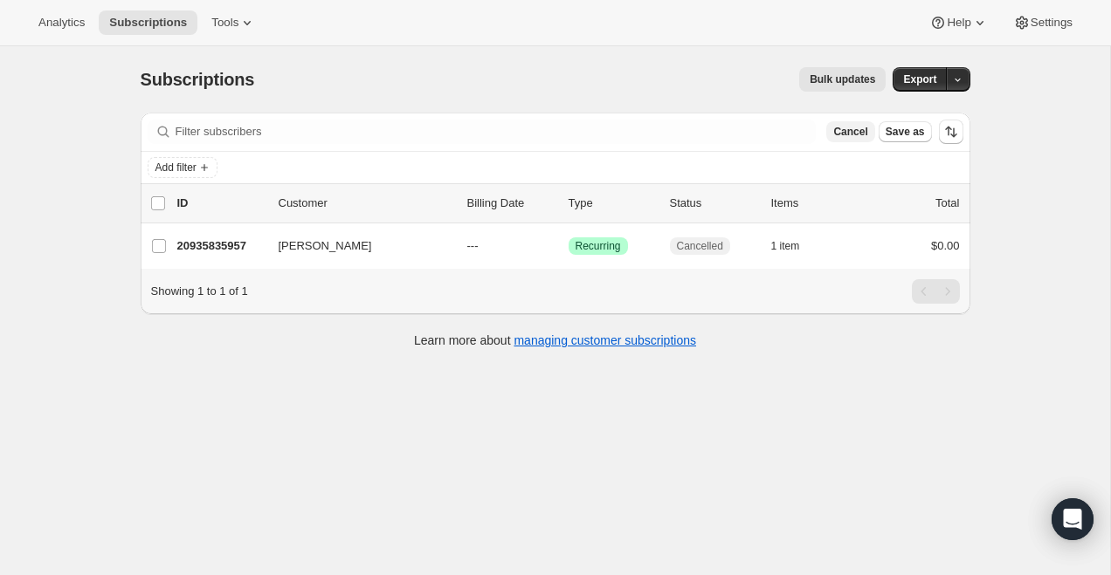
click at [848, 132] on span "Cancel" at bounding box center [850, 132] width 34 height 14
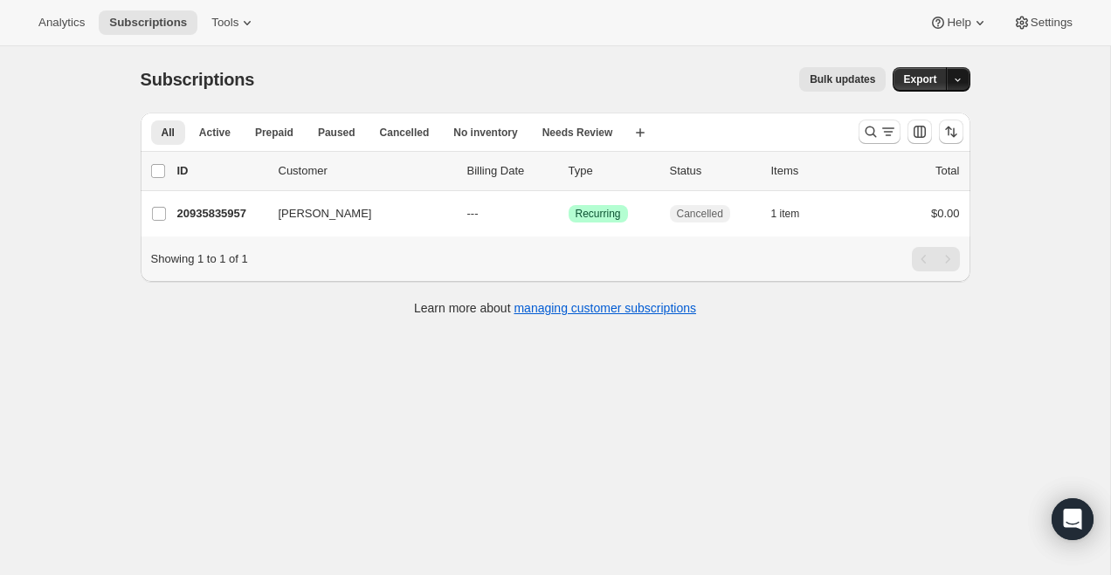
click at [954, 77] on icon "button" at bounding box center [957, 79] width 11 height 11
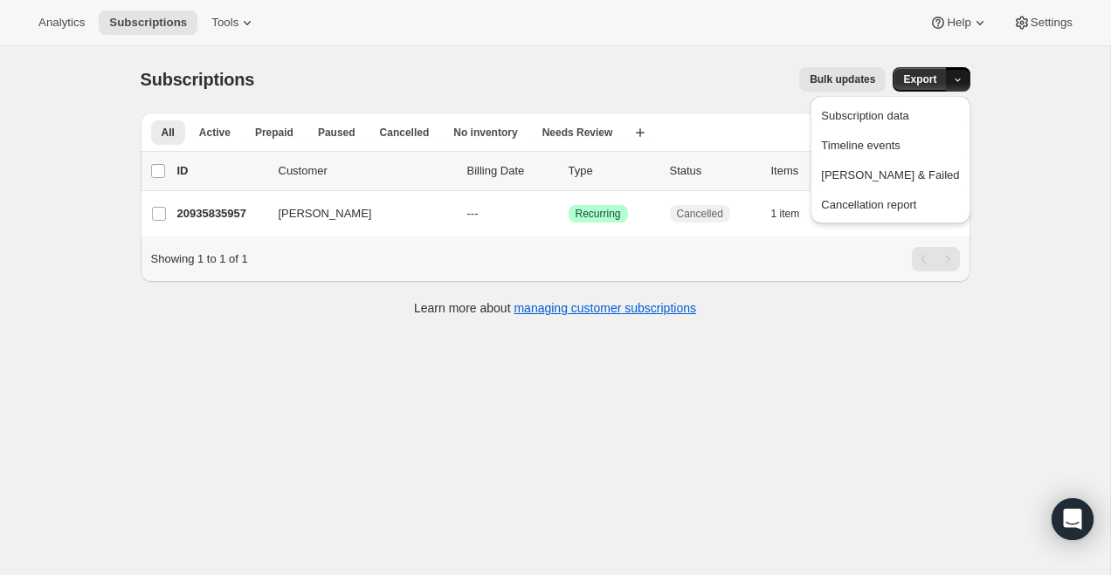
click at [495, 74] on div "Bulk updates" at bounding box center [580, 79] width 610 height 24
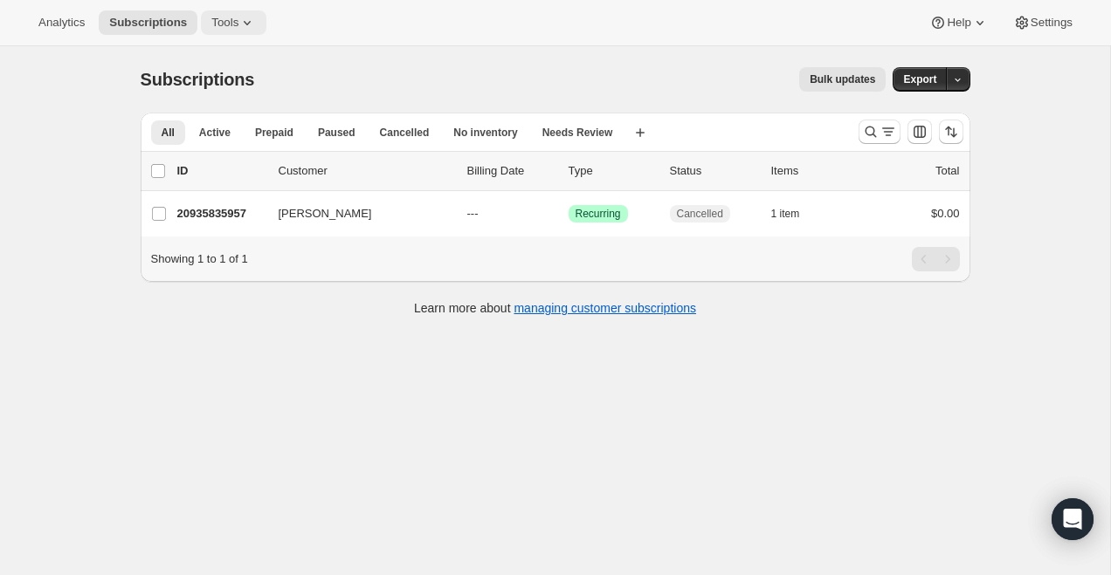
click at [244, 15] on icon at bounding box center [246, 22] width 17 height 17
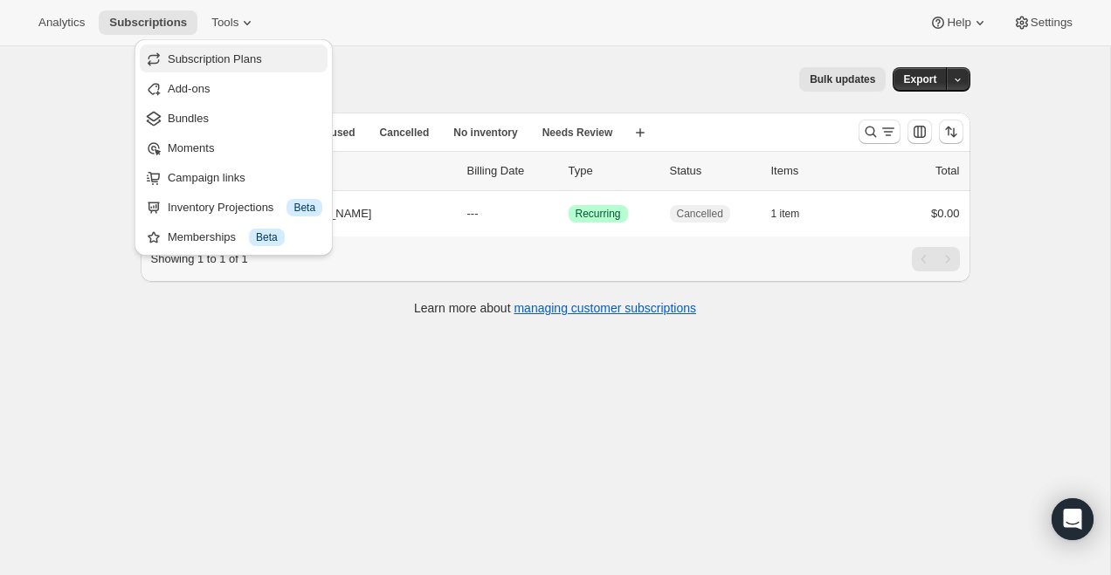
click at [251, 57] on span "Subscription Plans" at bounding box center [215, 58] width 94 height 13
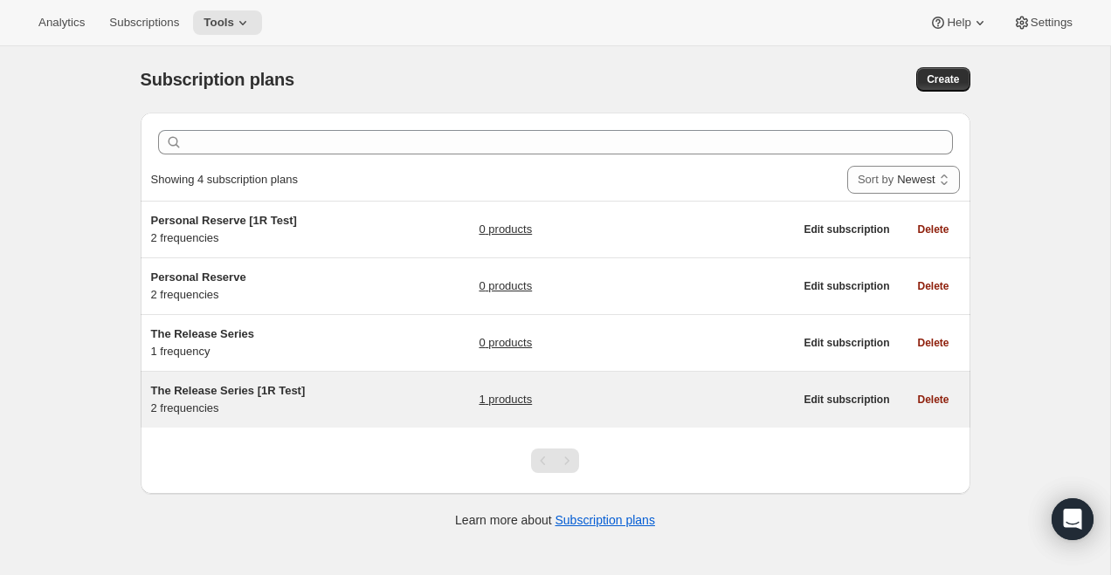
click at [221, 419] on div "The Release Series [1R Test] 2 frequencies 1 products Edit subscription Delete" at bounding box center [555, 400] width 829 height 56
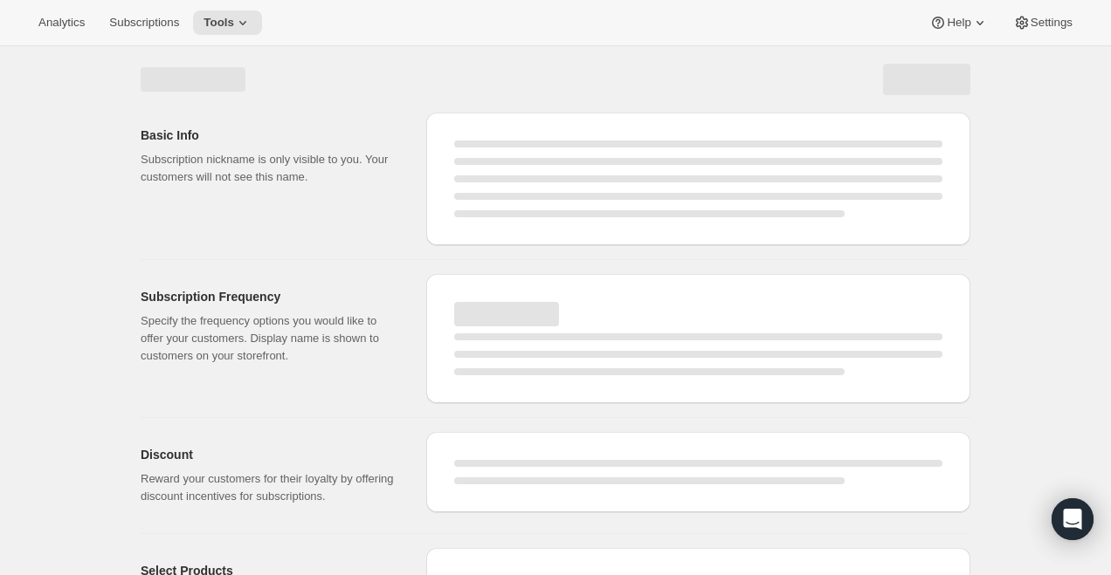
select select "WEEK"
select select "MONTH"
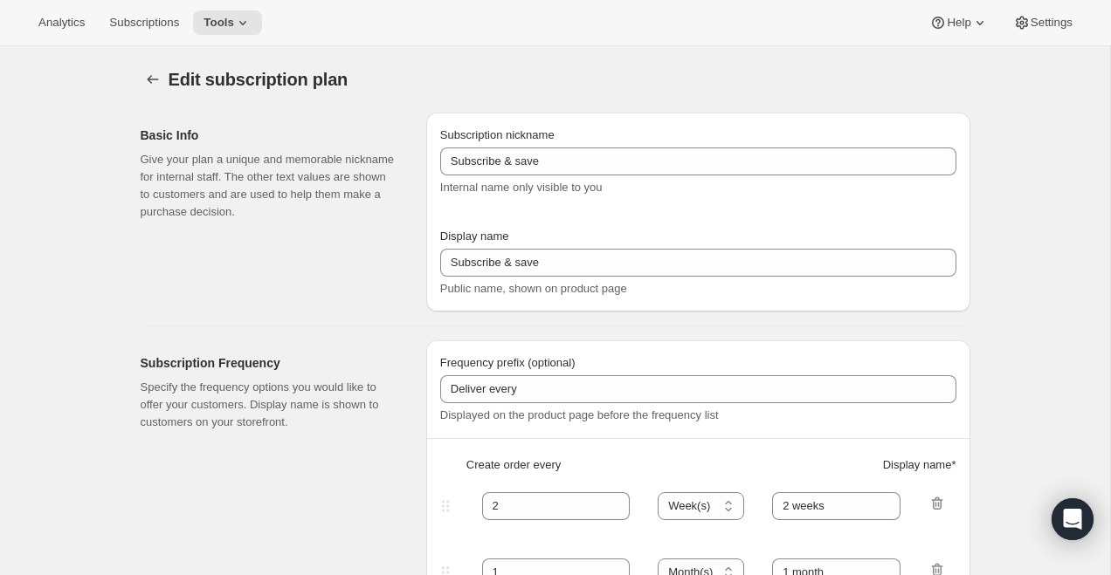
type input "The Release Series [1R Test]"
type input "1"
select select "YEAR"
type input "Yearly"
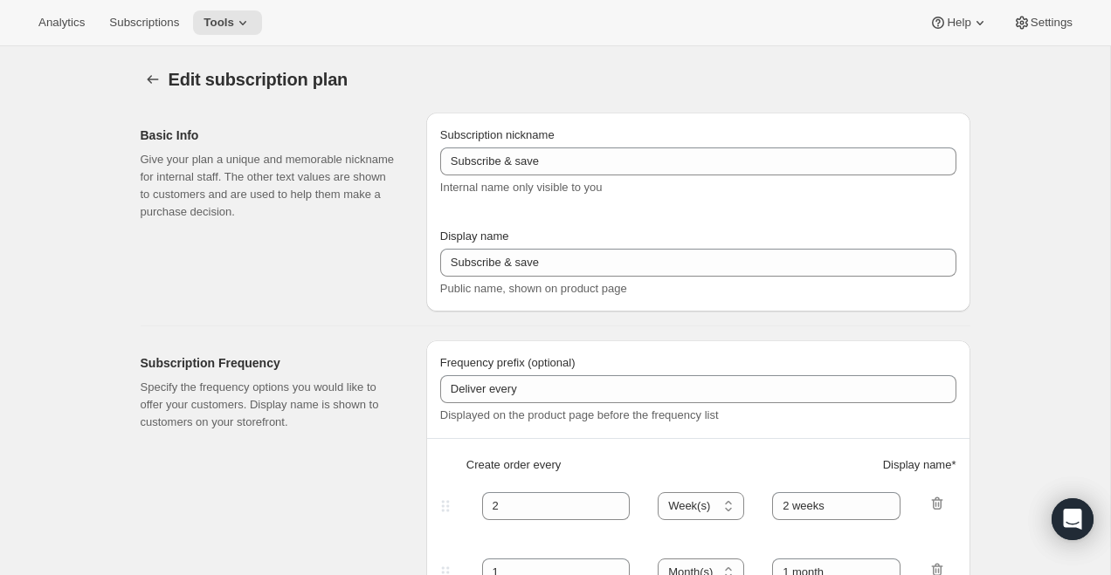
type input "5"
checkbox input "true"
select select "YEARDAY"
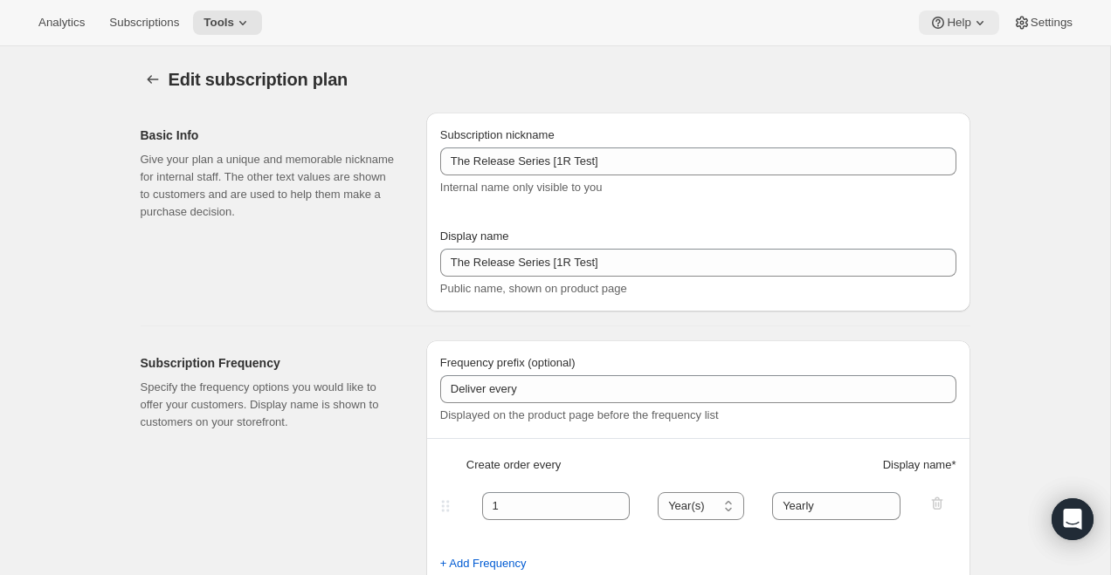
click at [966, 12] on button "Help" at bounding box center [958, 22] width 79 height 24
click at [596, 79] on div "Edit subscription plan" at bounding box center [412, 79] width 487 height 24
click at [138, 30] on button "Subscriptions" at bounding box center [144, 22] width 91 height 24
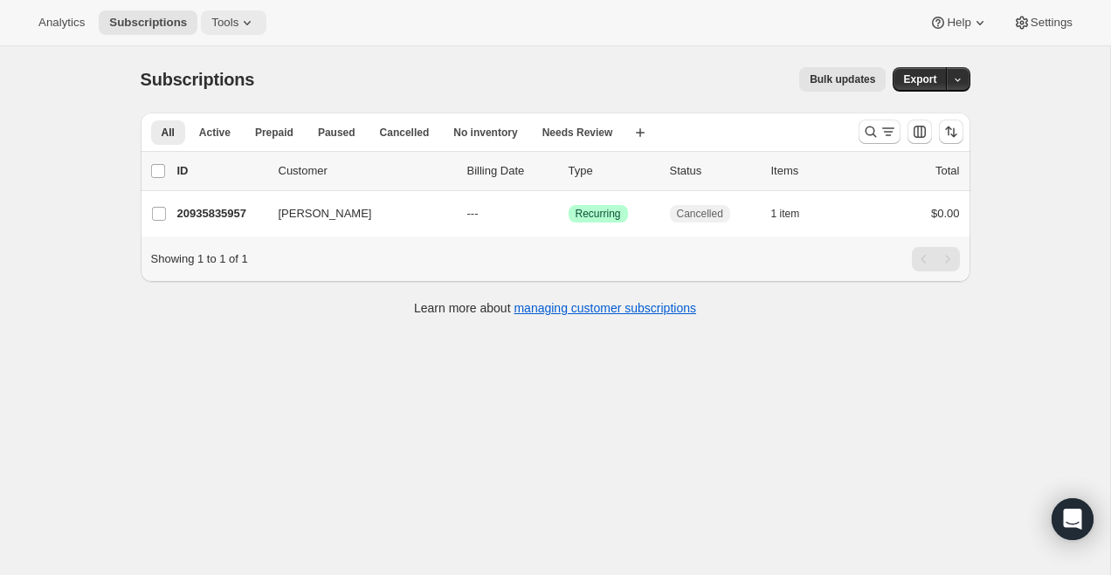
click at [228, 24] on span "Tools" at bounding box center [224, 23] width 27 height 14
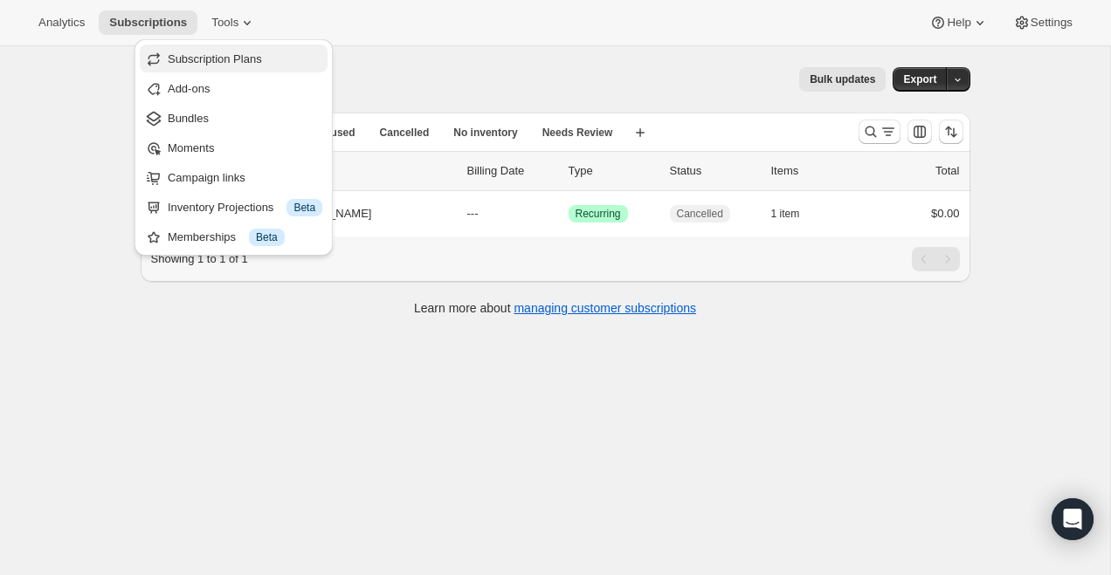
click at [251, 49] on button "Subscription Plans" at bounding box center [234, 59] width 188 height 28
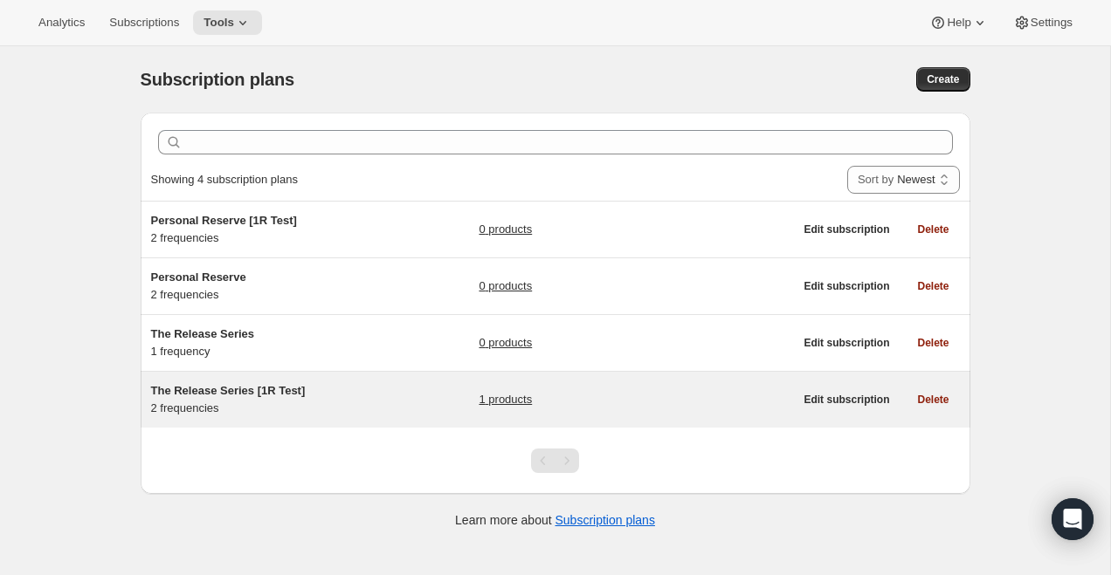
click at [248, 398] on h5 "The Release Series [1R Test]" at bounding box center [260, 390] width 218 height 17
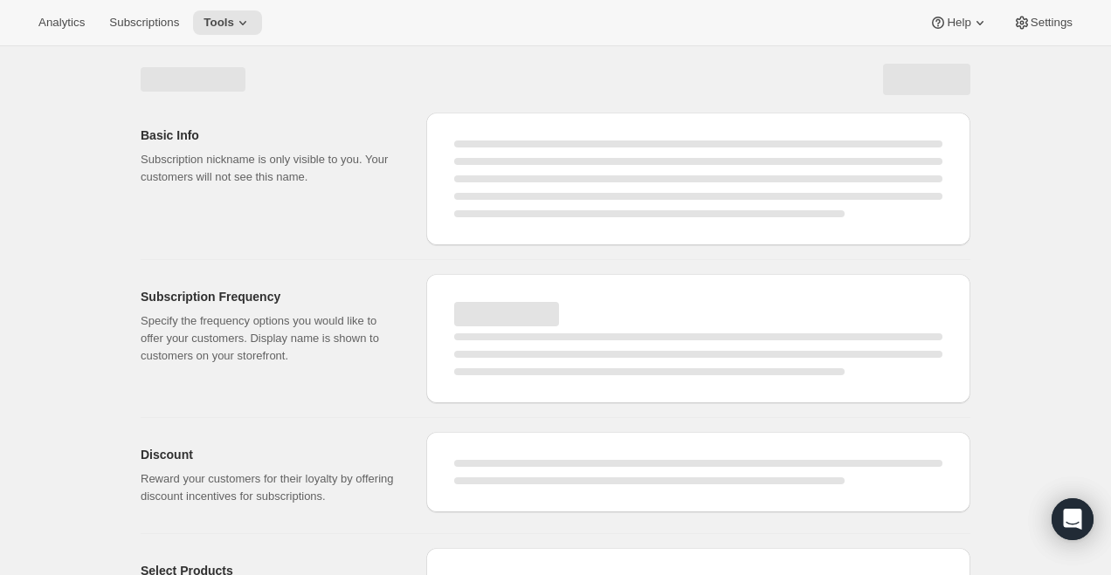
select select "WEEK"
select select "MONTH"
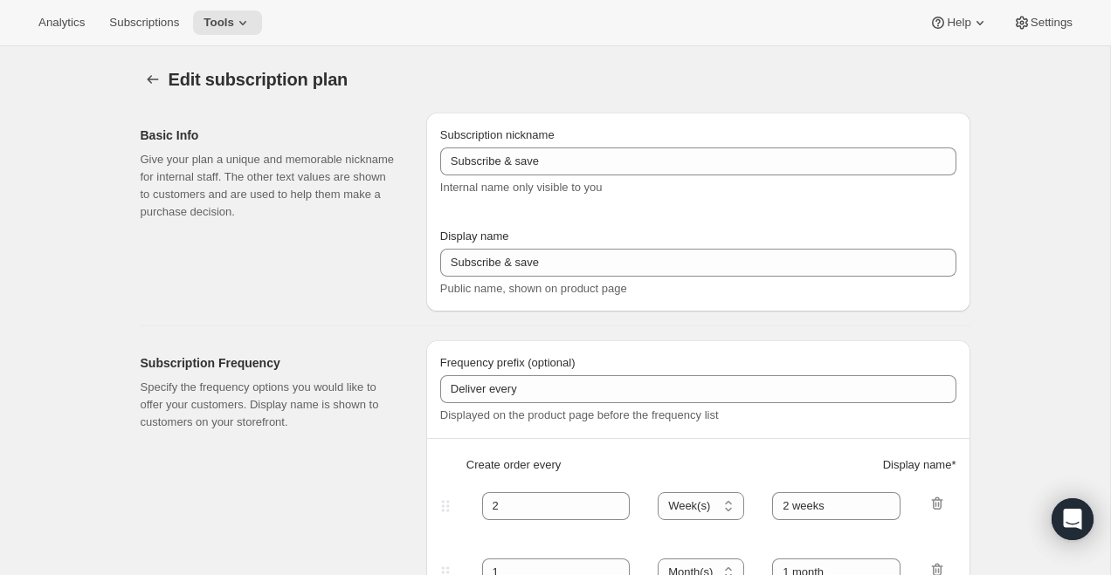
type input "The Release Series [1R Test]"
type input "1"
select select "YEAR"
type input "Yearly"
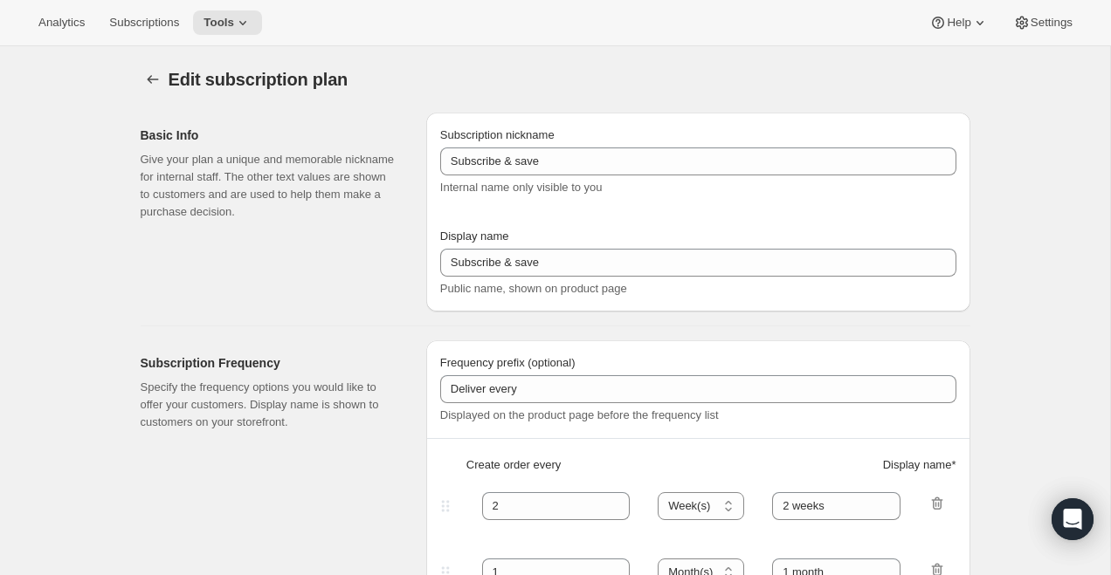
type input "5"
checkbox input "true"
select select "YEARDAY"
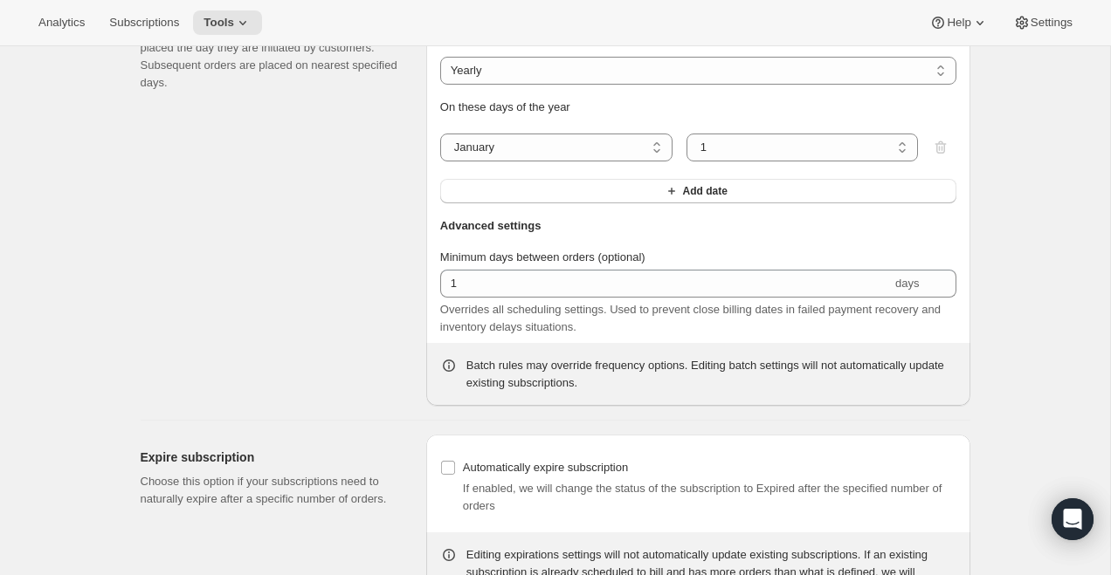
scroll to position [1260, 0]
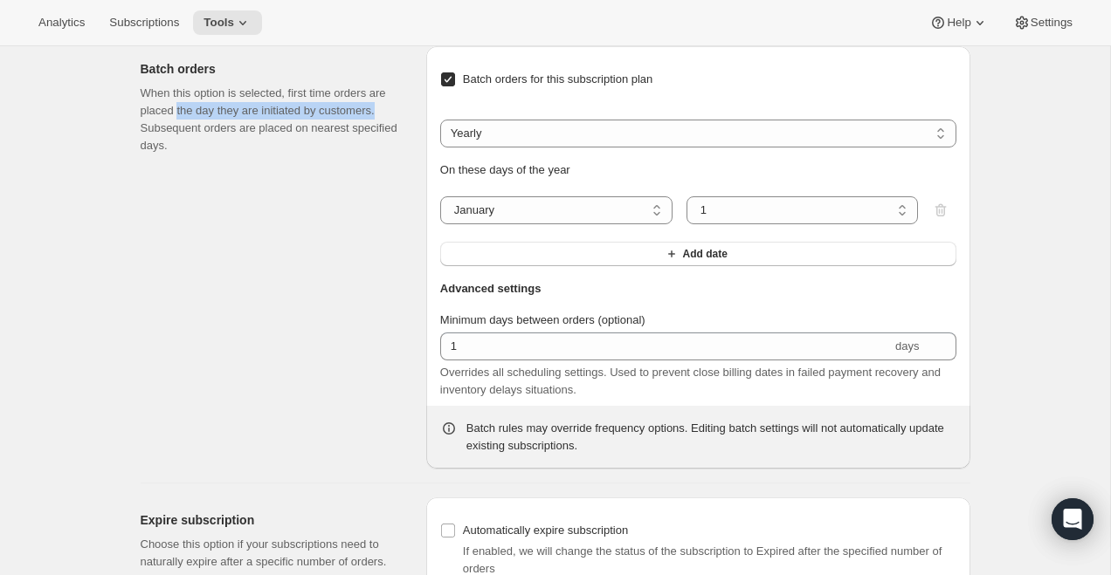
drag, startPoint x: 198, startPoint y: 145, endPoint x: 198, endPoint y: 168, distance: 22.7
click at [198, 155] on p "When this option is selected, first time orders are placed the day they are ini…" at bounding box center [270, 120] width 258 height 70
click at [312, 307] on div "Batch orders When this option is selected, first time orders are placed the day…" at bounding box center [277, 257] width 272 height 423
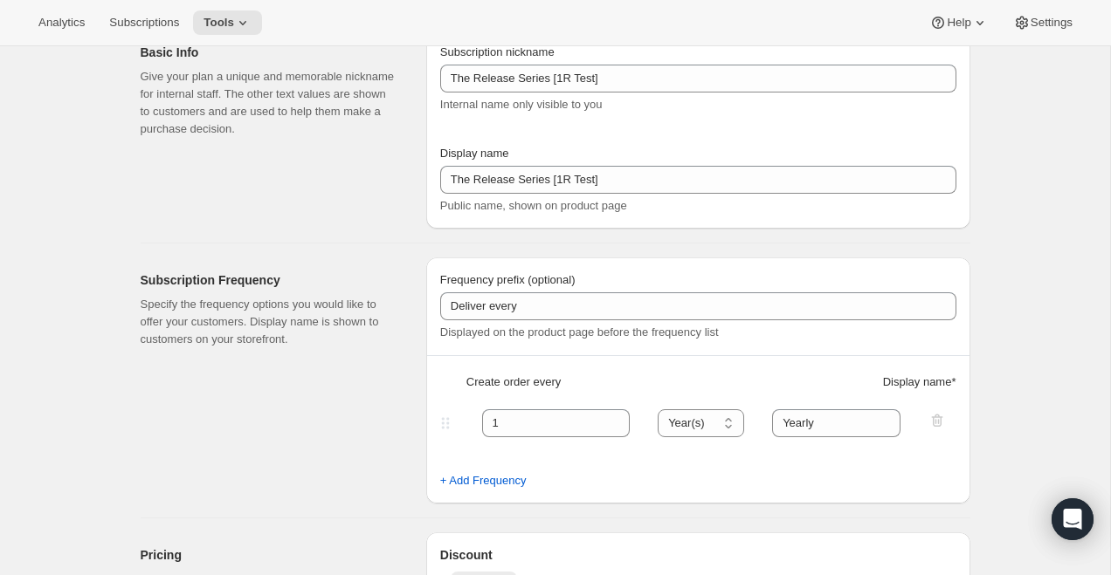
scroll to position [0, 0]
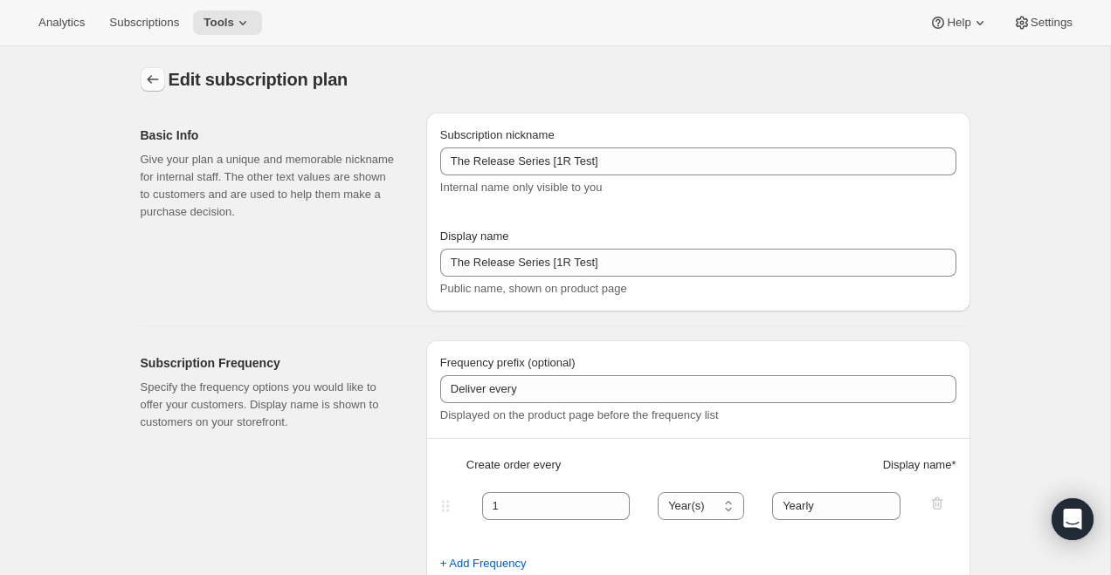
click at [149, 90] on button "Subscription plans" at bounding box center [153, 79] width 24 height 24
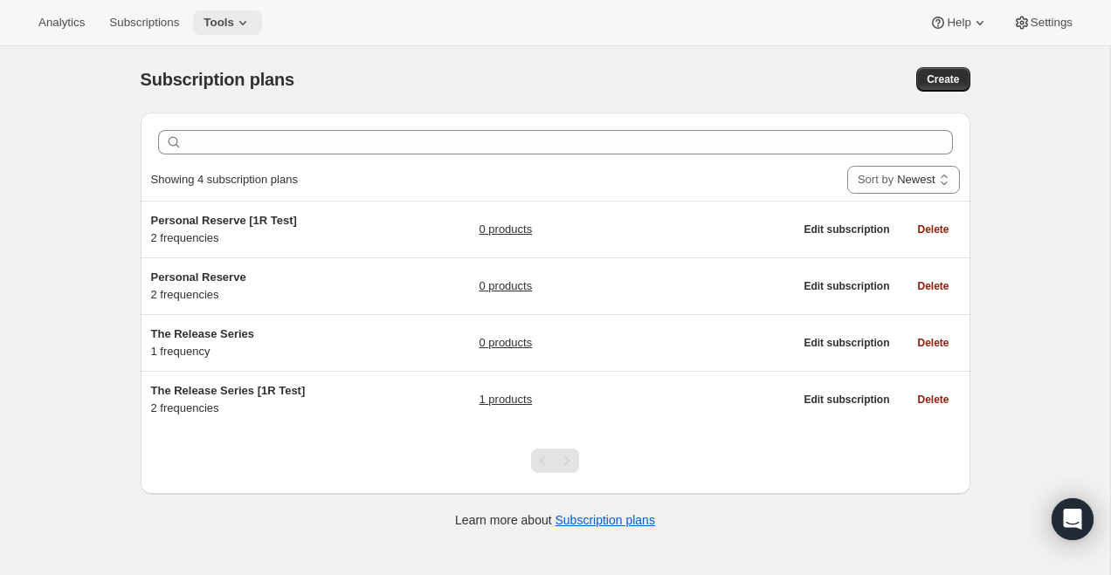
click at [245, 24] on icon at bounding box center [242, 22] width 17 height 17
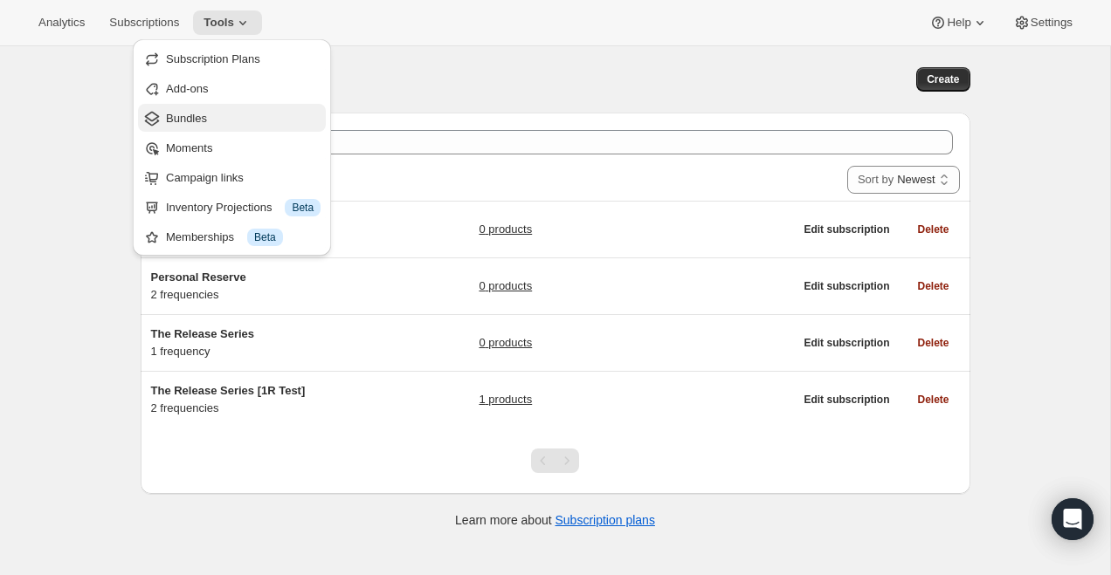
click at [224, 114] on span "Bundles" at bounding box center [243, 118] width 155 height 17
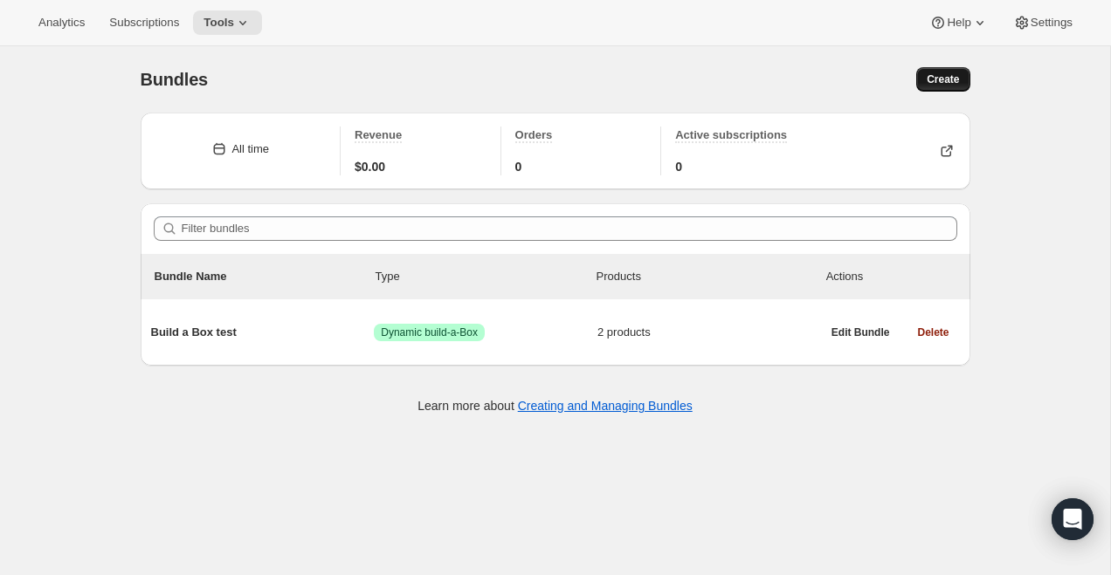
click at [940, 78] on span "Create" at bounding box center [942, 79] width 32 height 14
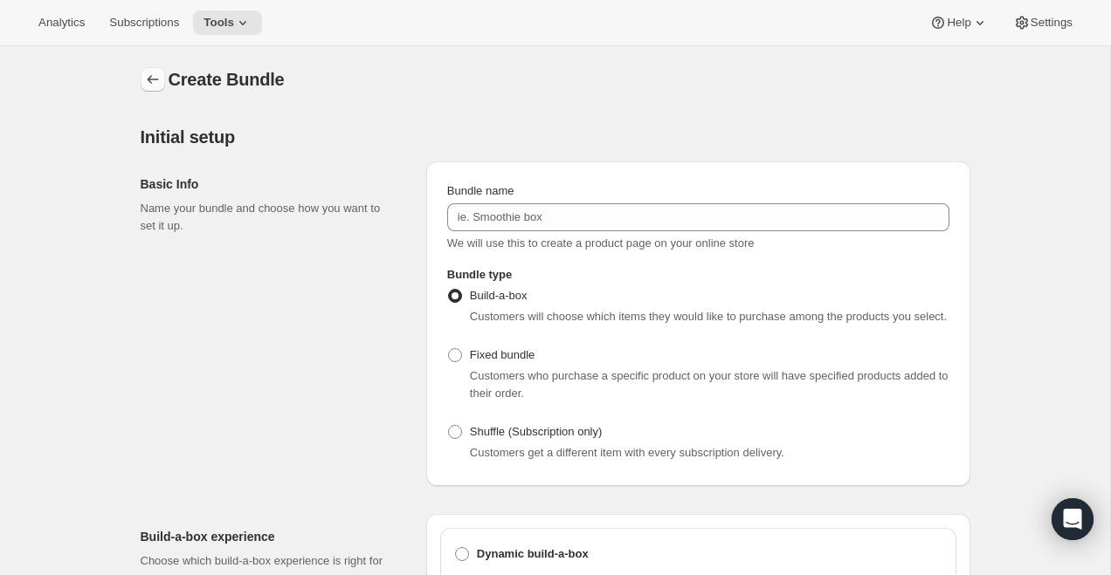
click at [153, 77] on icon "Bundles" at bounding box center [152, 79] width 17 height 17
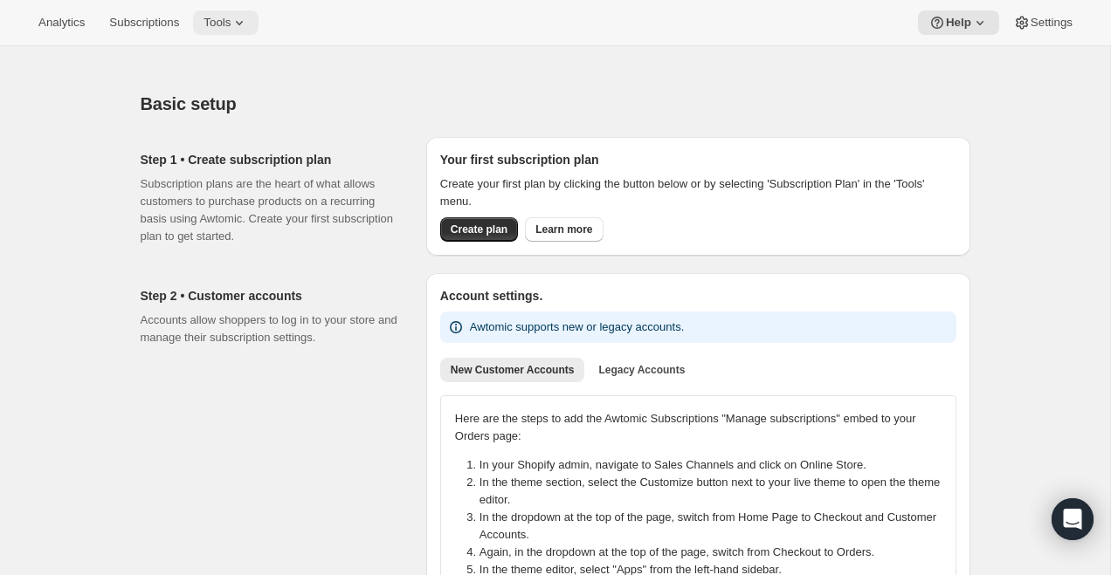
click at [231, 26] on span "Tools" at bounding box center [216, 23] width 27 height 14
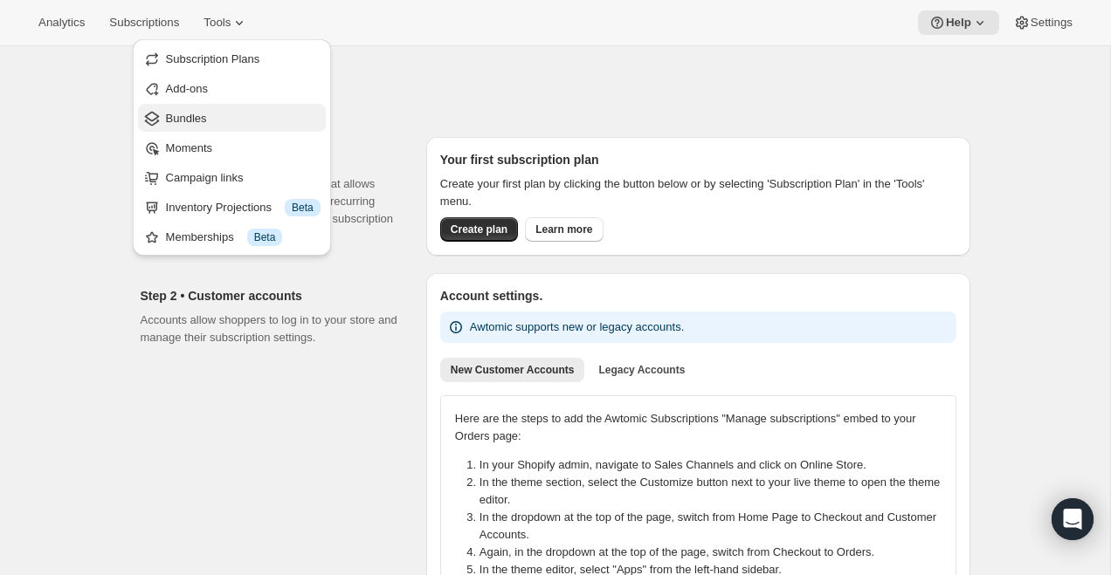
click at [217, 118] on span "Bundles" at bounding box center [243, 118] width 155 height 17
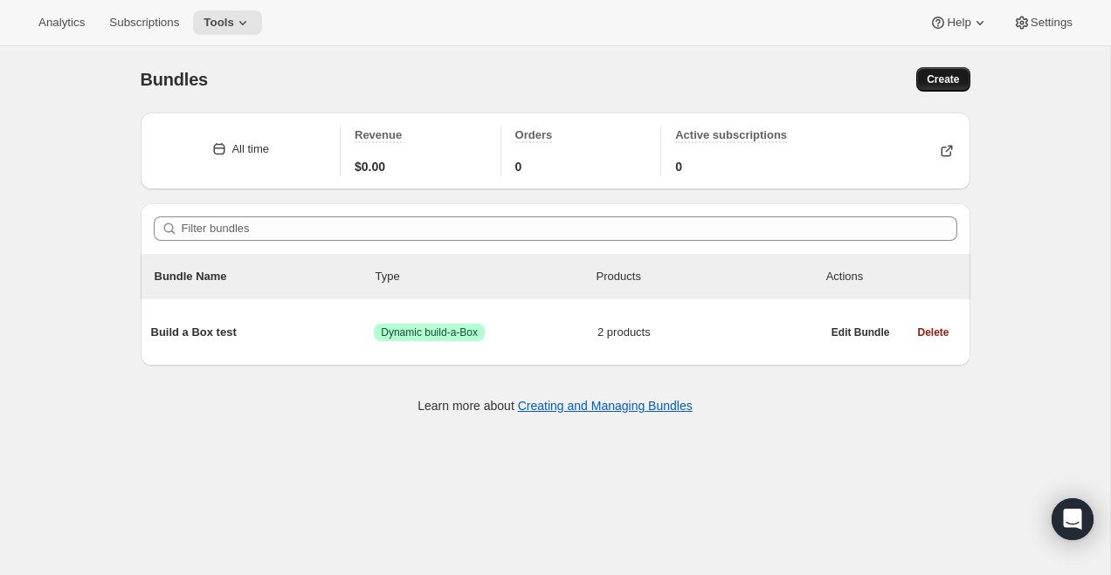
click at [944, 82] on span "Create" at bounding box center [942, 79] width 32 height 14
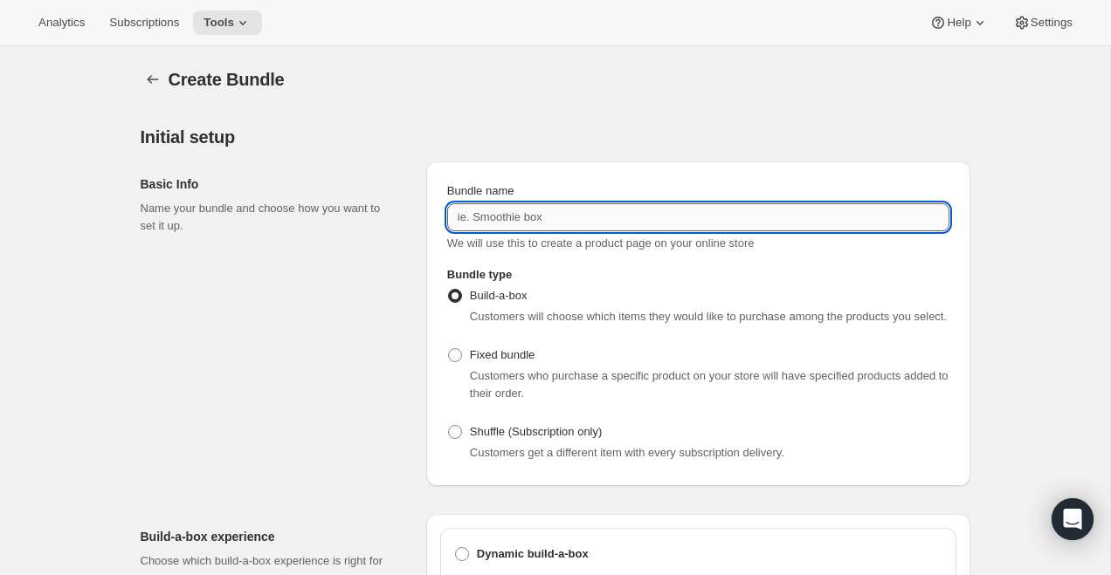
click at [480, 207] on input "Bundle name" at bounding box center [698, 217] width 502 height 28
type input "The Release Series [1R Test]"
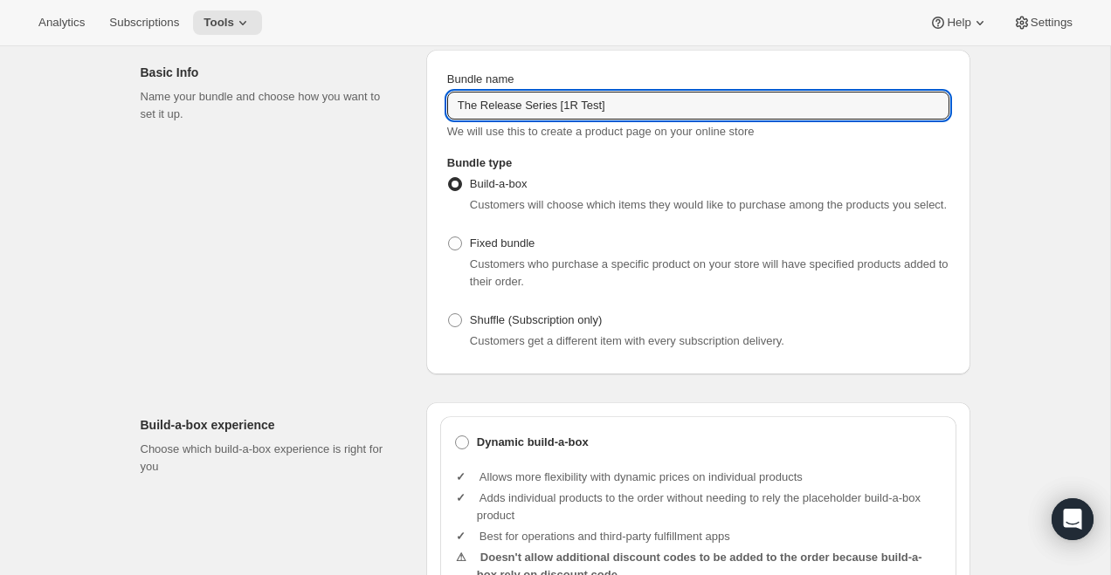
scroll to position [127, 0]
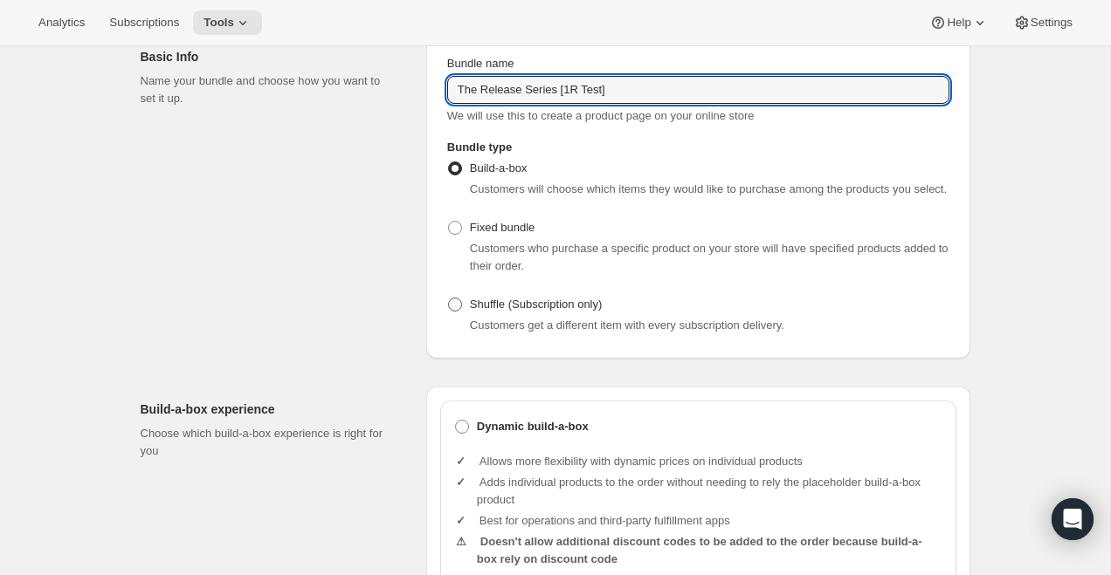
click at [504, 313] on span "Shuffle (Subscription only)" at bounding box center [536, 304] width 133 height 17
click at [449, 299] on input "Shuffle (Subscription only)" at bounding box center [448, 298] width 1 height 1
radio input "true"
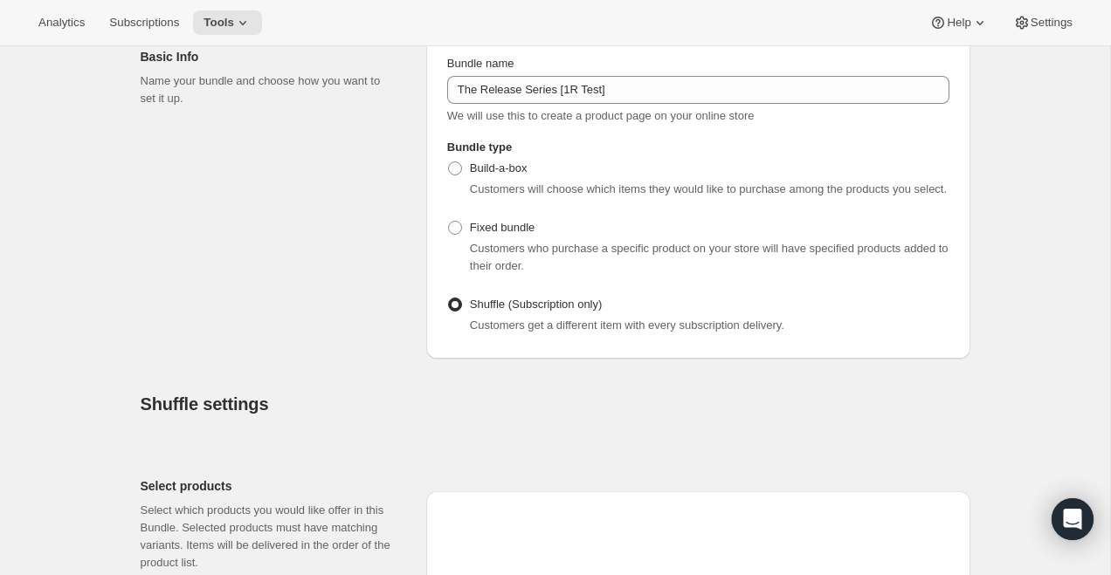
scroll to position [478, 0]
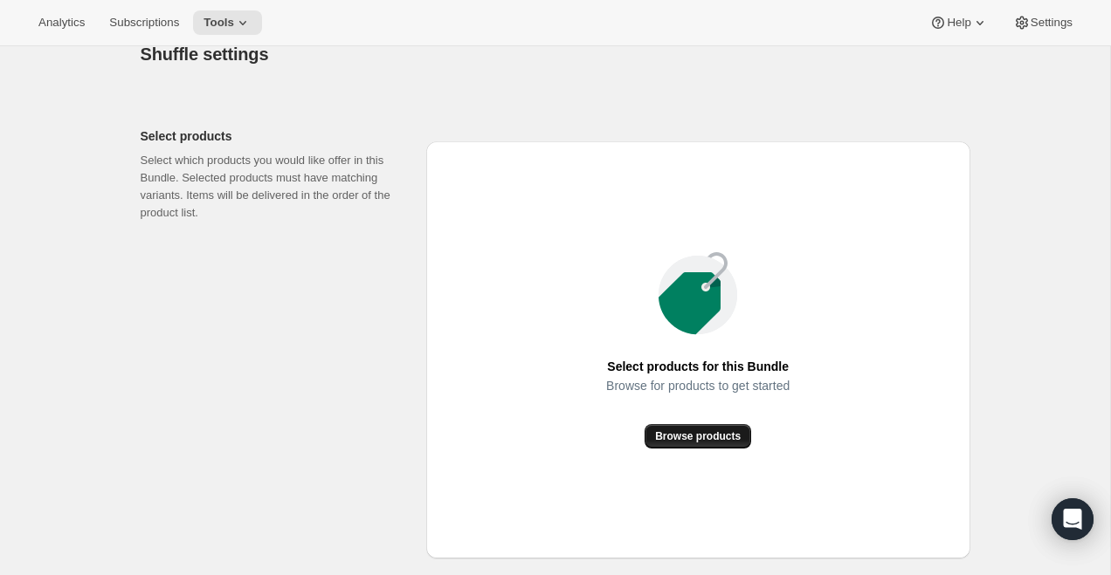
click at [699, 444] on span "Browse products" at bounding box center [698, 437] width 86 height 14
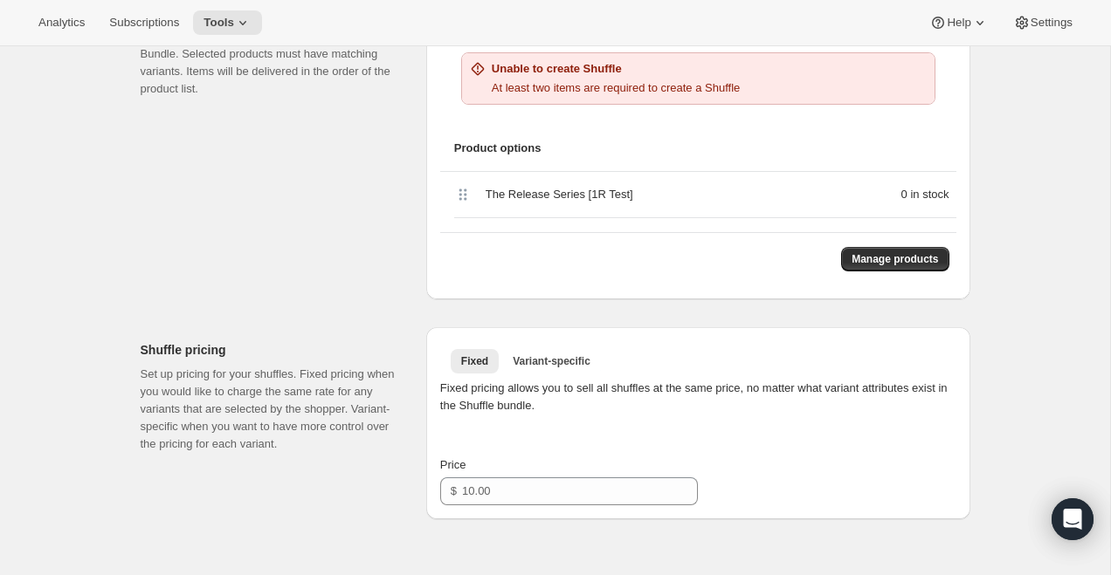
scroll to position [616, 0]
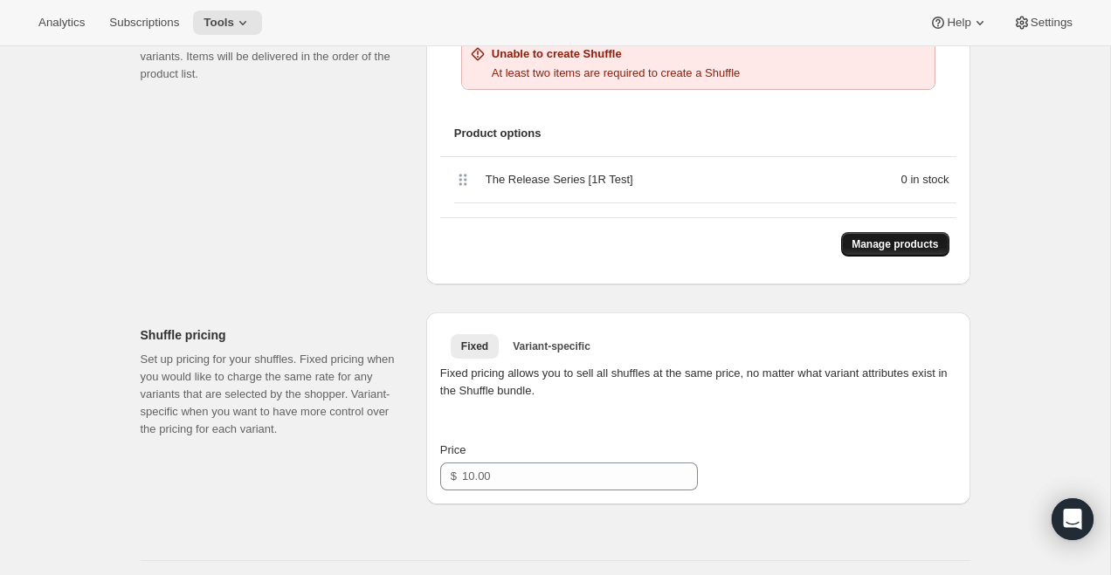
click at [855, 251] on span "Manage products" at bounding box center [894, 244] width 86 height 14
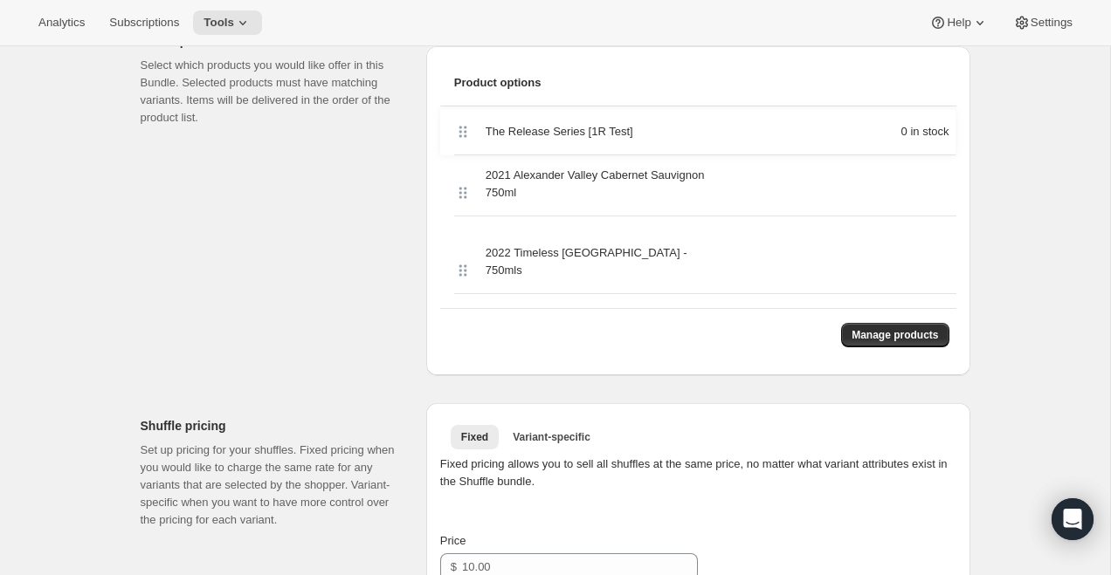
drag, startPoint x: 462, startPoint y: 242, endPoint x: 458, endPoint y: 104, distance: 138.0
click at [458, 104] on div "Product options 2021 Alexander Valley Cabernet Sauvignon 750ml 2022 Timeless Na…" at bounding box center [698, 210] width 516 height 301
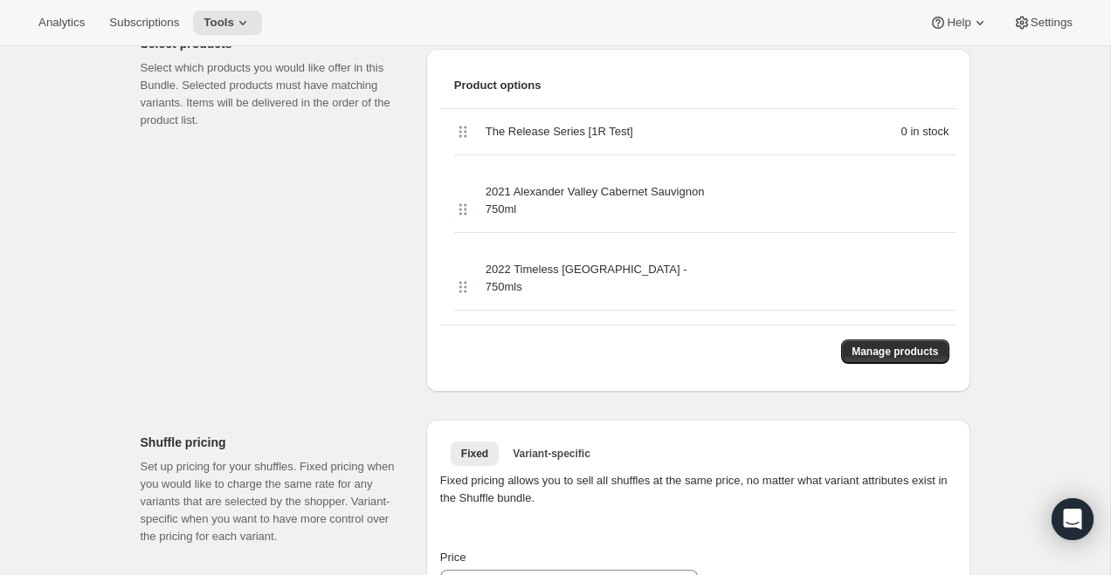
scroll to position [767, 0]
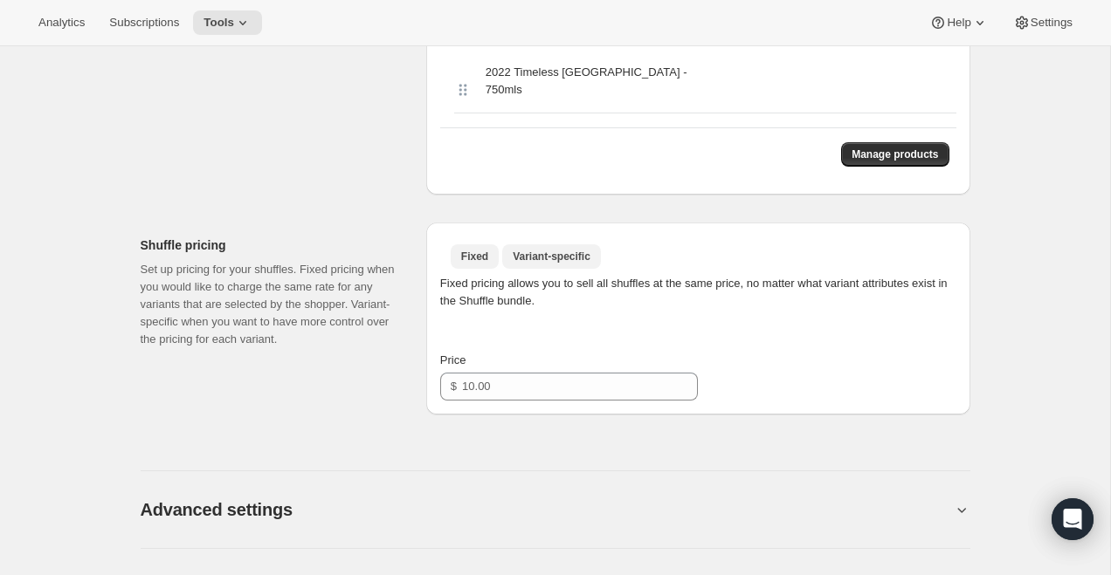
click at [577, 255] on span "Variant-specific" at bounding box center [552, 257] width 78 height 14
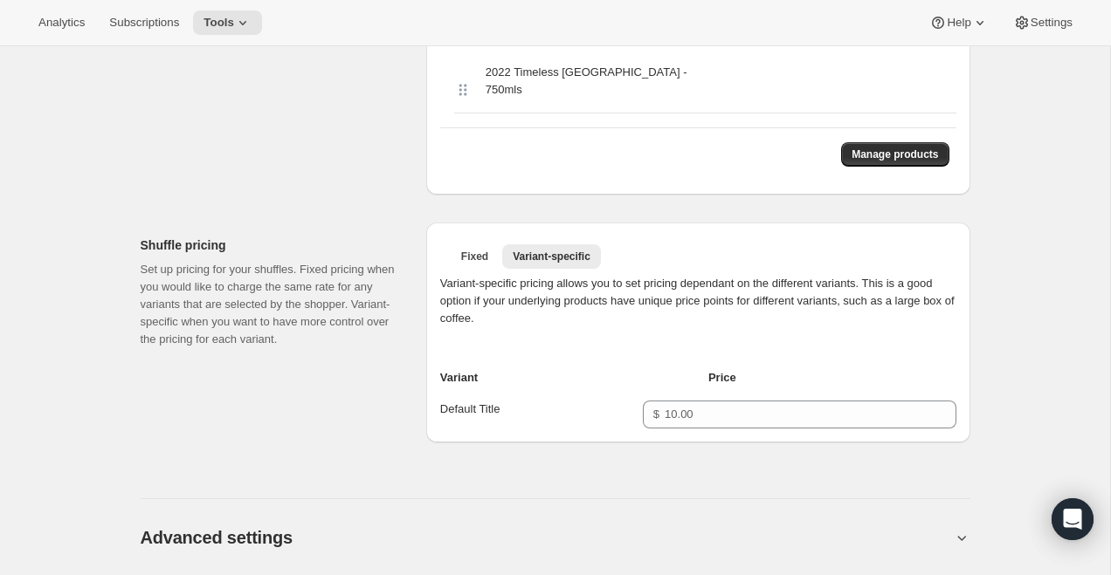
click at [477, 414] on span "Default Title" at bounding box center [470, 409] width 60 height 13
click at [466, 260] on span "Fixed" at bounding box center [474, 257] width 27 height 14
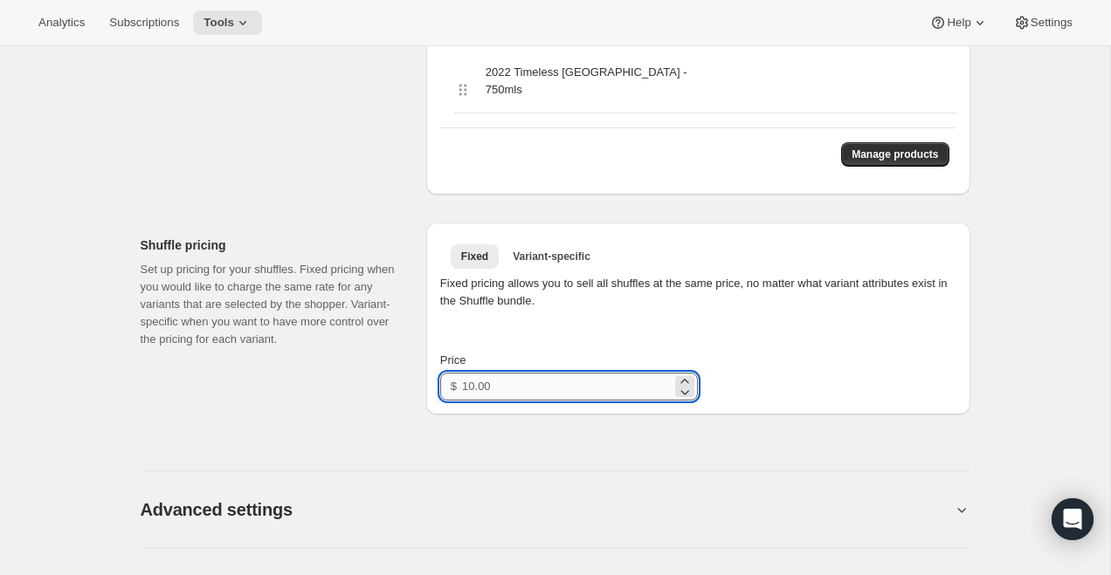
click at [533, 386] on input "Price" at bounding box center [567, 387] width 210 height 28
click at [543, 315] on div "Fixed pricing allows you to sell all shuffles at the same price, no matter what…" at bounding box center [698, 338] width 516 height 126
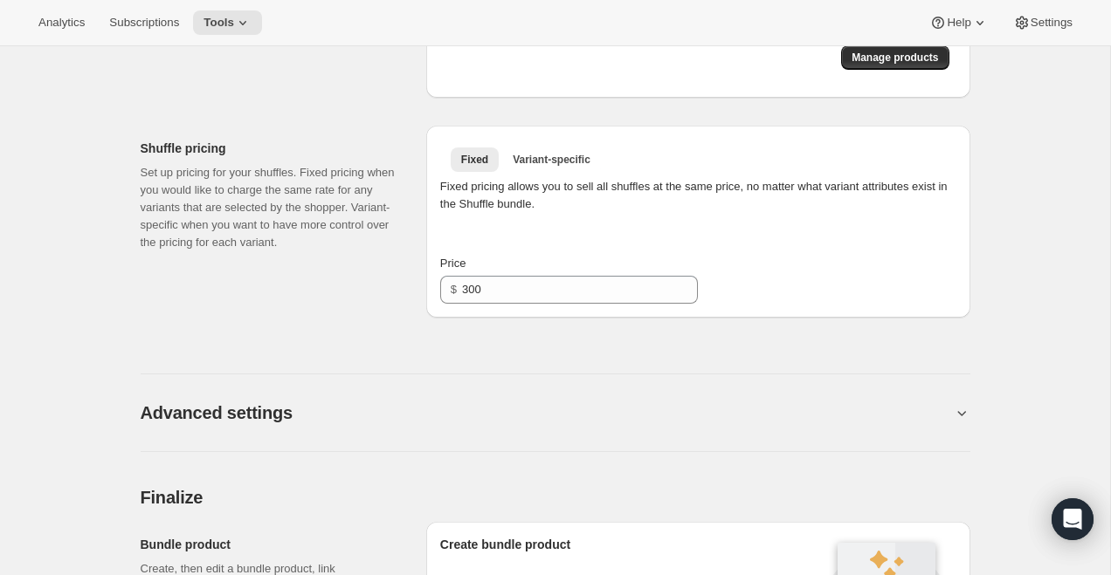
scroll to position [1014, 0]
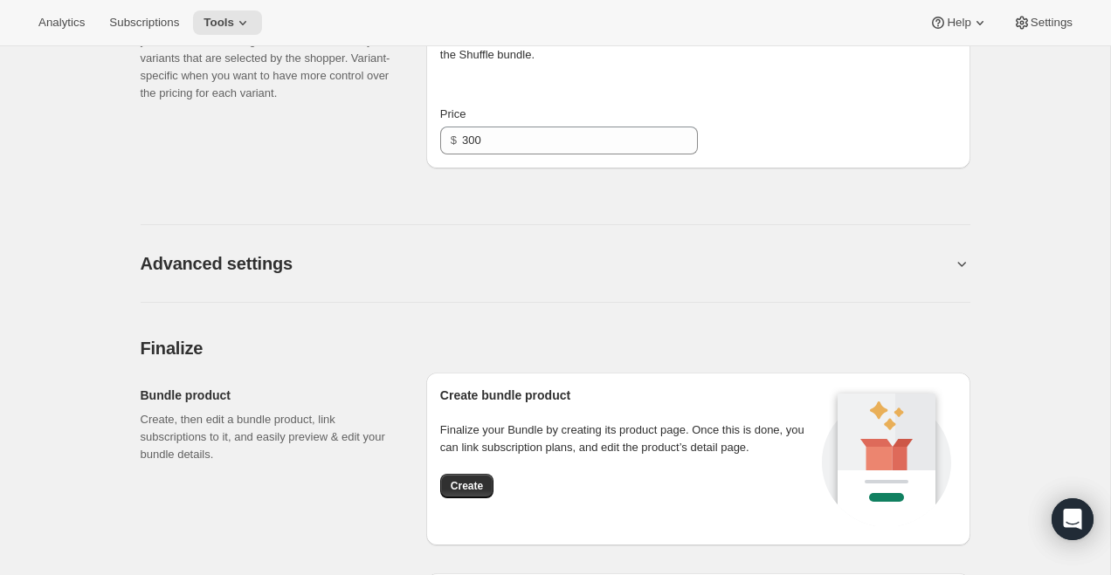
click at [407, 280] on div "Advanced settings" at bounding box center [555, 253] width 829 height 100
click at [458, 242] on div "Advanced settings" at bounding box center [555, 253] width 829 height 100
click at [961, 262] on icon at bounding box center [961, 263] width 17 height 17
click at [958, 262] on icon at bounding box center [961, 264] width 8 height 4
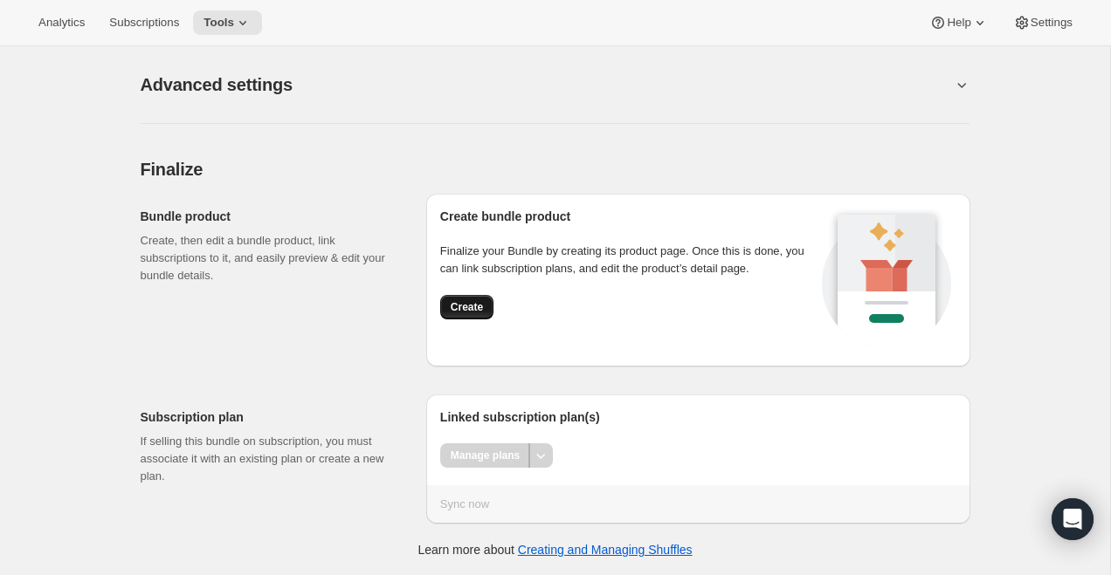
click at [479, 302] on span "Create" at bounding box center [467, 307] width 32 height 14
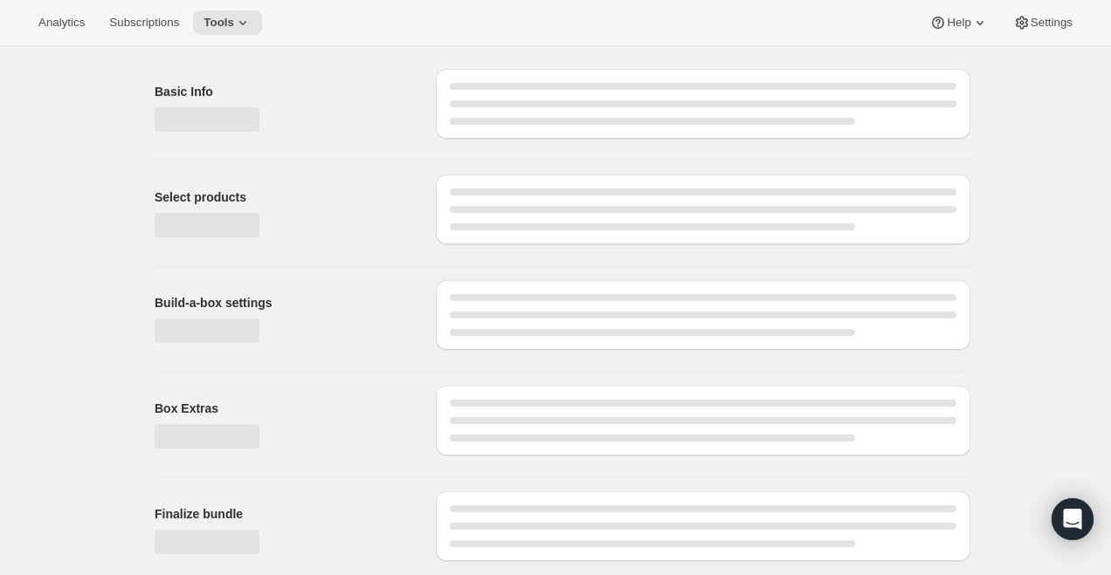
scroll to position [0, 0]
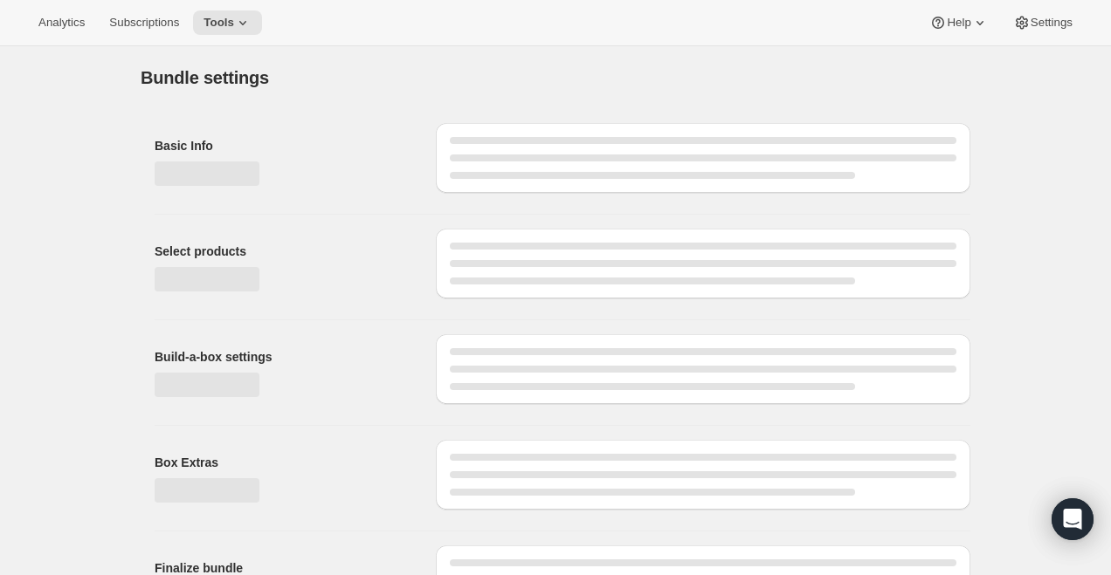
type input "300.00"
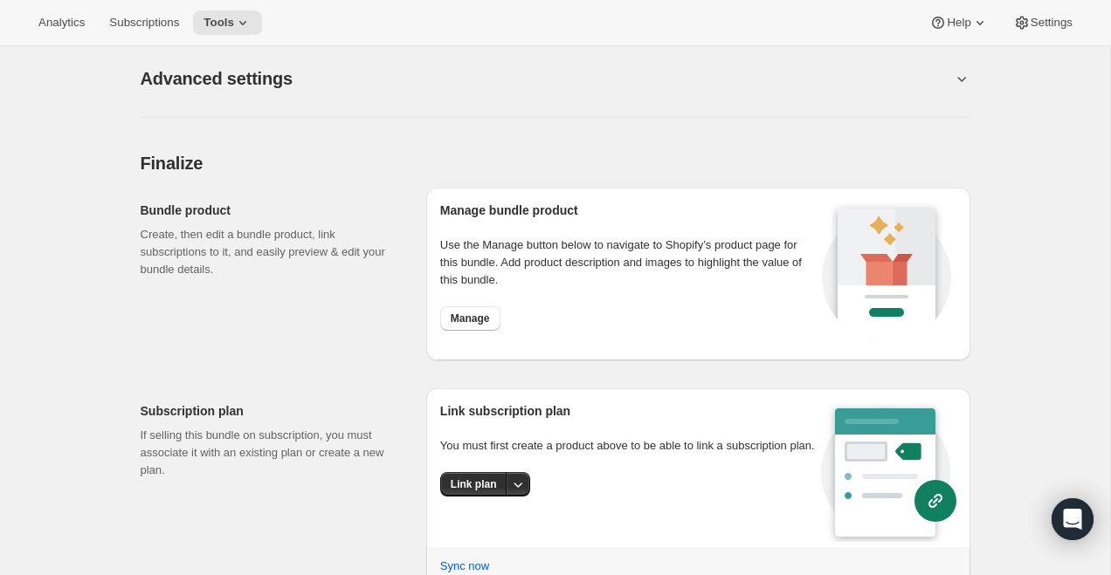
scroll to position [1119, 0]
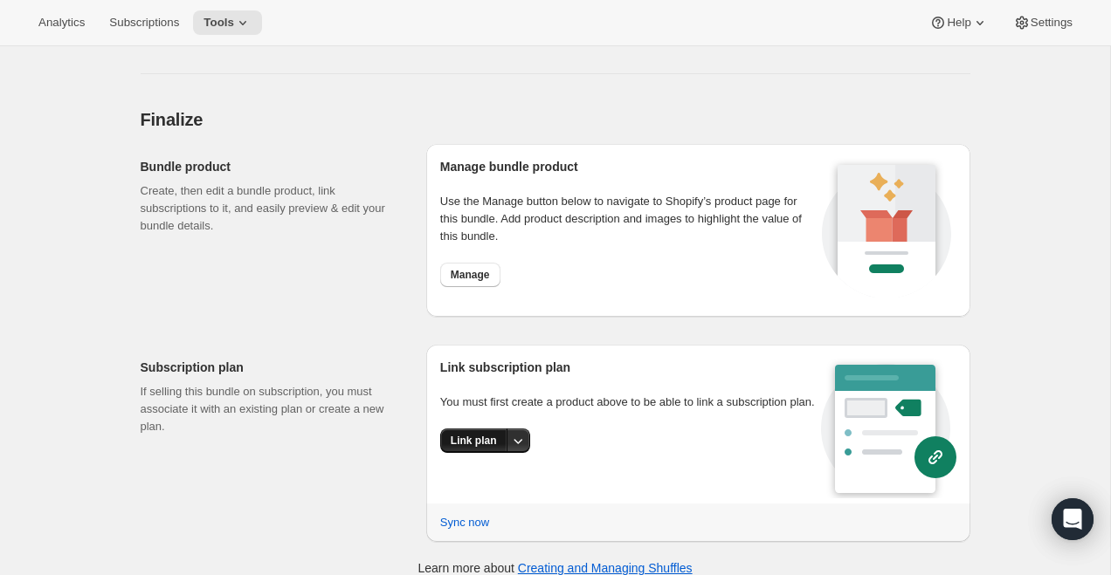
click at [482, 443] on span "Link plan" at bounding box center [474, 441] width 46 height 14
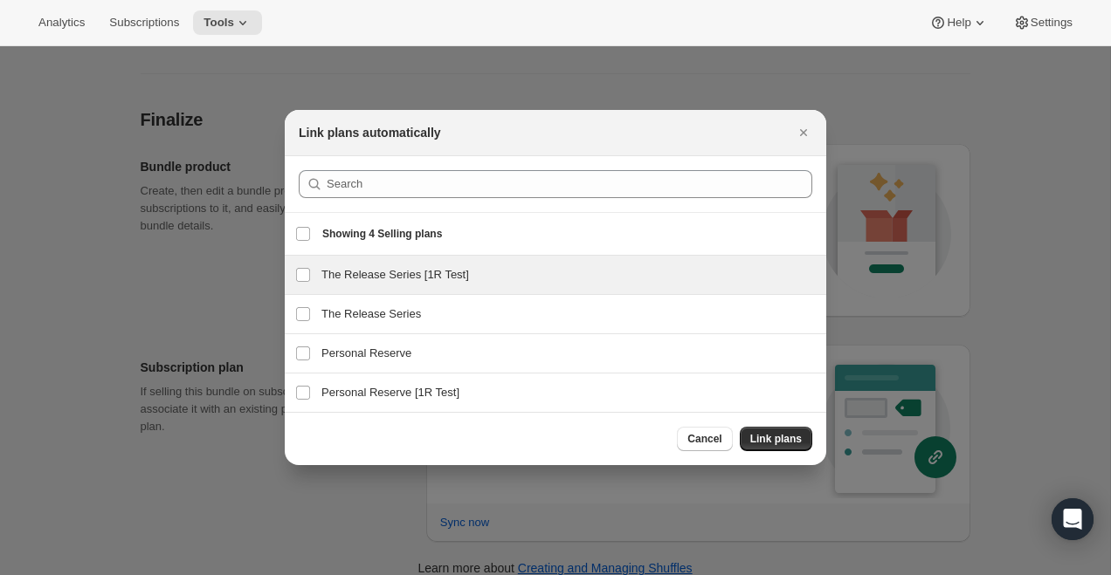
click at [474, 272] on h3 "The Release Series [1R Test]" at bounding box center [568, 274] width 494 height 17
checkbox input "true"
click at [774, 437] on span "Link plans" at bounding box center [776, 439] width 52 height 14
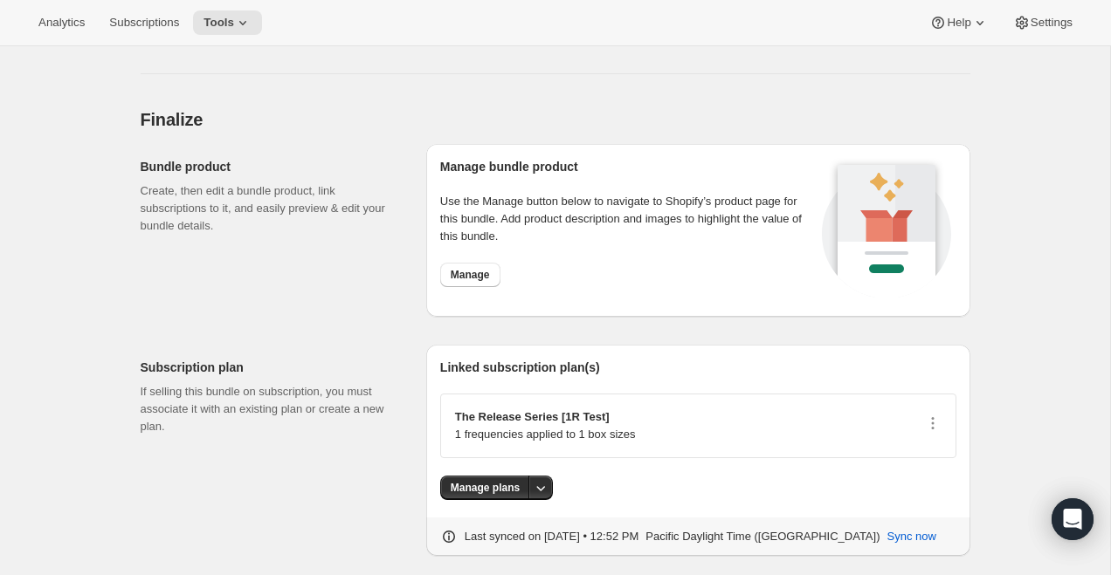
scroll to position [1134, 0]
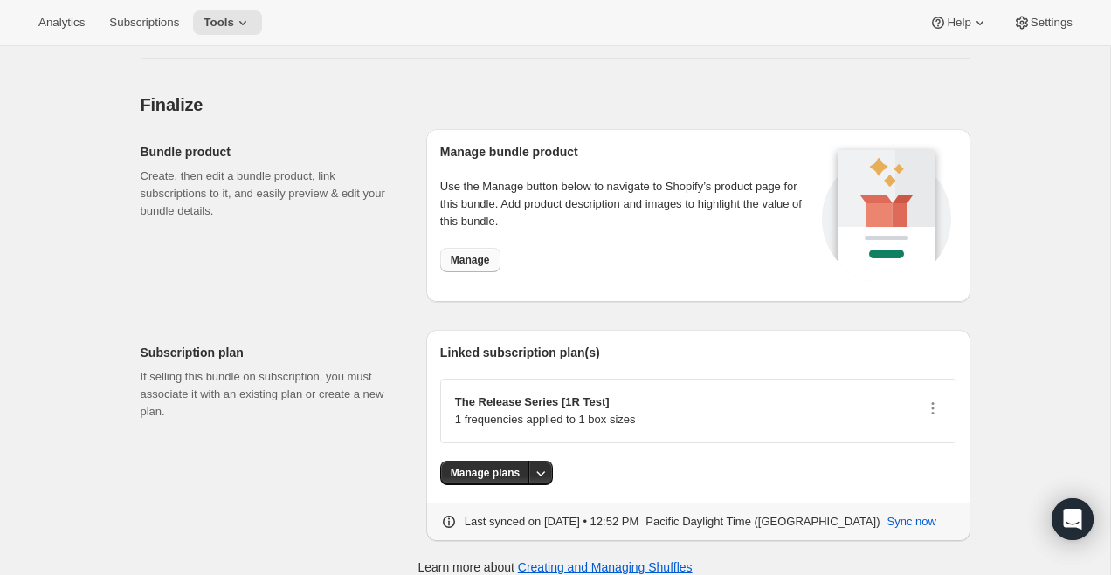
click at [488, 253] on span "Manage" at bounding box center [470, 260] width 39 height 14
click at [491, 462] on button "Manage plans" at bounding box center [485, 473] width 90 height 24
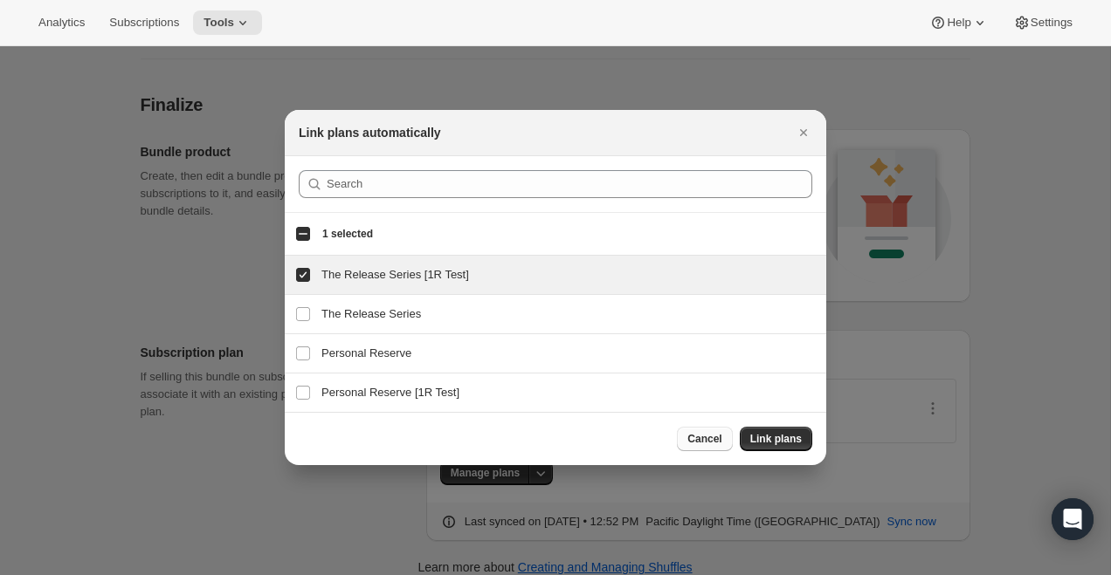
click at [685, 437] on button "Cancel" at bounding box center [704, 439] width 55 height 24
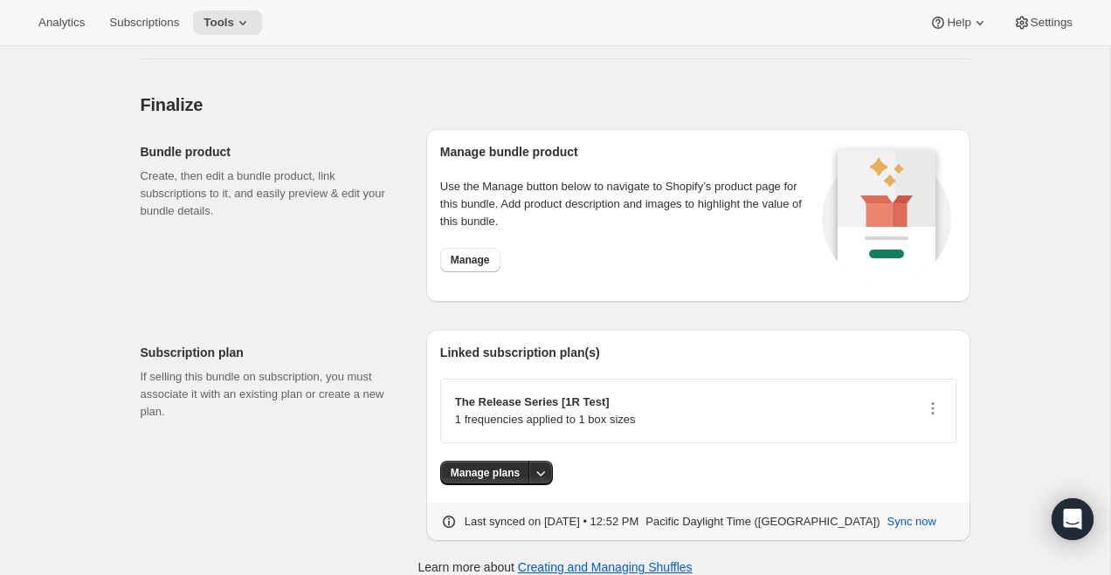
click at [587, 379] on div "The Release Series [1R Test] 1 frequencies applied to 1 box sizes" at bounding box center [698, 411] width 516 height 65
click at [465, 253] on span "Manage" at bounding box center [470, 260] width 39 height 14
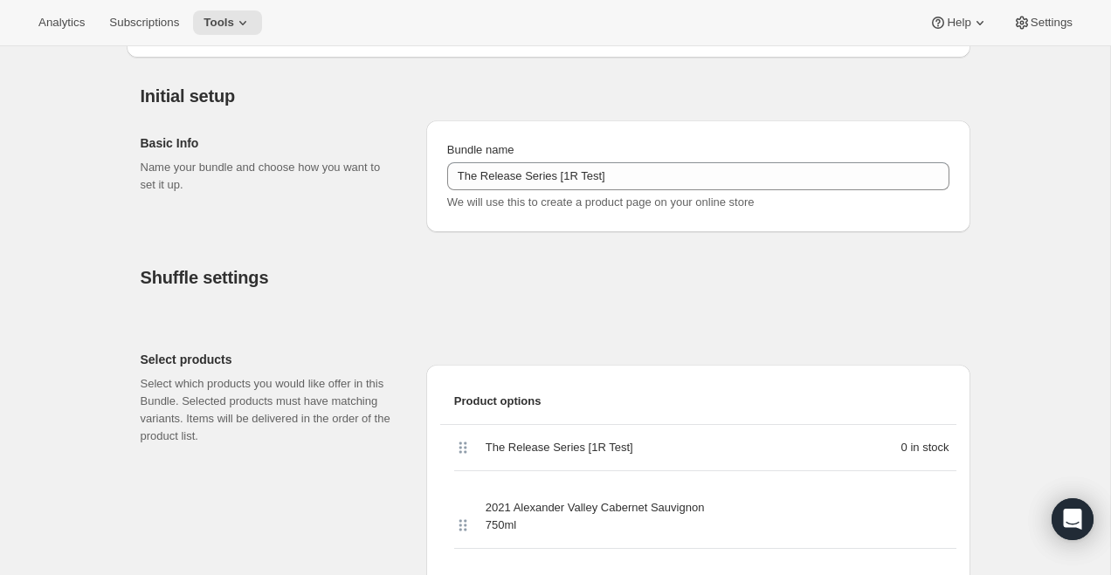
scroll to position [0, 0]
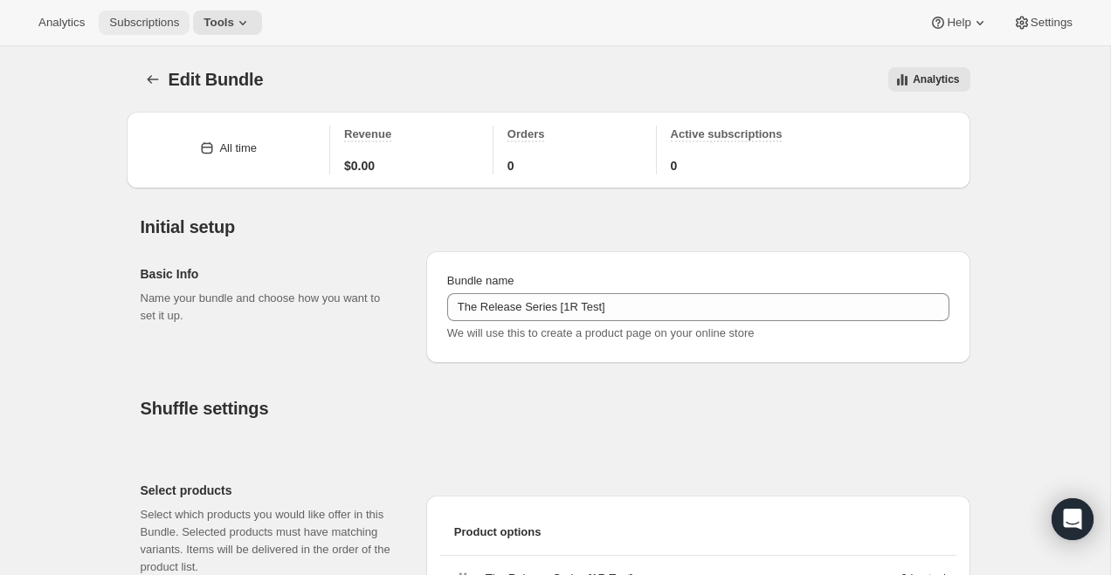
click at [144, 21] on span "Subscriptions" at bounding box center [144, 23] width 70 height 14
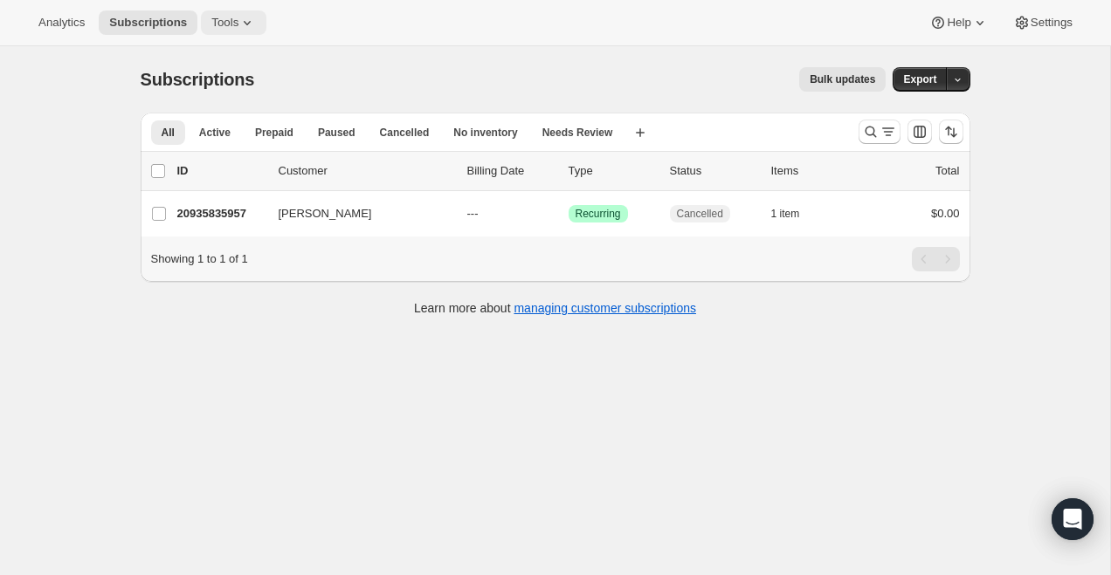
click at [229, 17] on span "Tools" at bounding box center [224, 23] width 27 height 14
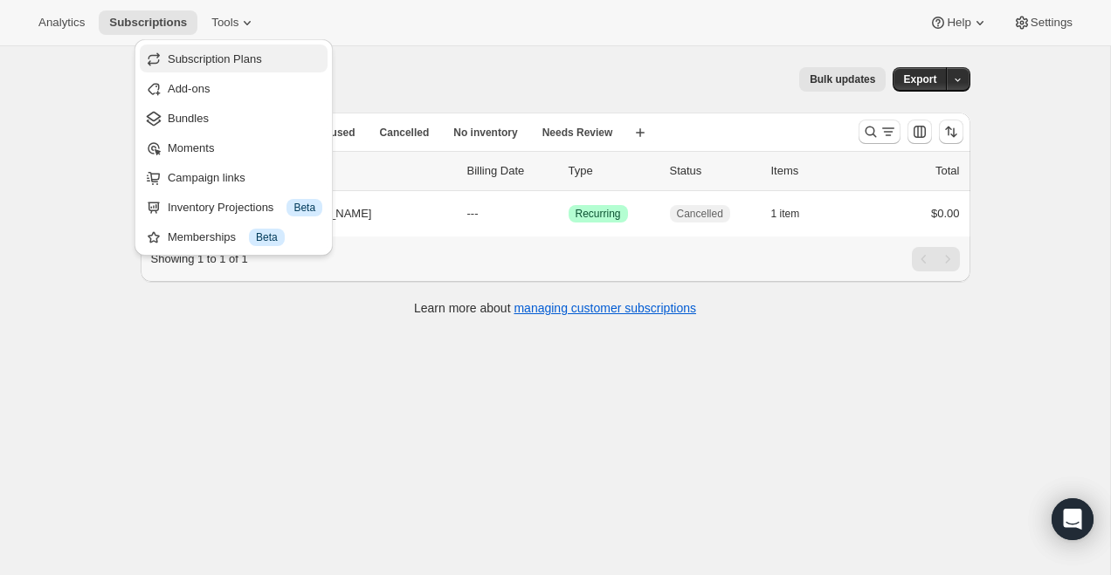
click at [213, 66] on span "Subscription Plans" at bounding box center [245, 59] width 155 height 17
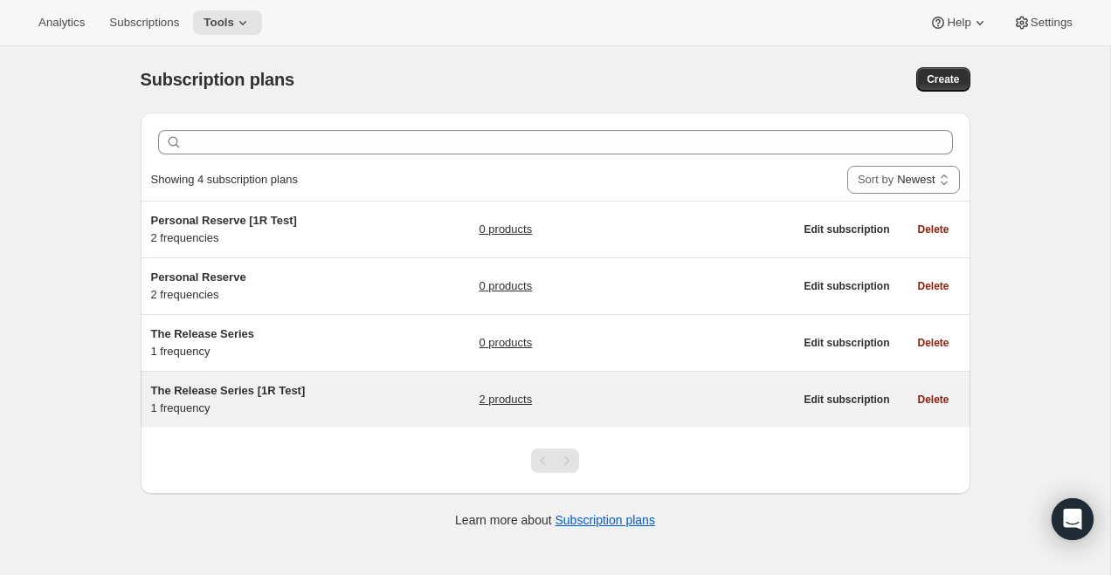
click at [227, 394] on span "The Release Series [1R Test]" at bounding box center [228, 390] width 155 height 13
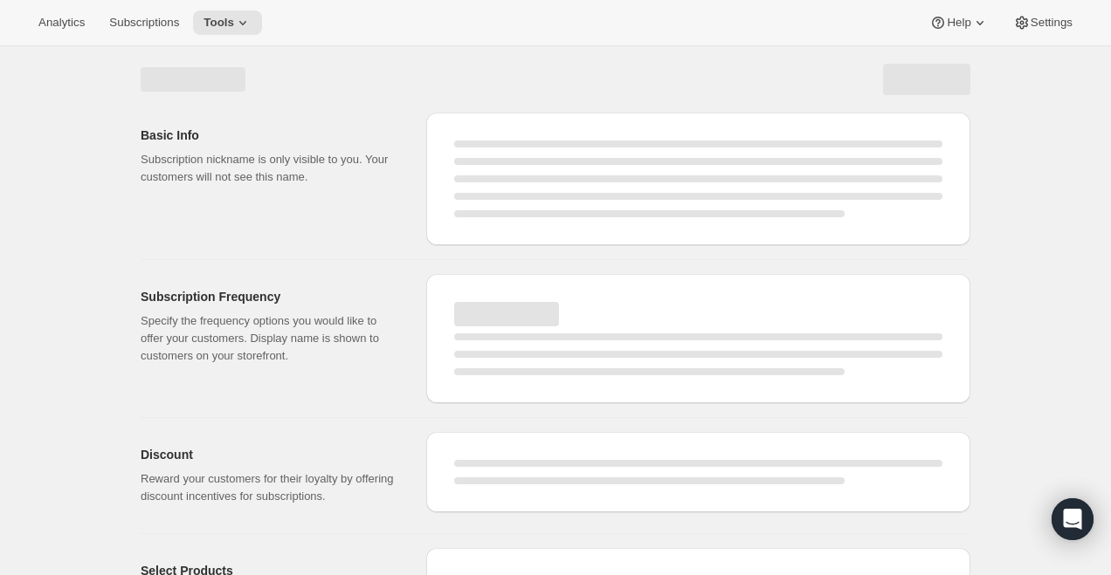
select select "WEEK"
select select "MONTH"
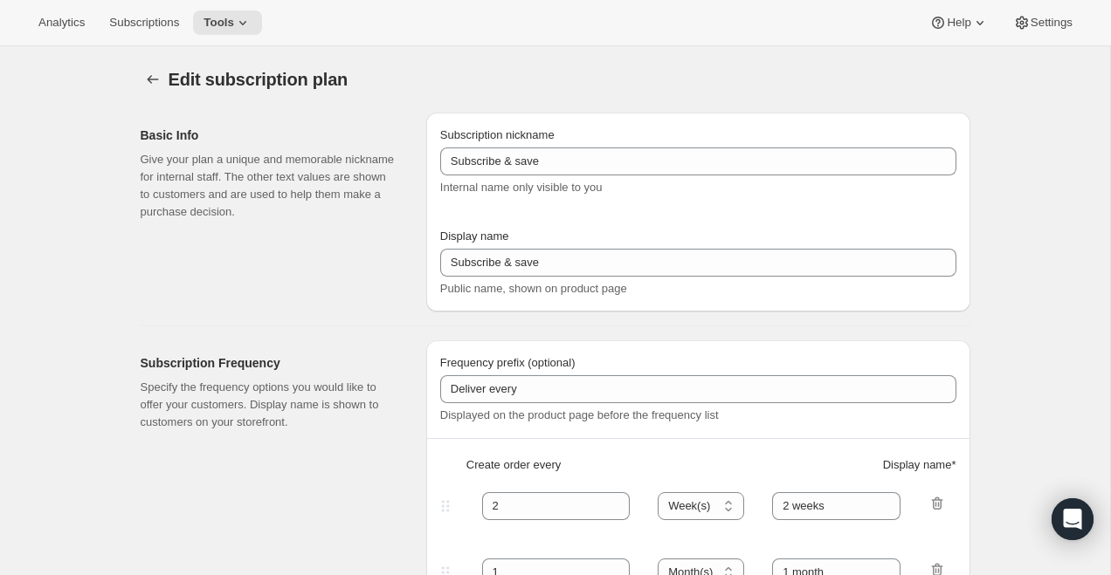
type input "The Release Series [1R Test]"
type input "1"
select select "YEAR"
type input "Yearly"
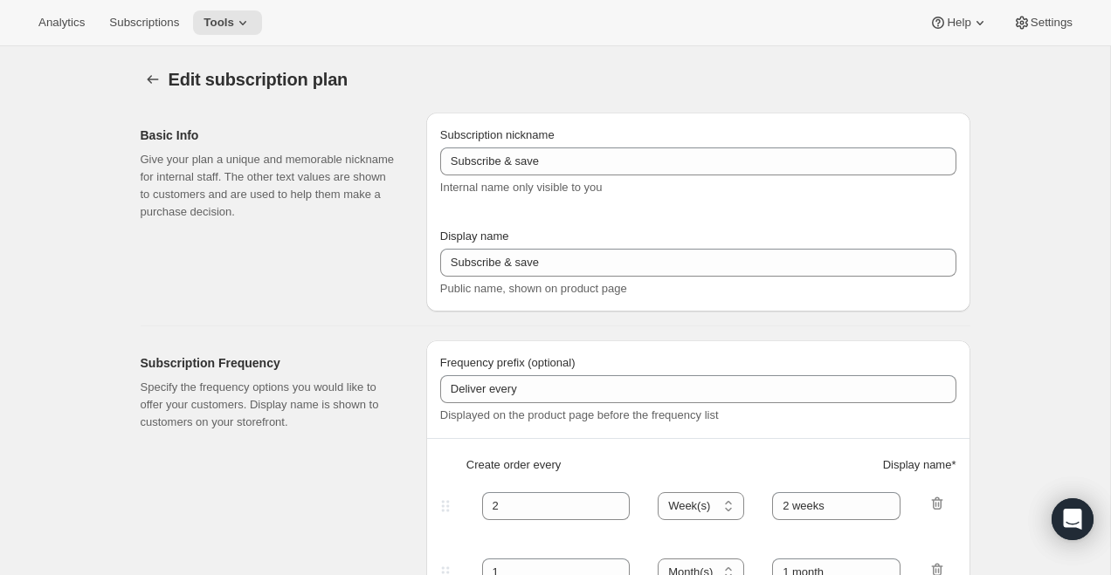
type input "5"
checkbox input "true"
select select "YEARDAY"
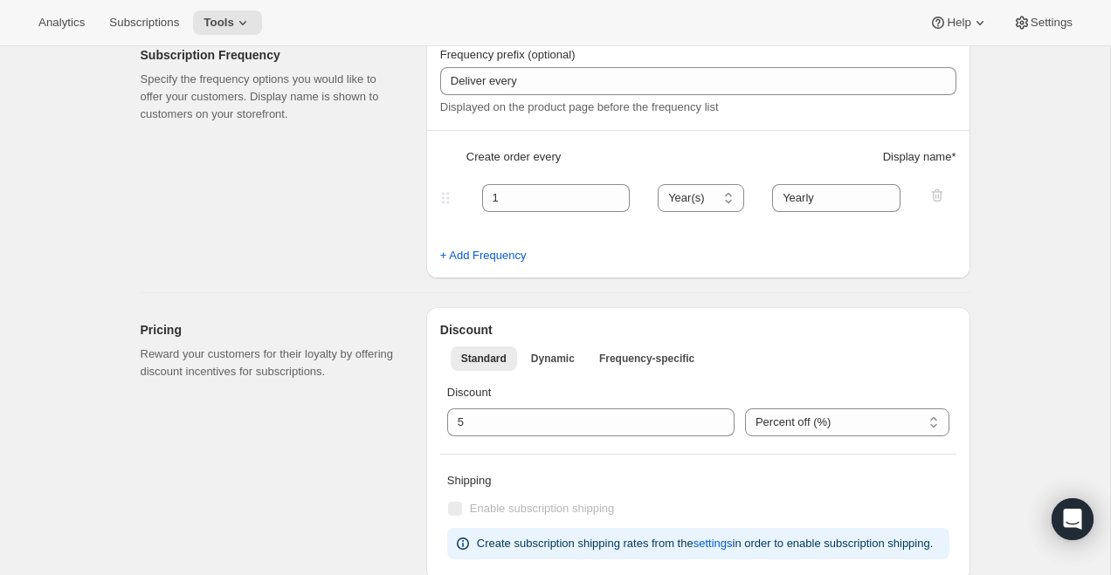
scroll to position [317, 0]
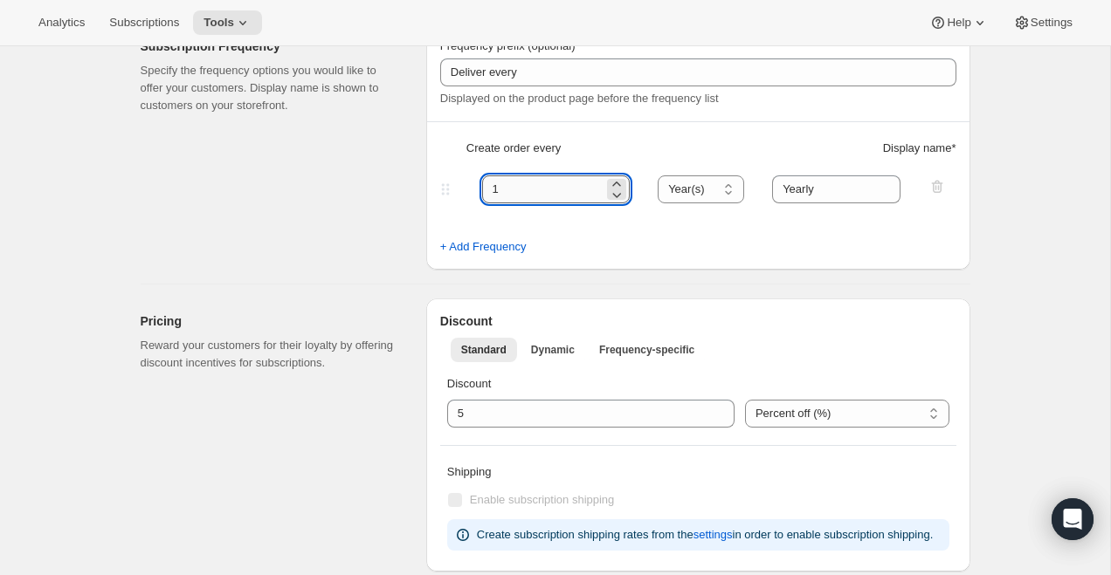
click at [556, 183] on input "1" at bounding box center [543, 190] width 122 height 28
click at [244, 30] on icon at bounding box center [242, 22] width 17 height 17
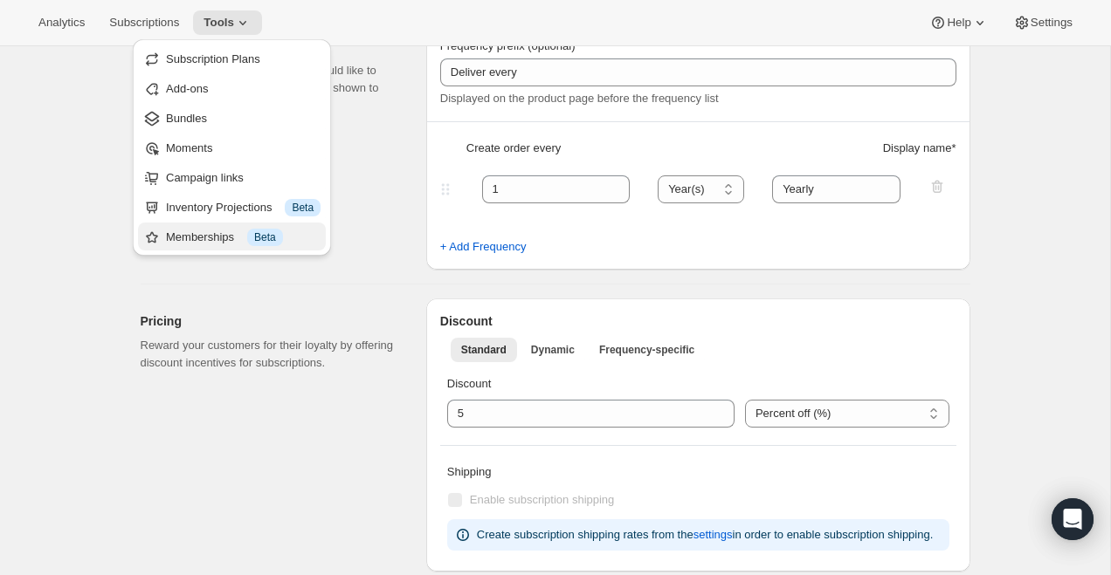
click at [219, 235] on div "Memberships Info Beta" at bounding box center [243, 237] width 155 height 17
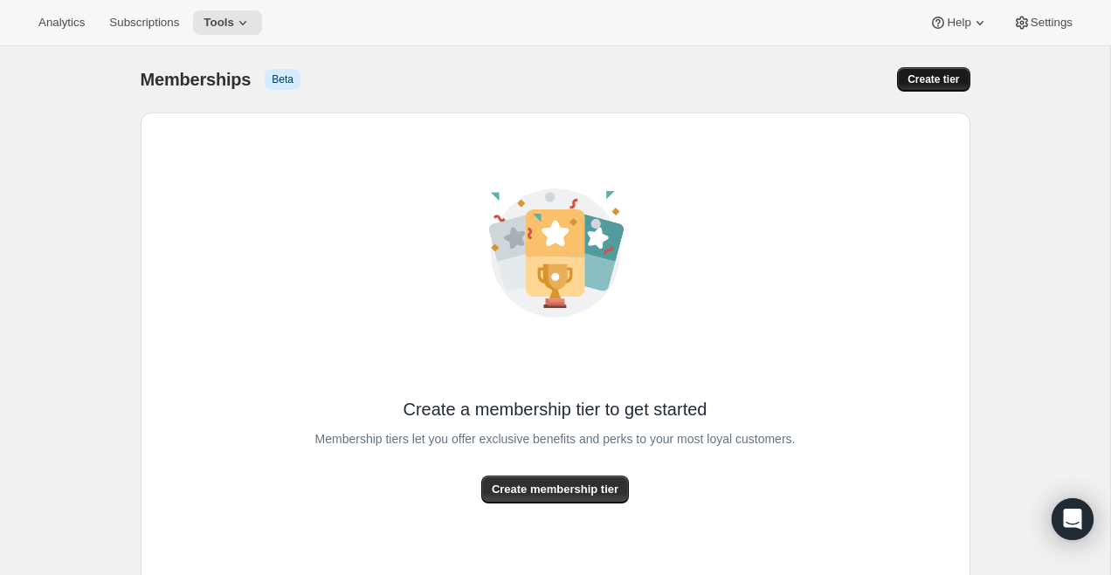
click at [923, 70] on button "Create tier" at bounding box center [933, 79] width 72 height 24
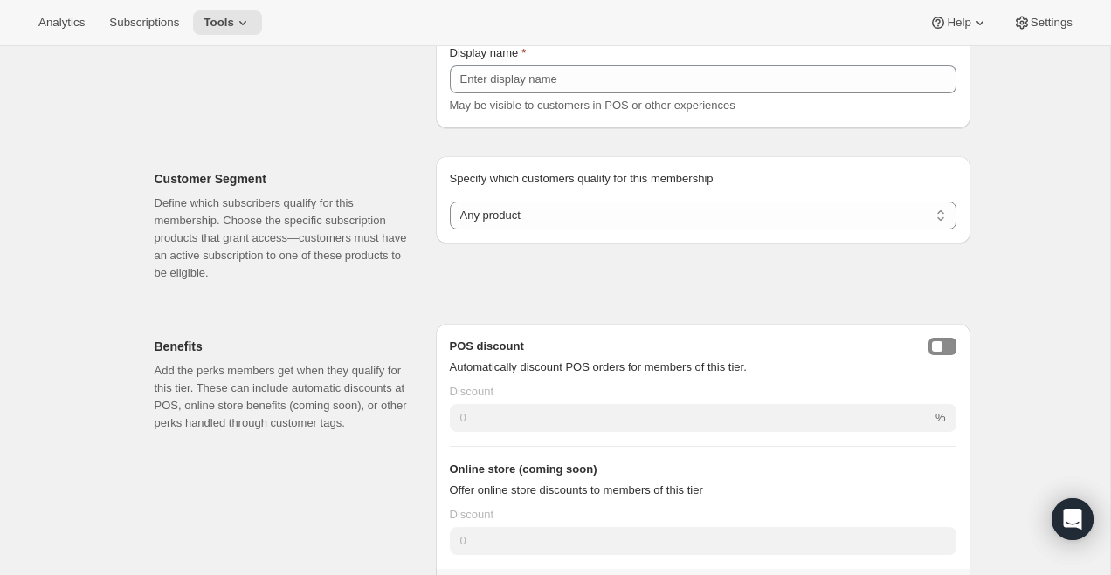
scroll to position [189, 0]
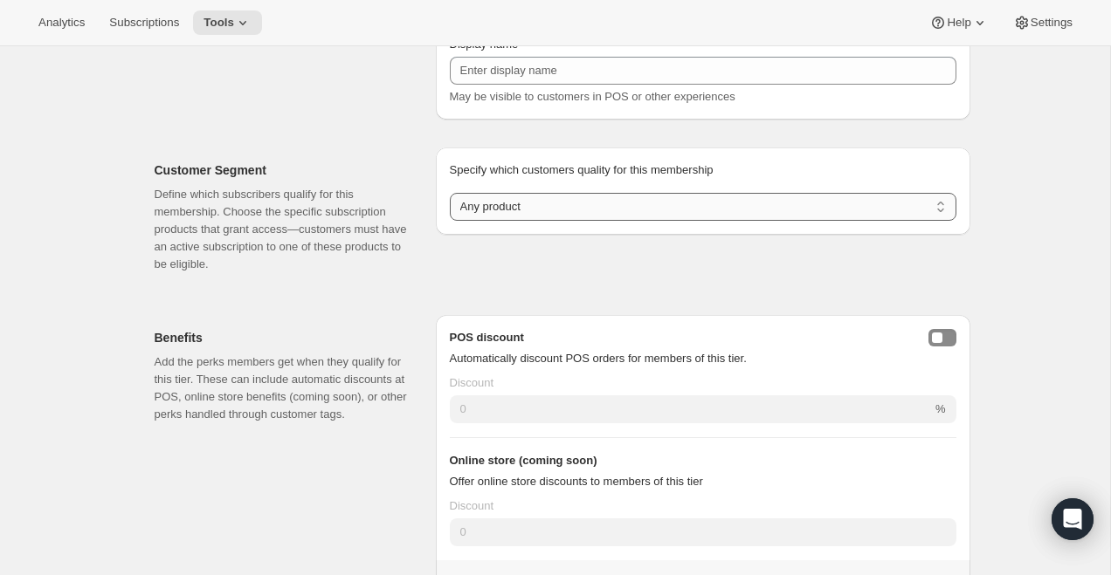
click at [637, 209] on select "Any product Subscribe to specific product(s) Subscribe to specific variant(s)" at bounding box center [703, 207] width 506 height 28
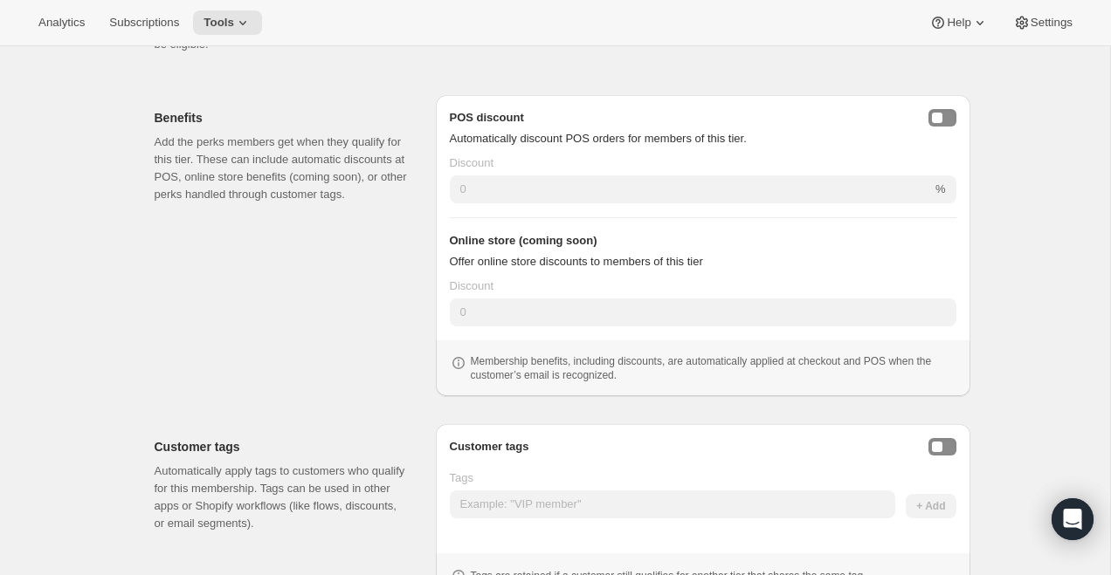
scroll to position [0, 0]
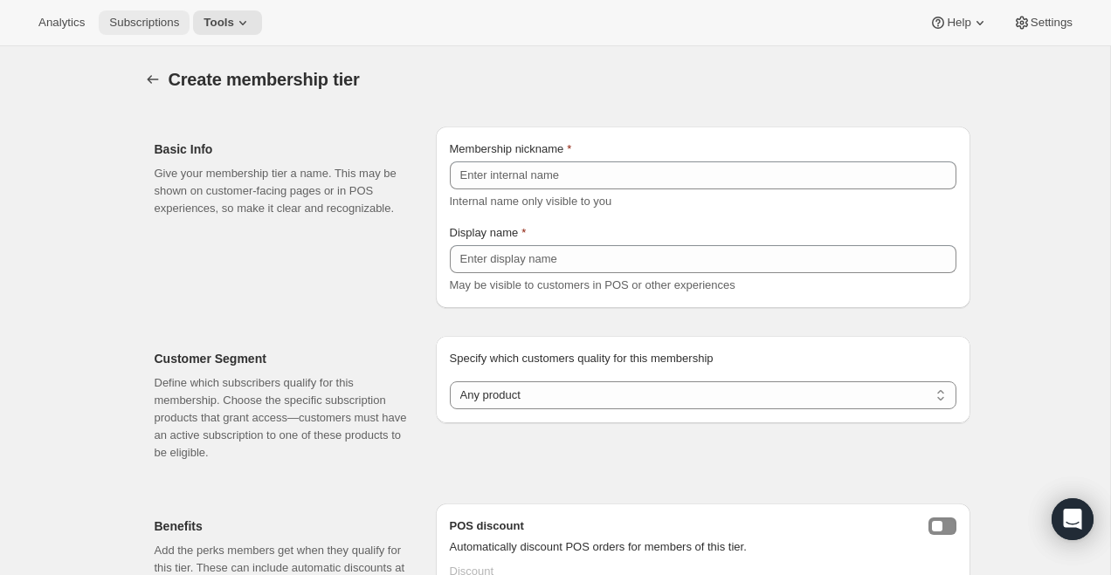
click at [133, 25] on span "Subscriptions" at bounding box center [144, 23] width 70 height 14
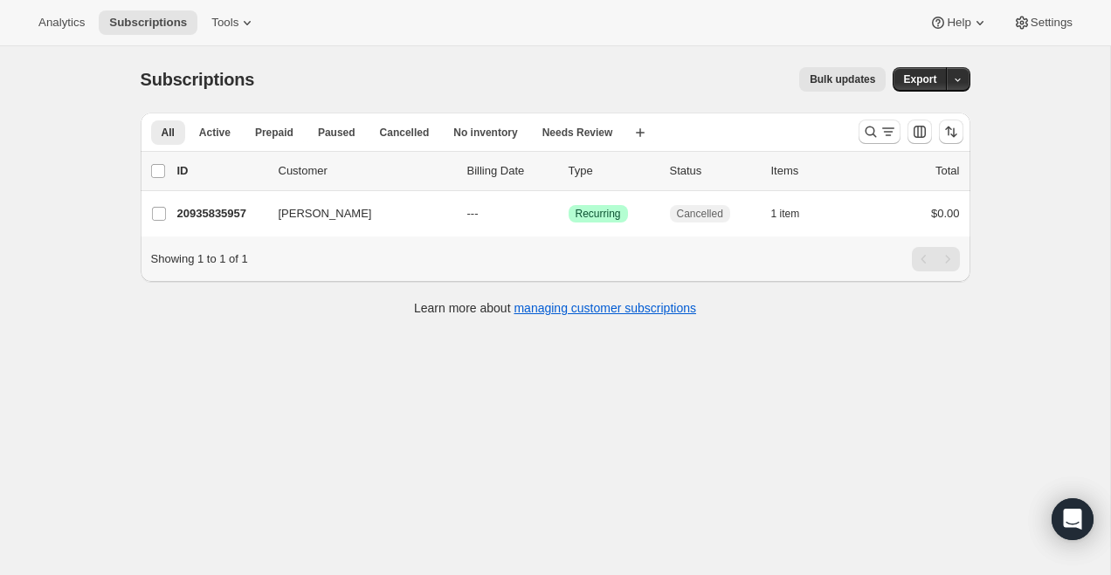
click at [233, 10] on div "Analytics Subscriptions Tools Help Settings" at bounding box center [555, 23] width 1111 height 46
click at [245, 23] on icon at bounding box center [246, 22] width 17 height 17
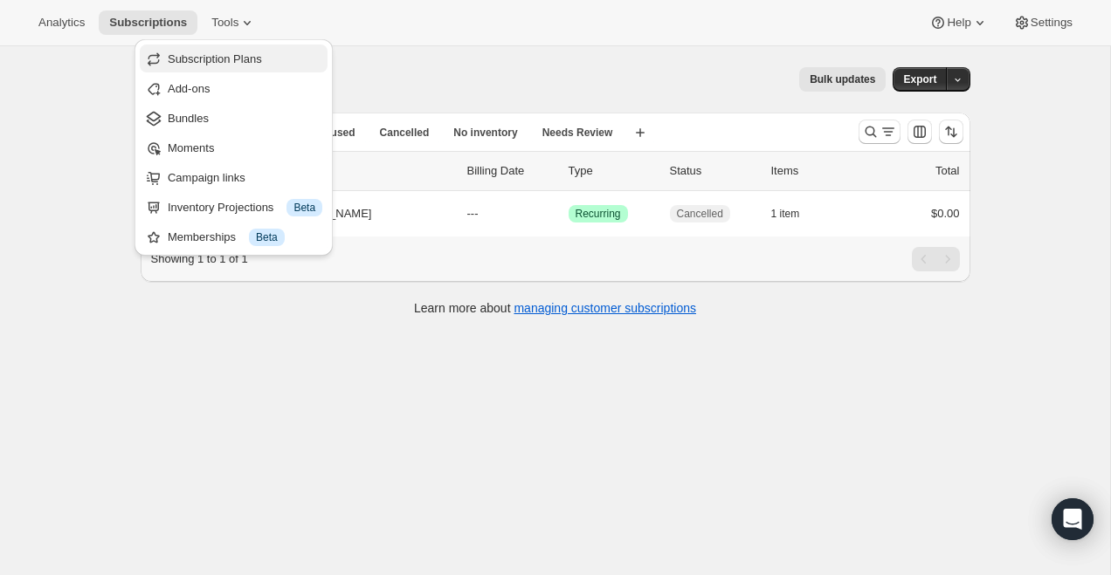
click at [251, 61] on span "Subscription Plans" at bounding box center [215, 58] width 94 height 13
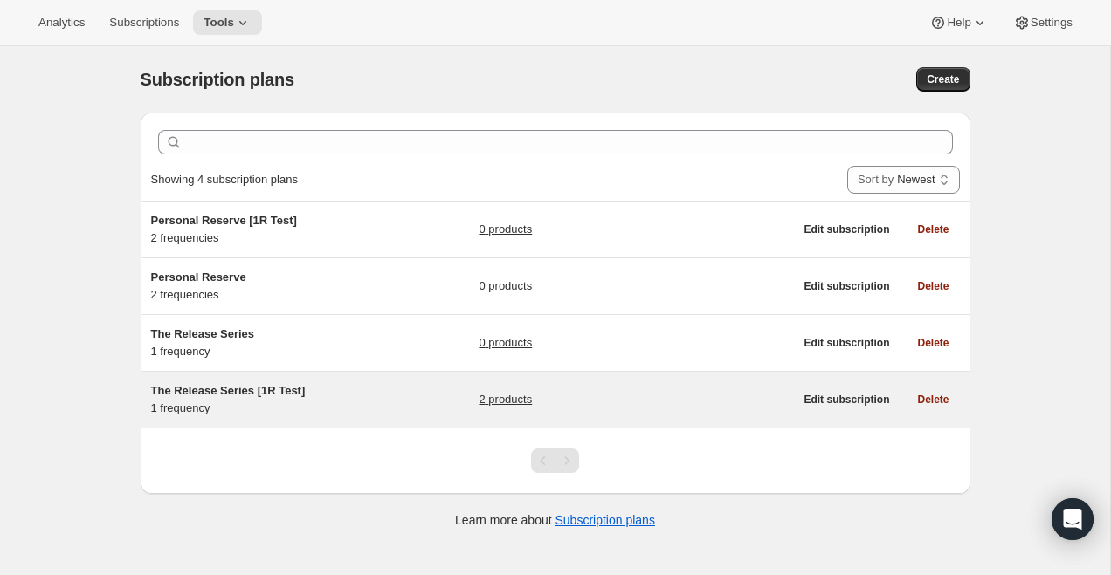
click at [244, 376] on div "The Release Series [1R Test] 1 frequency 2 products Edit subscription Delete" at bounding box center [555, 400] width 829 height 56
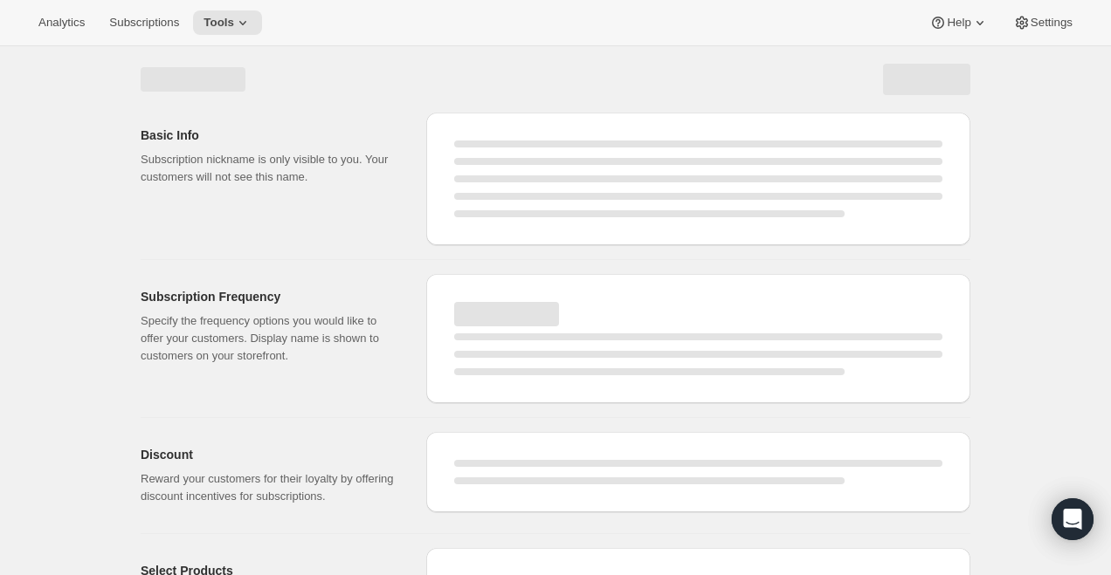
select select "WEEK"
select select "MONTH"
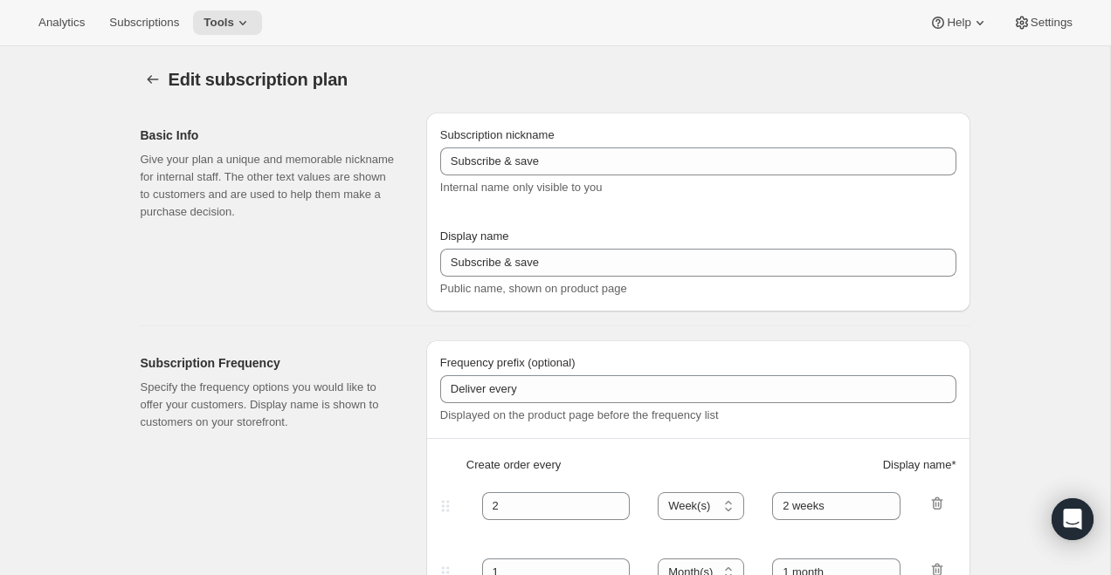
type input "The Release Series [1R Test]"
type input "1"
select select "YEAR"
type input "Yearly"
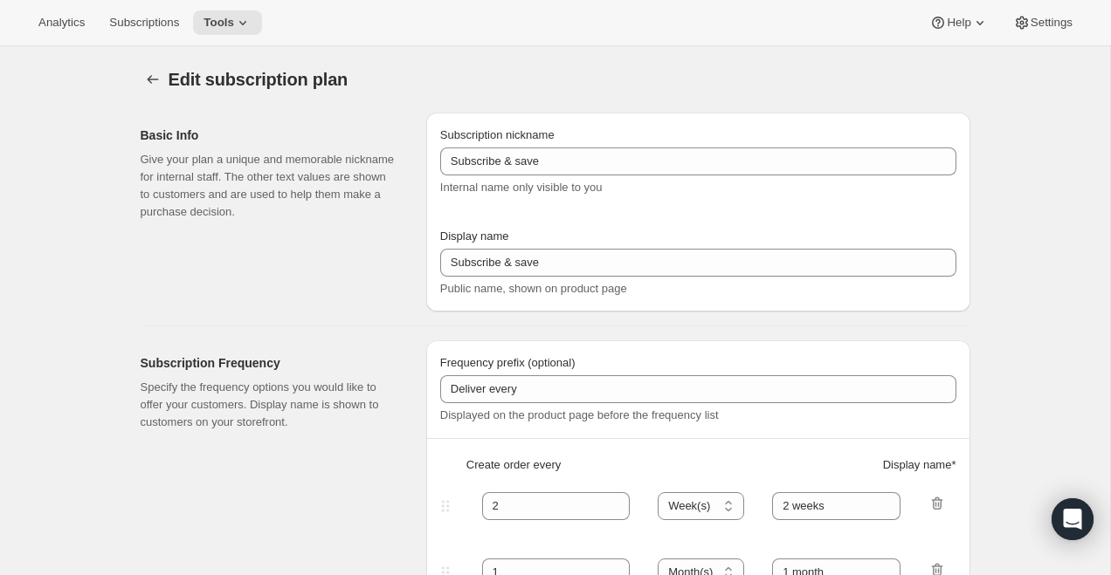
type input "5"
checkbox input "true"
select select "YEARDAY"
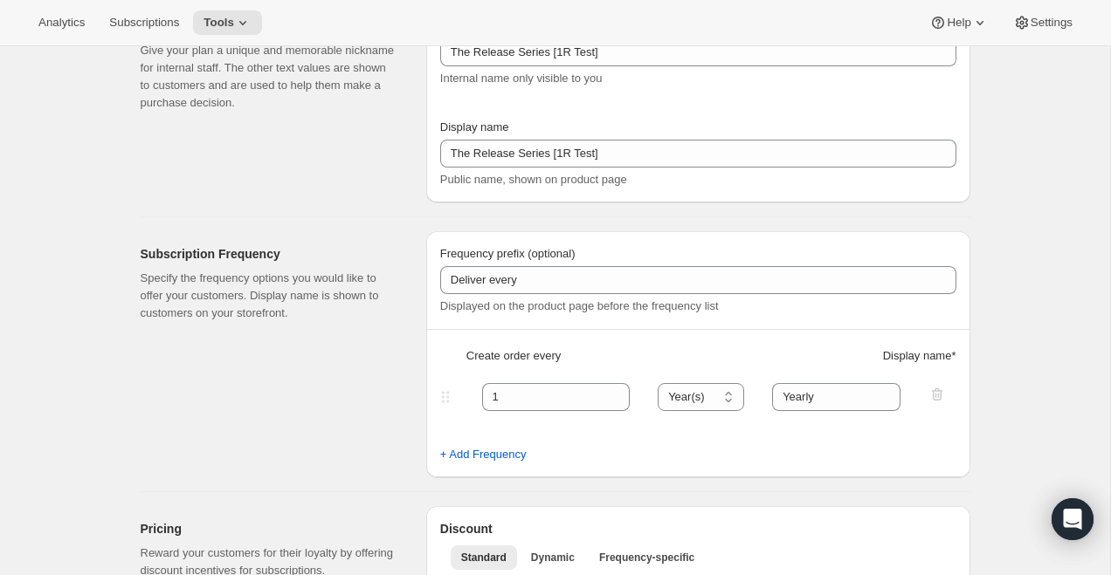
scroll to position [344, 0]
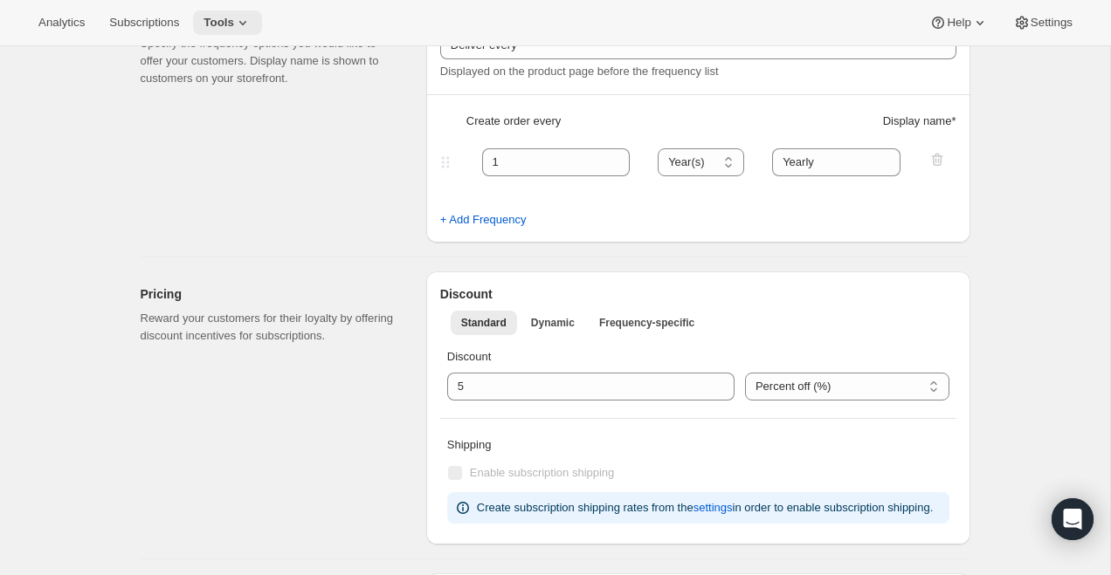
click at [226, 16] on span "Tools" at bounding box center [218, 23] width 31 height 14
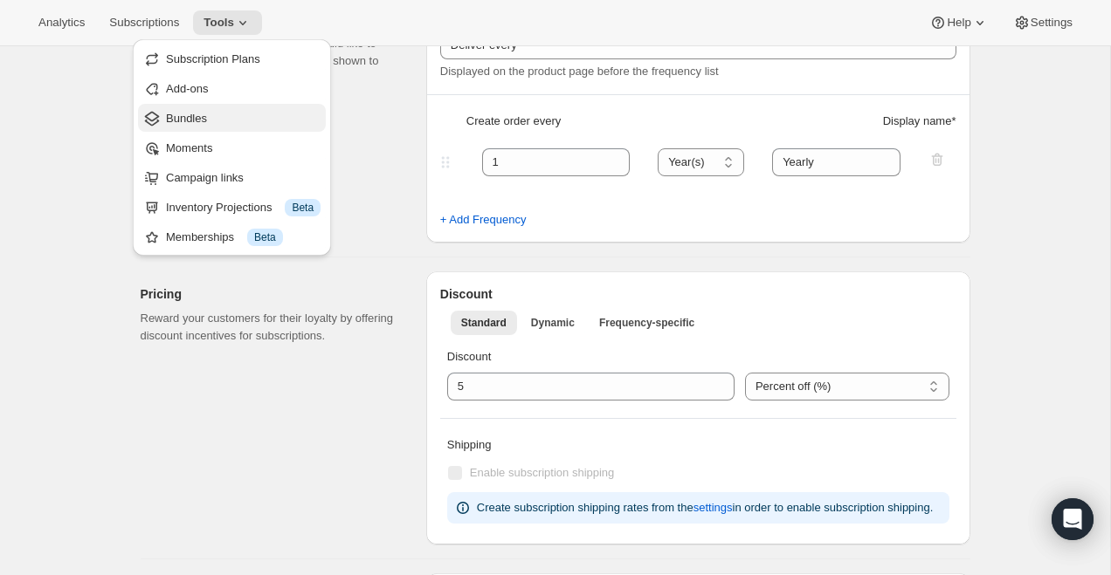
click at [237, 114] on span "Bundles" at bounding box center [243, 118] width 155 height 17
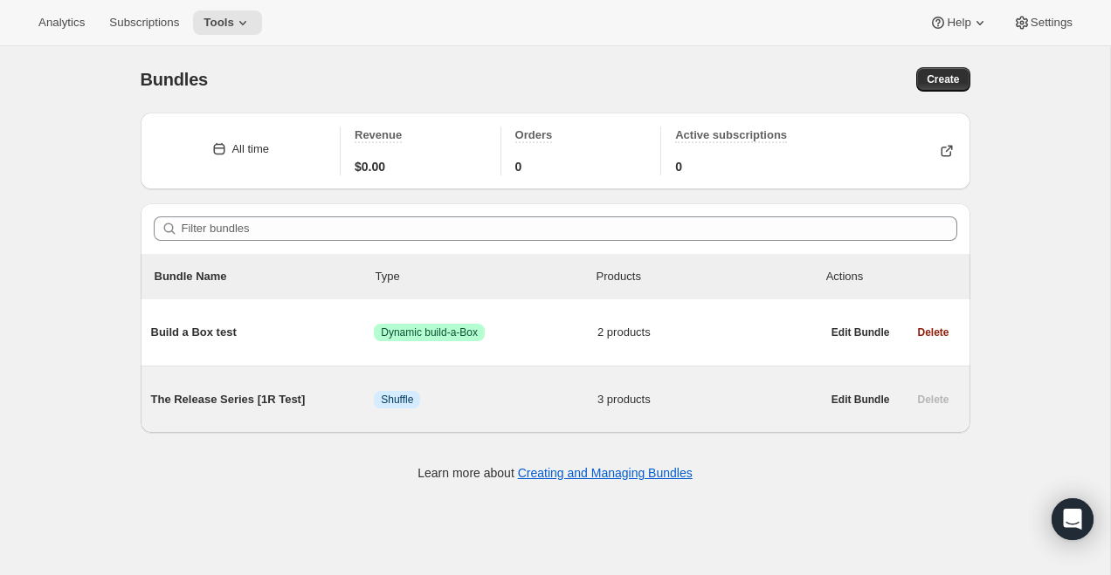
click at [205, 391] on span "The Release Series [1R Test]" at bounding box center [263, 399] width 224 height 17
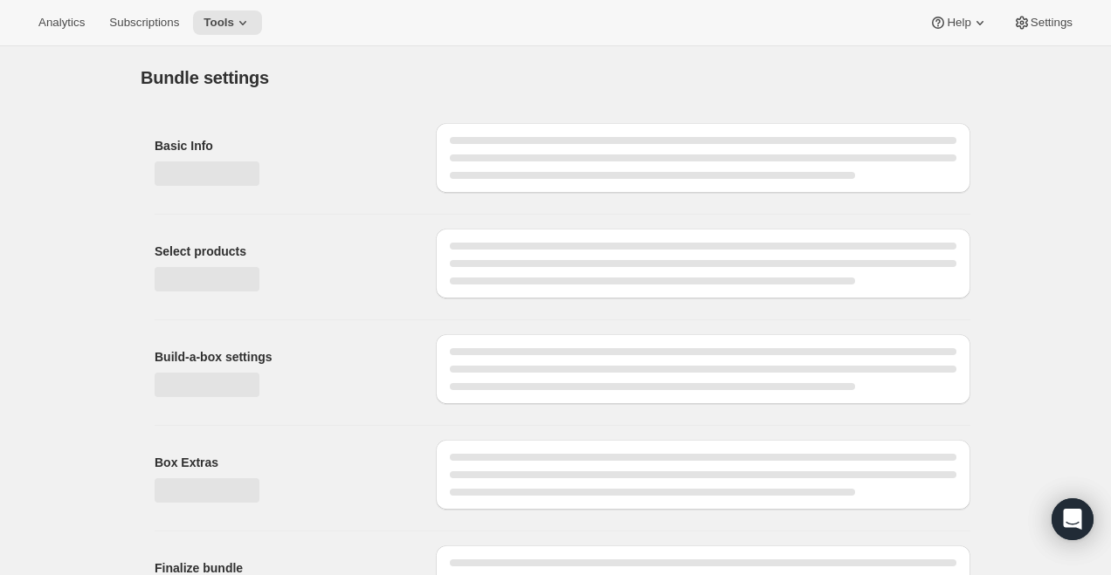
type input "The Release Series [1R Test]"
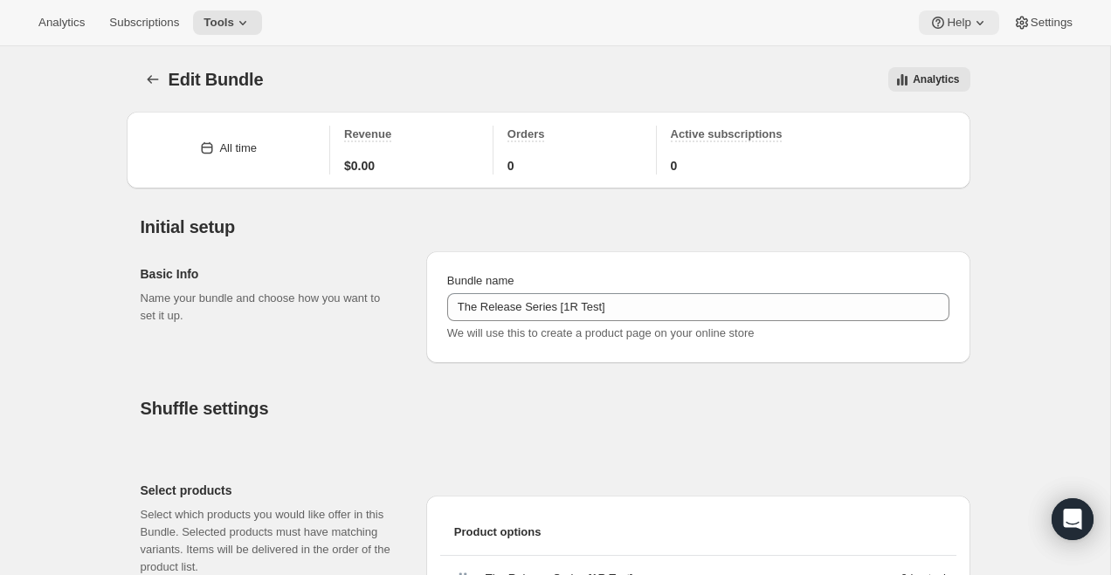
click at [954, 31] on button "Help" at bounding box center [958, 22] width 79 height 24
click at [971, 82] on span "Help Center" at bounding box center [953, 88] width 60 height 13
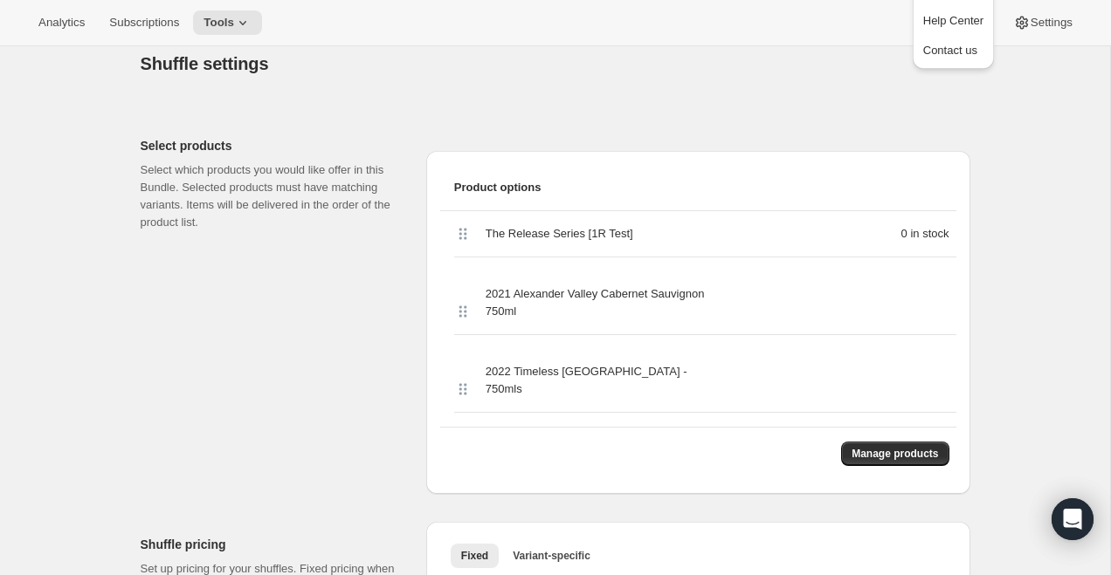
scroll to position [375, 0]
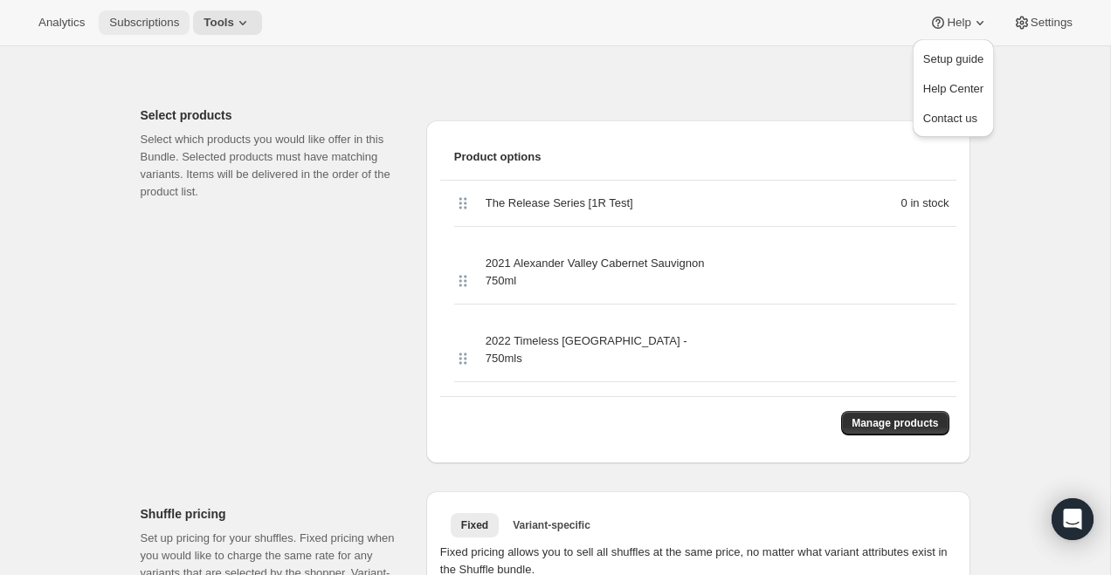
click at [151, 19] on span "Subscriptions" at bounding box center [144, 23] width 70 height 14
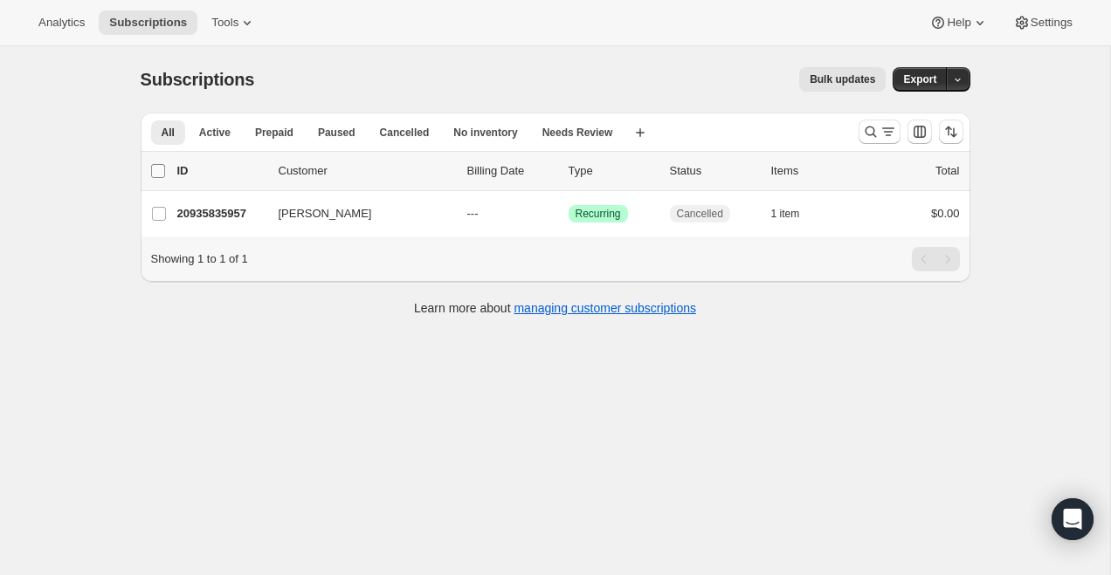
click at [163, 174] on input "0 selected" at bounding box center [158, 171] width 14 height 14
checkbox input "true"
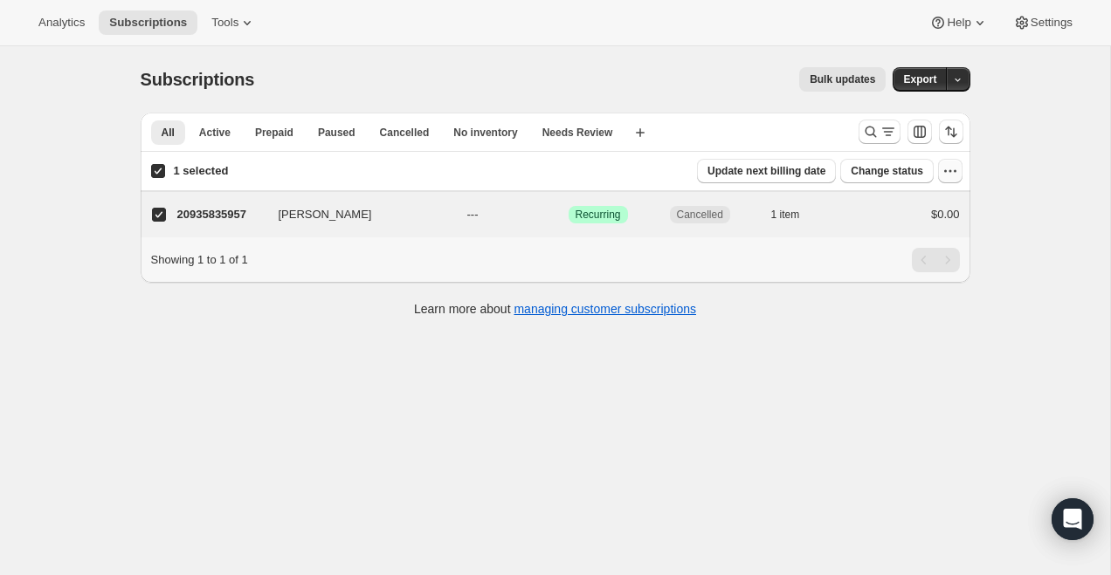
click at [960, 171] on button "button" at bounding box center [950, 171] width 24 height 24
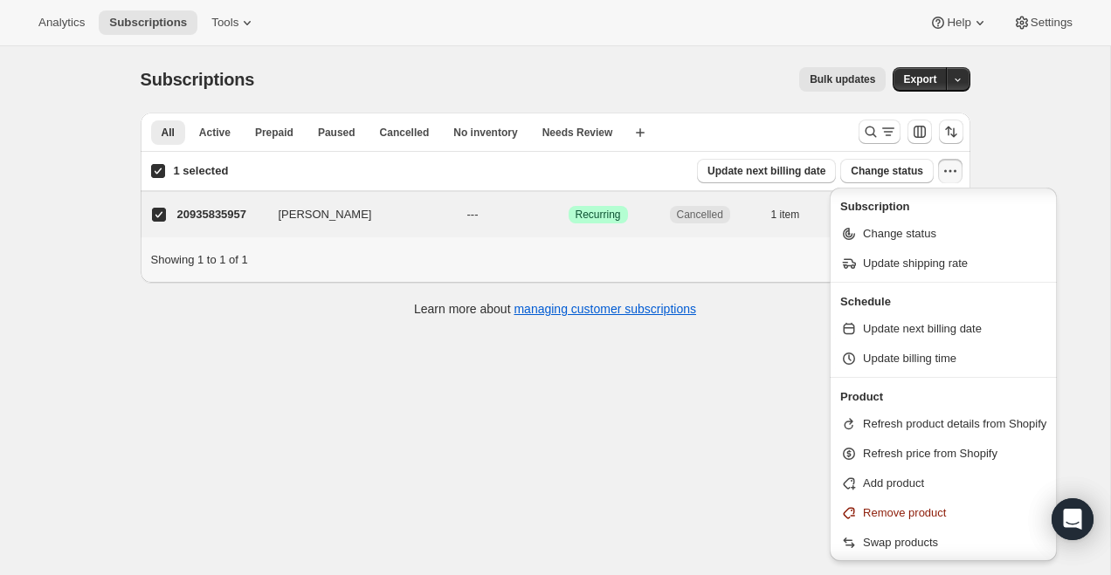
scroll to position [65, 0]
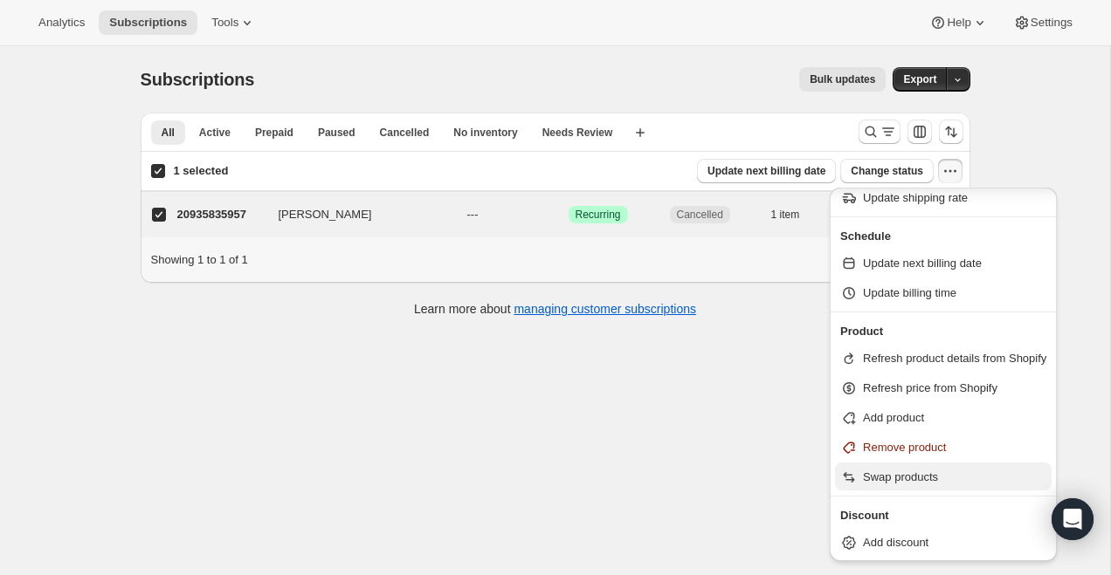
click at [928, 485] on span "Swap products" at bounding box center [954, 477] width 183 height 17
select select "11"
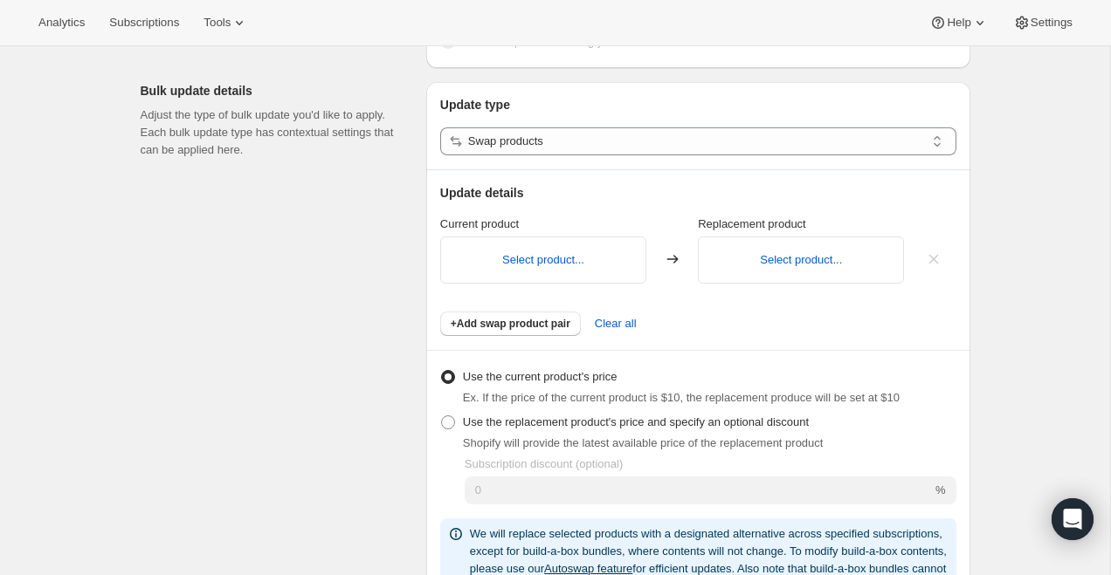
scroll to position [140, 0]
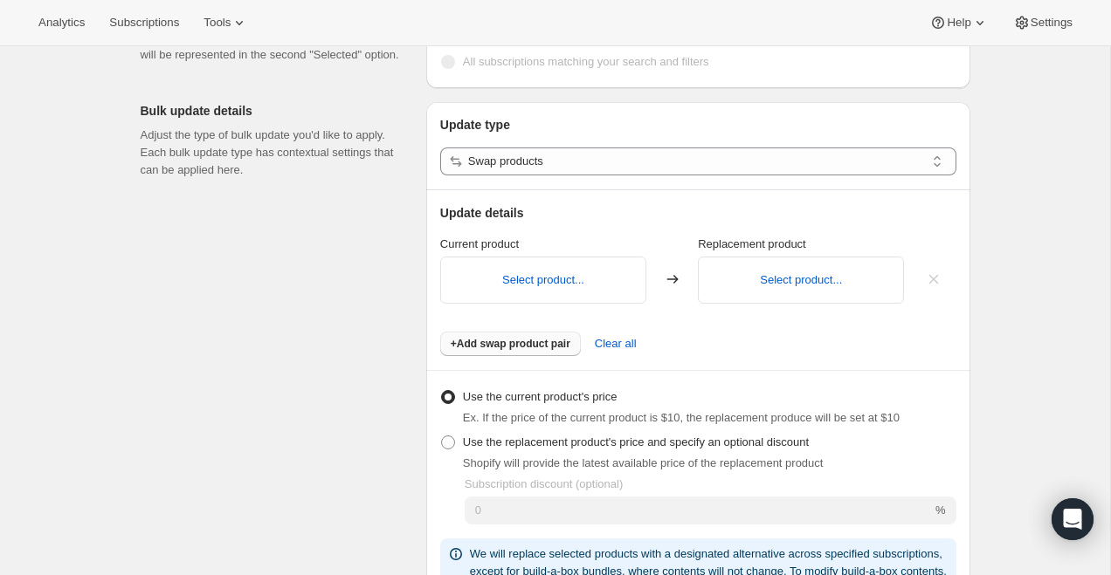
click at [528, 341] on span "+Add swap product pair" at bounding box center [511, 344] width 120 height 14
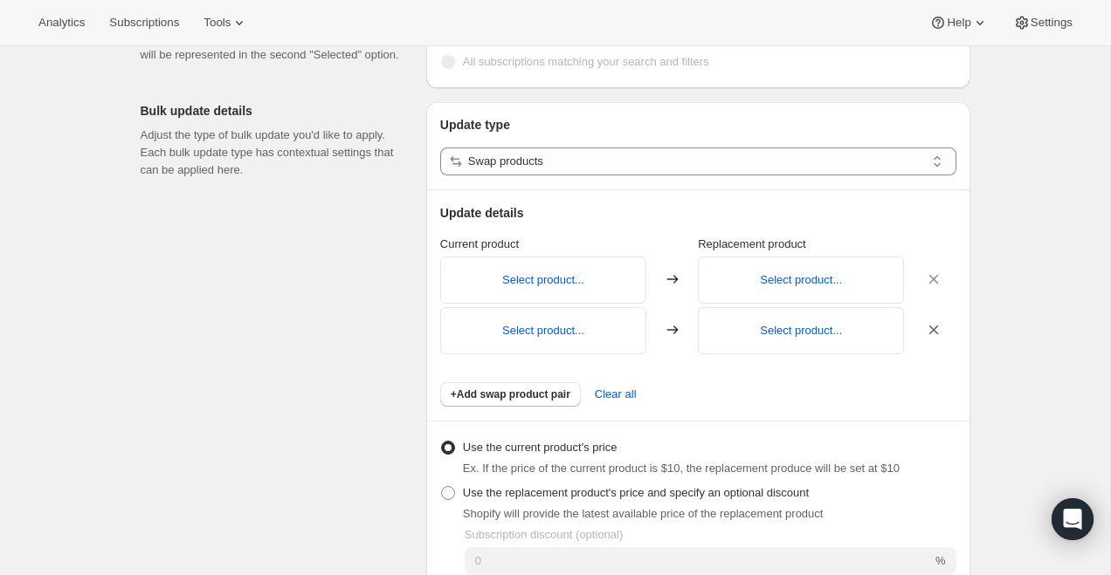
click at [930, 329] on icon "button" at bounding box center [933, 329] width 17 height 17
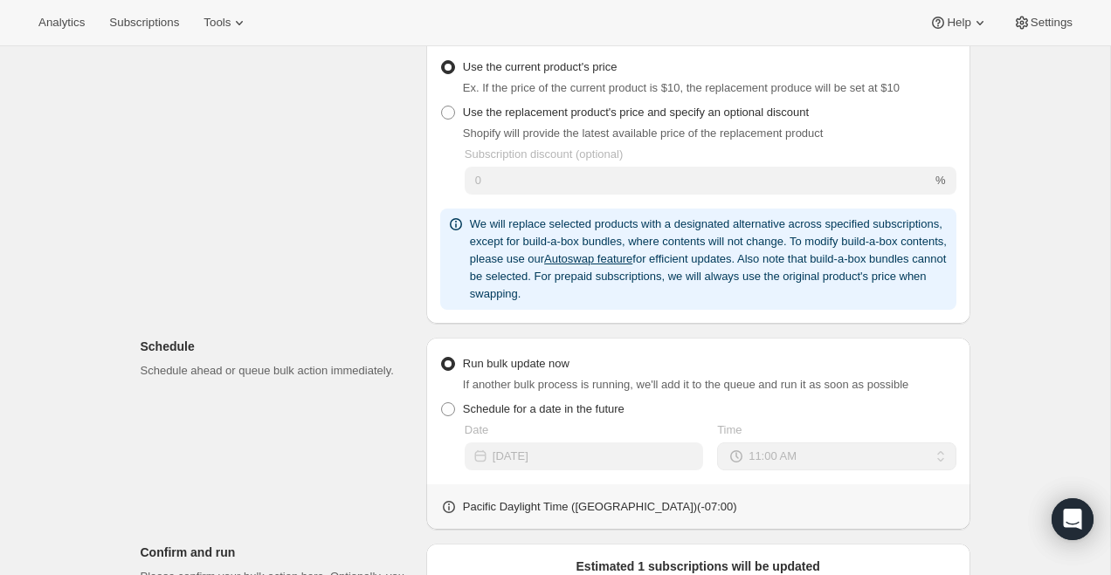
scroll to position [506, 0]
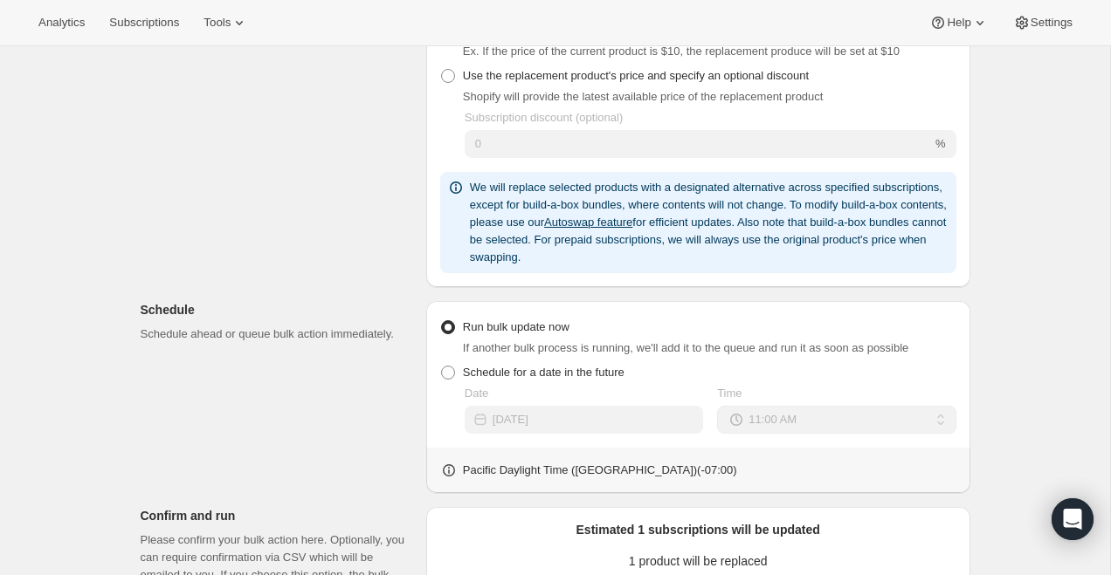
click at [632, 217] on link "Autoswap feature" at bounding box center [588, 222] width 88 height 13
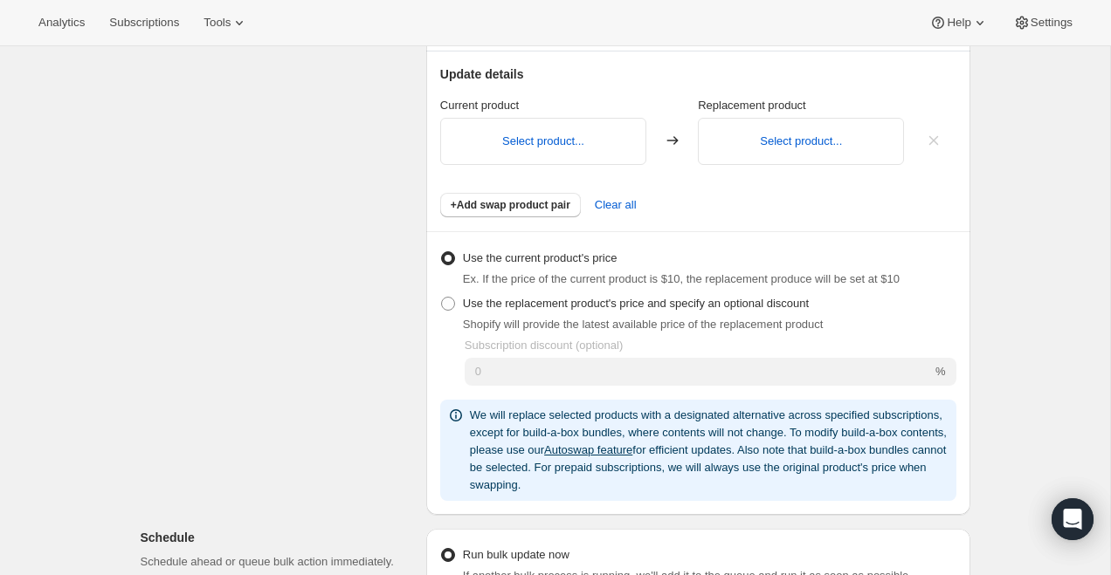
scroll to position [0, 0]
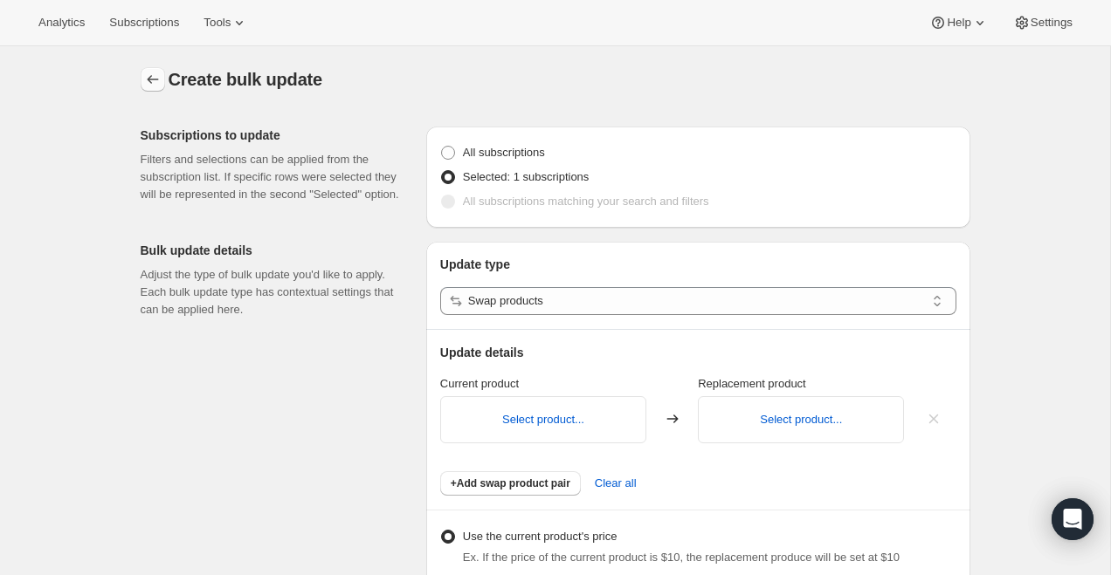
click at [147, 77] on icon "button" at bounding box center [152, 79] width 17 height 17
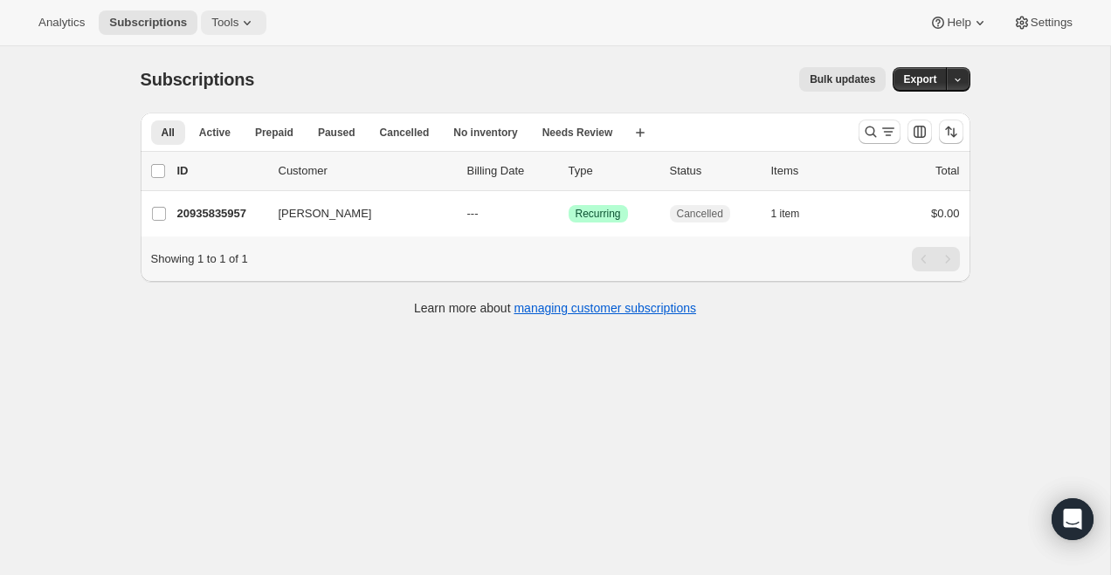
click at [250, 25] on icon at bounding box center [246, 22] width 17 height 17
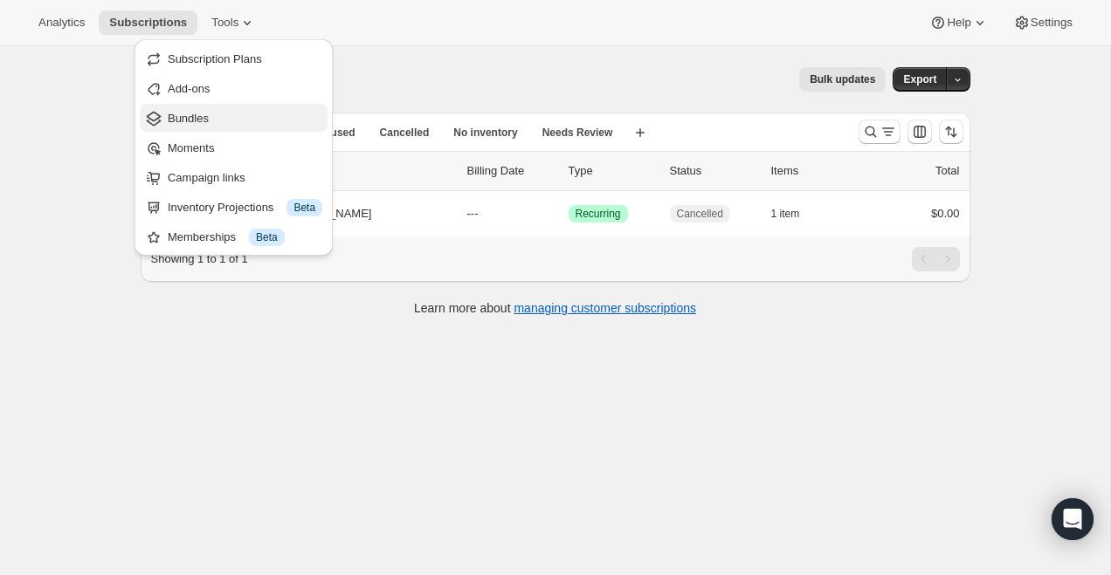
click at [220, 122] on span "Bundles" at bounding box center [245, 118] width 155 height 17
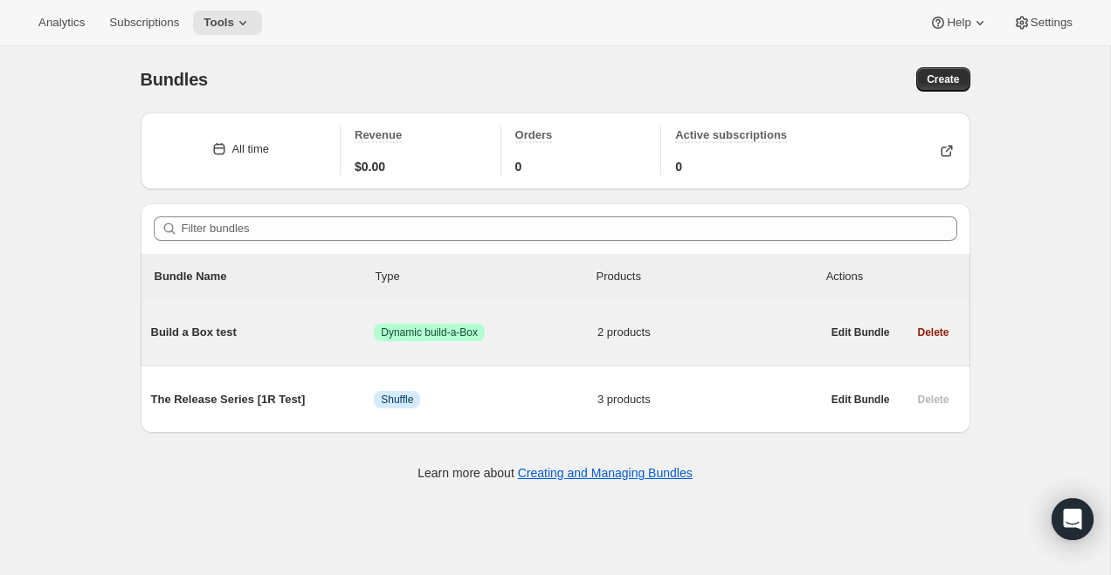
click at [683, 339] on span "2 products" at bounding box center [709, 332] width 224 height 17
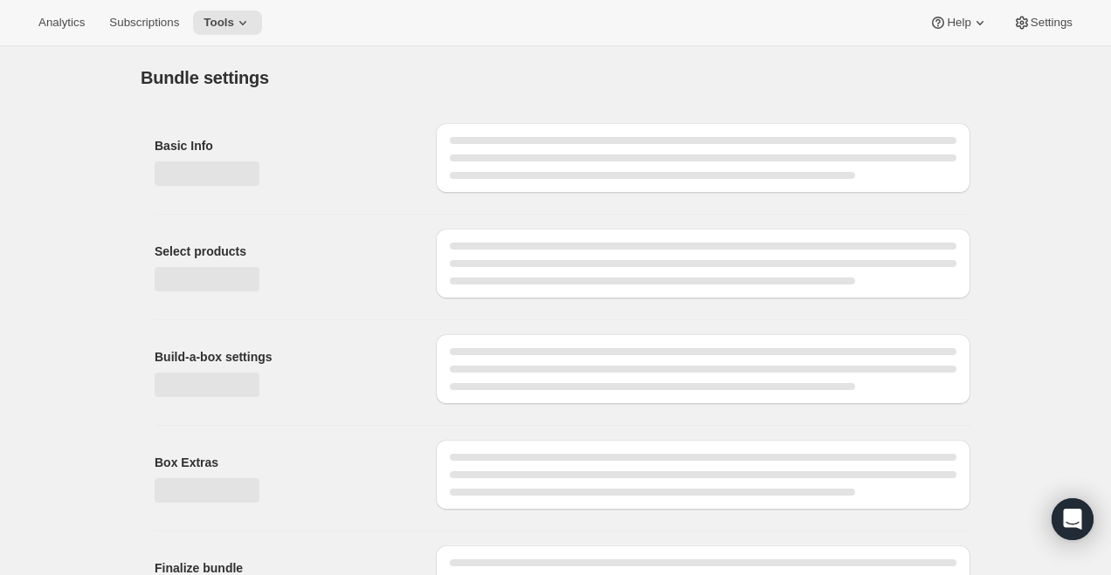
type input "Build a Box test"
select select "minMax"
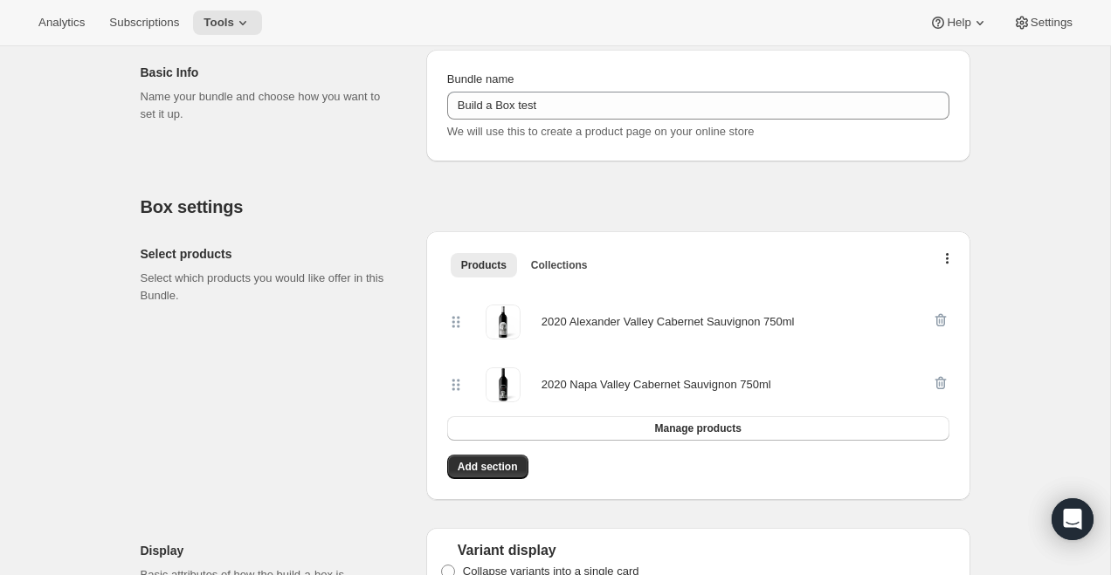
scroll to position [229, 0]
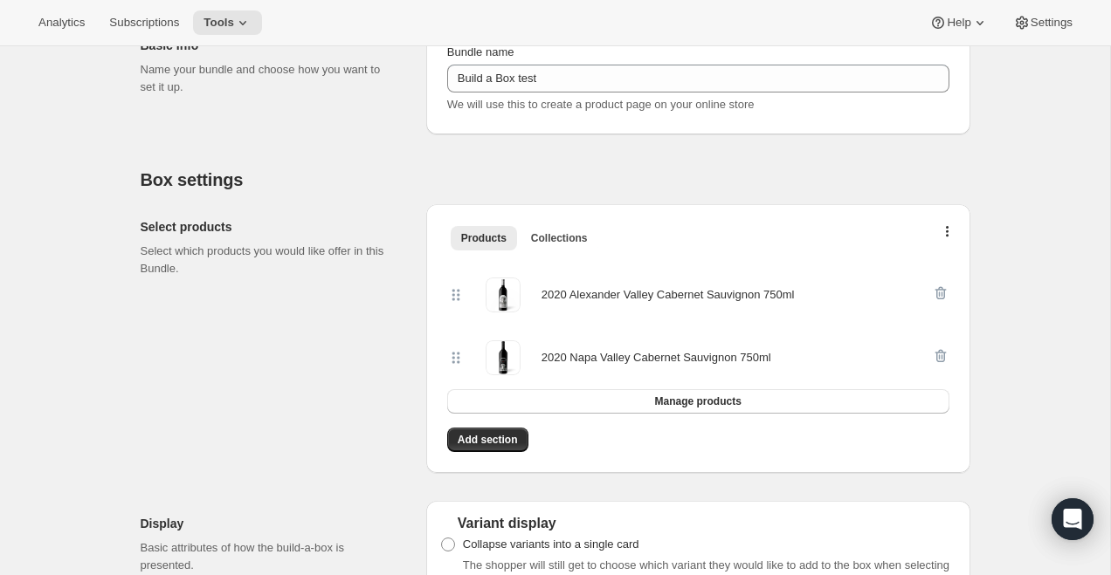
click at [741, 351] on div "2020 Napa Valley Cabernet Sauvignon 750ml" at bounding box center [656, 357] width 230 height 17
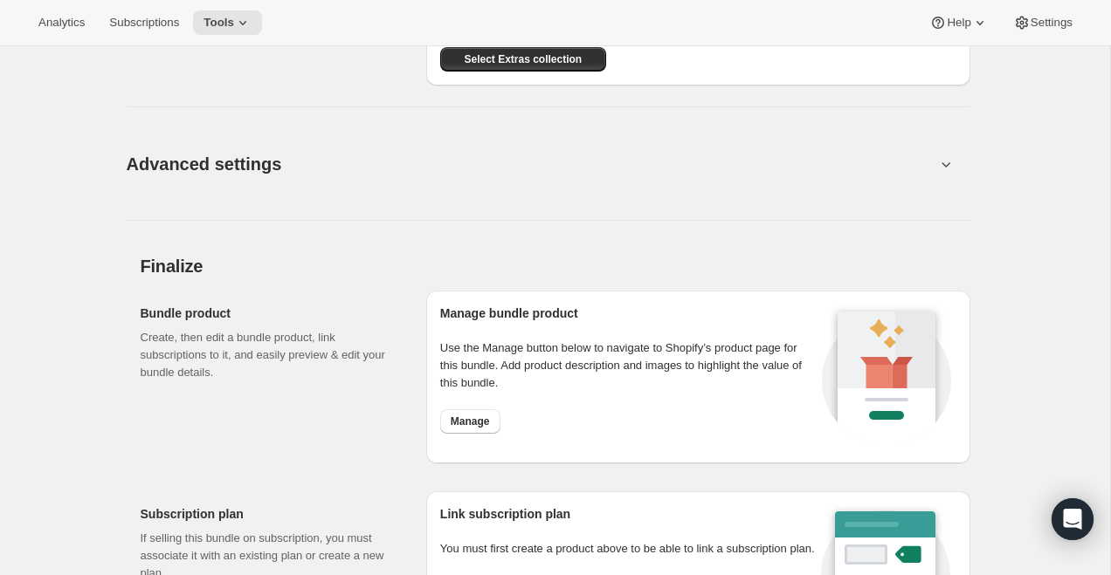
scroll to position [1437, 0]
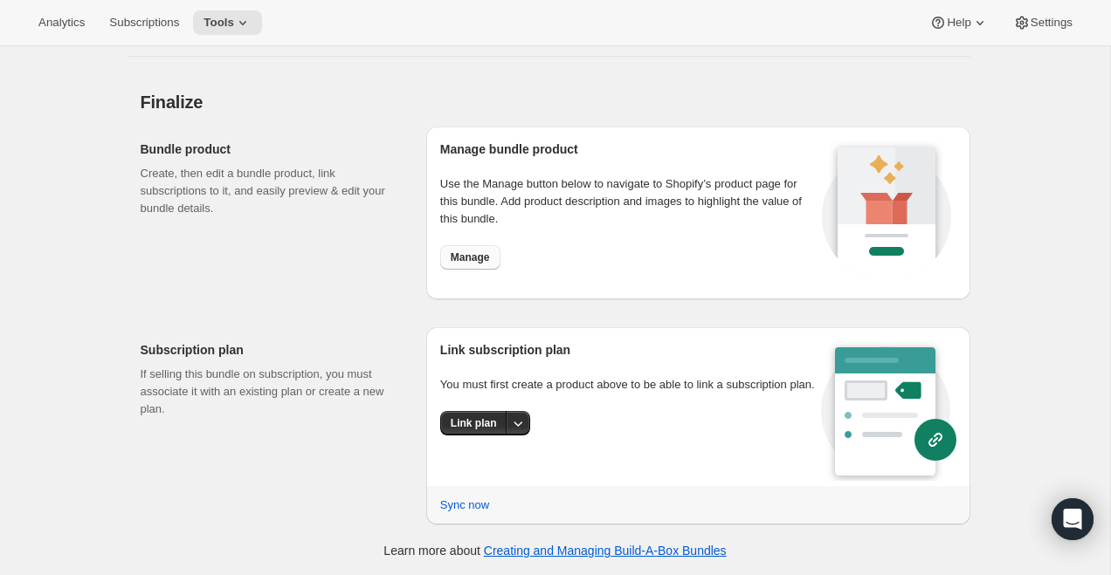
click at [475, 251] on span "Manage" at bounding box center [470, 258] width 39 height 14
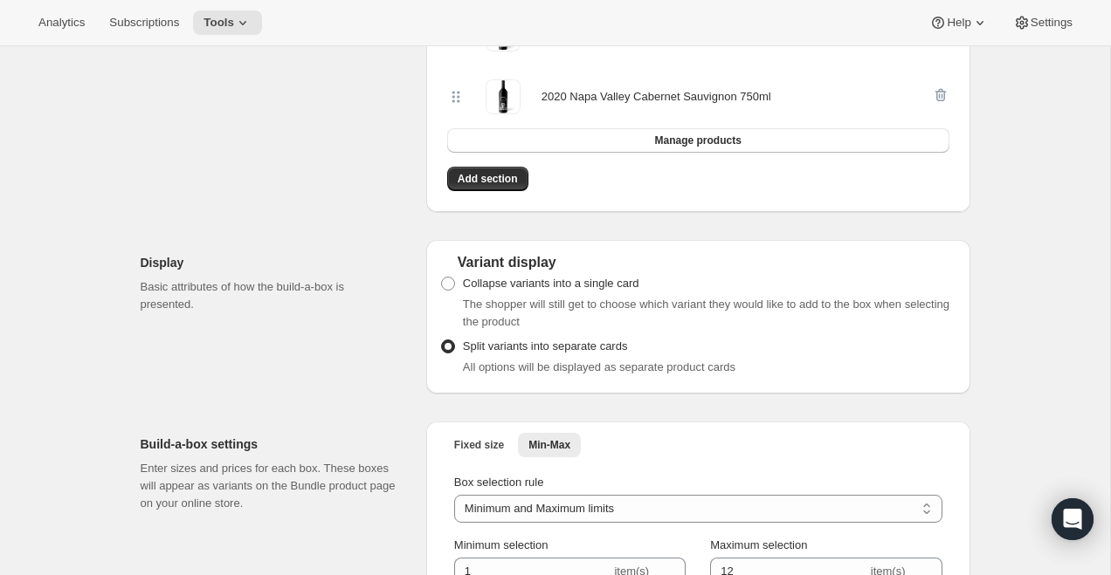
scroll to position [289, 0]
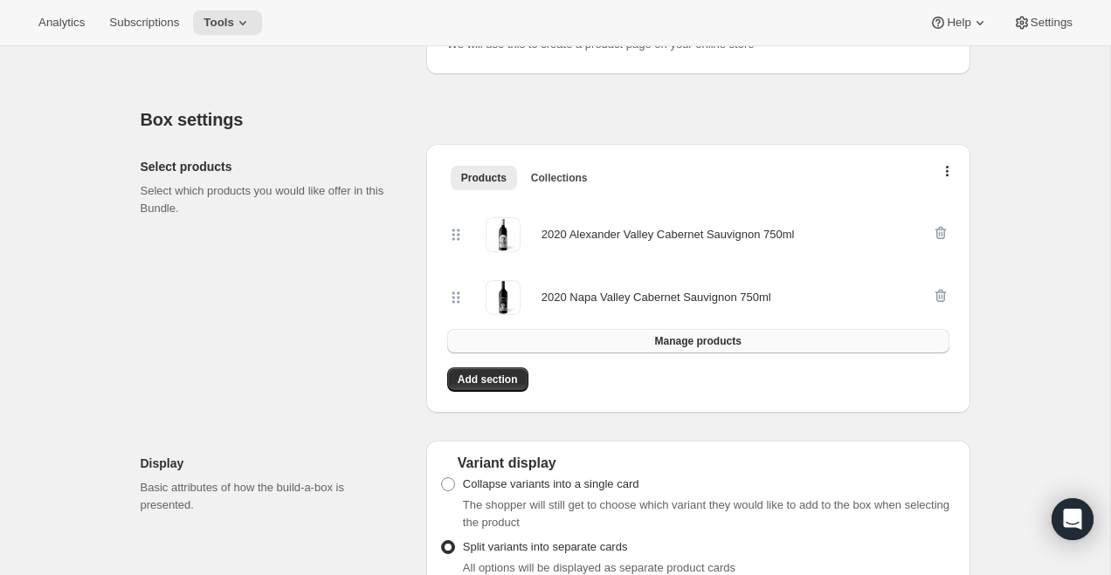
click at [582, 347] on button "Manage products" at bounding box center [698, 341] width 502 height 24
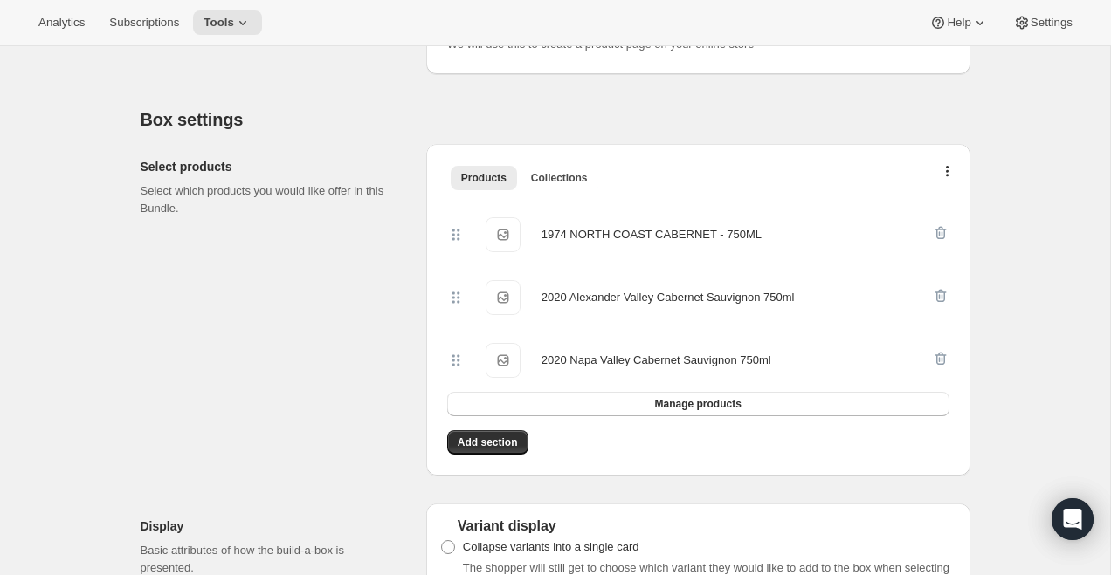
click at [949, 356] on div "1974 NORTH COAST CABERNET - 750ML 1974 NORTH COAST CABERNET - 750ML 2020 Alexan…" at bounding box center [698, 309] width 516 height 227
click at [941, 353] on icon "button" at bounding box center [940, 358] width 17 height 17
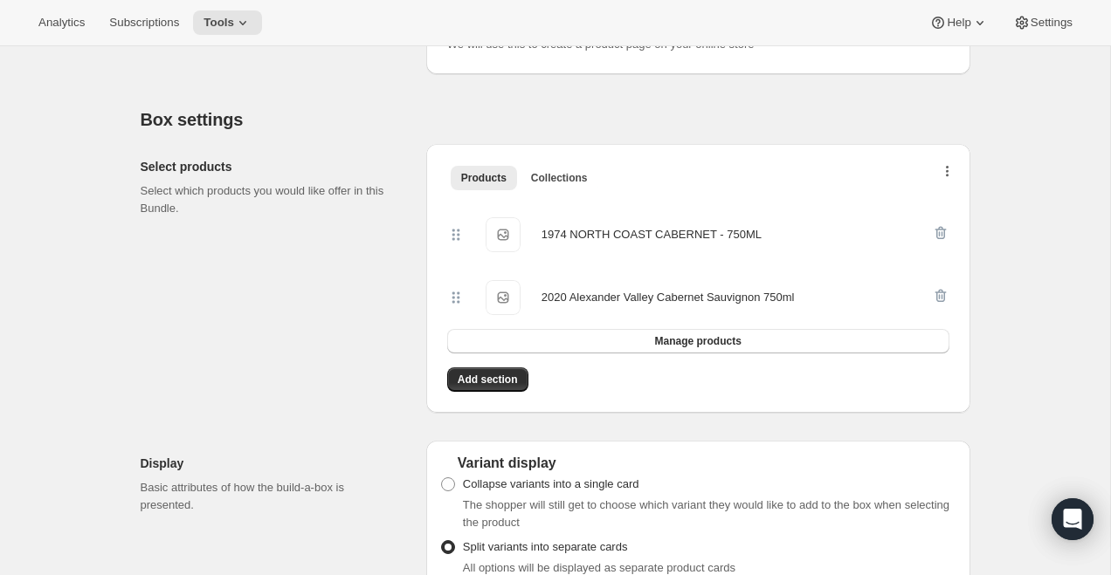
click at [948, 171] on button "button" at bounding box center [947, 175] width 17 height 17
click at [946, 208] on span "Bulk Autoswap for existing subscribers" at bounding box center [940, 208] width 194 height 13
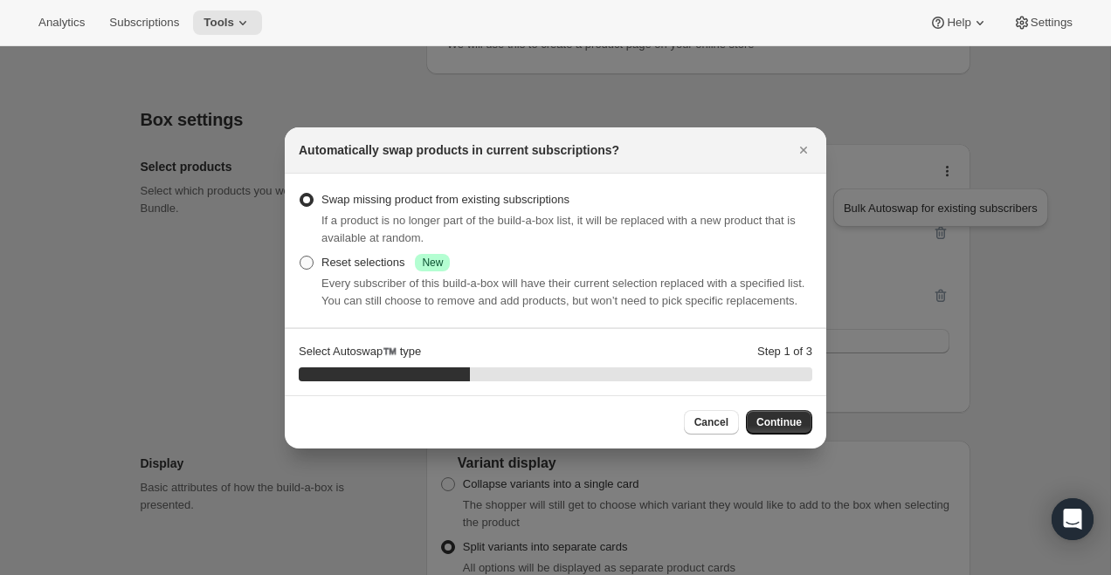
click at [363, 257] on div "Reset selections Success New" at bounding box center [385, 262] width 128 height 17
click at [300, 257] on input "Reset selections Success New" at bounding box center [299, 256] width 1 height 1
radio input "true"
click at [799, 430] on span "Continue" at bounding box center [778, 423] width 45 height 14
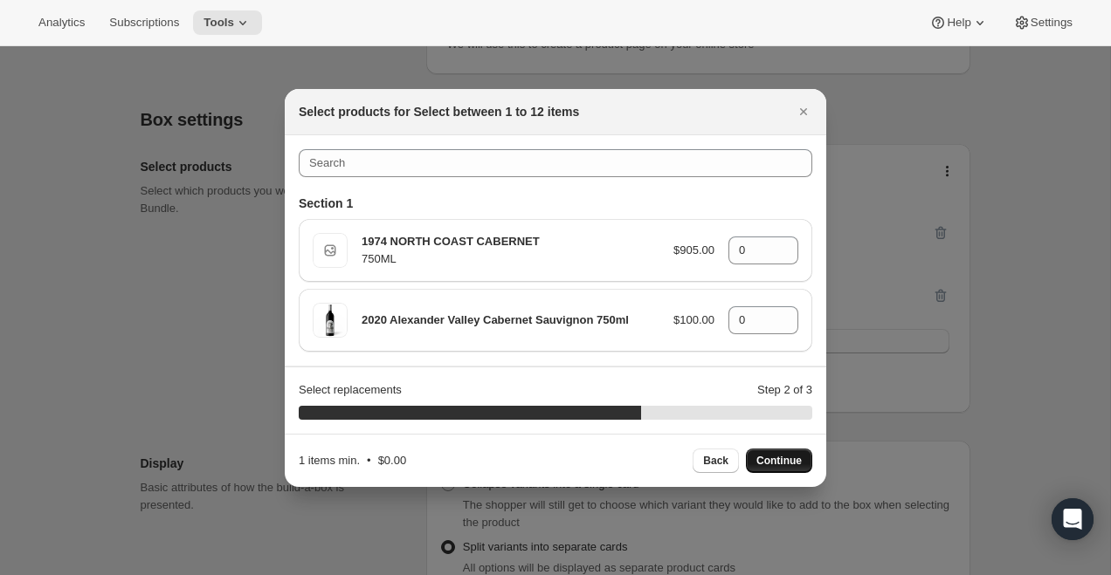
click at [505, 239] on p "1974 NORTH COAST CABERNET" at bounding box center [510, 241] width 298 height 17
click at [788, 238] on icon ":rh4:" at bounding box center [784, 245] width 17 height 17
type input "1"
click at [786, 314] on icon ":rh4:" at bounding box center [785, 315] width 8 height 4
click at [787, 325] on icon ":rh4:" at bounding box center [785, 326] width 9 height 5
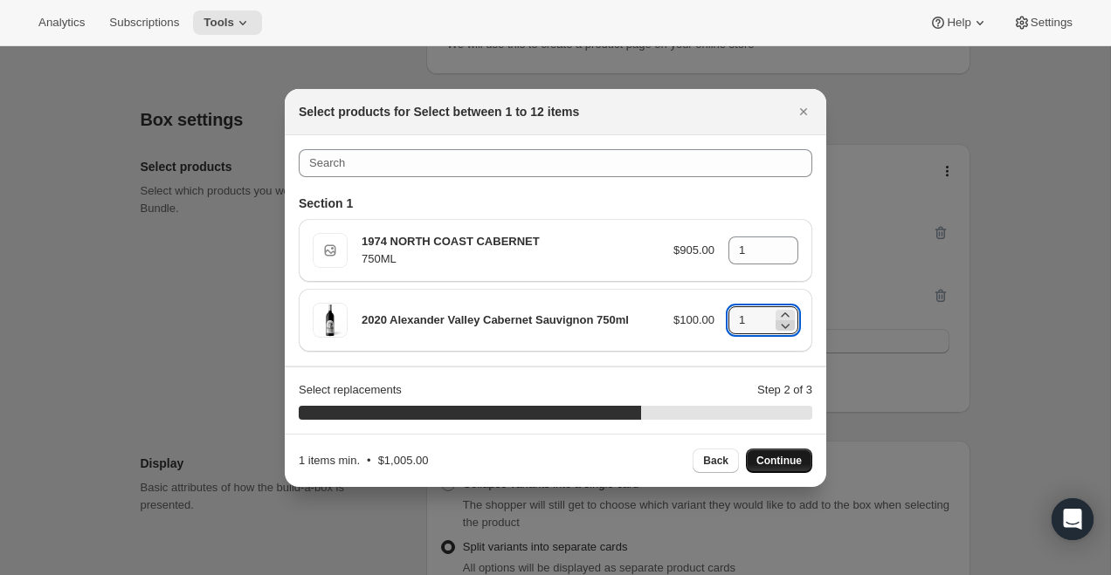
type input "0"
click at [785, 461] on span "Continue" at bounding box center [778, 461] width 45 height 14
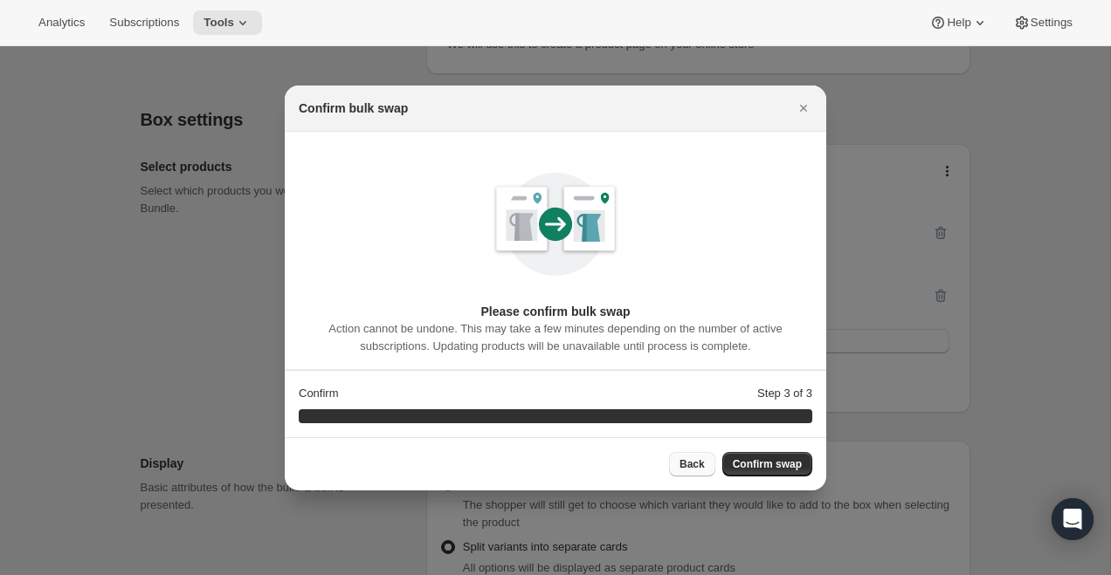
click at [695, 458] on span "Back" at bounding box center [691, 465] width 25 height 14
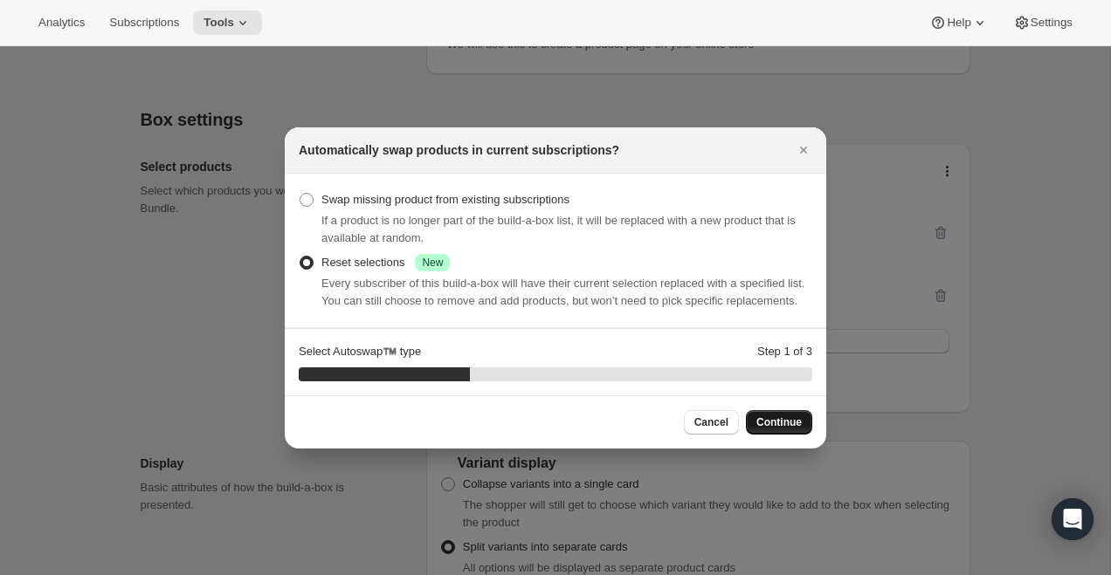
click at [773, 430] on span "Continue" at bounding box center [778, 423] width 45 height 14
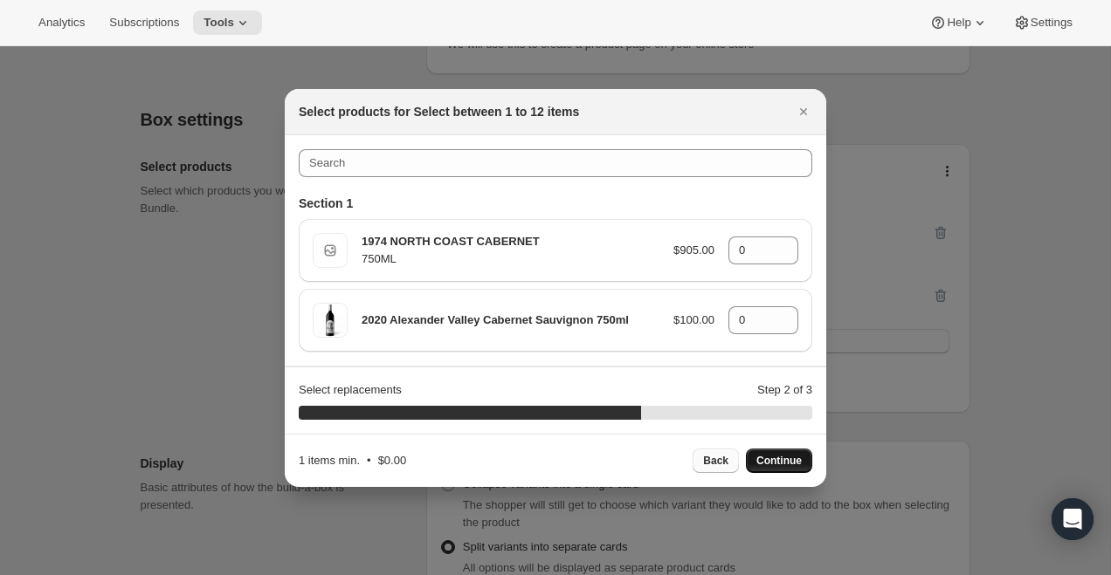
click at [718, 454] on span "Back" at bounding box center [715, 461] width 25 height 14
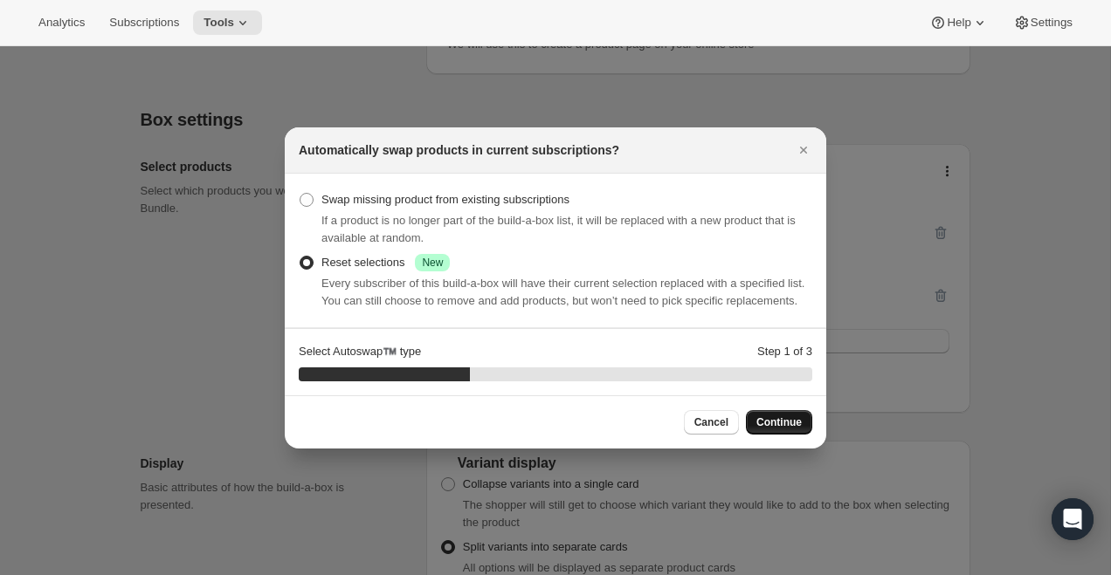
click at [777, 427] on span "Continue" at bounding box center [778, 423] width 45 height 14
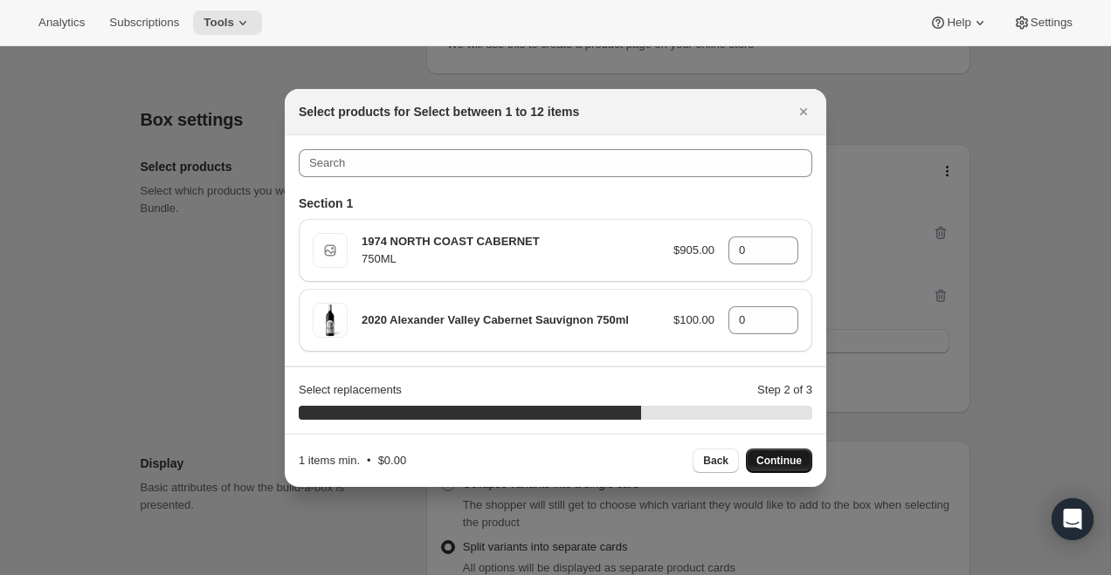
click at [586, 142] on section "Section 1 750ML 1974 NORTH COAST CABERNET 750ML $905.00 0 2020 Alexander Valley…" at bounding box center [555, 250] width 541 height 231
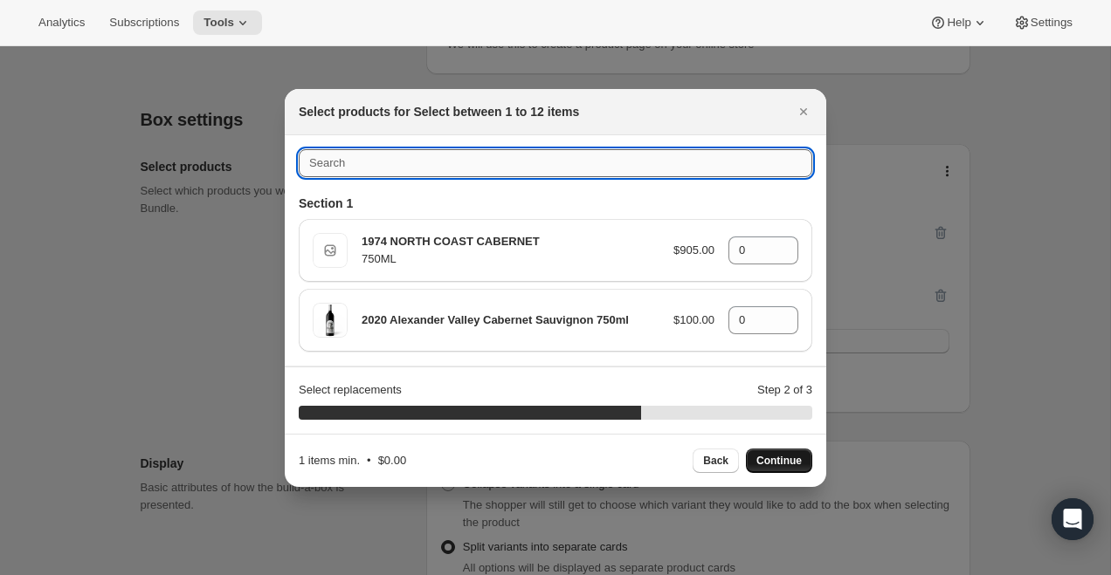
click at [586, 154] on input ":rh4:" at bounding box center [555, 163] width 513 height 28
type input "f"
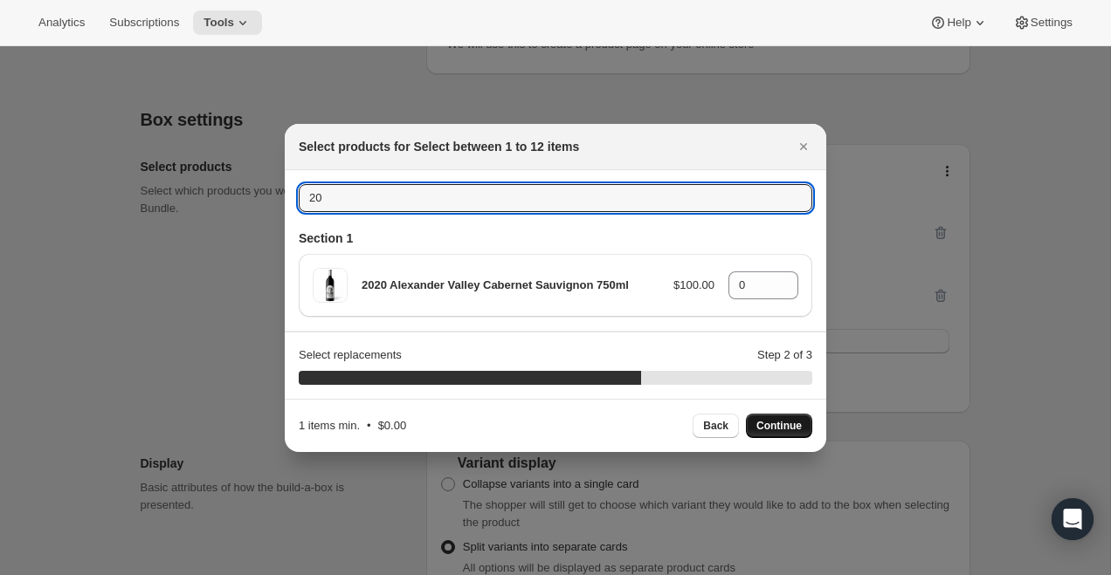
type input "2"
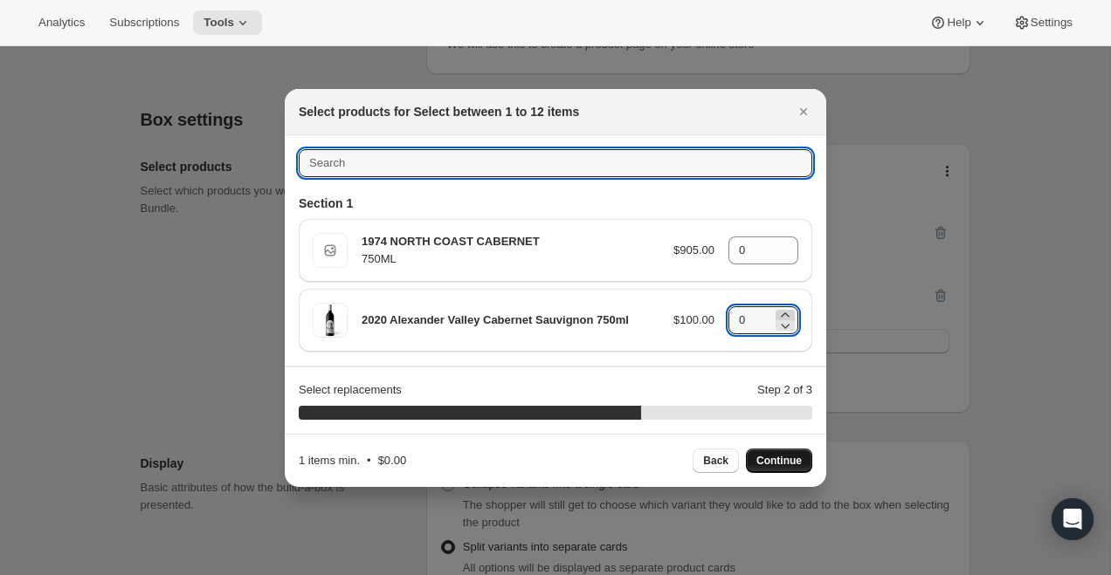
click at [788, 311] on icon ":rh4:" at bounding box center [784, 314] width 17 height 17
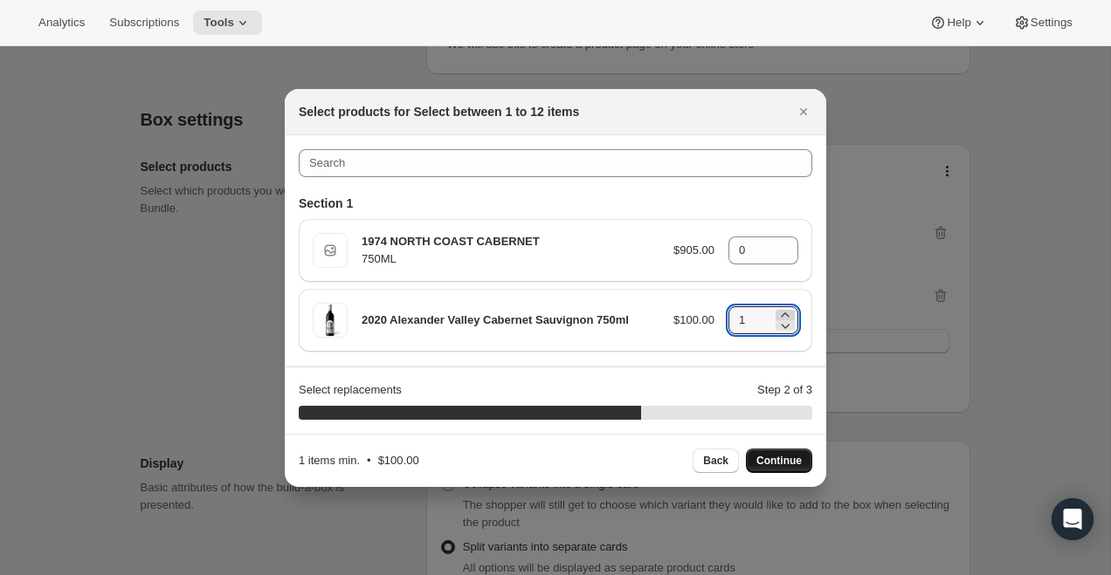
click at [788, 311] on icon ":rh4:" at bounding box center [784, 314] width 17 height 17
type input "2"
click at [779, 461] on span "Continue" at bounding box center [778, 461] width 45 height 14
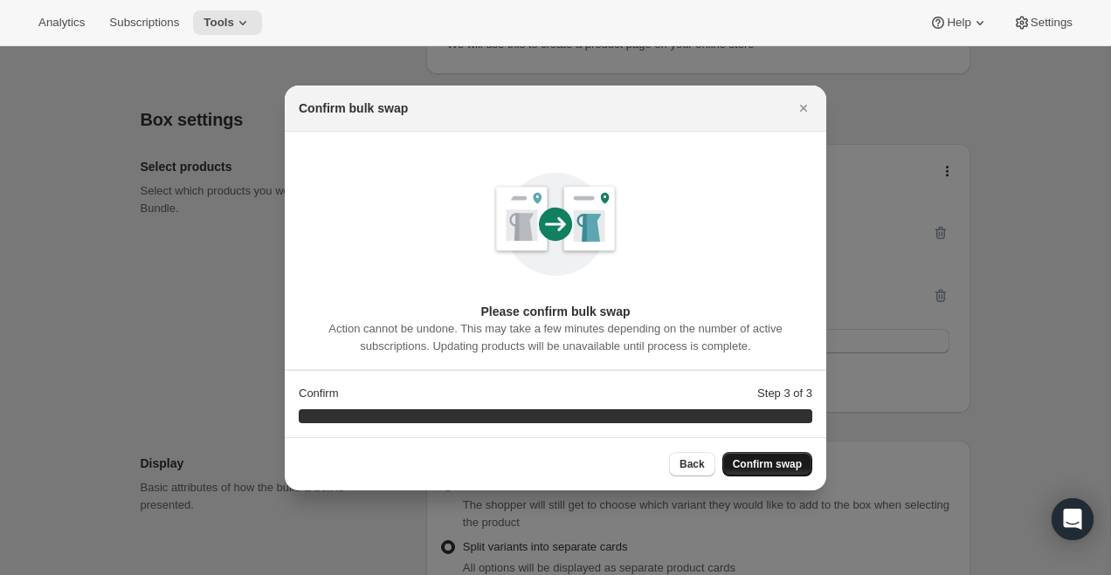
click at [779, 461] on span "Confirm swap" at bounding box center [767, 465] width 69 height 14
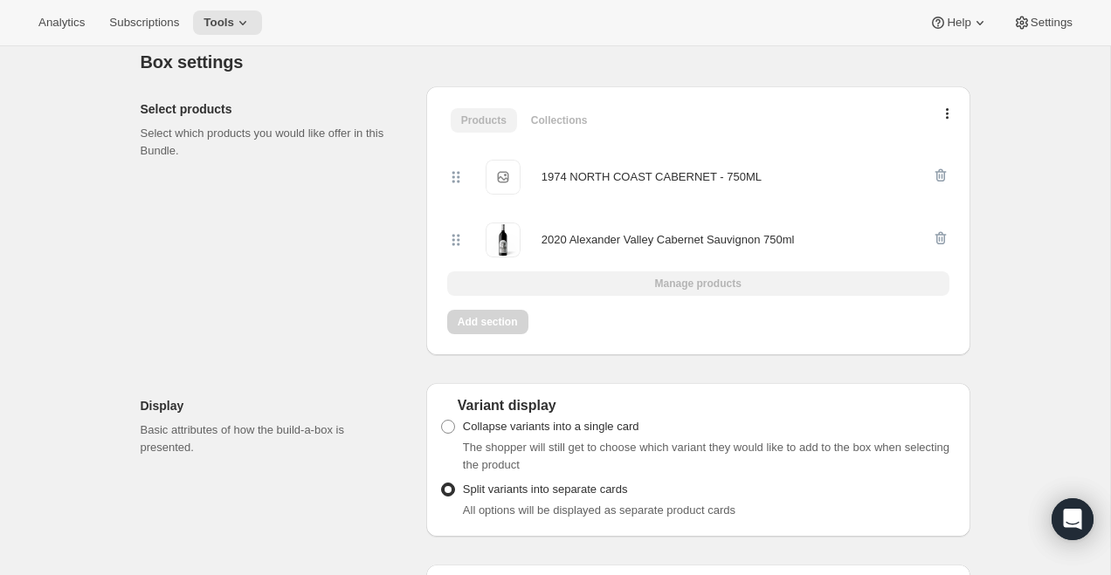
scroll to position [343, 0]
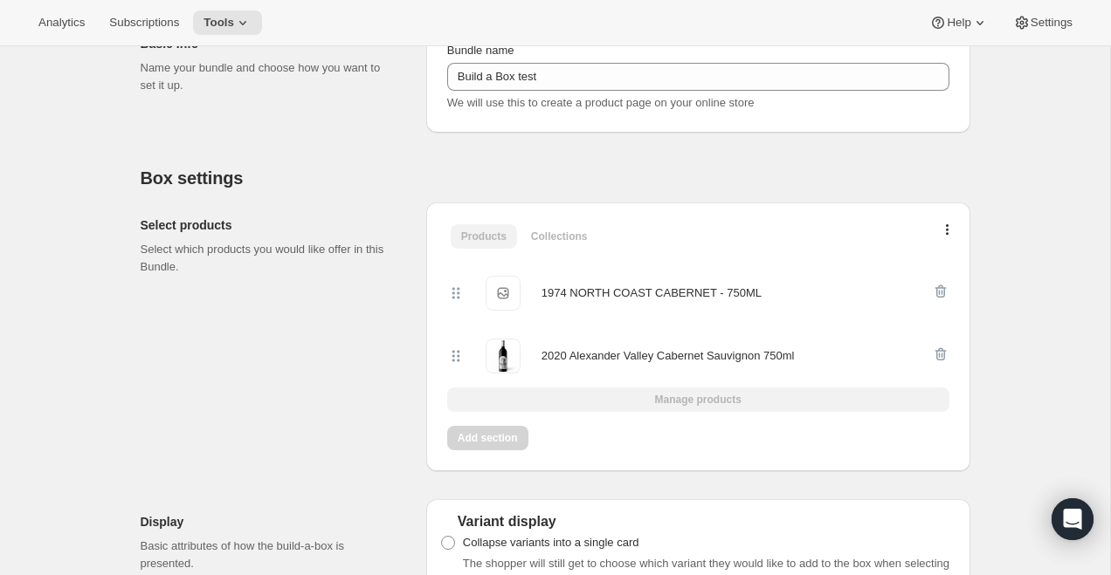
click at [705, 381] on div "2020 Alexander Valley Cabernet Sauvignon 750ml" at bounding box center [698, 356] width 502 height 63
click at [504, 434] on div "Add section" at bounding box center [698, 438] width 516 height 38
click at [946, 225] on icon "button" at bounding box center [947, 231] width 3 height 14
click at [820, 217] on div "Products Collections More views Products Collections More views" at bounding box center [698, 236] width 516 height 38
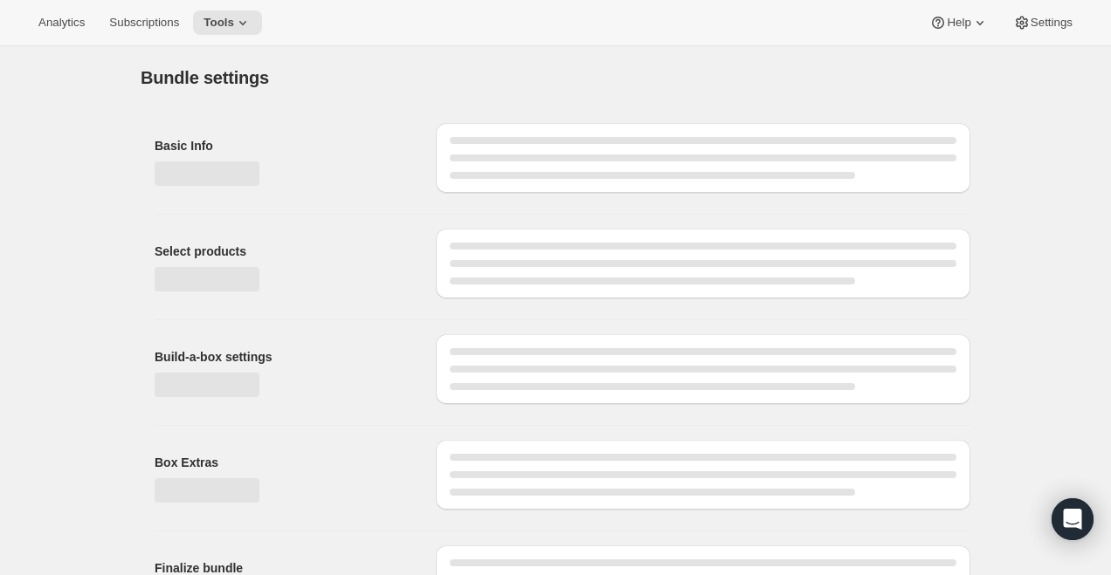
type input "Build a Box test"
select select "minMax"
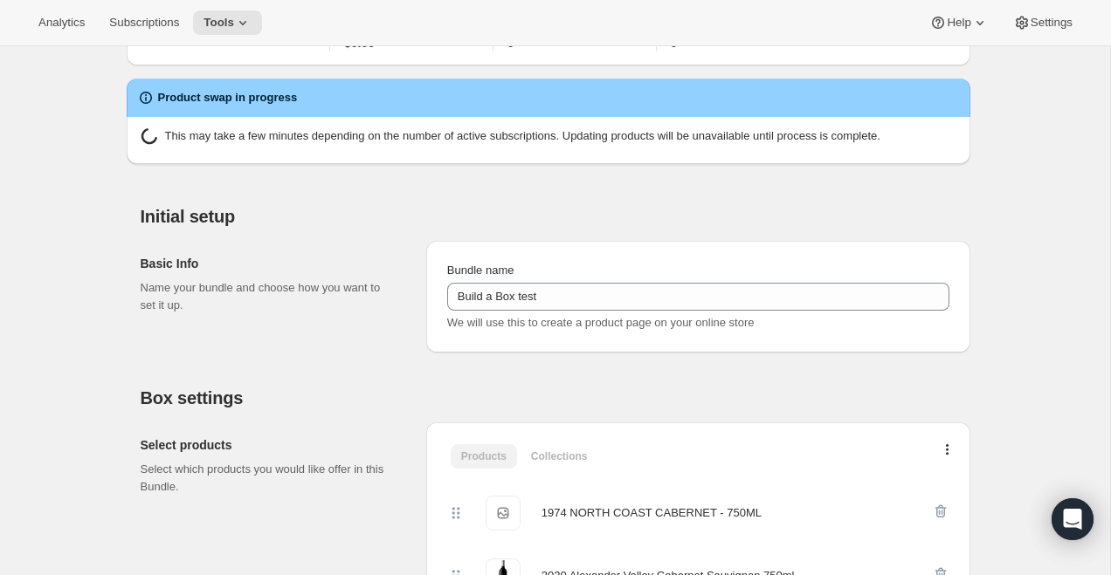
scroll to position [125, 0]
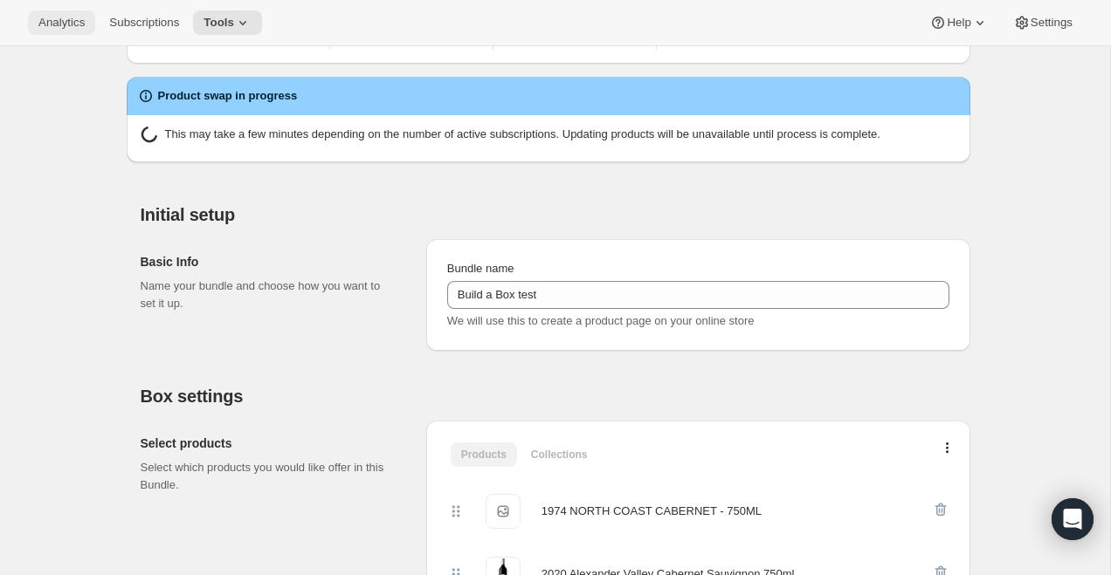
click at [64, 16] on span "Analytics" at bounding box center [61, 23] width 46 height 14
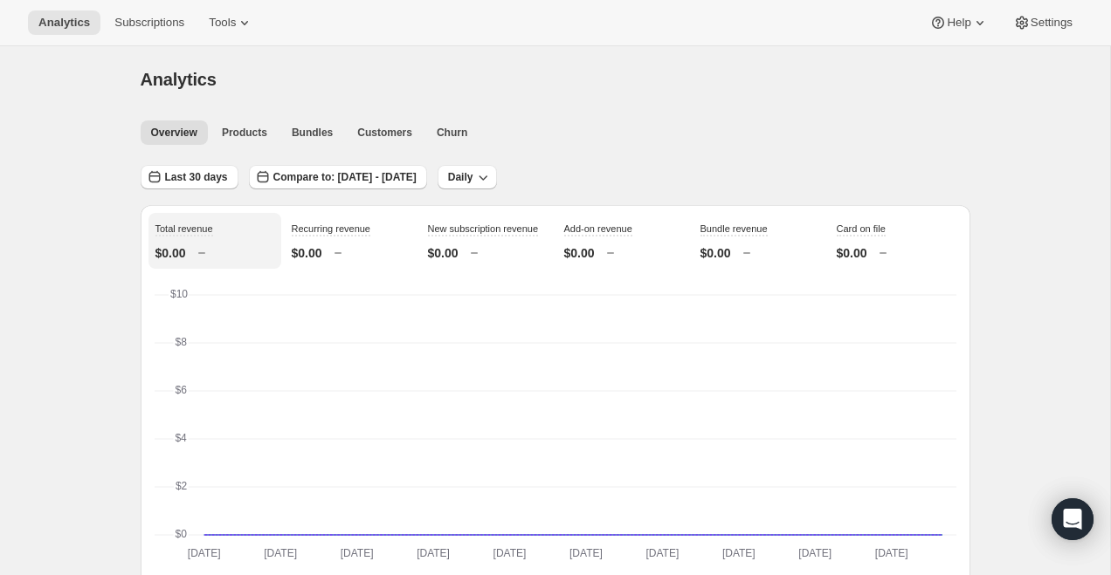
click at [229, 38] on div "Analytics Subscriptions Tools Help Settings" at bounding box center [555, 23] width 1111 height 46
click at [236, 30] on button "Tools" at bounding box center [230, 22] width 65 height 24
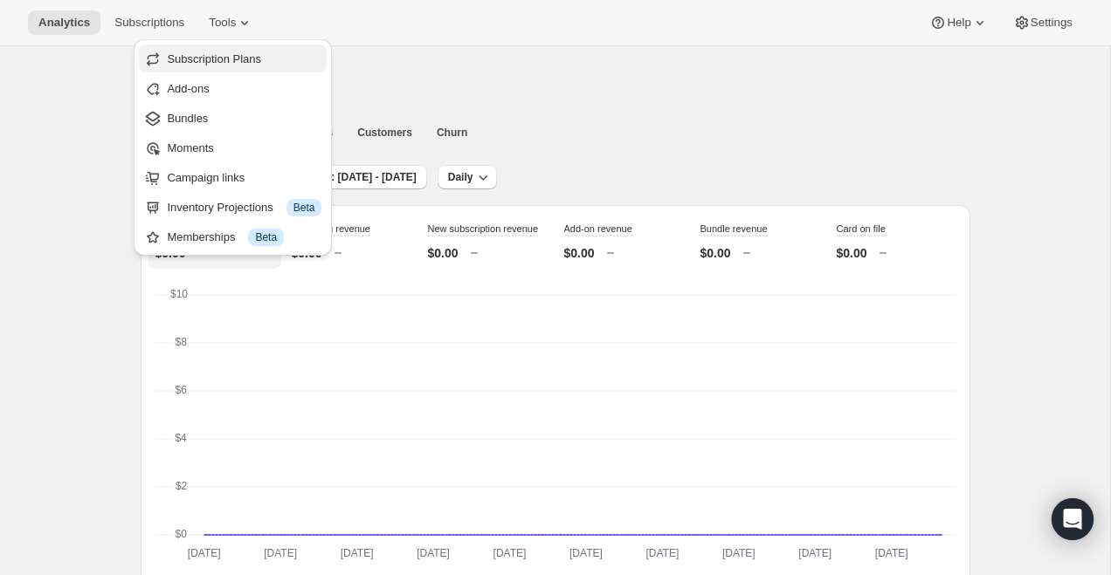
click at [237, 47] on button "Subscription Plans" at bounding box center [233, 59] width 188 height 28
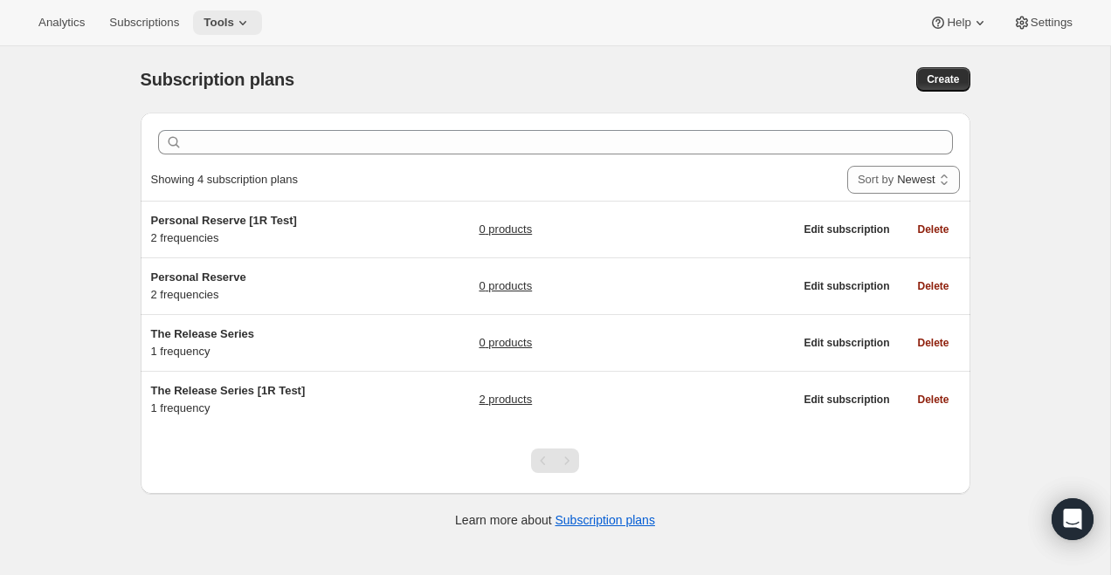
click at [234, 26] on span "Tools" at bounding box center [218, 23] width 31 height 14
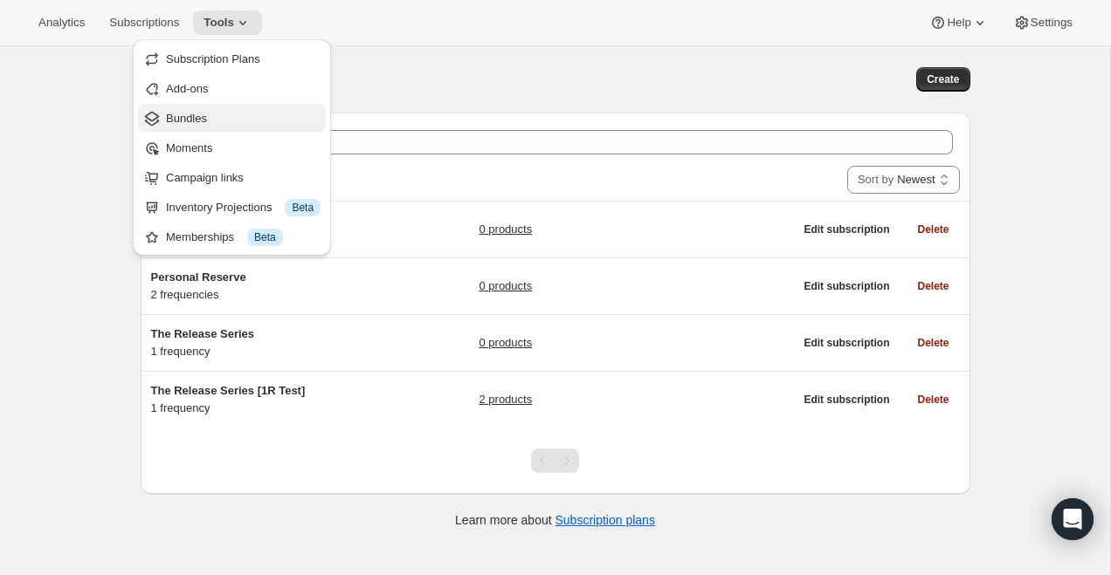
click at [220, 123] on span "Bundles" at bounding box center [243, 118] width 155 height 17
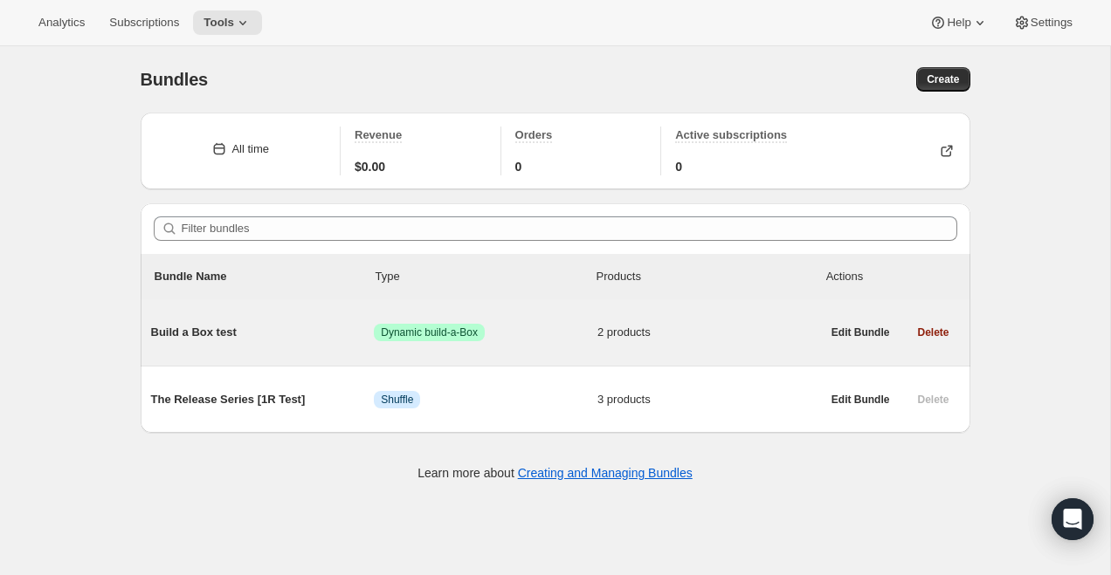
click at [188, 353] on div "Build a Box test Success Dynamic build-a-Box 2 products" at bounding box center [486, 332] width 670 height 45
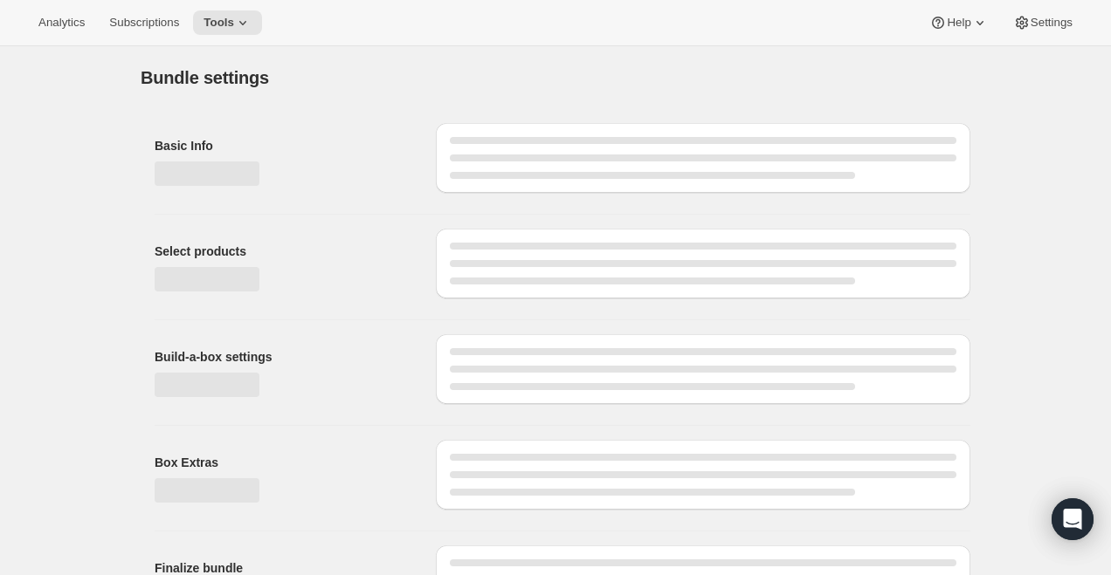
type input "Build a Box test"
select select "minMax"
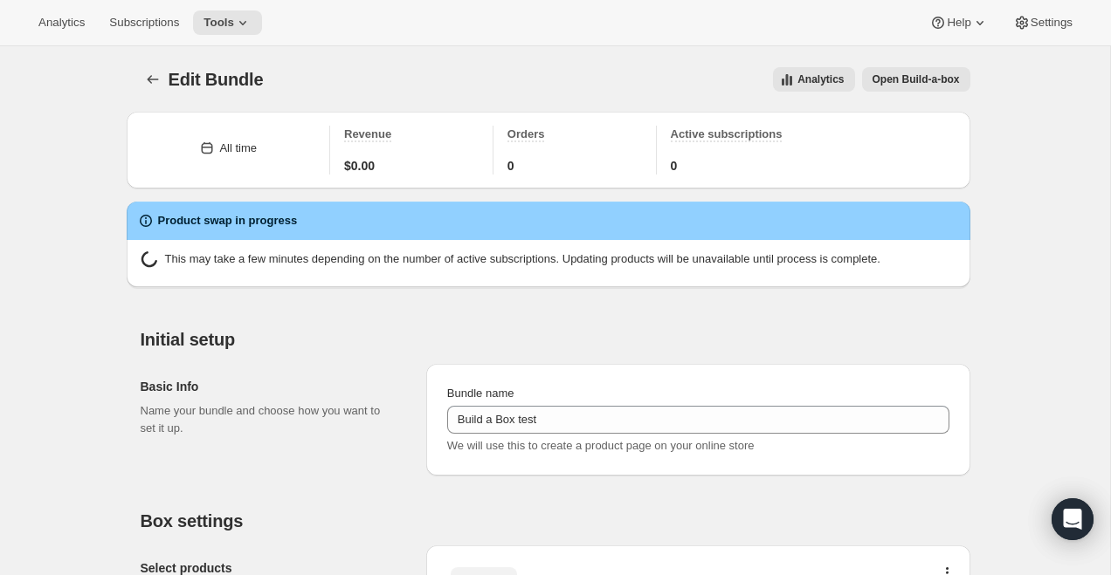
click at [231, 44] on div "Analytics Subscriptions Tools Help Settings" at bounding box center [555, 23] width 1111 height 46
click at [170, 18] on span "Subscriptions" at bounding box center [144, 23] width 70 height 14
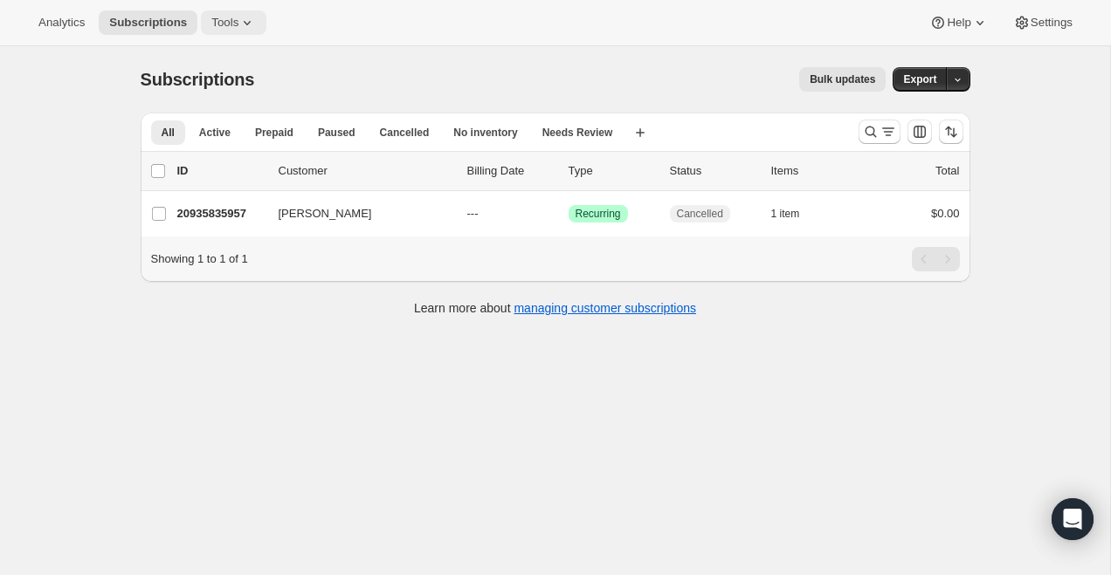
click at [238, 27] on span "Tools" at bounding box center [224, 23] width 27 height 14
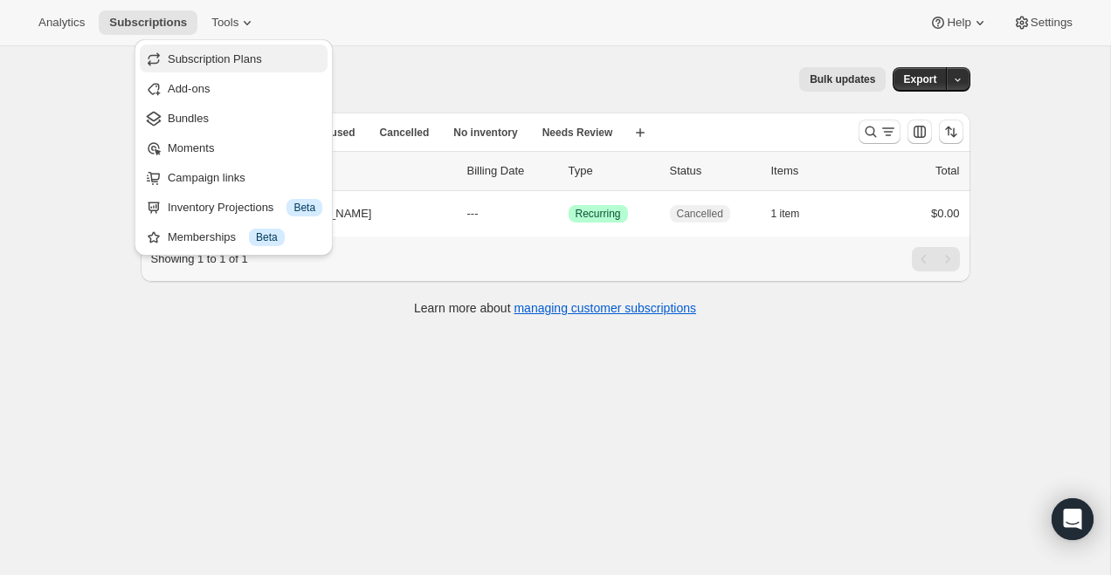
click at [235, 58] on span "Subscription Plans" at bounding box center [215, 58] width 94 height 13
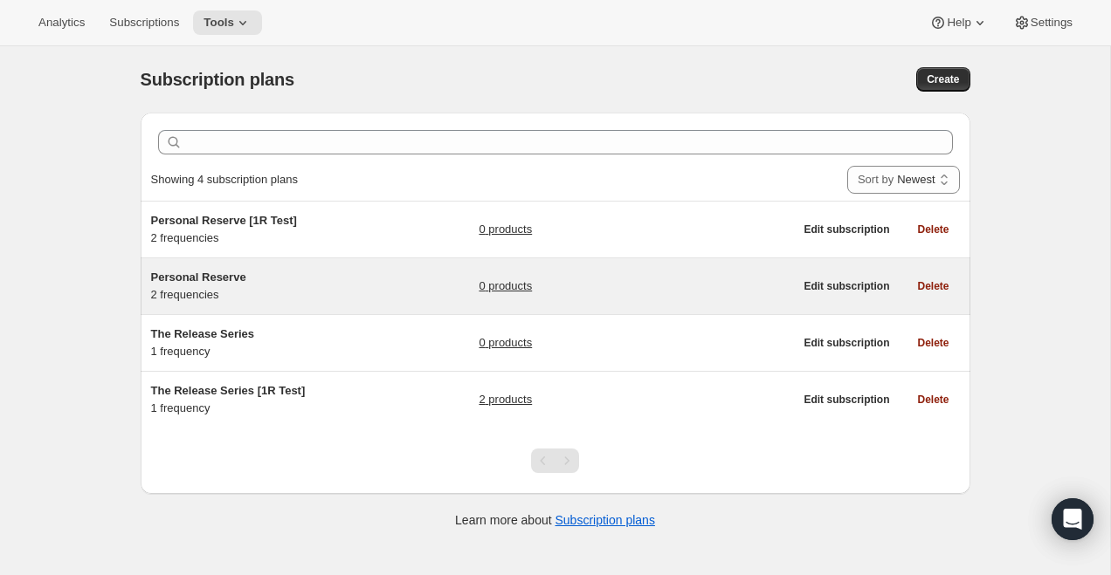
click at [196, 284] on h5 "Personal Reserve" at bounding box center [260, 277] width 218 height 17
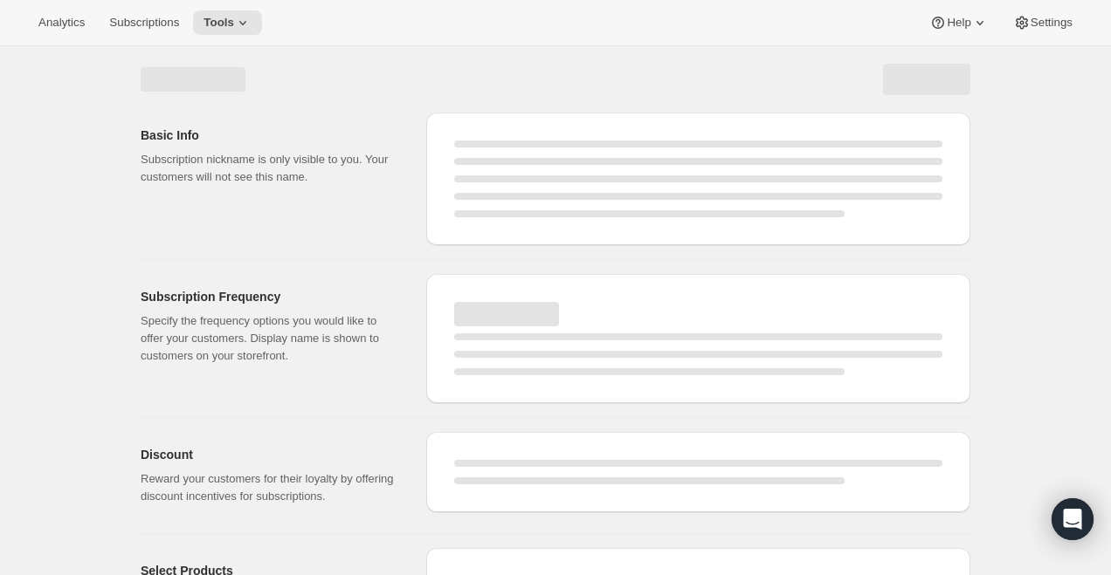
select select "WEEK"
select select "MONTH"
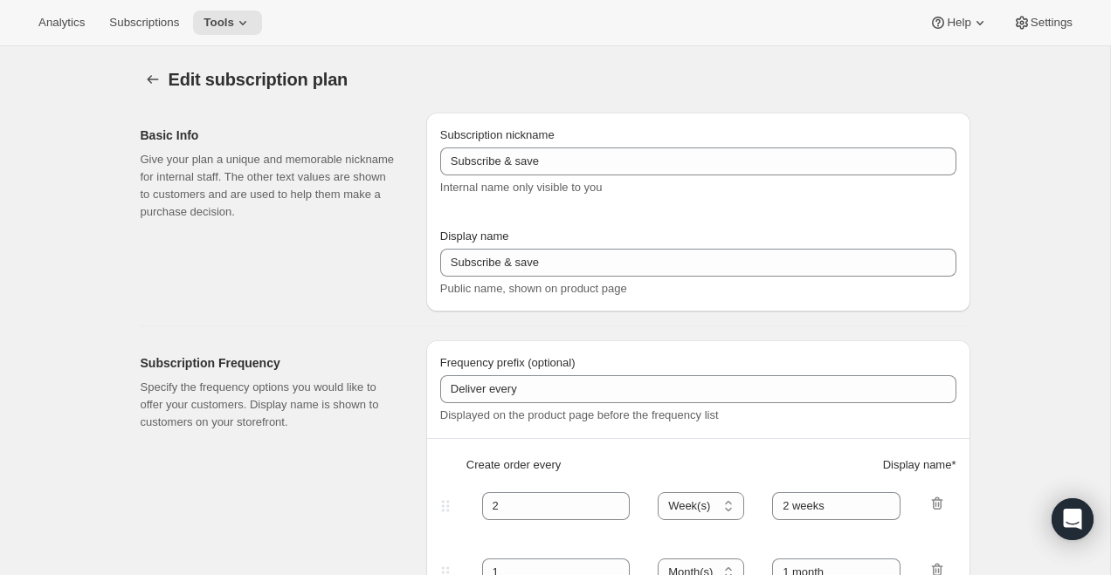
type input "Personal Reserve"
type input "Choose which wines you’d like, how many bottles you’d like of each, and how oft…"
click at [150, 27] on span "Subscriptions" at bounding box center [144, 23] width 70 height 14
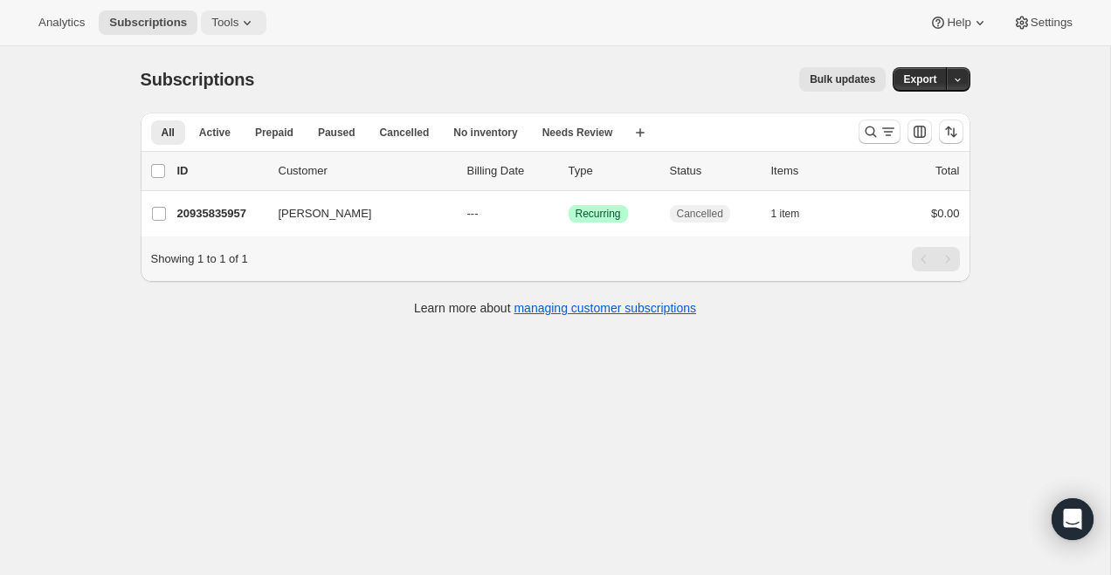
click at [223, 30] on button "Tools" at bounding box center [233, 22] width 65 height 24
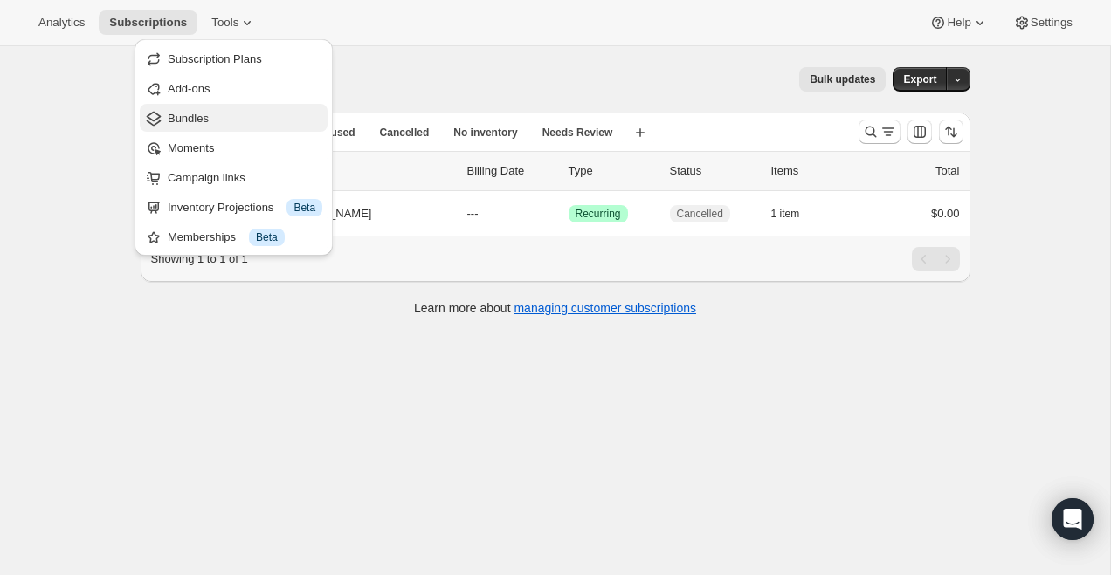
click at [217, 123] on span "Bundles" at bounding box center [245, 118] width 155 height 17
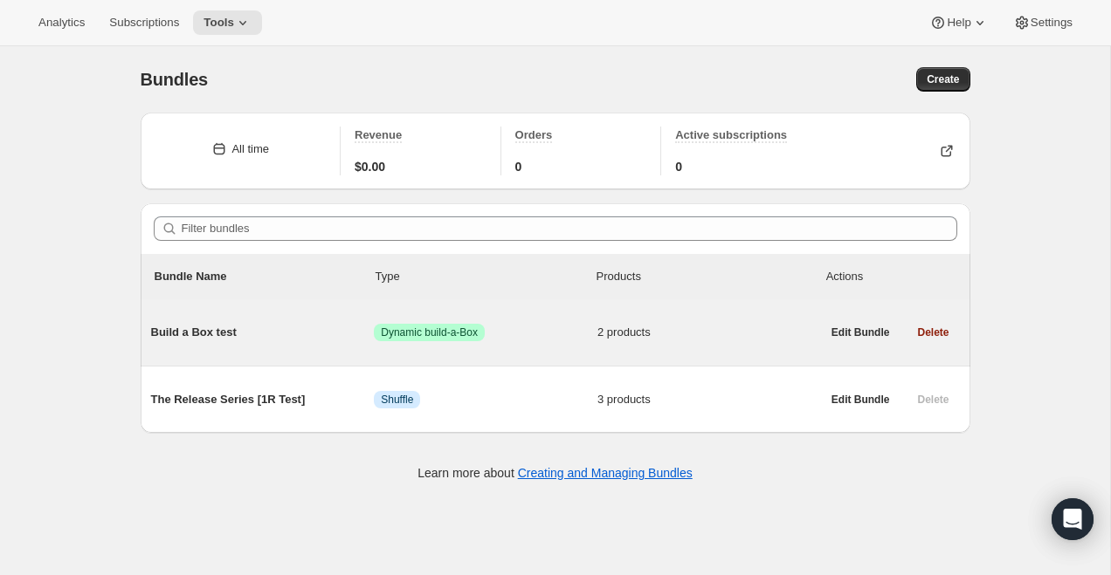
click at [247, 336] on span "Build a Box test" at bounding box center [263, 332] width 224 height 17
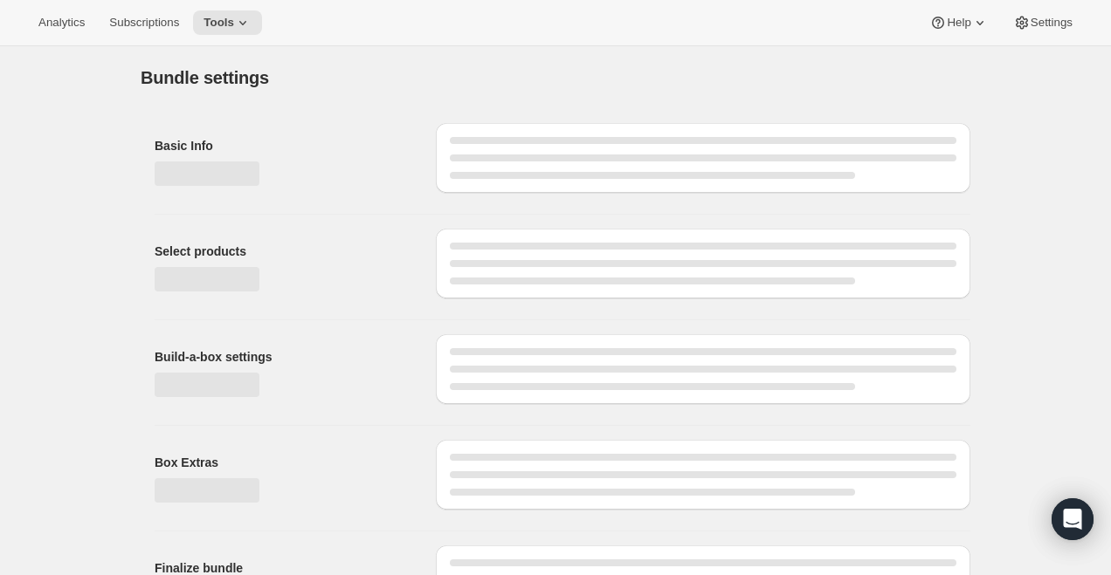
type input "Build a Box test"
select select "minMax"
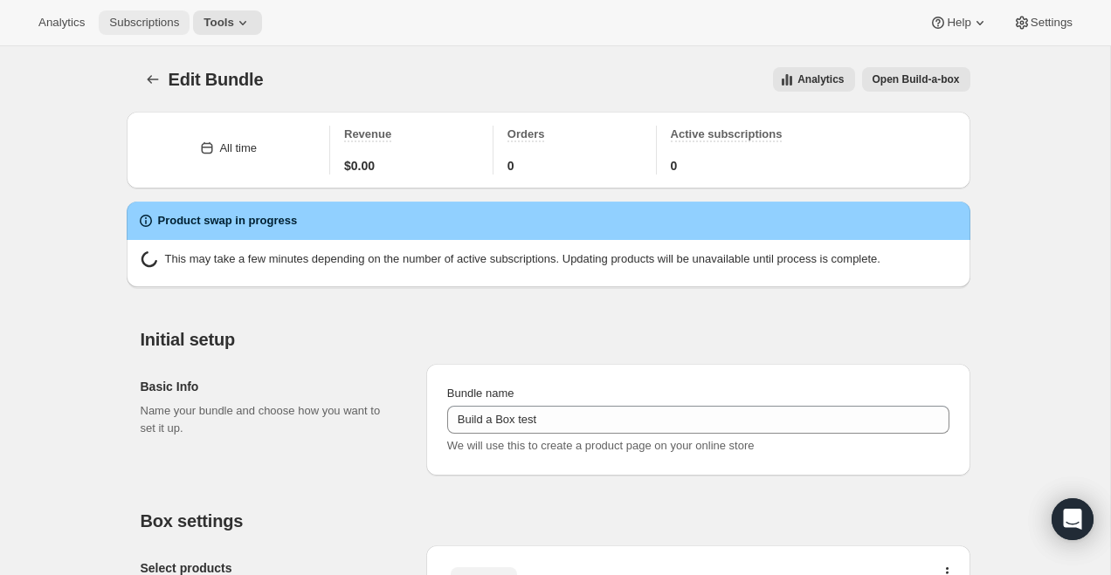
click at [162, 24] on span "Subscriptions" at bounding box center [144, 23] width 70 height 14
